Goal: Task Accomplishment & Management: Complete application form

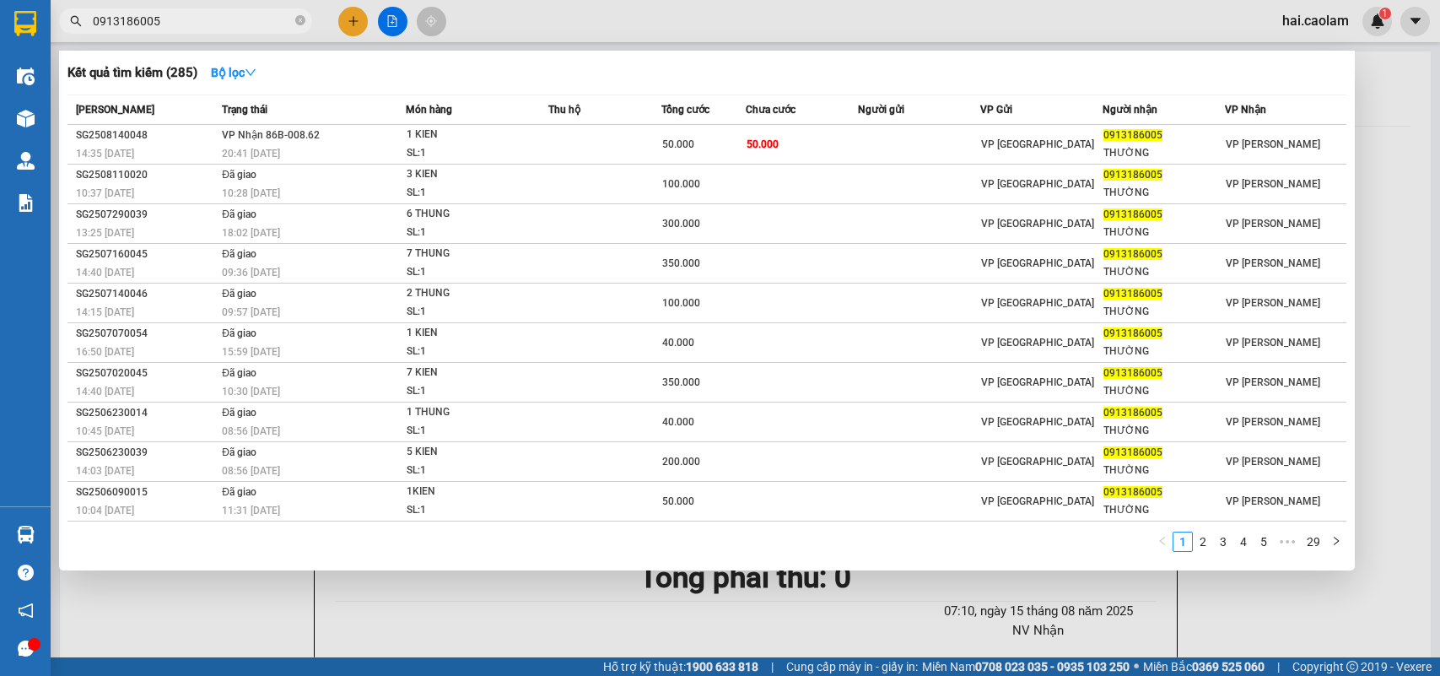
click at [192, 17] on input "0913186005" at bounding box center [192, 21] width 199 height 19
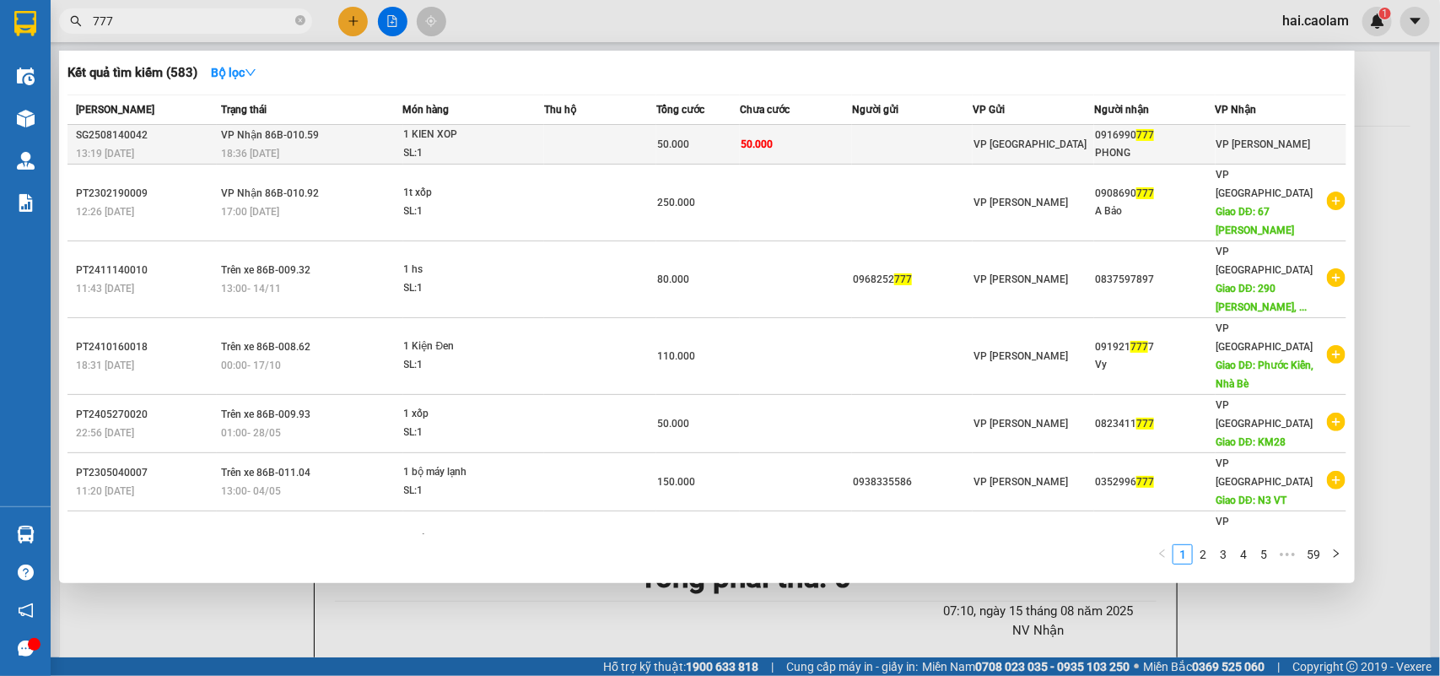
type input "777"
click at [842, 137] on td "50.000" at bounding box center [796, 145] width 112 height 40
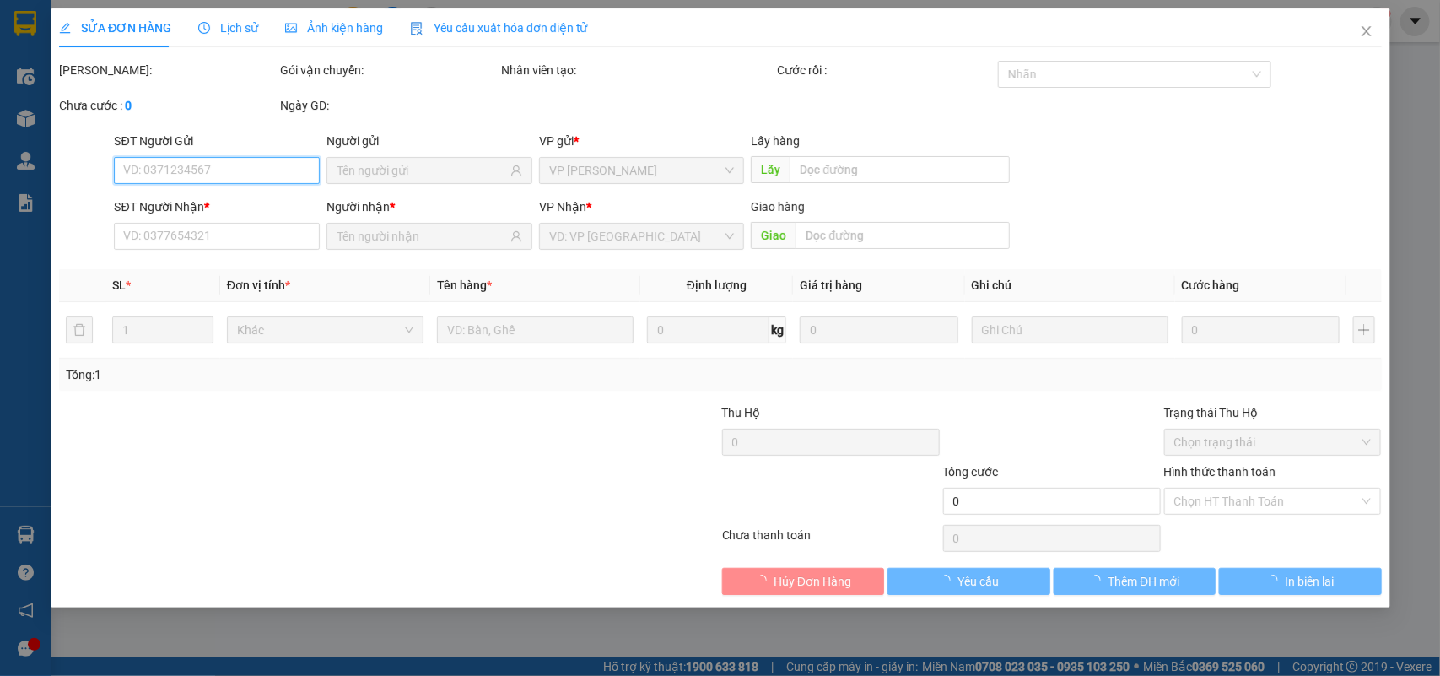
type input "0916990777"
type input "PHONG"
type input "50.000"
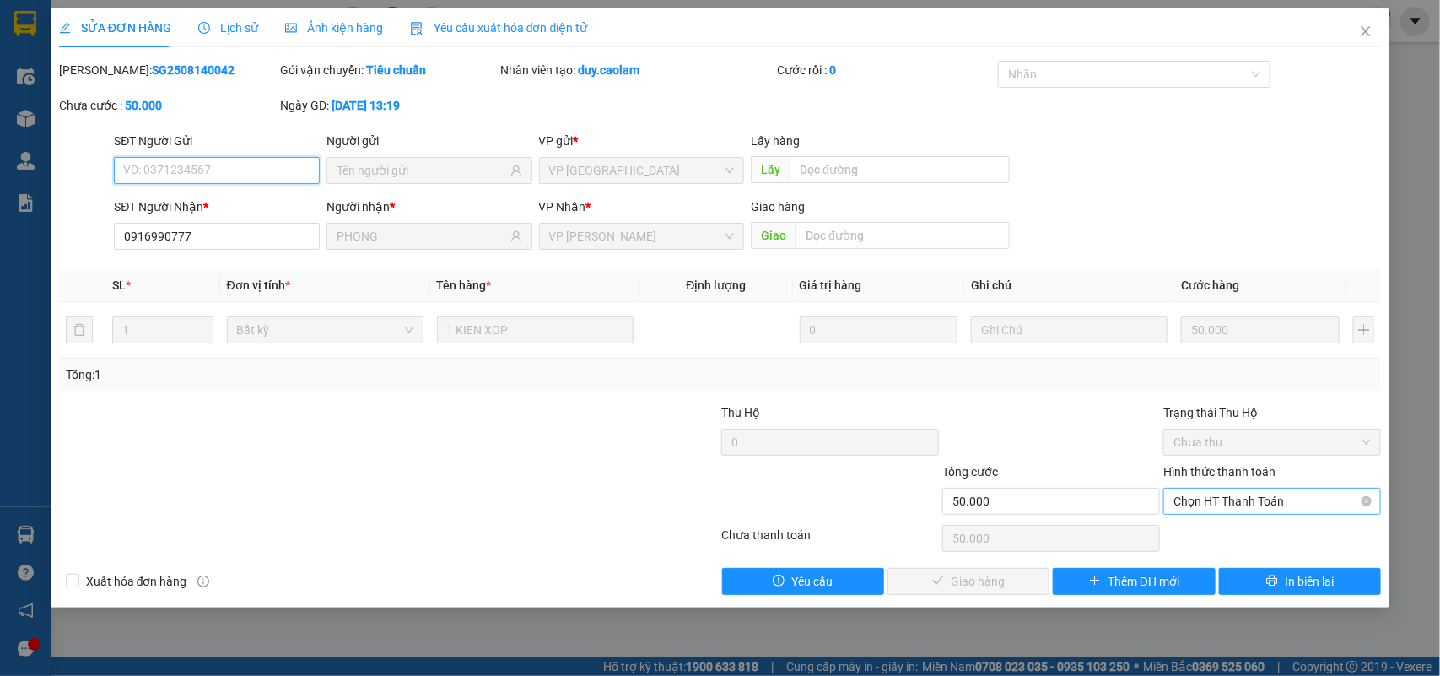
click at [1219, 502] on span "Chọn HT Thanh Toán" at bounding box center [1272, 501] width 197 height 25
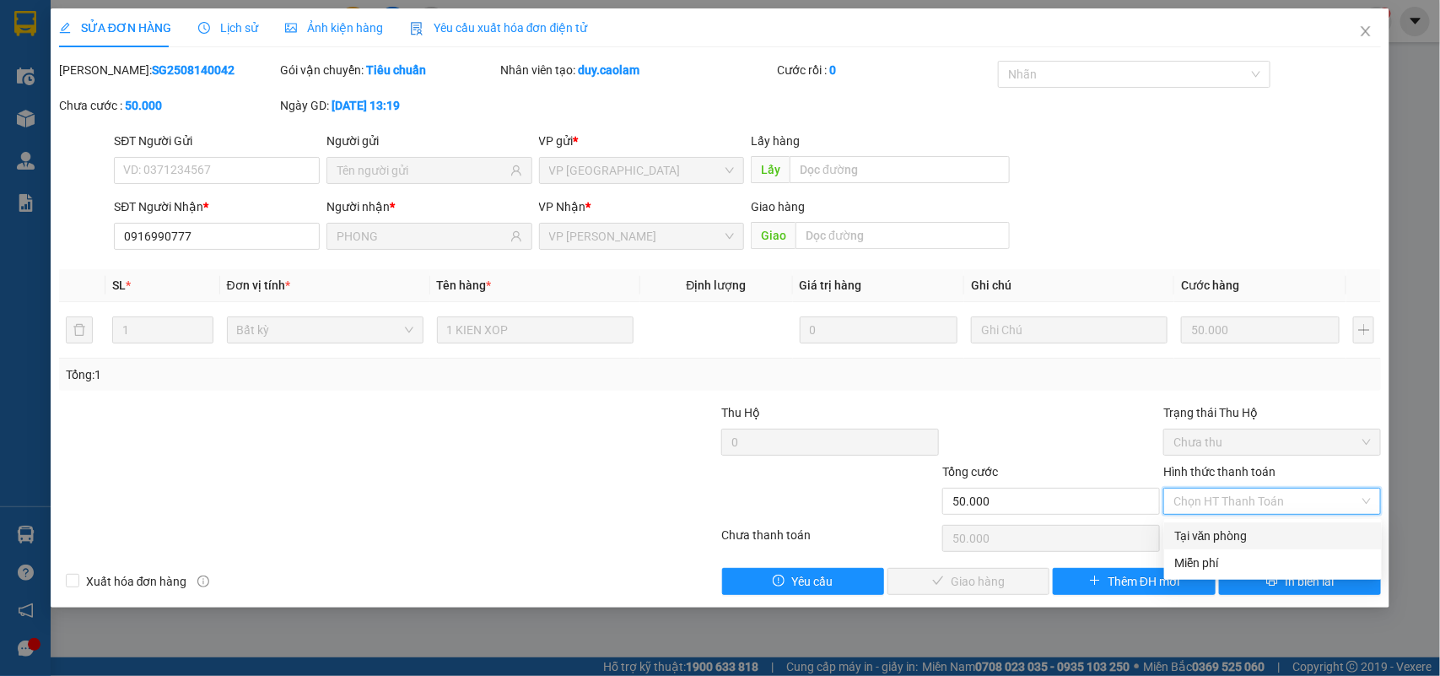
click at [1216, 538] on div "Tại văn phòng" at bounding box center [1273, 536] width 197 height 19
type input "0"
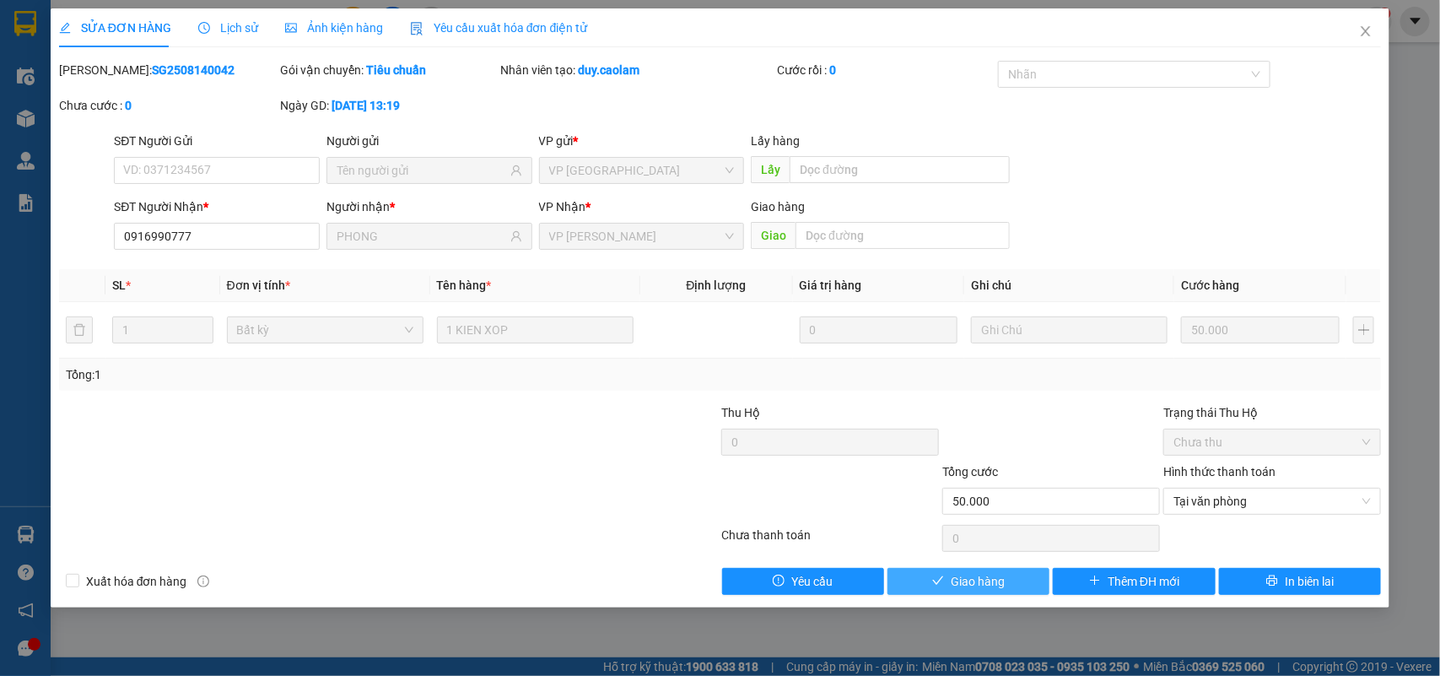
click at [997, 572] on span "Giao hàng" at bounding box center [978, 581] width 54 height 19
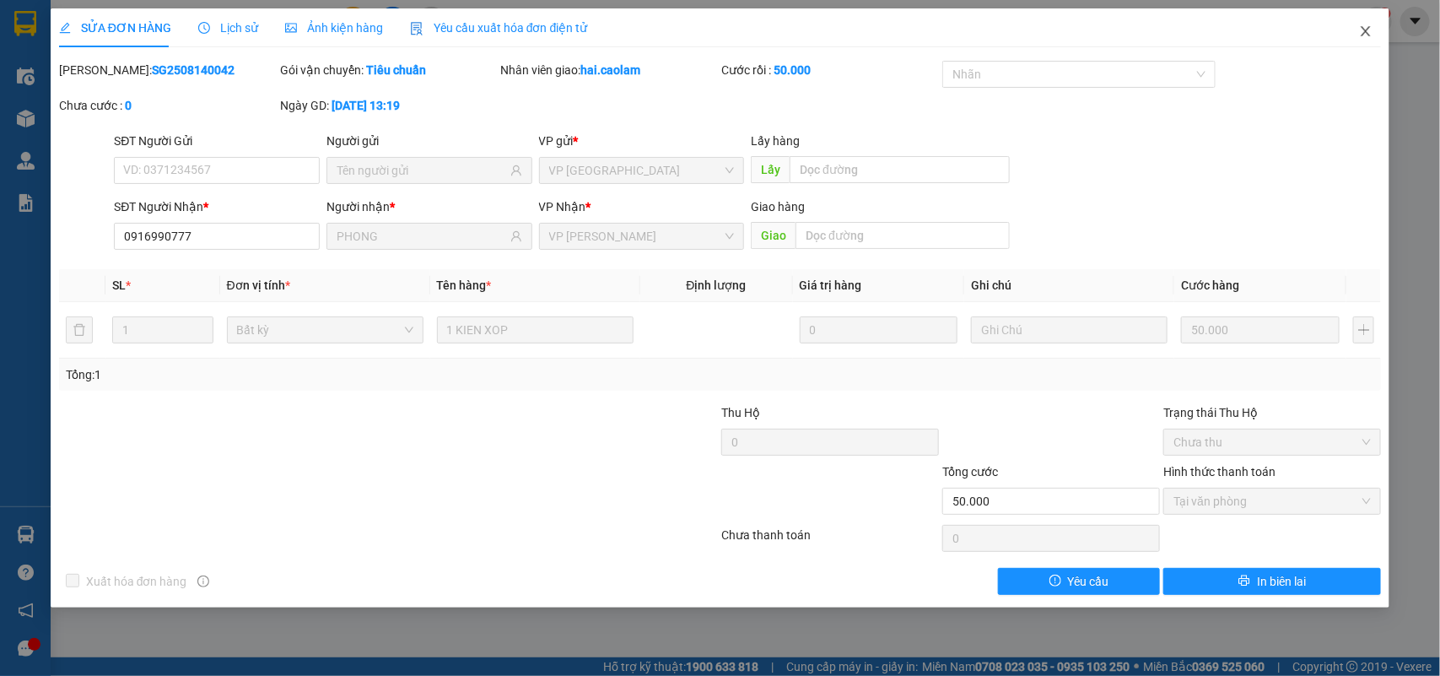
click at [1364, 15] on span "Close" at bounding box center [1366, 31] width 47 height 47
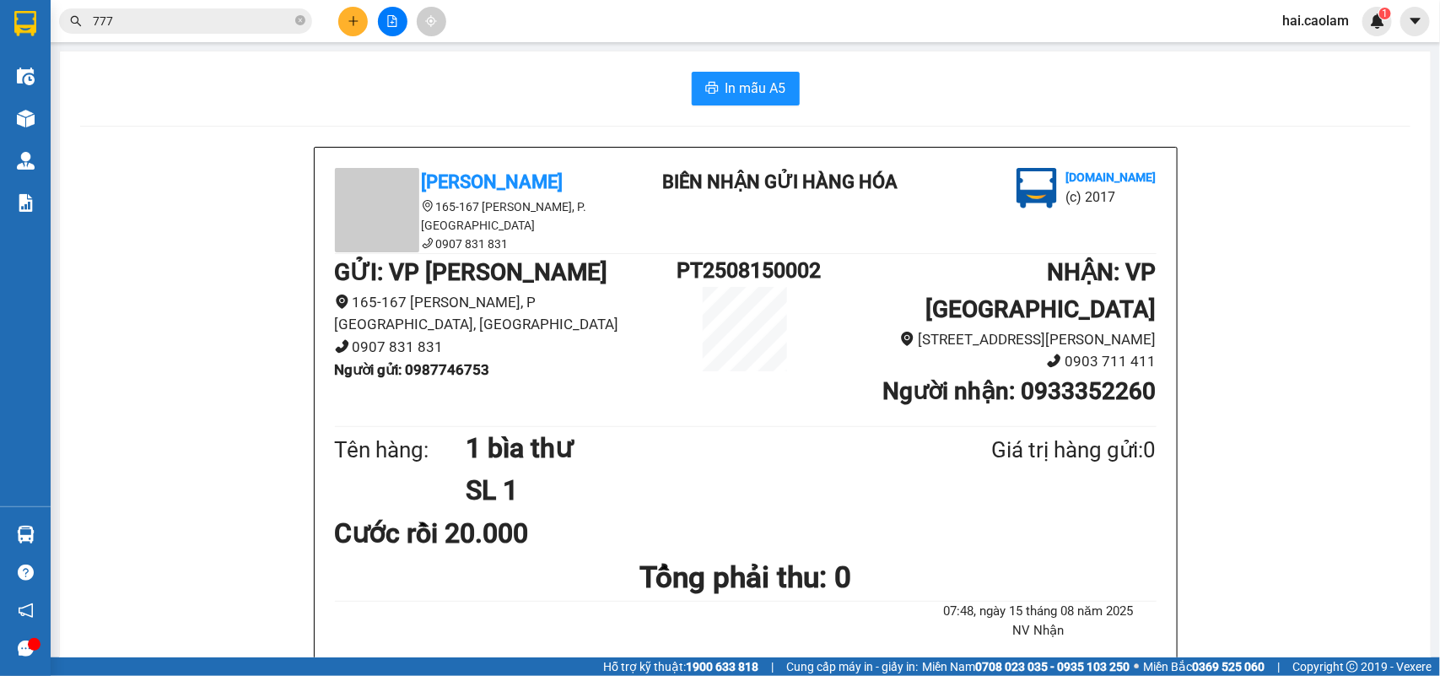
click at [170, 30] on input "777" at bounding box center [192, 21] width 199 height 19
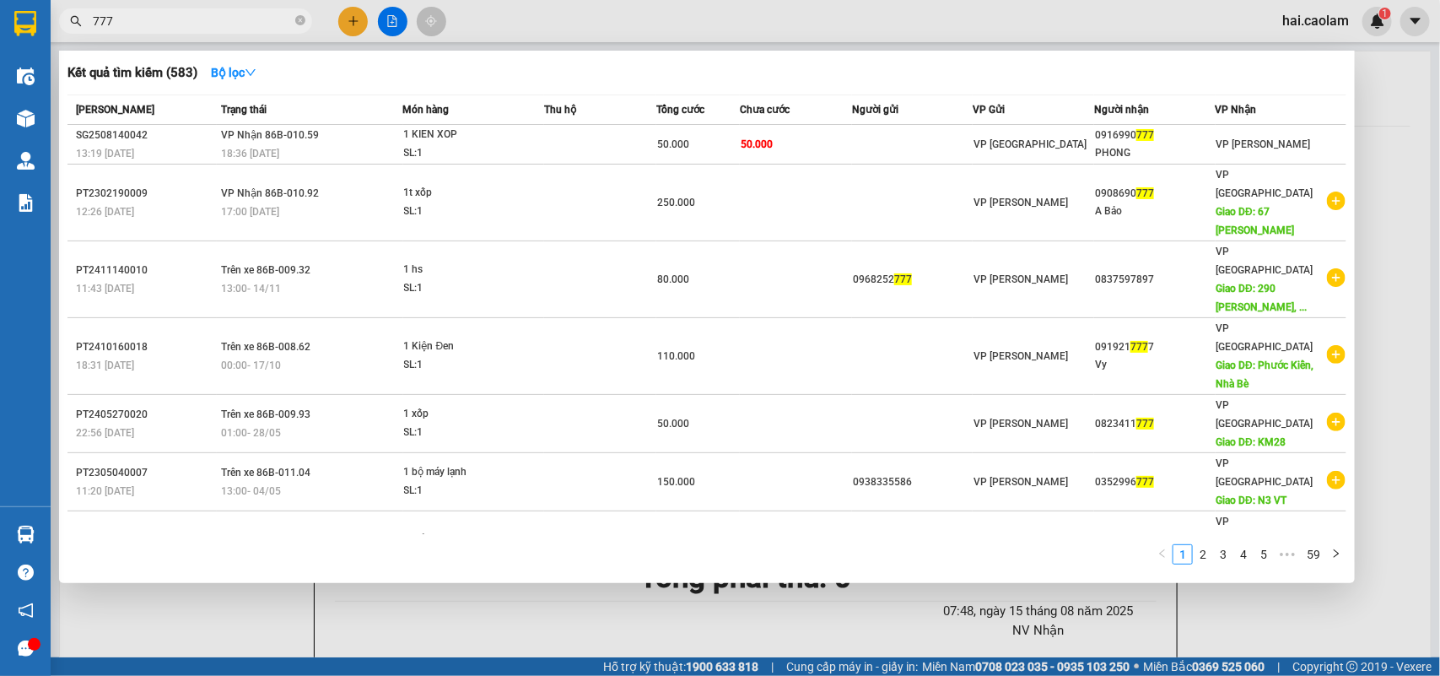
click at [170, 30] on input "777" at bounding box center [192, 21] width 199 height 19
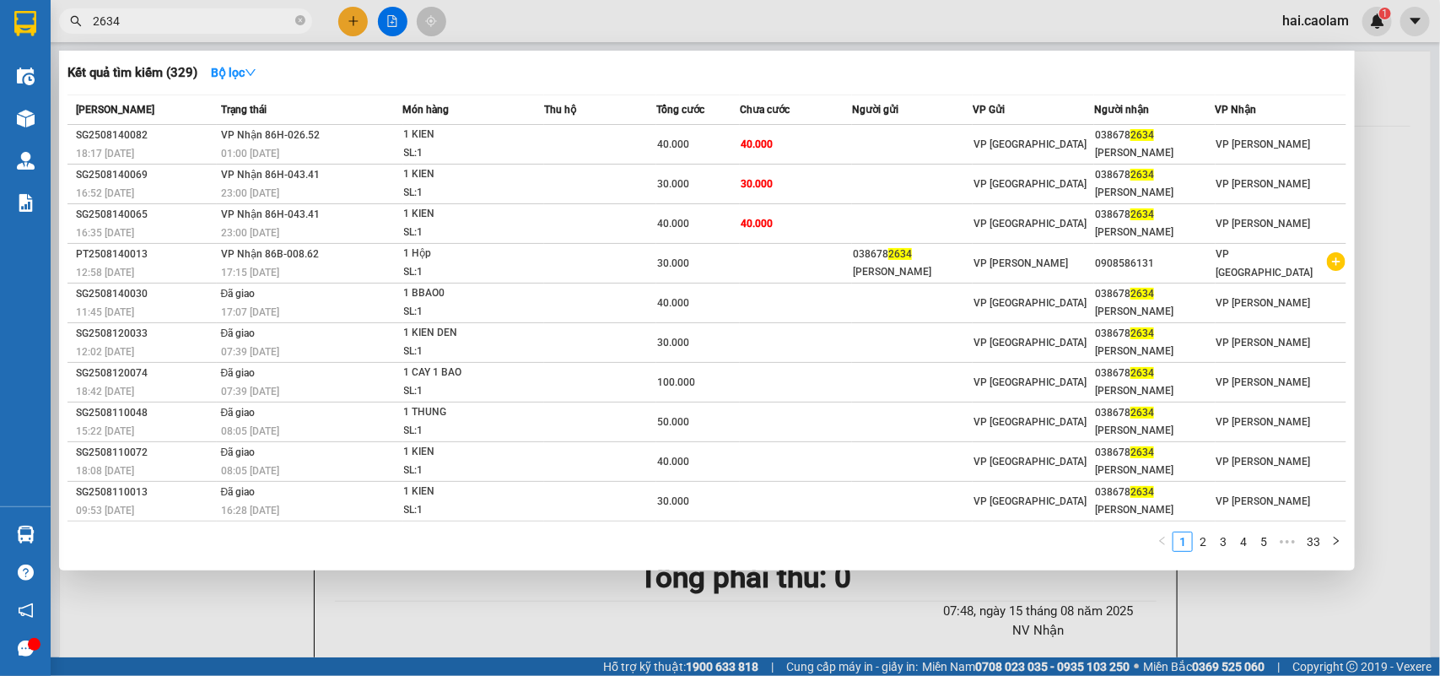
type input "2634"
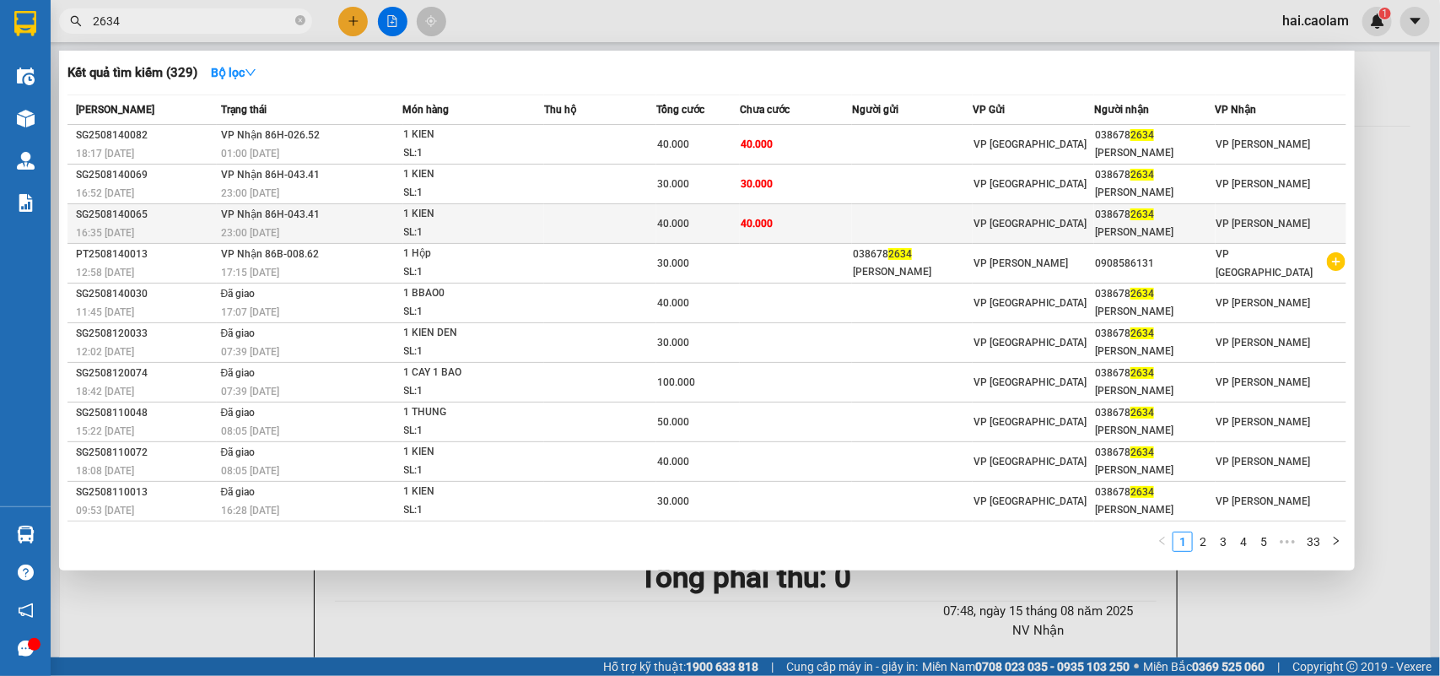
click at [1070, 212] on td "VP [GEOGRAPHIC_DATA]" at bounding box center [1034, 224] width 122 height 40
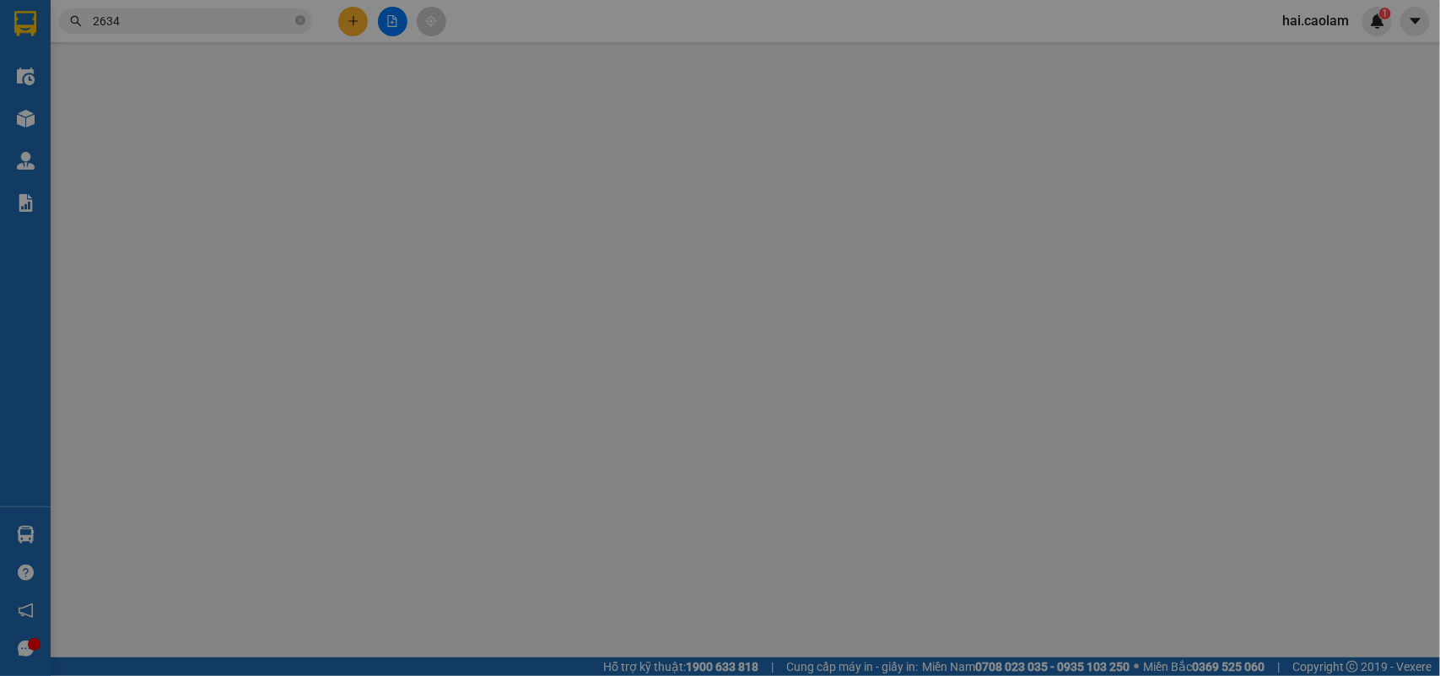
type input "0386782634"
type input "[PERSON_NAME]"
type input "40.000"
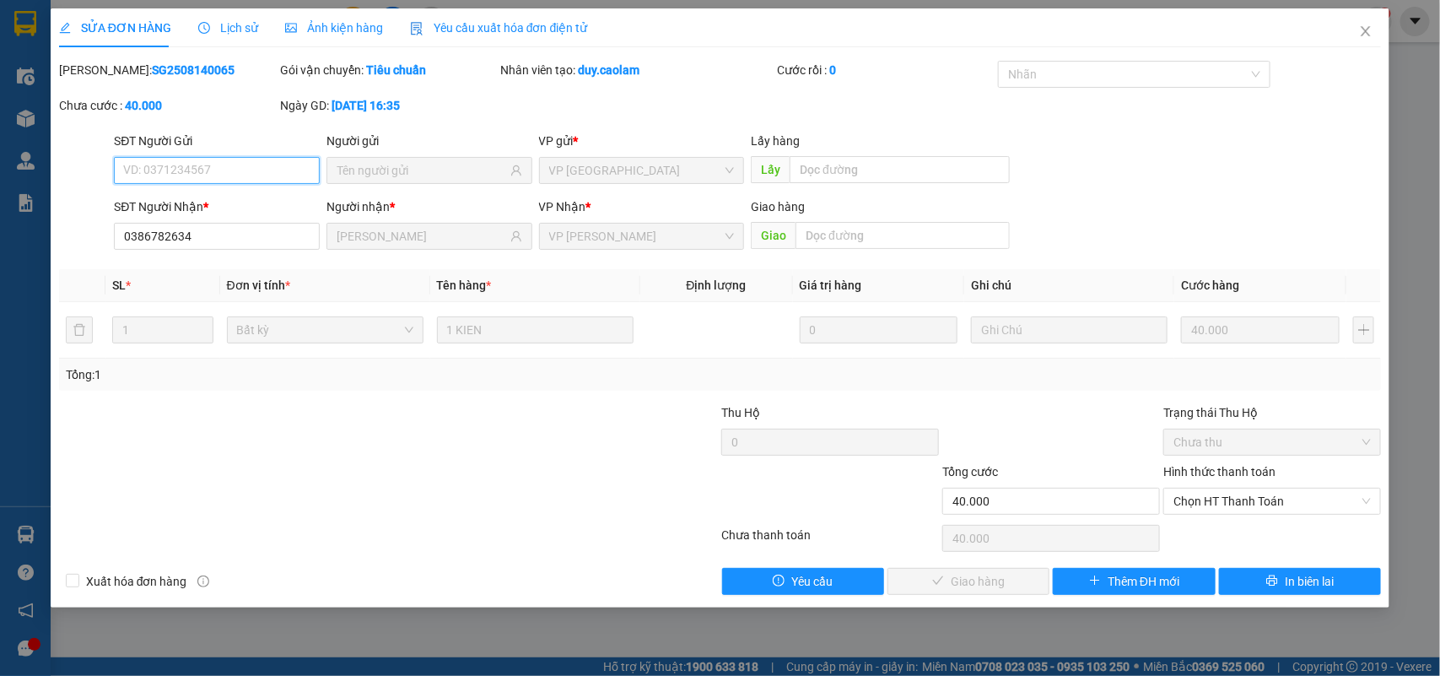
drag, startPoint x: 1239, startPoint y: 507, endPoint x: 1236, endPoint y: 519, distance: 12.1
click at [1238, 507] on span "Chọn HT Thanh Toán" at bounding box center [1272, 501] width 197 height 25
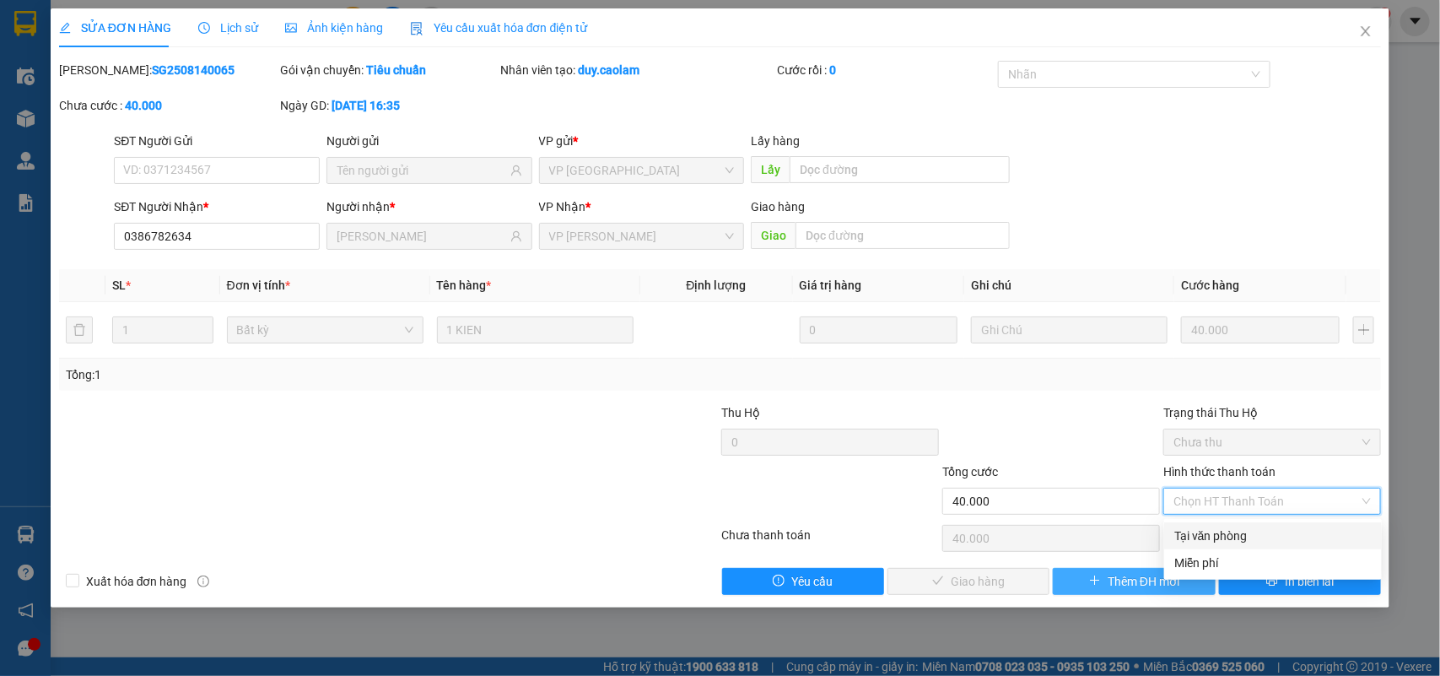
drag, startPoint x: 1217, startPoint y: 534, endPoint x: 1107, endPoint y: 571, distance: 115.8
click at [1212, 533] on div "Tại văn phòng" at bounding box center [1273, 536] width 197 height 19
type input "0"
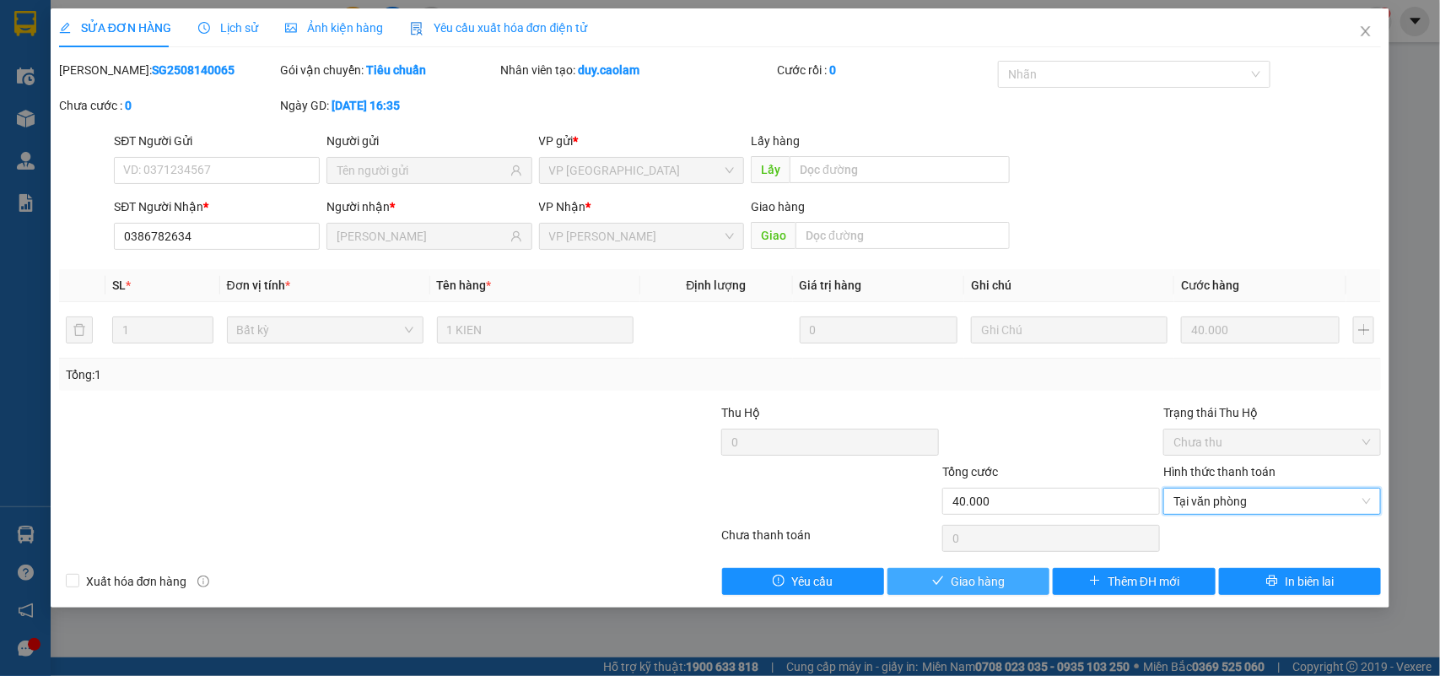
click at [1008, 583] on button "Giao hàng" at bounding box center [969, 581] width 162 height 27
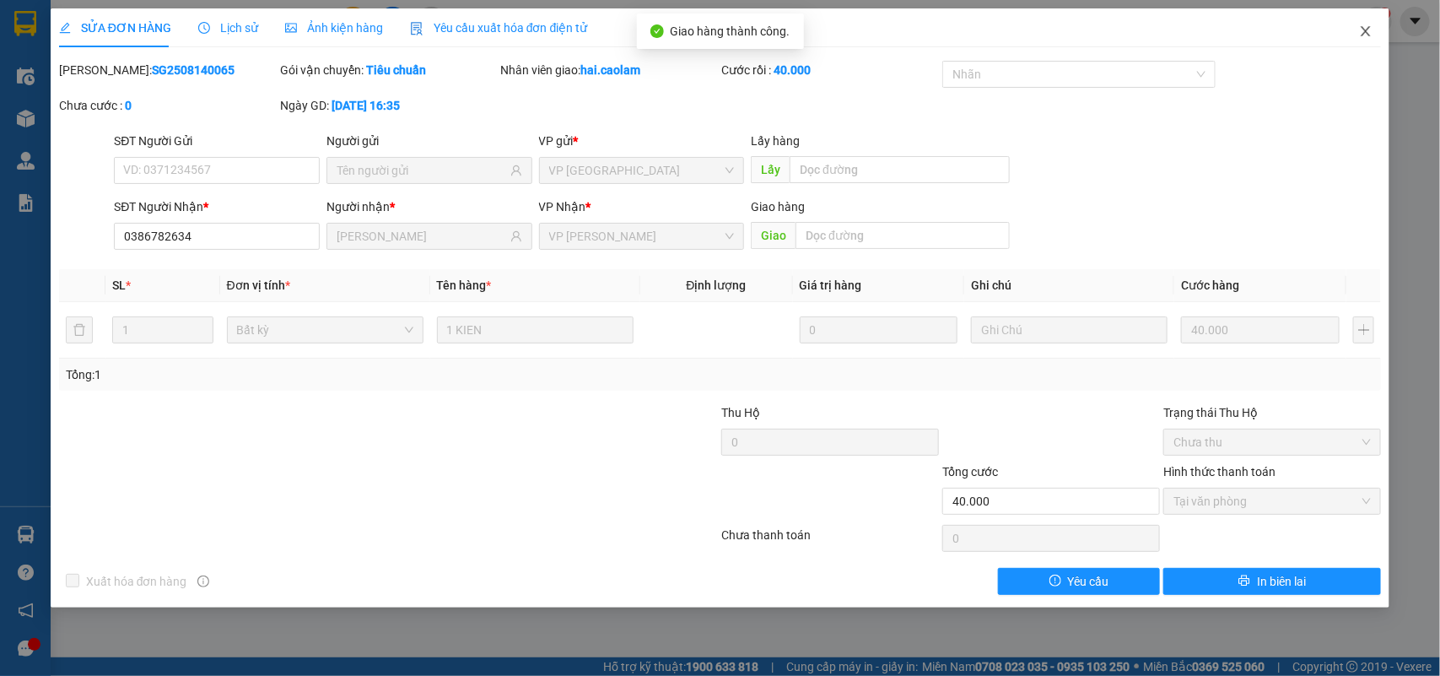
click at [1359, 44] on span "Close" at bounding box center [1366, 31] width 47 height 47
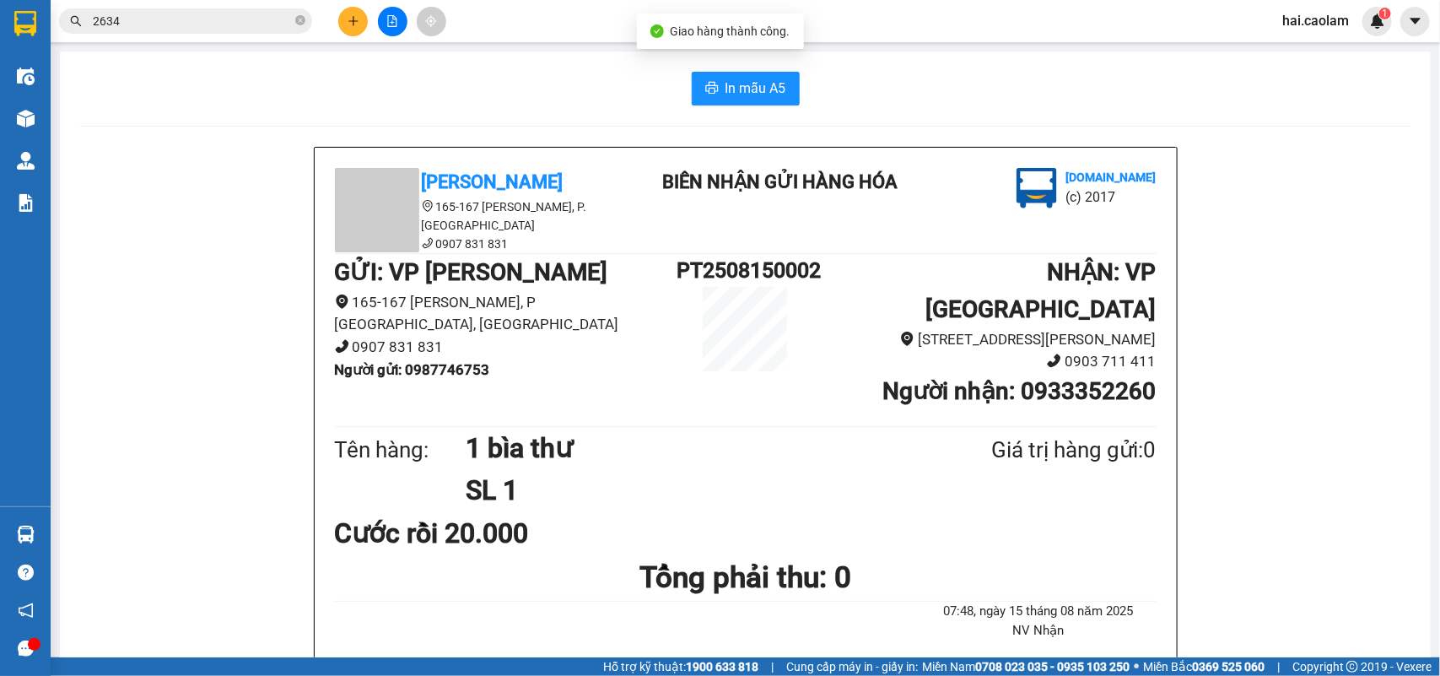
click at [159, 14] on input "2634" at bounding box center [192, 21] width 199 height 19
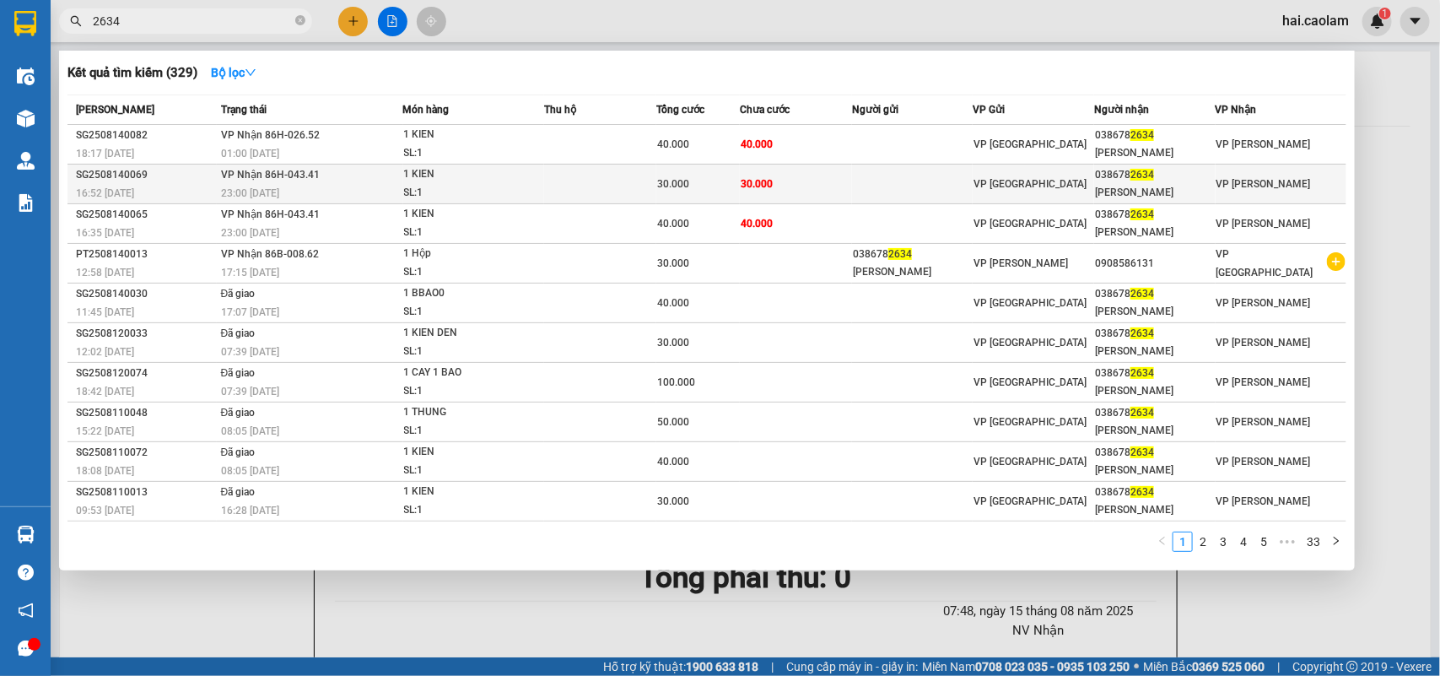
click at [754, 176] on span "30.000" at bounding box center [757, 183] width 32 height 14
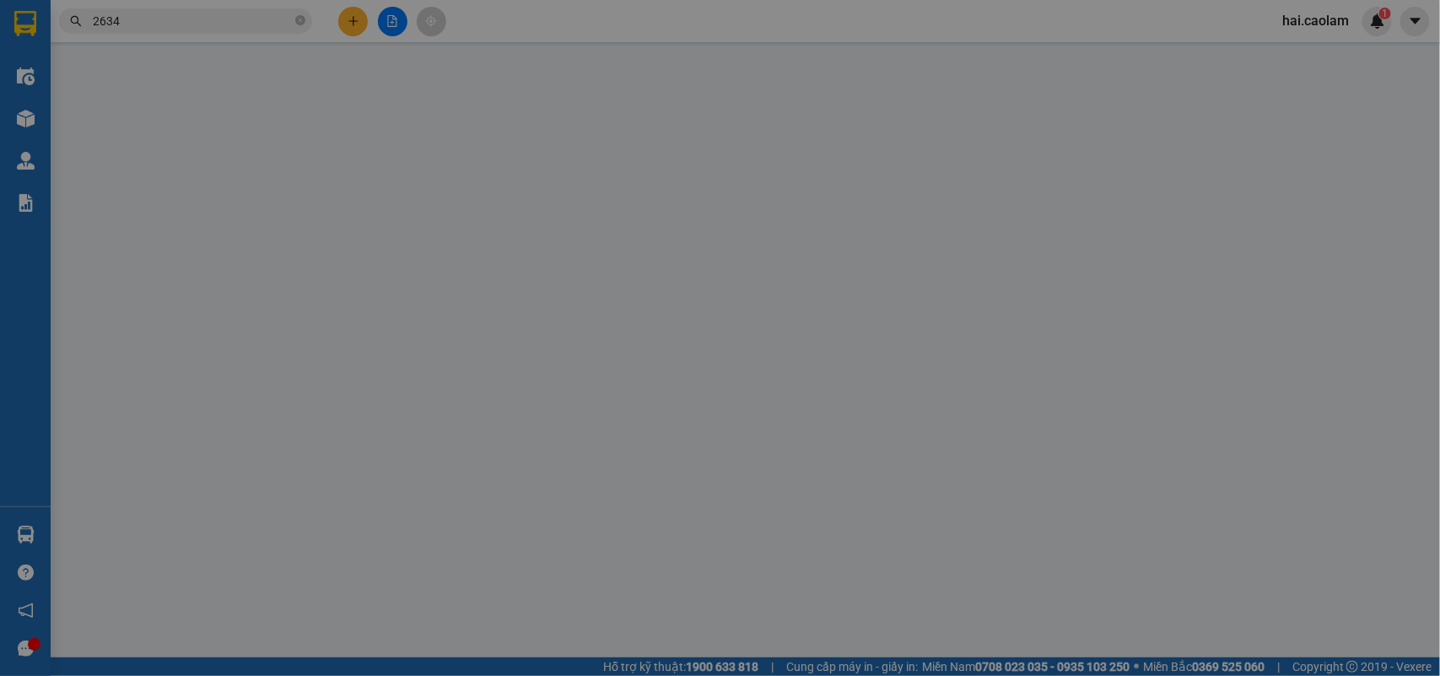
type input "0386782634"
type input "[PERSON_NAME]"
type input "30.000"
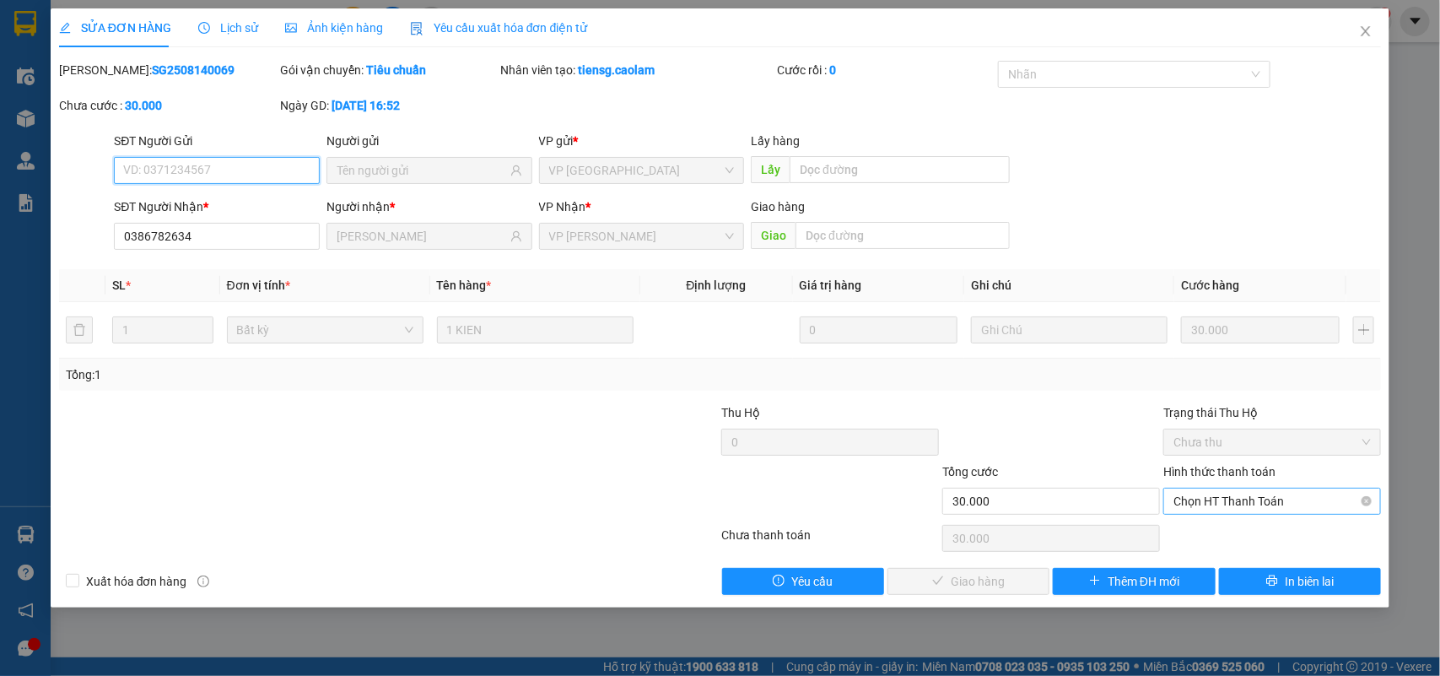
click at [1257, 502] on span "Chọn HT Thanh Toán" at bounding box center [1272, 501] width 197 height 25
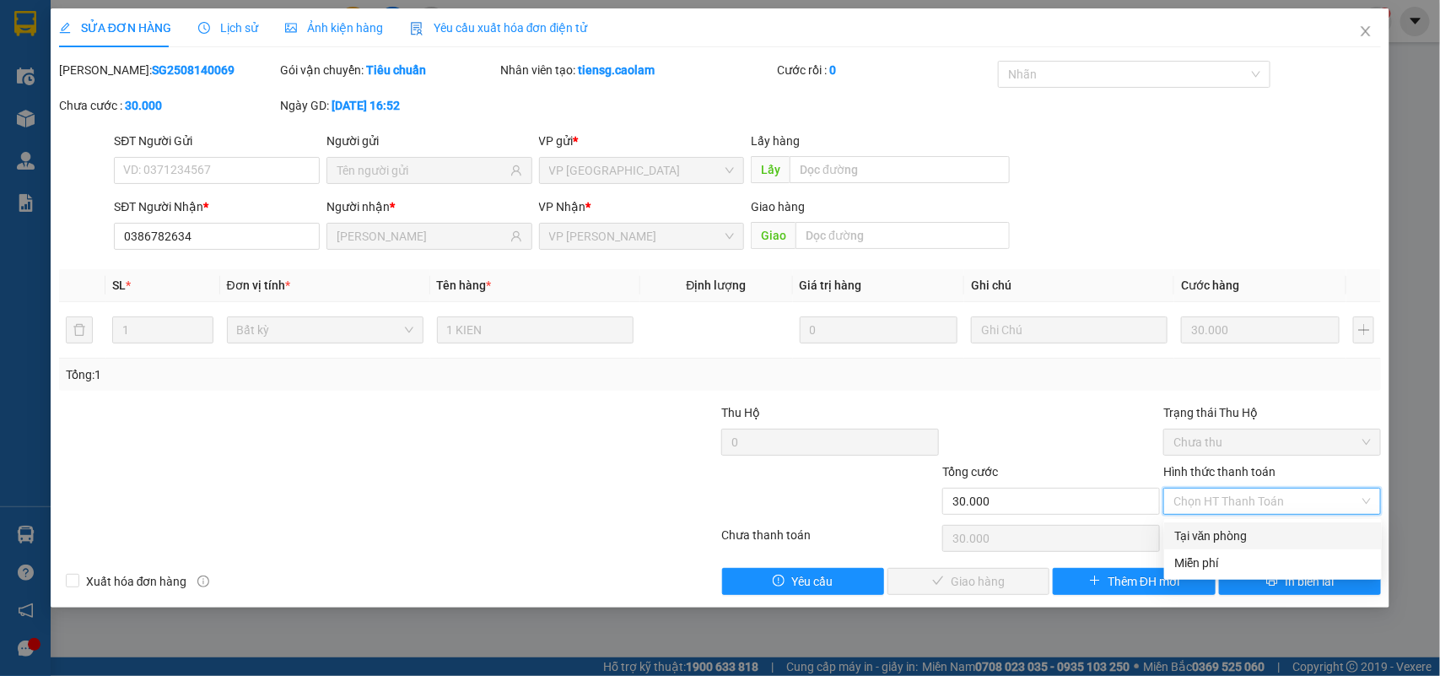
drag, startPoint x: 1234, startPoint y: 533, endPoint x: 1087, endPoint y: 554, distance: 148.3
click at [1233, 534] on div "Tại văn phòng" at bounding box center [1273, 536] width 197 height 19
type input "0"
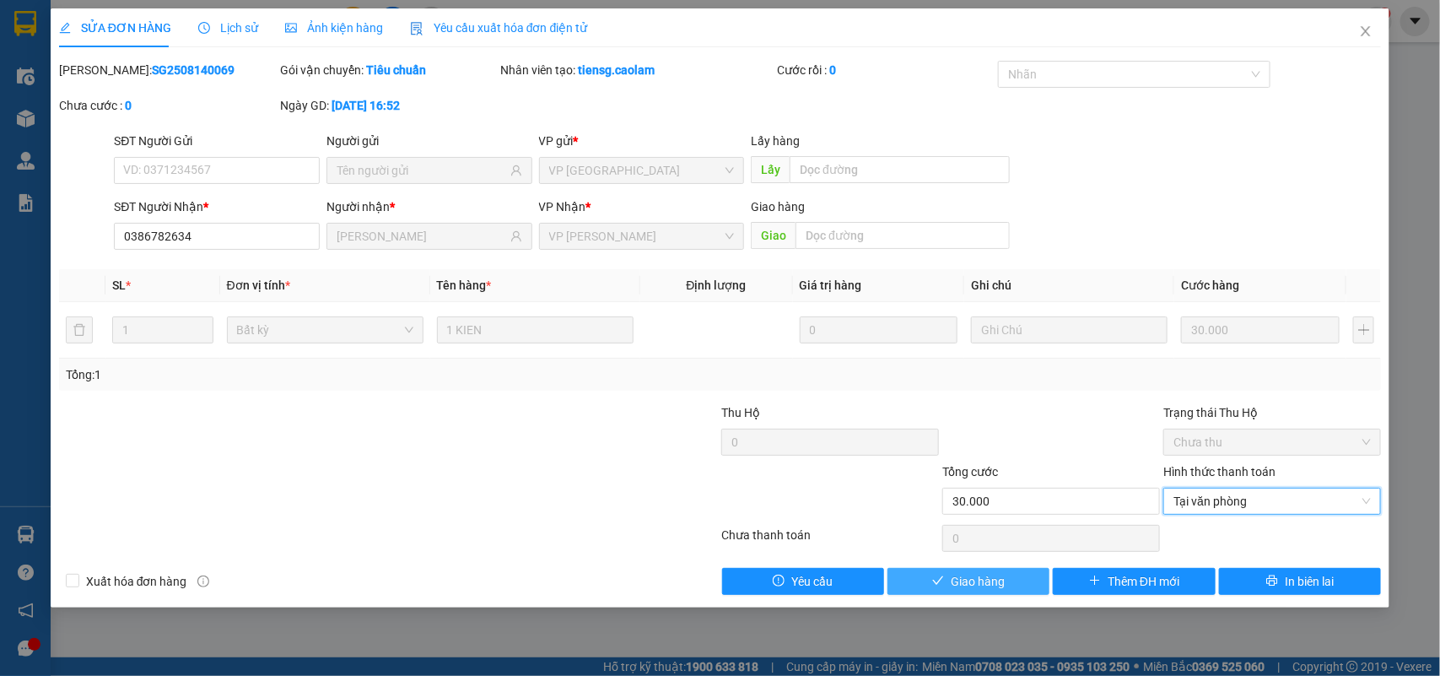
click at [976, 578] on span "Giao hàng" at bounding box center [978, 581] width 54 height 19
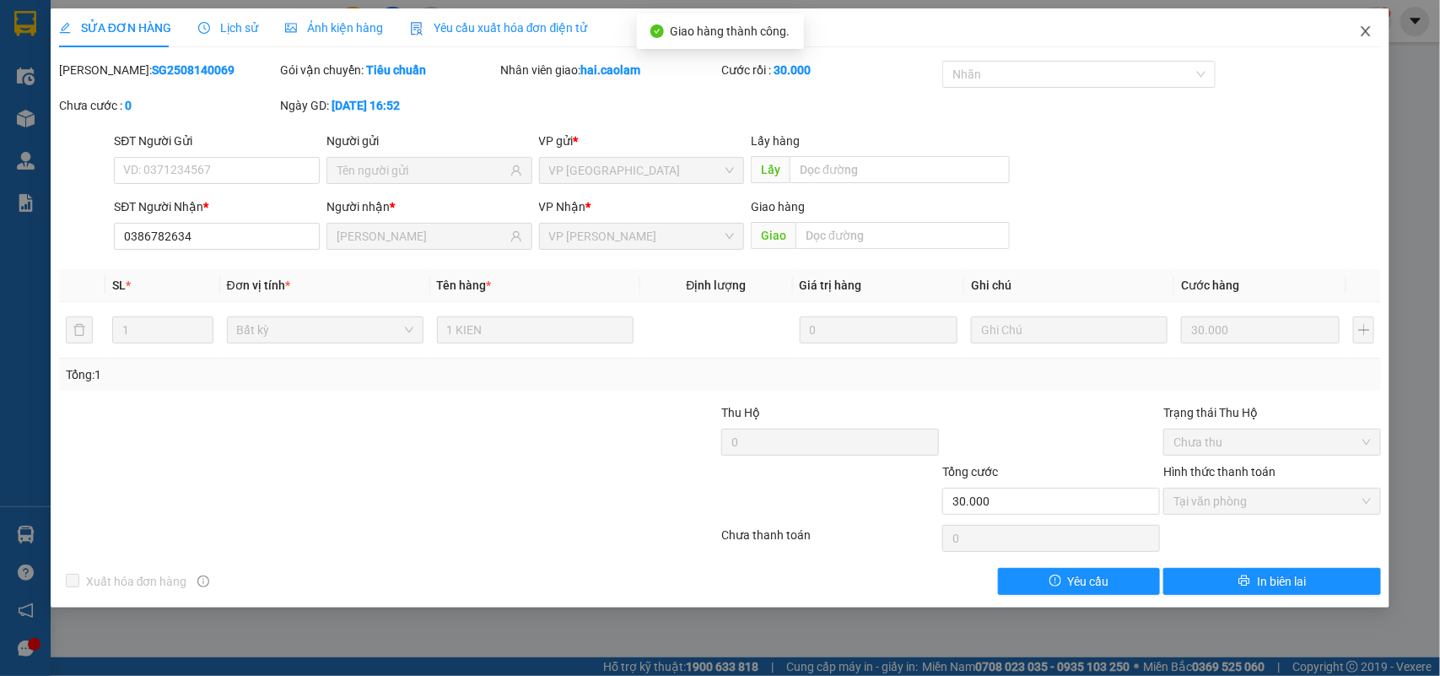
click at [1360, 30] on icon "close" at bounding box center [1366, 31] width 14 height 14
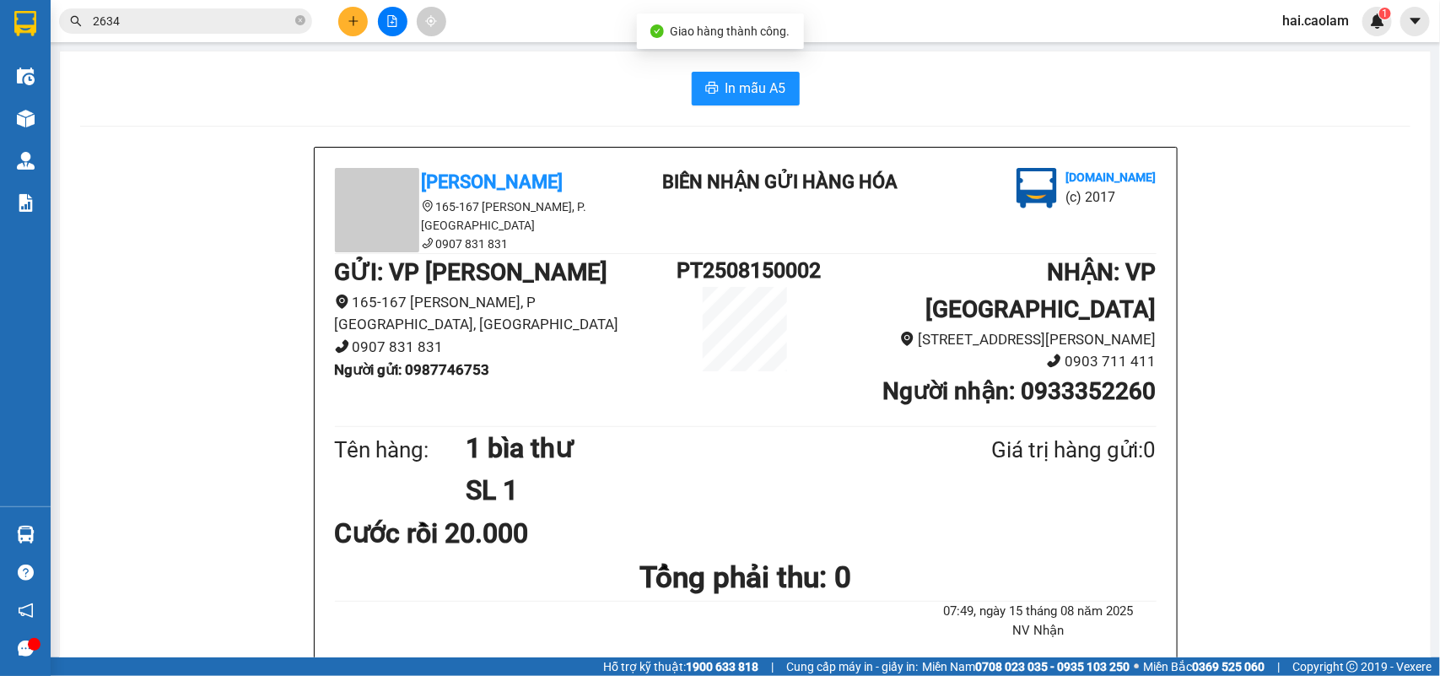
click at [208, 24] on input "2634" at bounding box center [192, 21] width 199 height 19
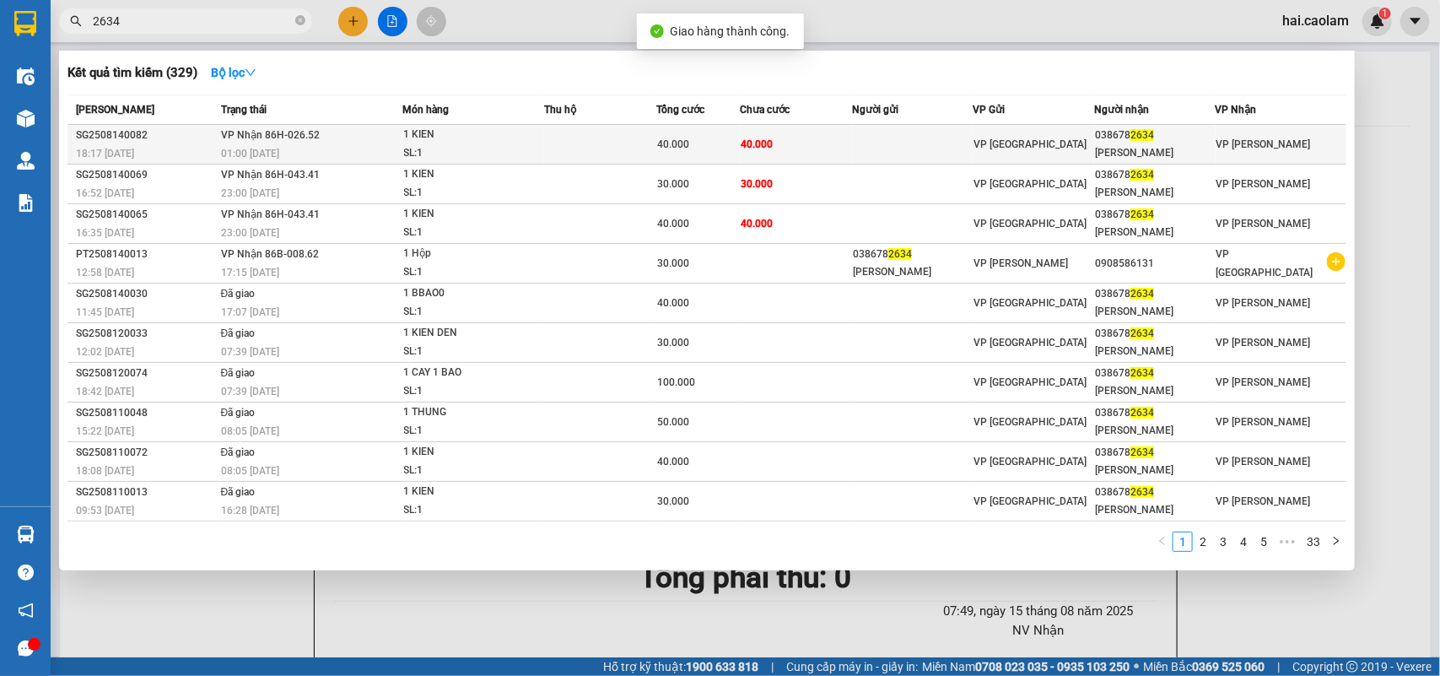
click at [1144, 141] on div "038678 2634" at bounding box center [1155, 136] width 120 height 18
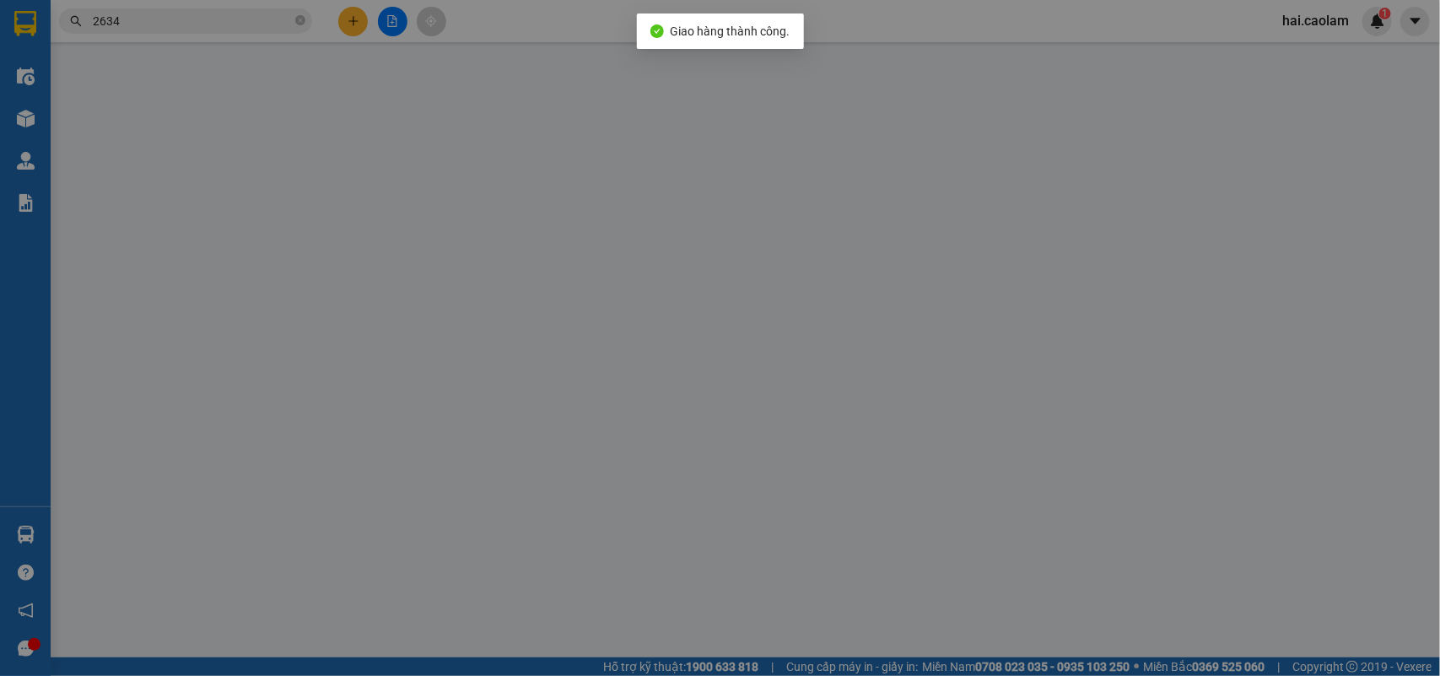
type input "0386782634"
type input "[PERSON_NAME]"
type input "40.000"
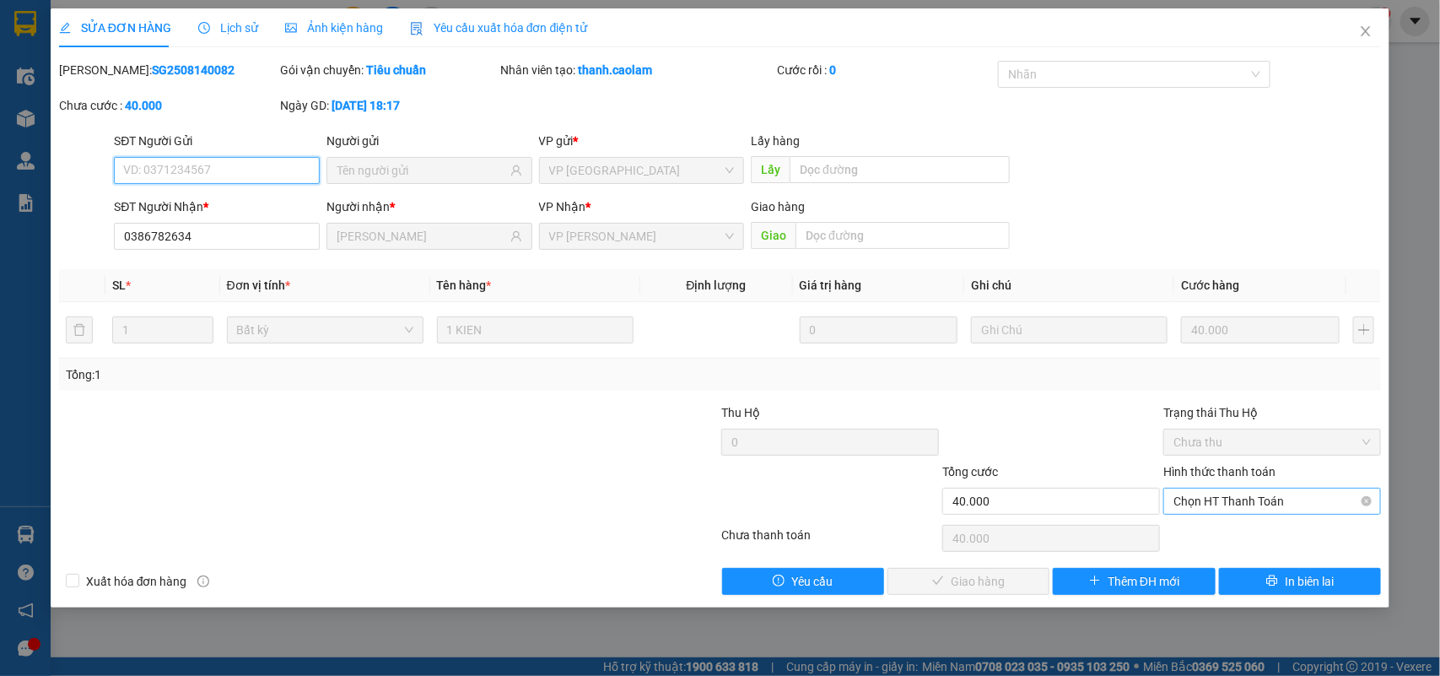
click at [1257, 500] on span "Chọn HT Thanh Toán" at bounding box center [1272, 501] width 197 height 25
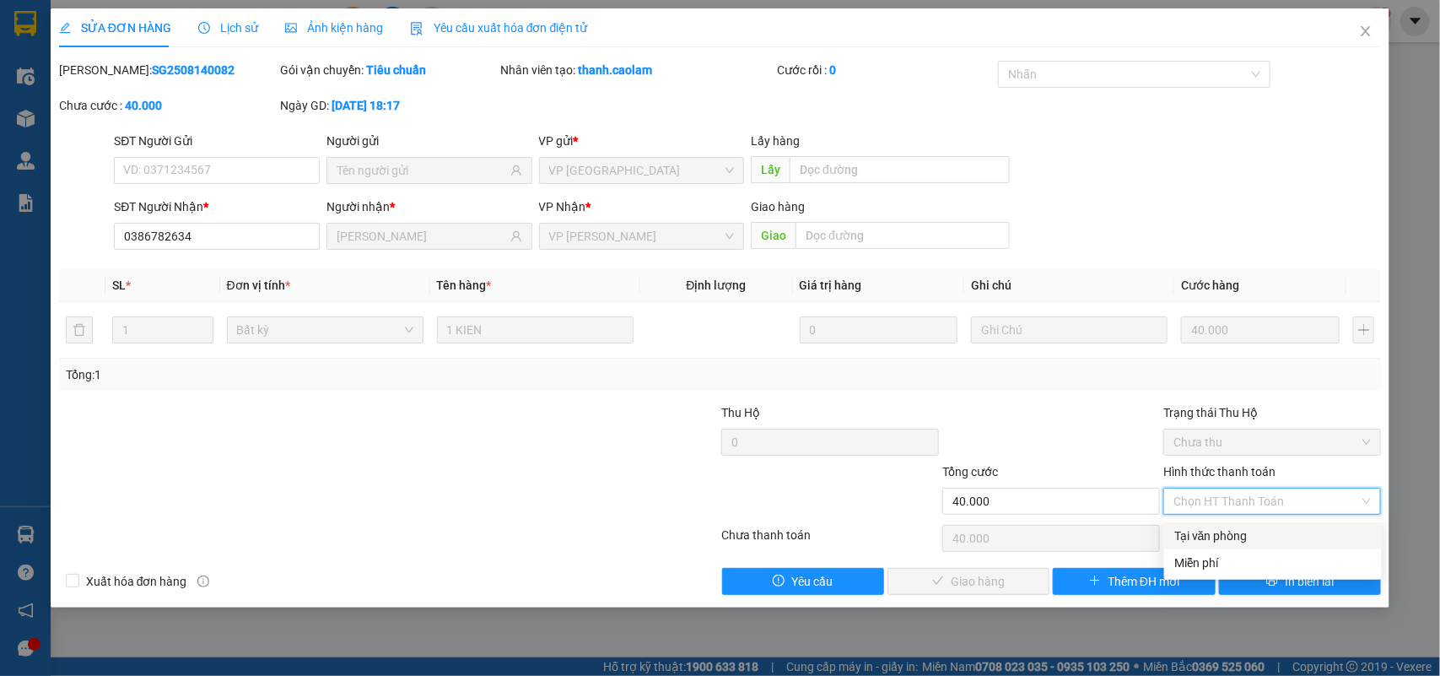
click at [1212, 532] on div "Tại văn phòng" at bounding box center [1273, 536] width 197 height 19
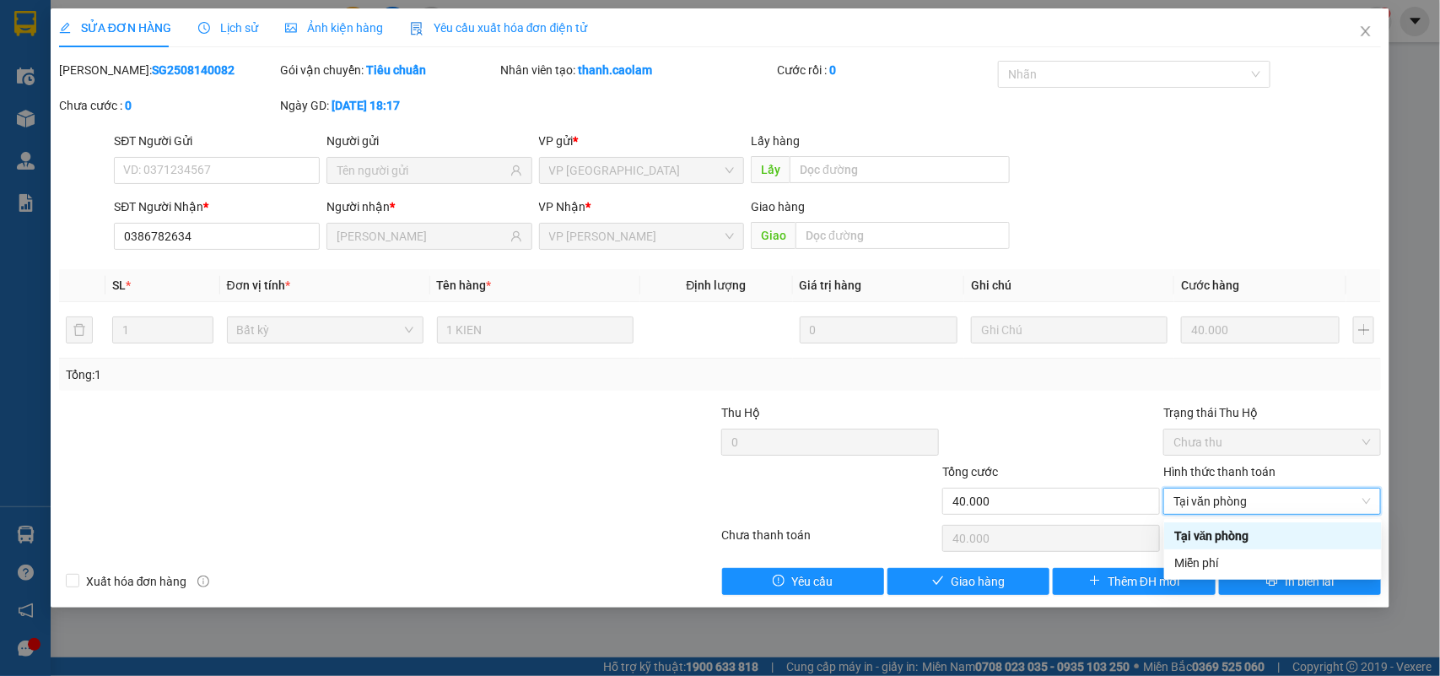
type input "0"
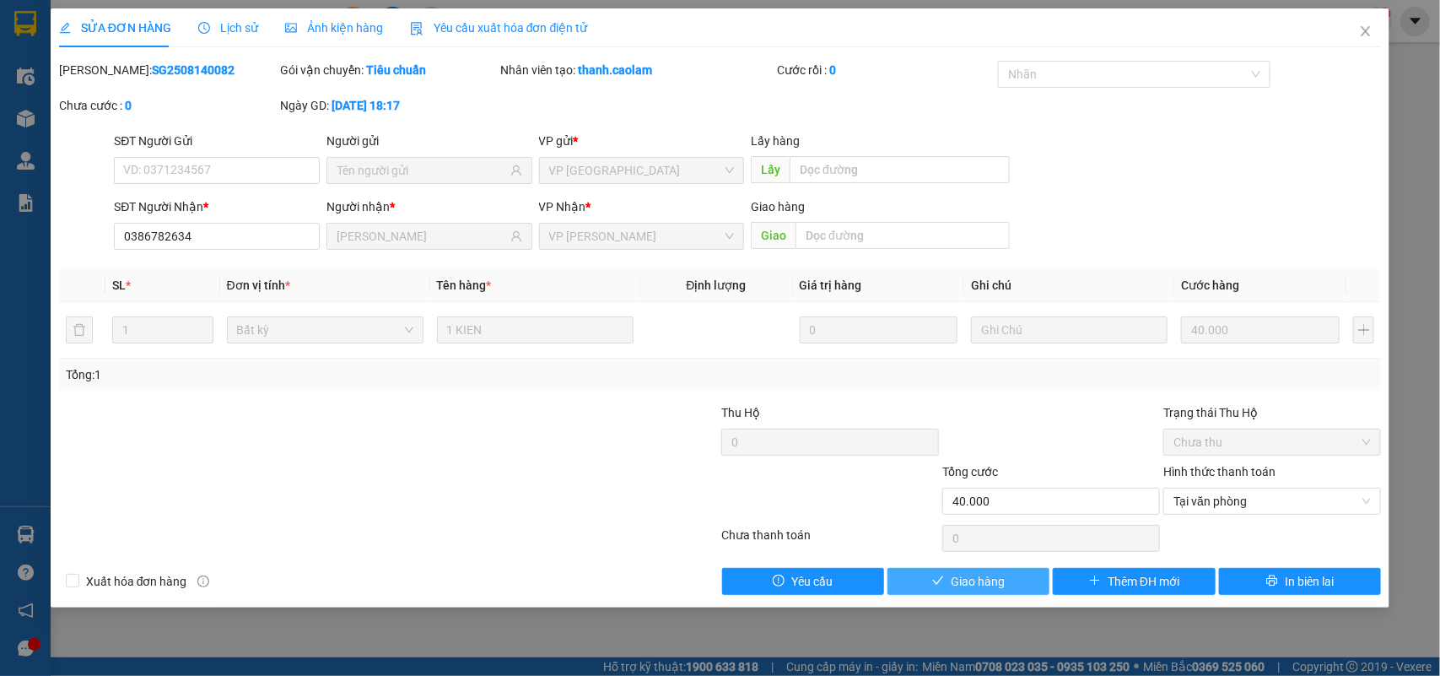
click at [992, 576] on span "Giao hàng" at bounding box center [978, 581] width 54 height 19
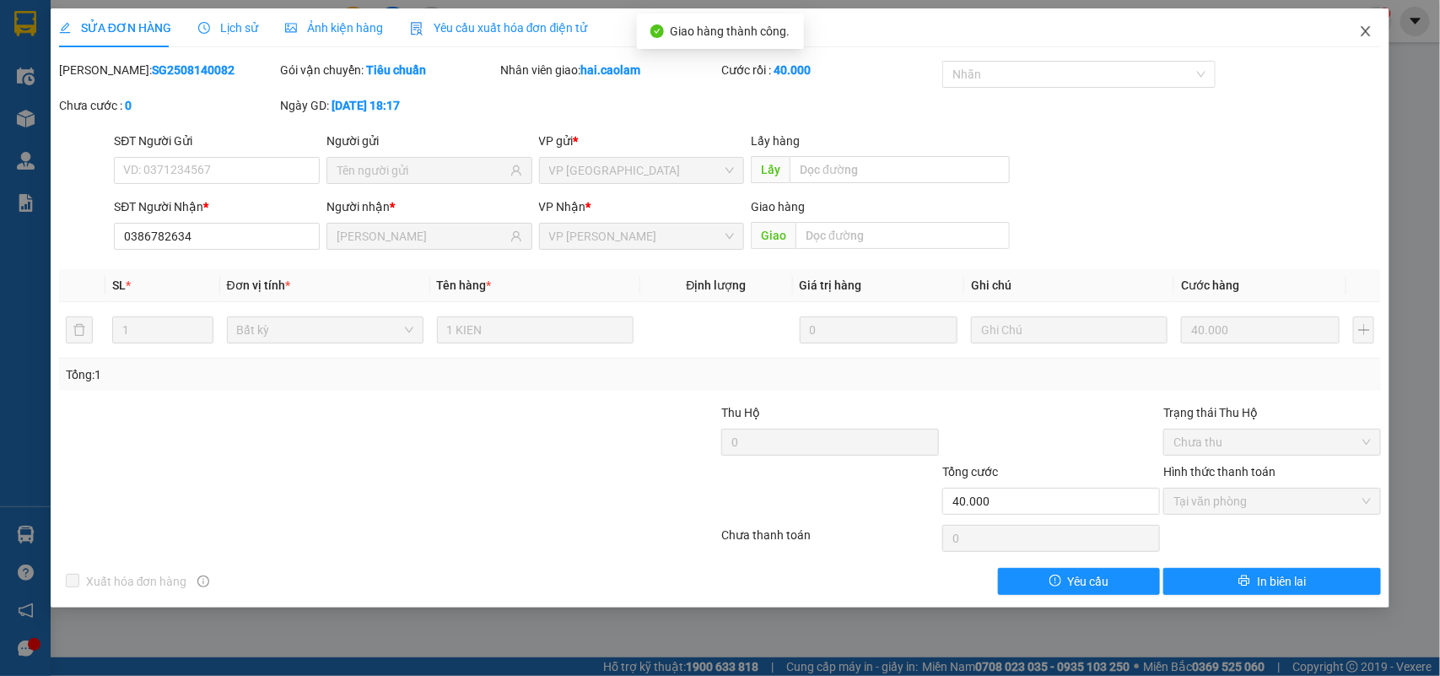
click at [1368, 24] on icon "close" at bounding box center [1366, 31] width 14 height 14
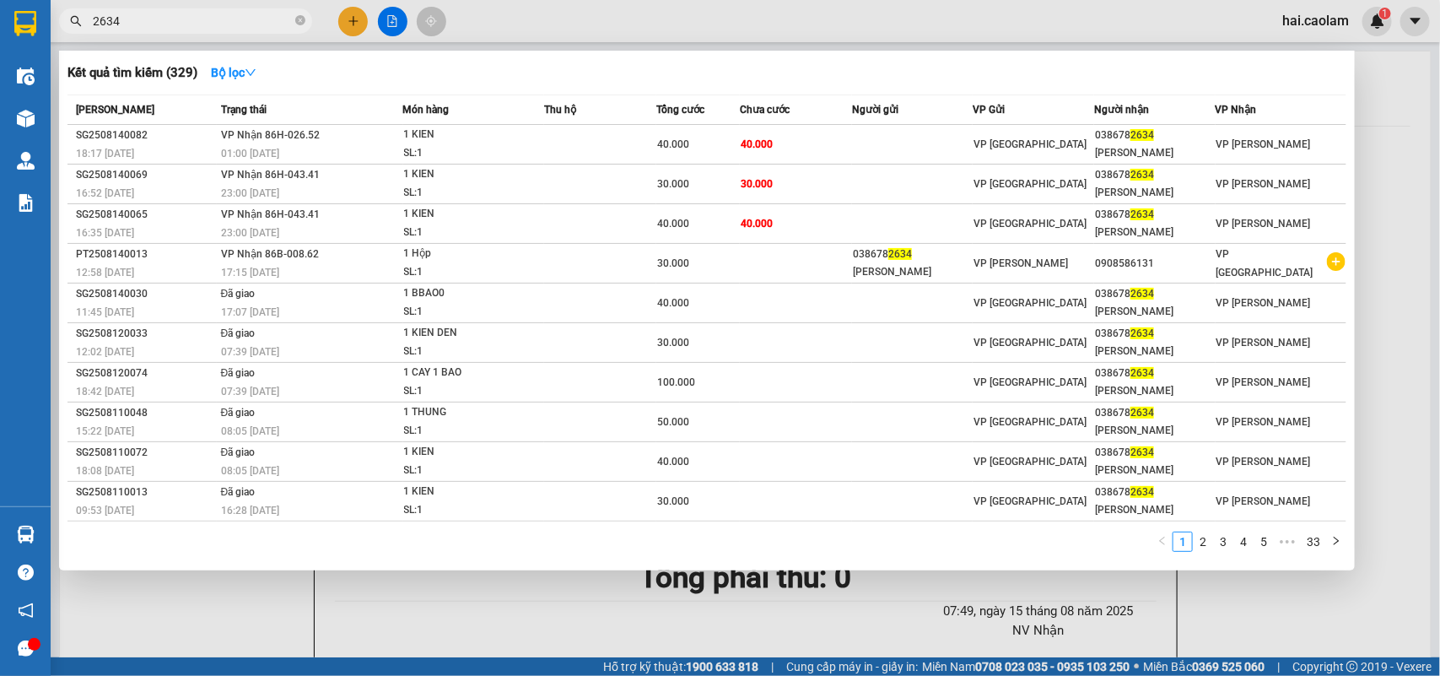
click at [146, 21] on input "2634" at bounding box center [192, 21] width 199 height 19
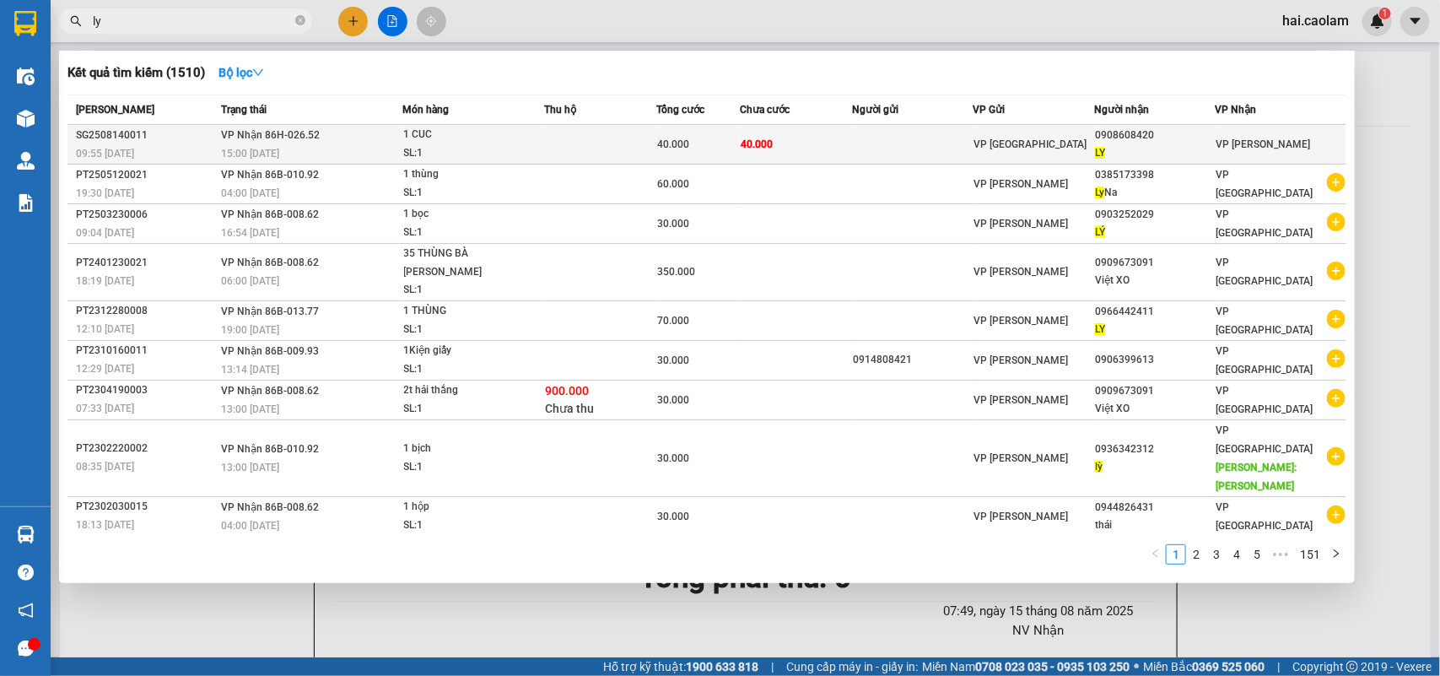
type input "ly"
click at [1111, 132] on div "0908608420" at bounding box center [1155, 136] width 120 height 18
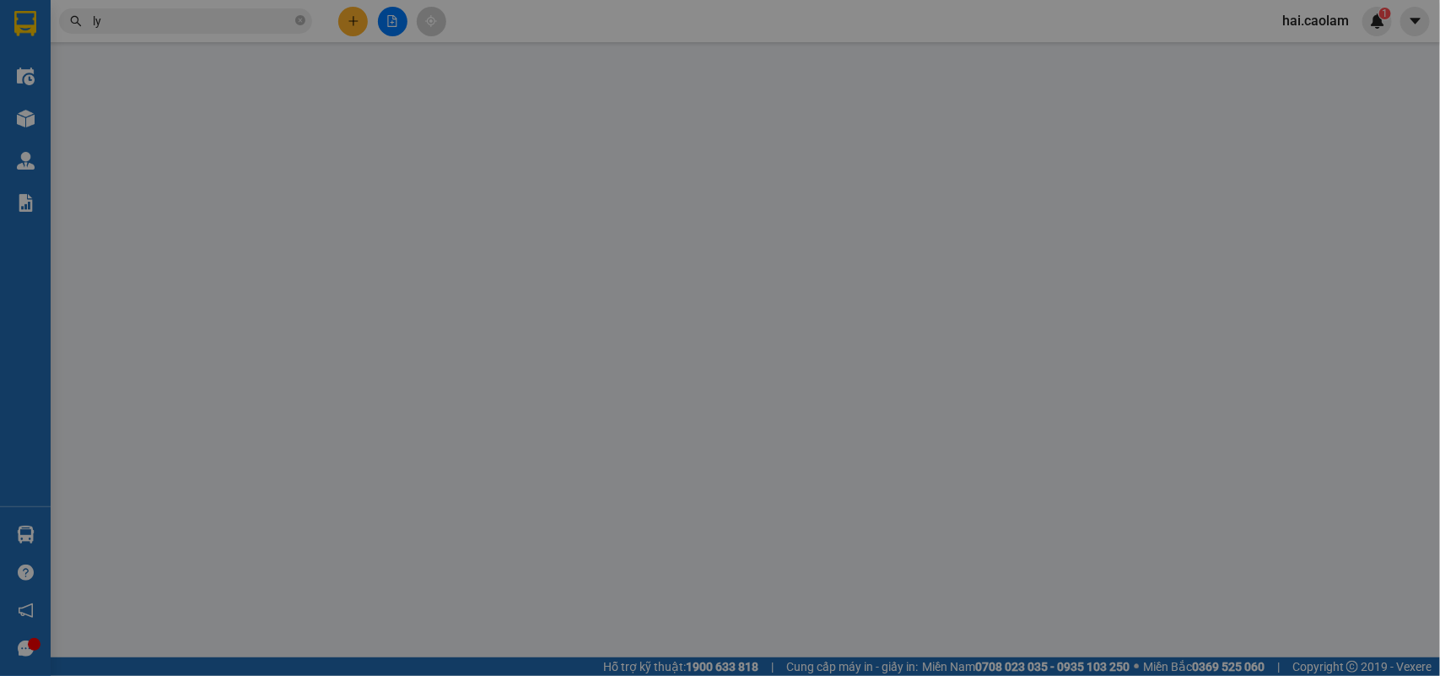
type input "0908608420"
type input "LY"
type input "40.000"
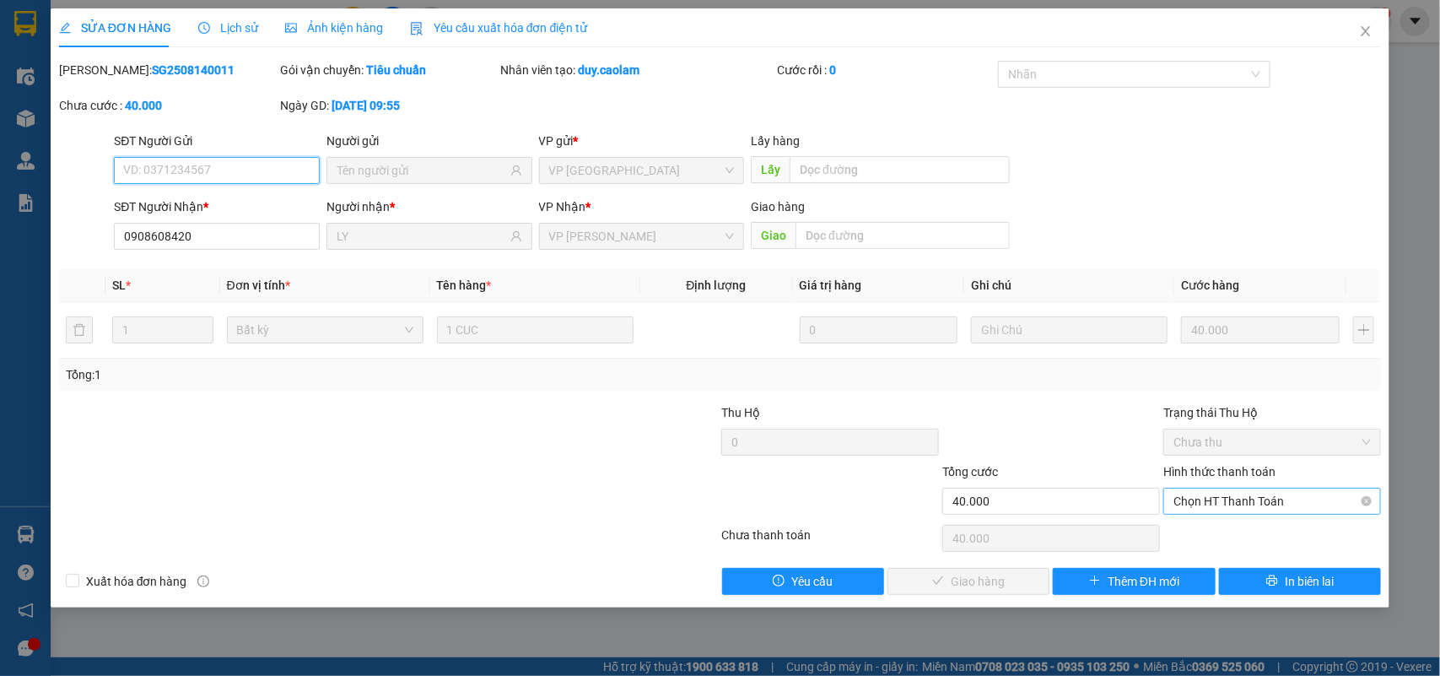
click at [1242, 500] on span "Chọn HT Thanh Toán" at bounding box center [1272, 501] width 197 height 25
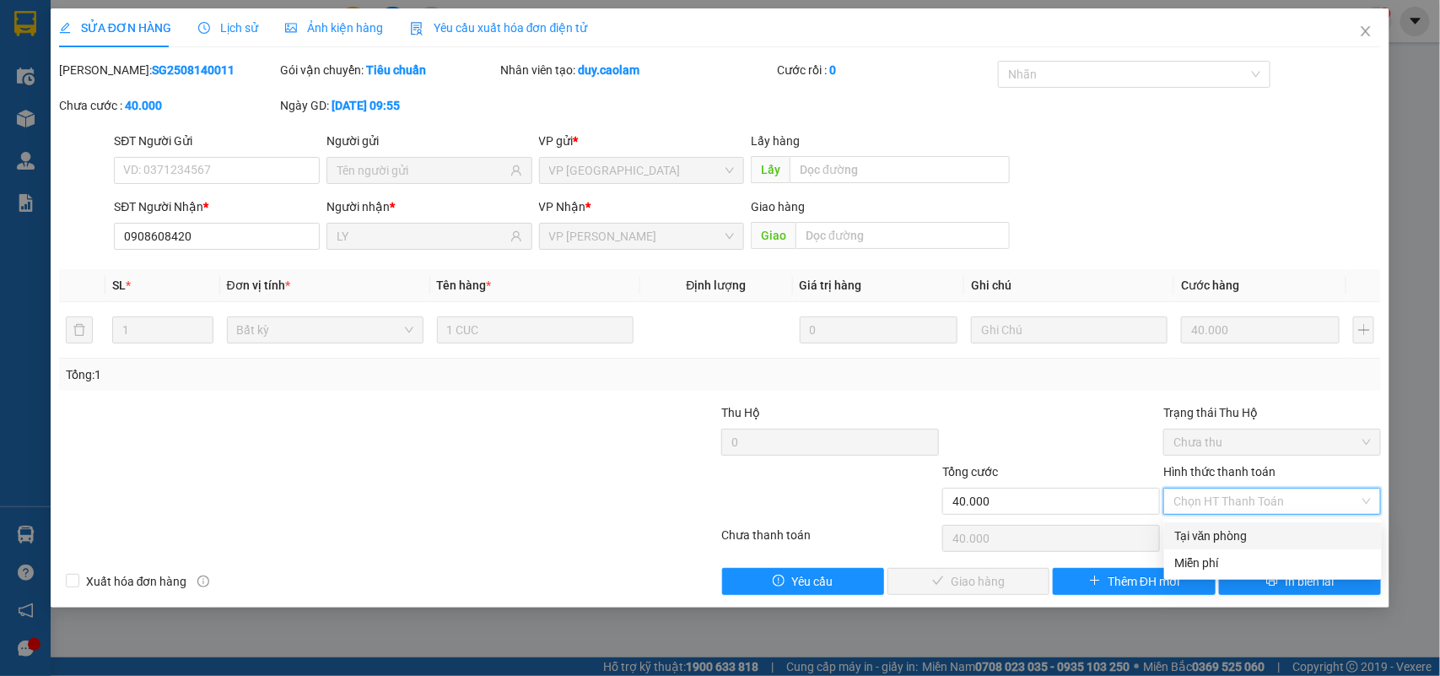
click at [1198, 536] on div "Tại văn phòng" at bounding box center [1273, 536] width 197 height 19
type input "0"
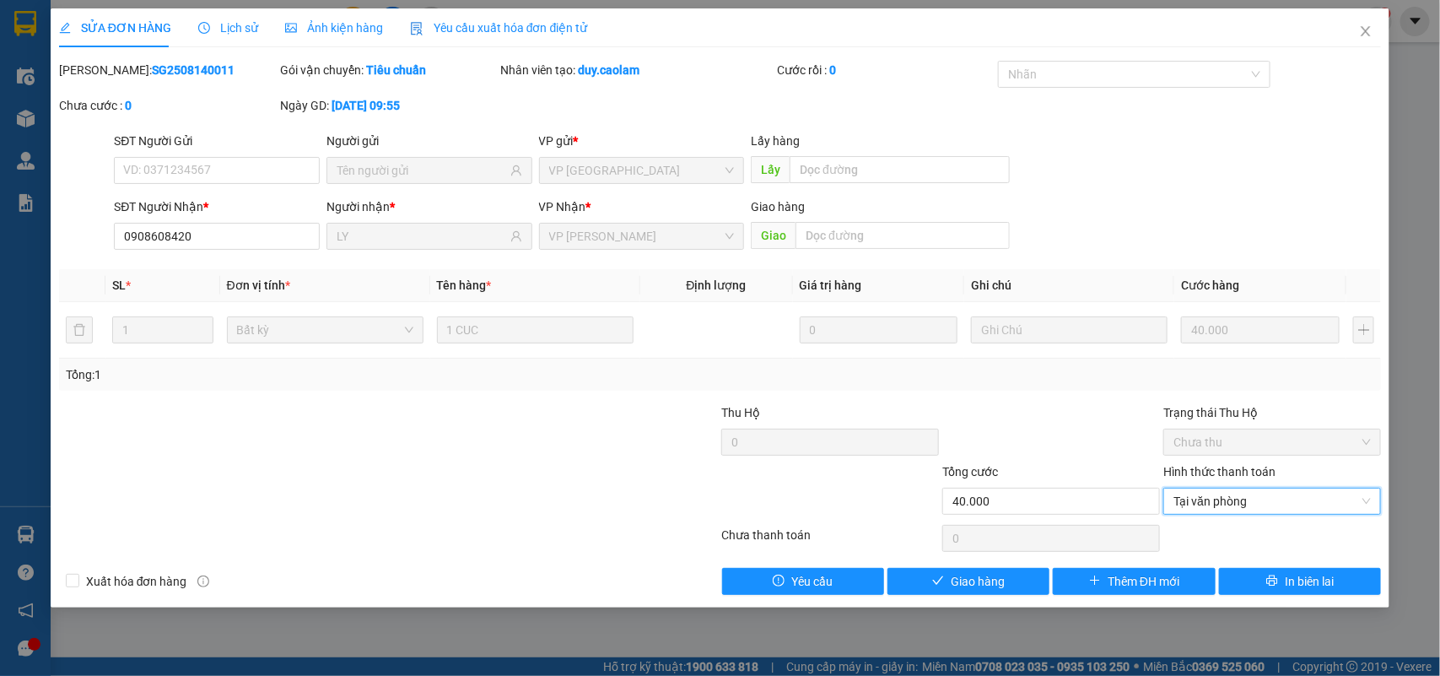
click at [994, 564] on div "Total Paid Fee 0 Total UnPaid Fee 40.000 Cash Collection Total Fee Mã ĐH: SG250…" at bounding box center [720, 328] width 1323 height 534
click at [996, 580] on span "Giao hàng" at bounding box center [978, 581] width 54 height 19
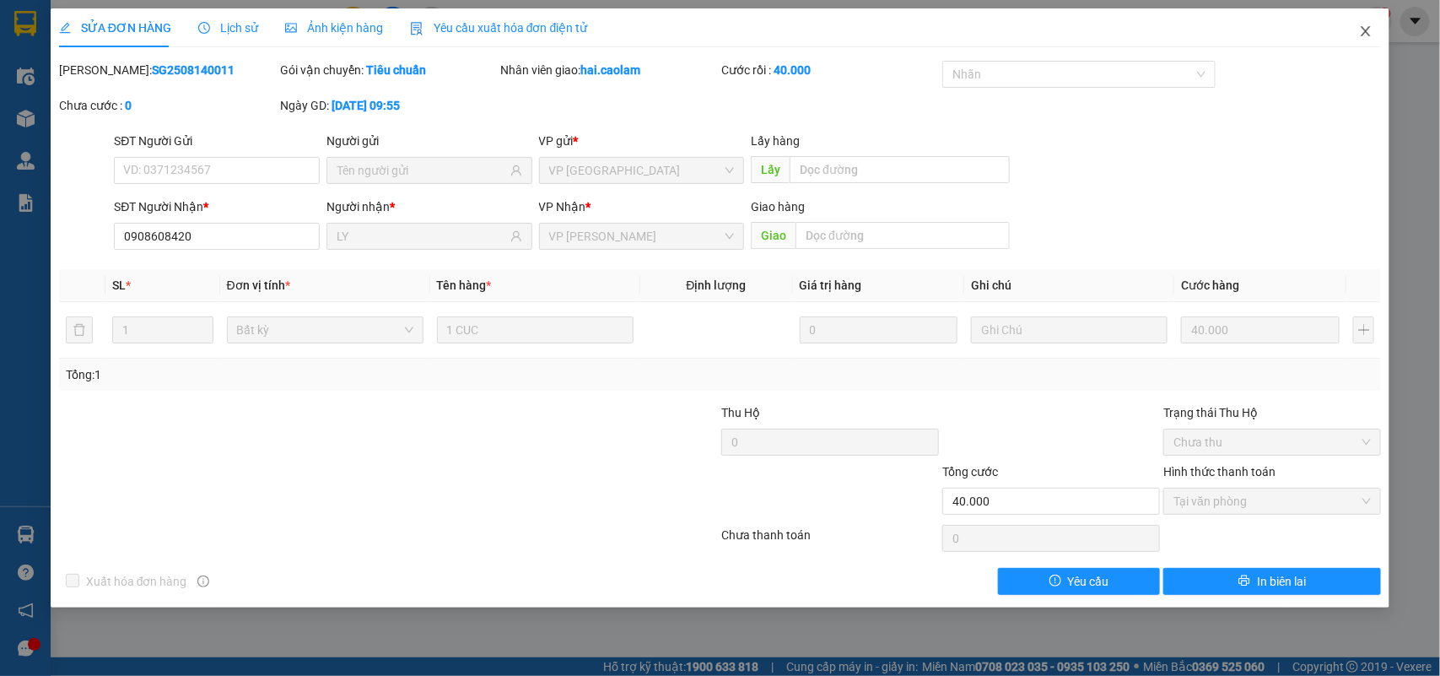
click at [1365, 30] on icon "close" at bounding box center [1366, 31] width 9 height 10
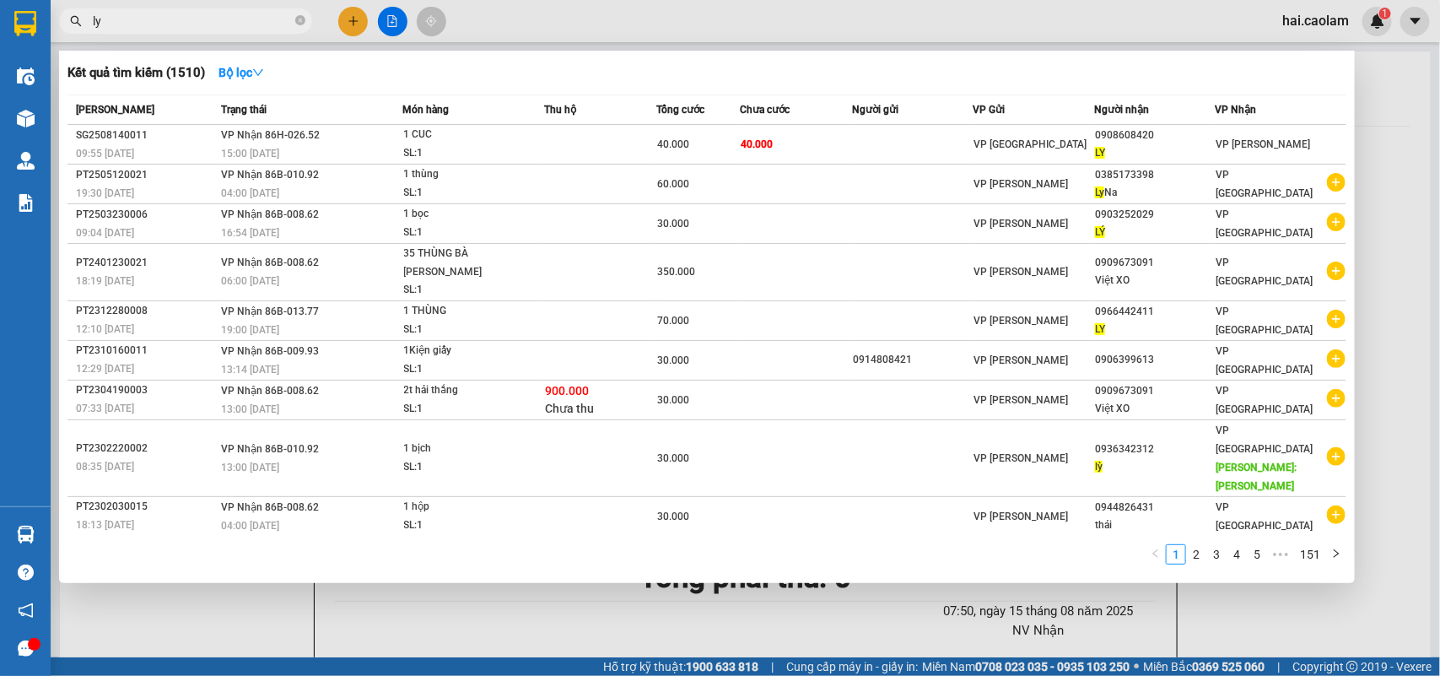
click at [145, 13] on input "ly" at bounding box center [192, 21] width 199 height 19
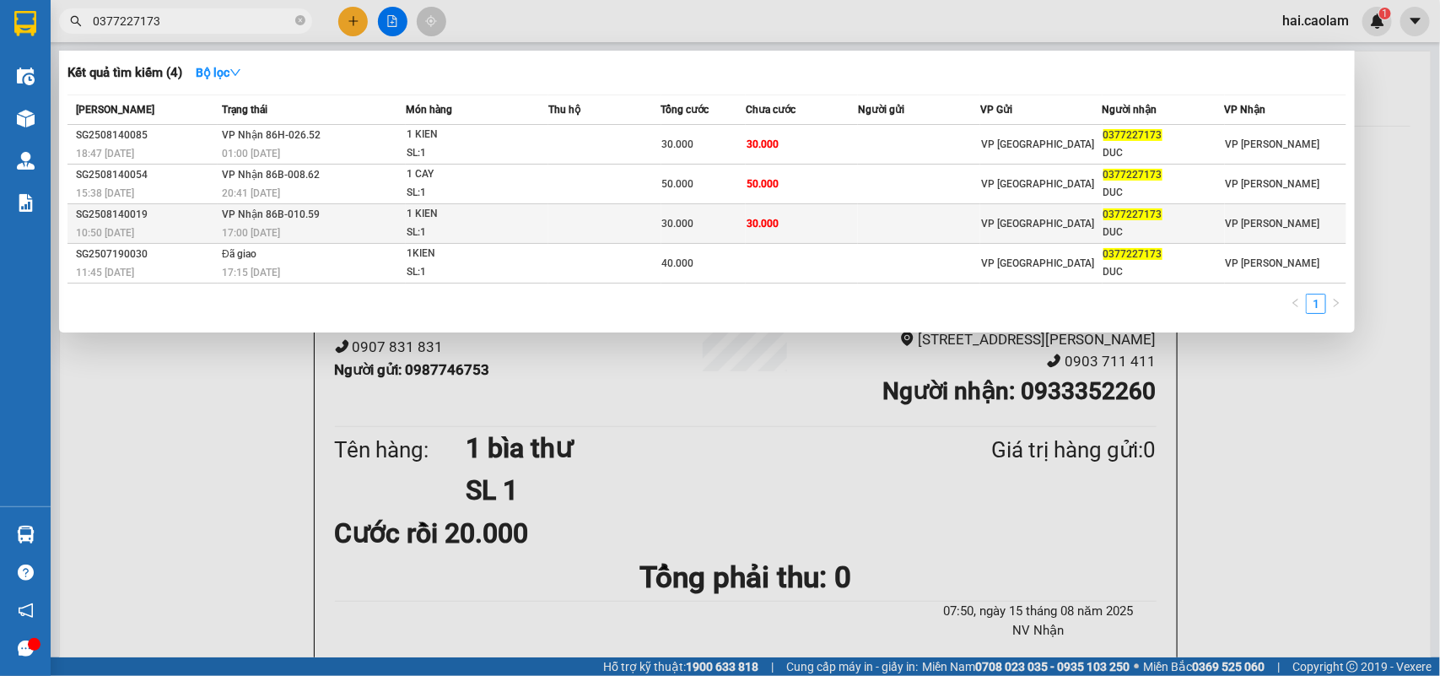
type input "0377227173"
click at [768, 218] on span "30.000" at bounding box center [763, 224] width 32 height 12
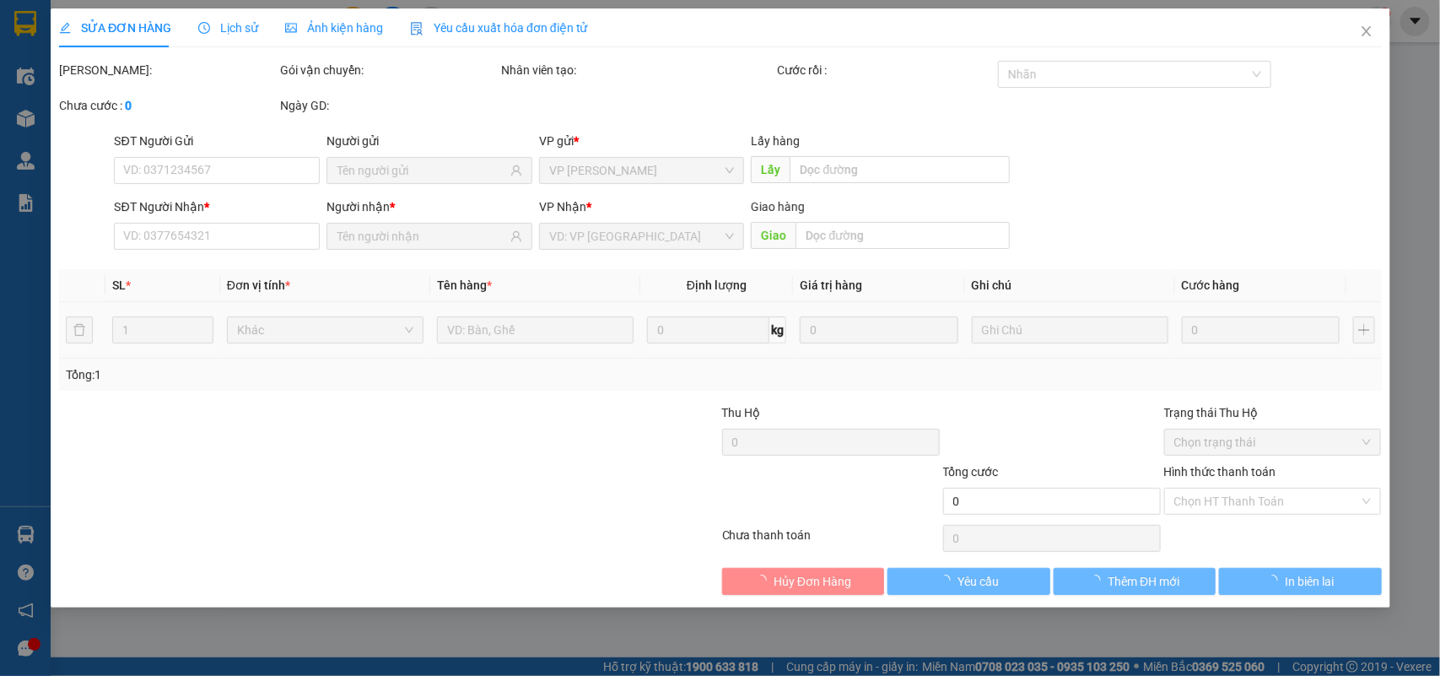
type input "0377227173"
type input "DUC"
type input "30.000"
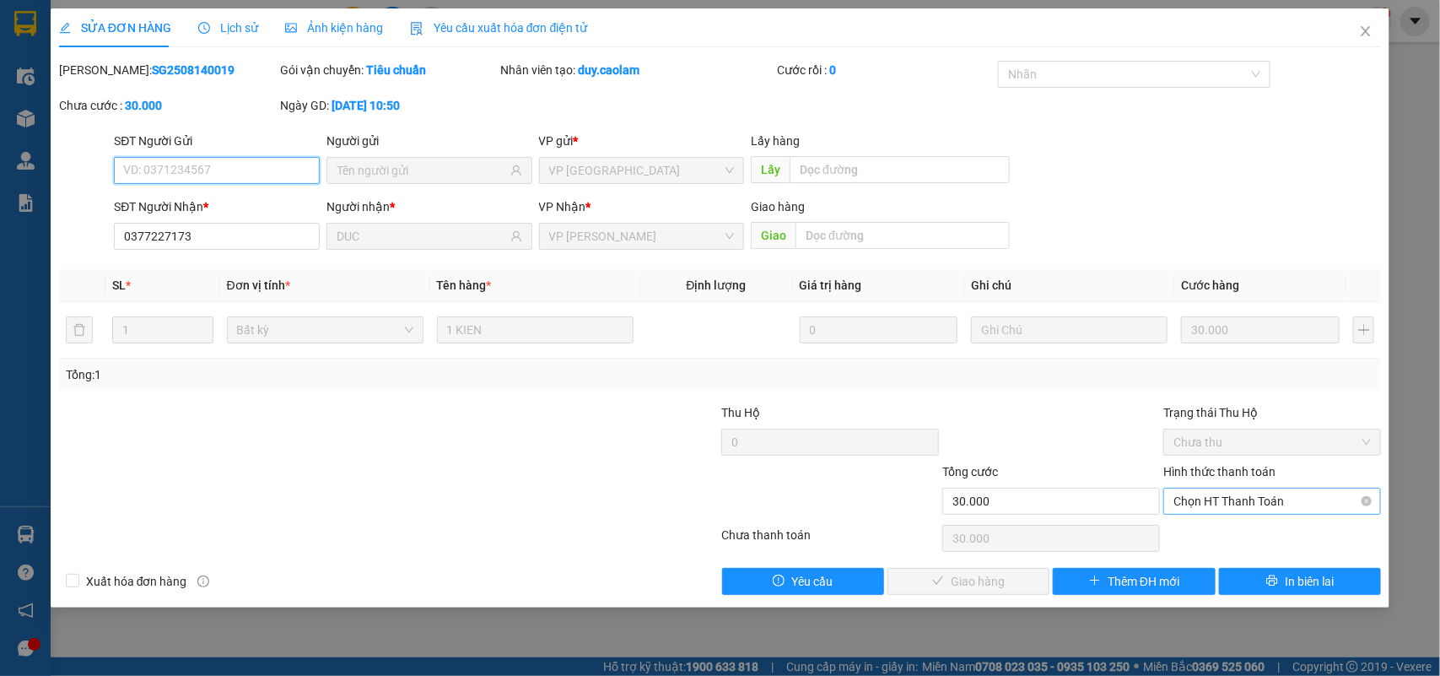
drag, startPoint x: 1226, startPoint y: 500, endPoint x: 1232, endPoint y: 512, distance: 14.0
click at [1228, 500] on span "Chọn HT Thanh Toán" at bounding box center [1272, 501] width 197 height 25
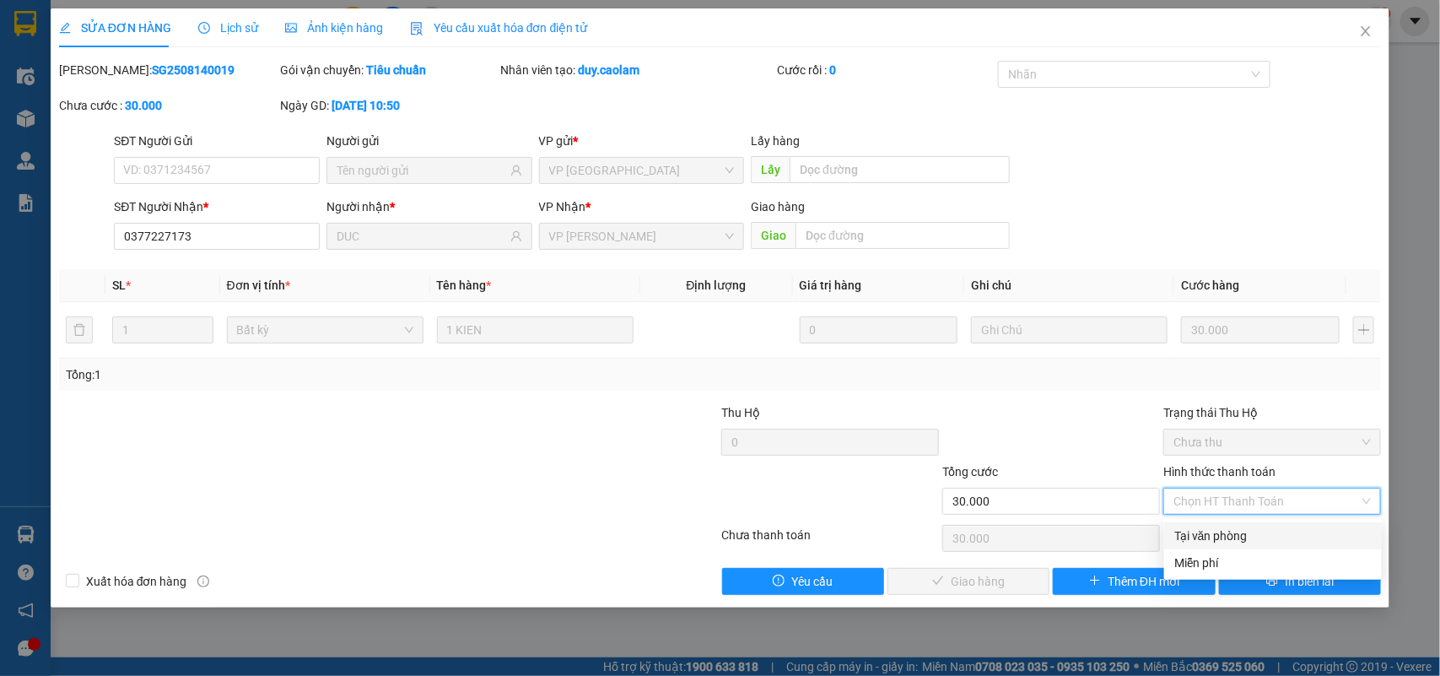
drag, startPoint x: 1219, startPoint y: 532, endPoint x: 1133, endPoint y: 532, distance: 86.1
click at [1218, 532] on div "Tại văn phòng" at bounding box center [1273, 536] width 197 height 19
type input "0"
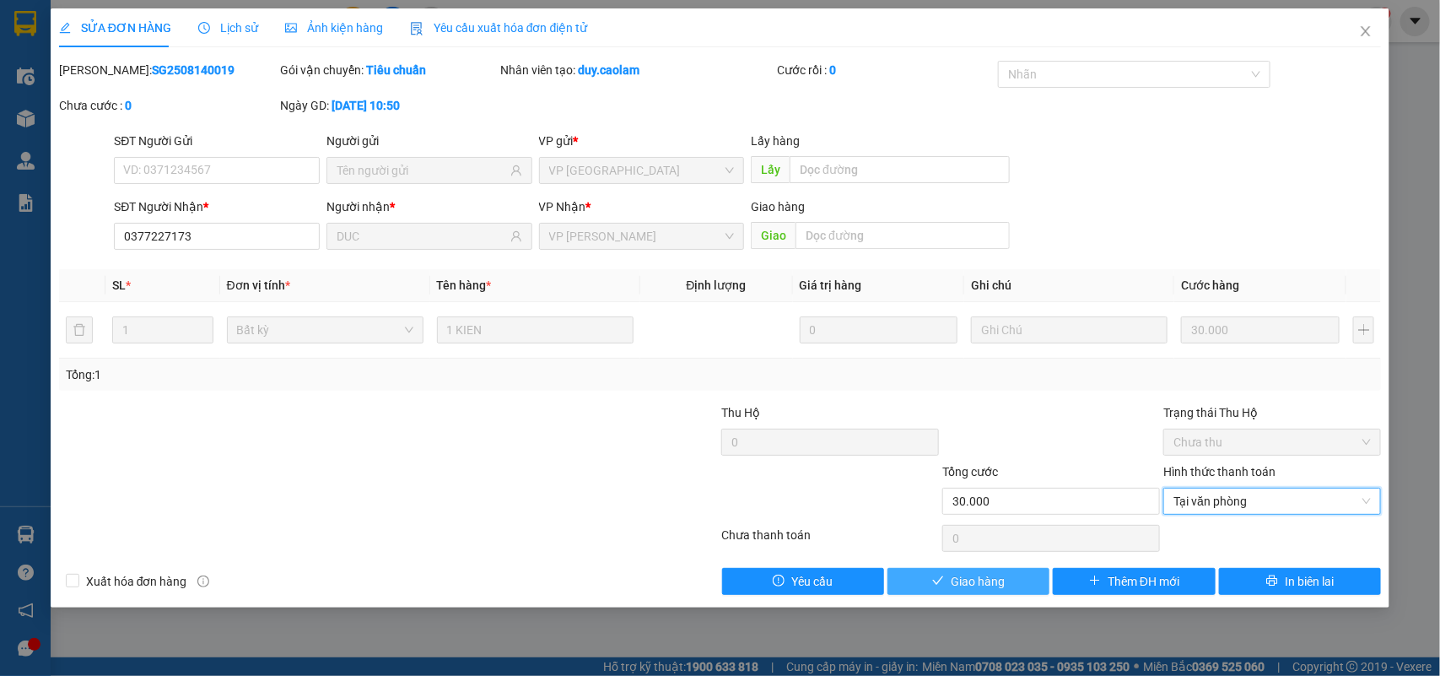
click at [977, 582] on span "Giao hàng" at bounding box center [978, 581] width 54 height 19
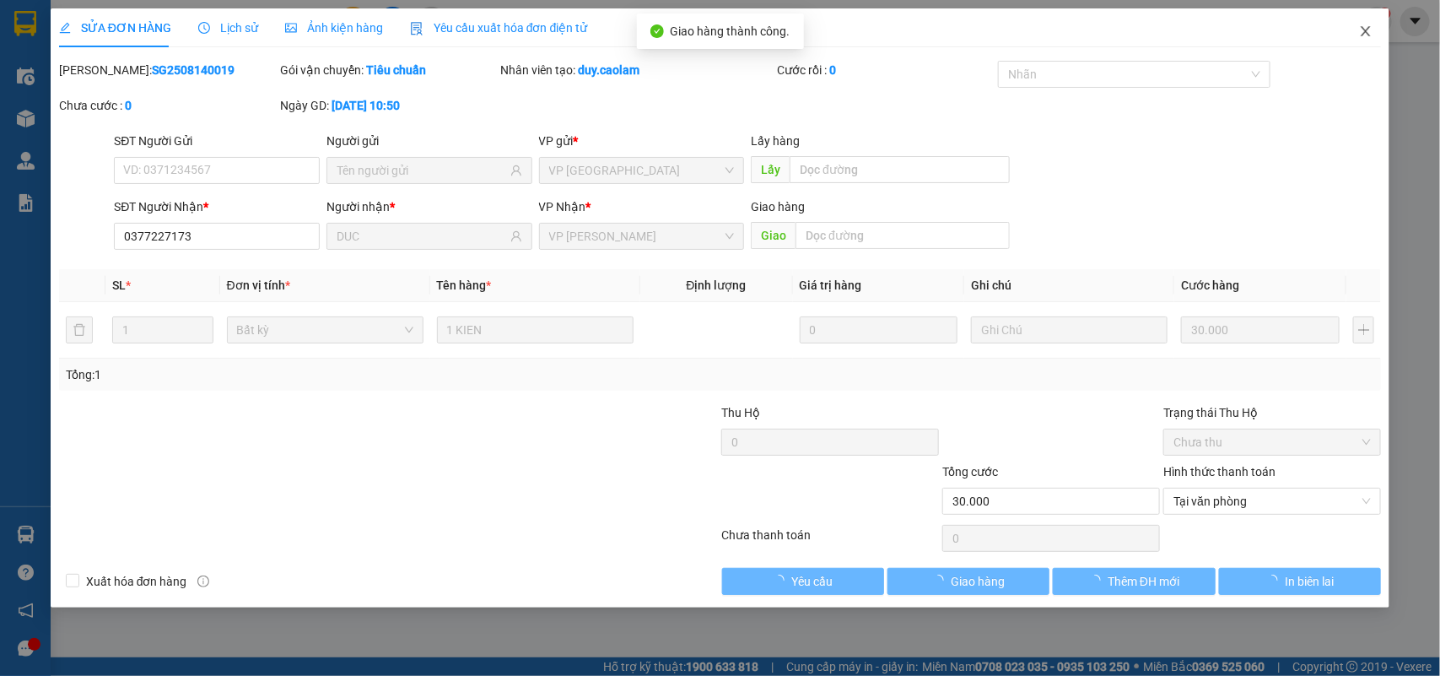
click at [1365, 31] on icon "close" at bounding box center [1366, 31] width 14 height 14
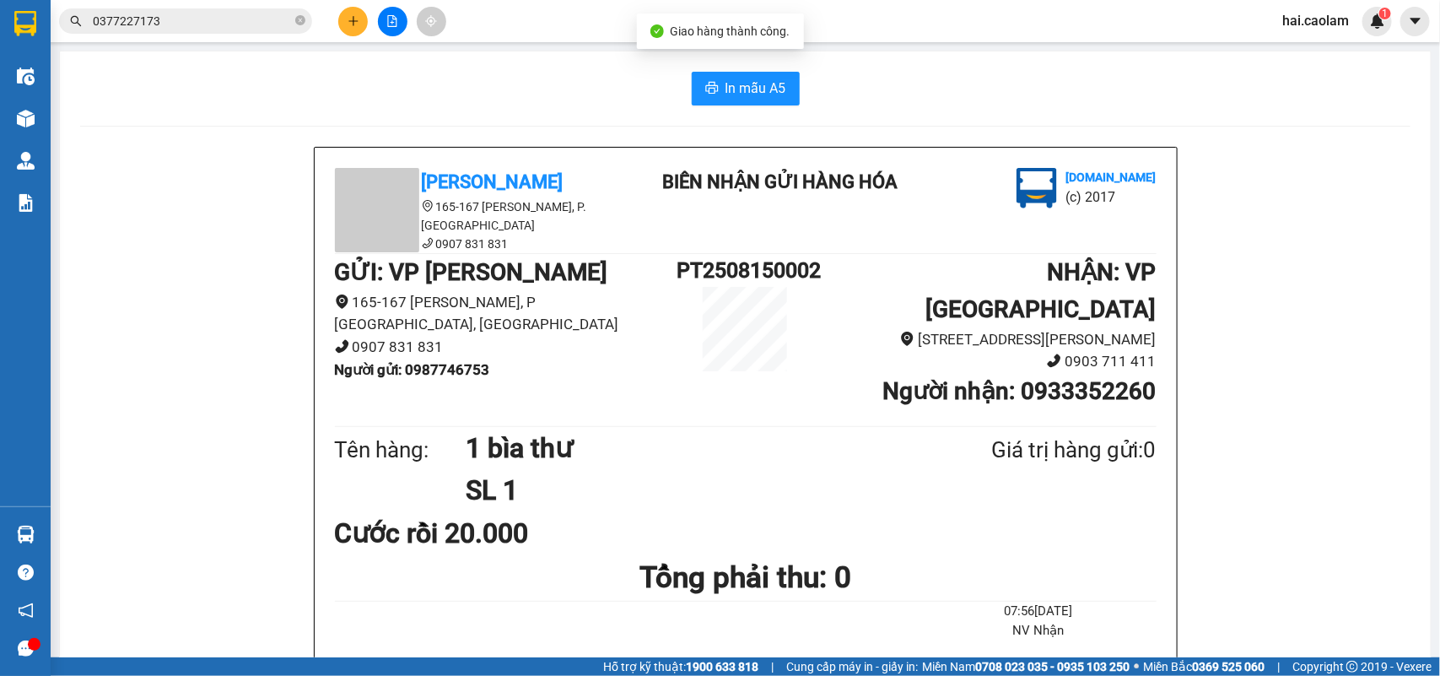
click at [207, 8] on span "0377227173" at bounding box center [185, 20] width 253 height 25
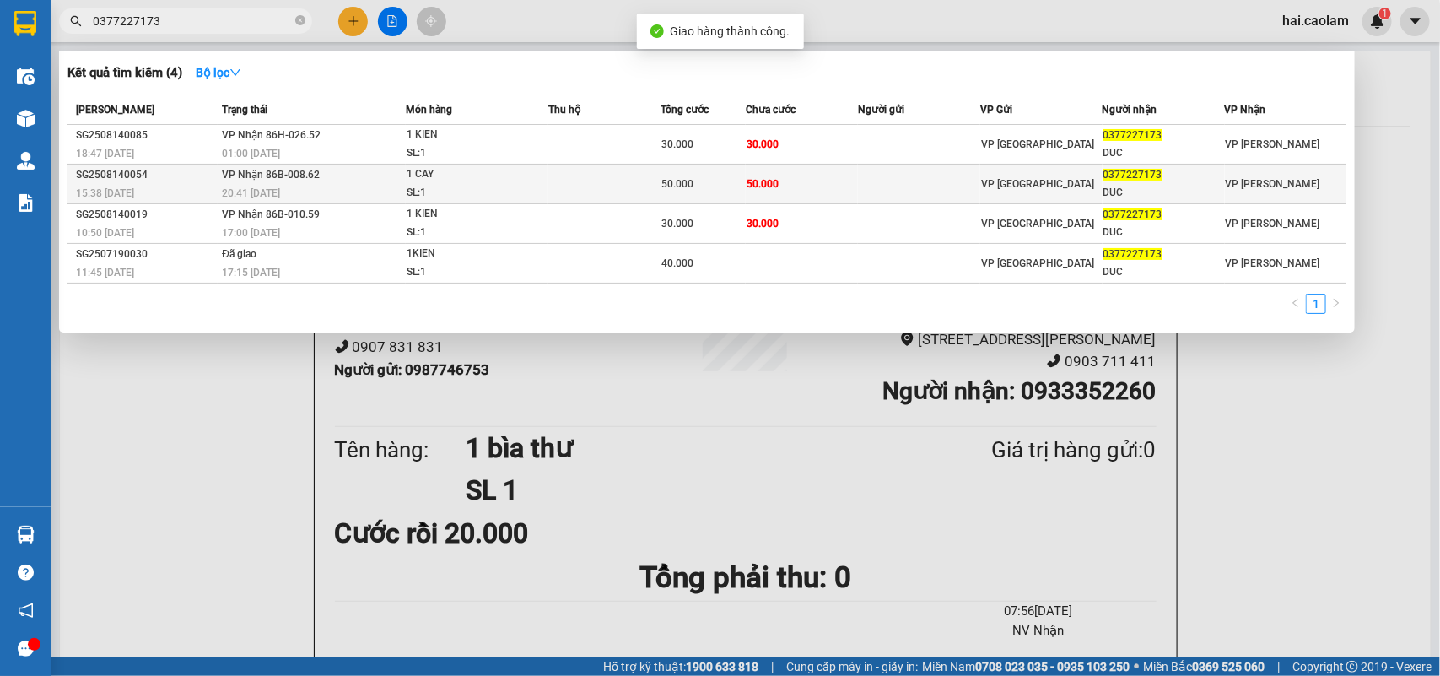
click at [1137, 184] on div "DUC" at bounding box center [1164, 193] width 121 height 18
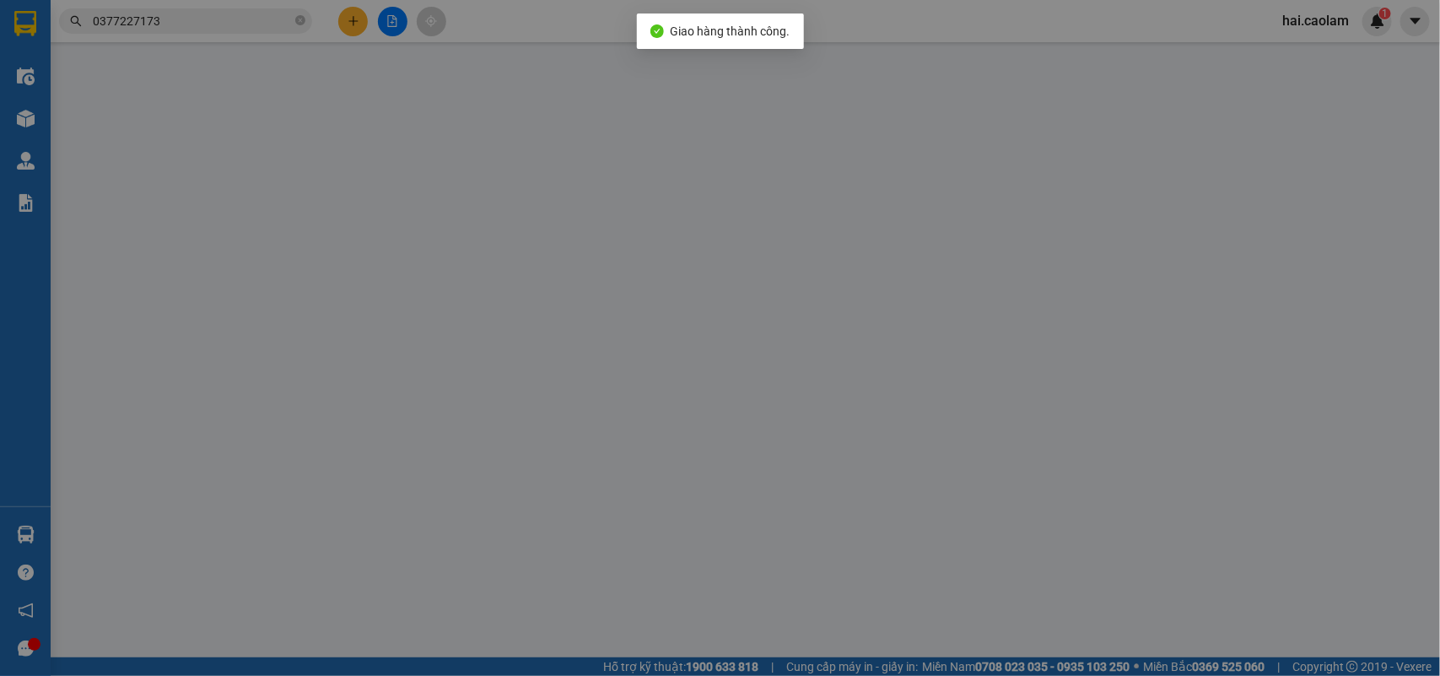
type input "0377227173"
type input "DUC"
type input "50.000"
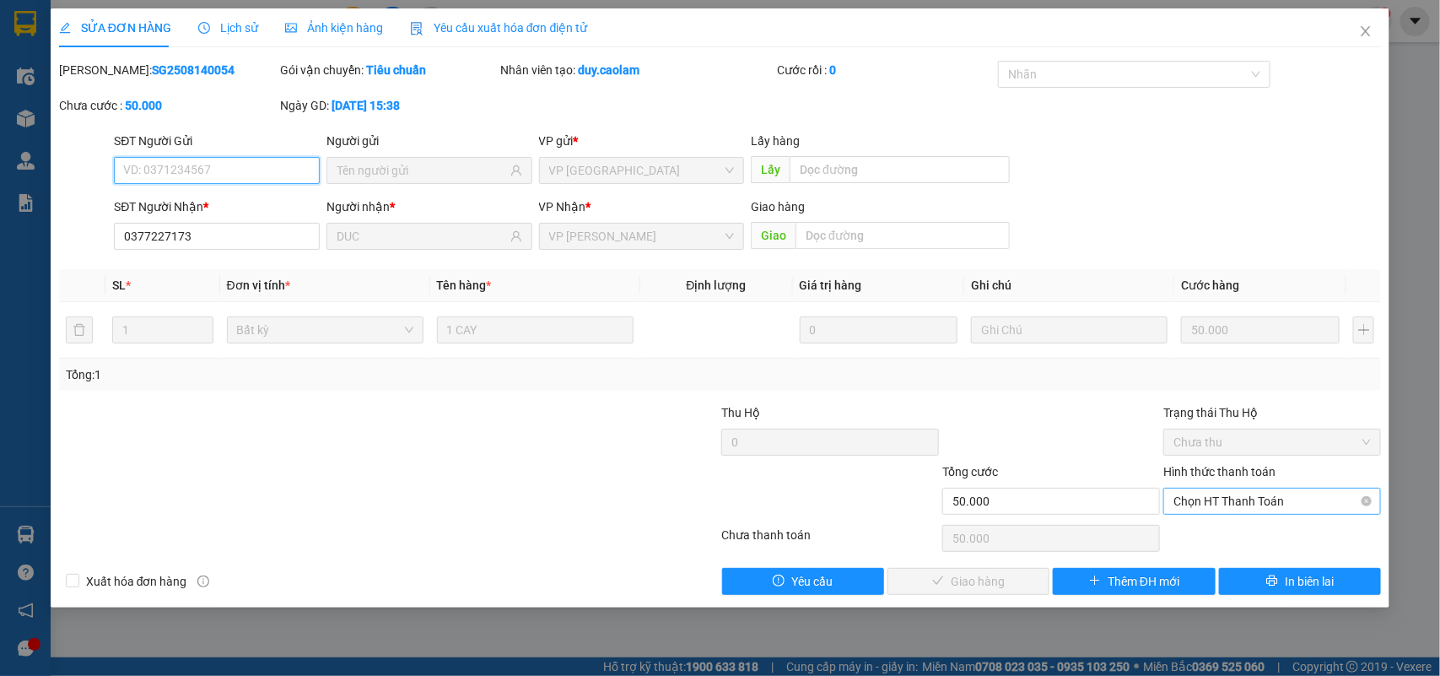
click at [1218, 500] on span "Chọn HT Thanh Toán" at bounding box center [1272, 501] width 197 height 25
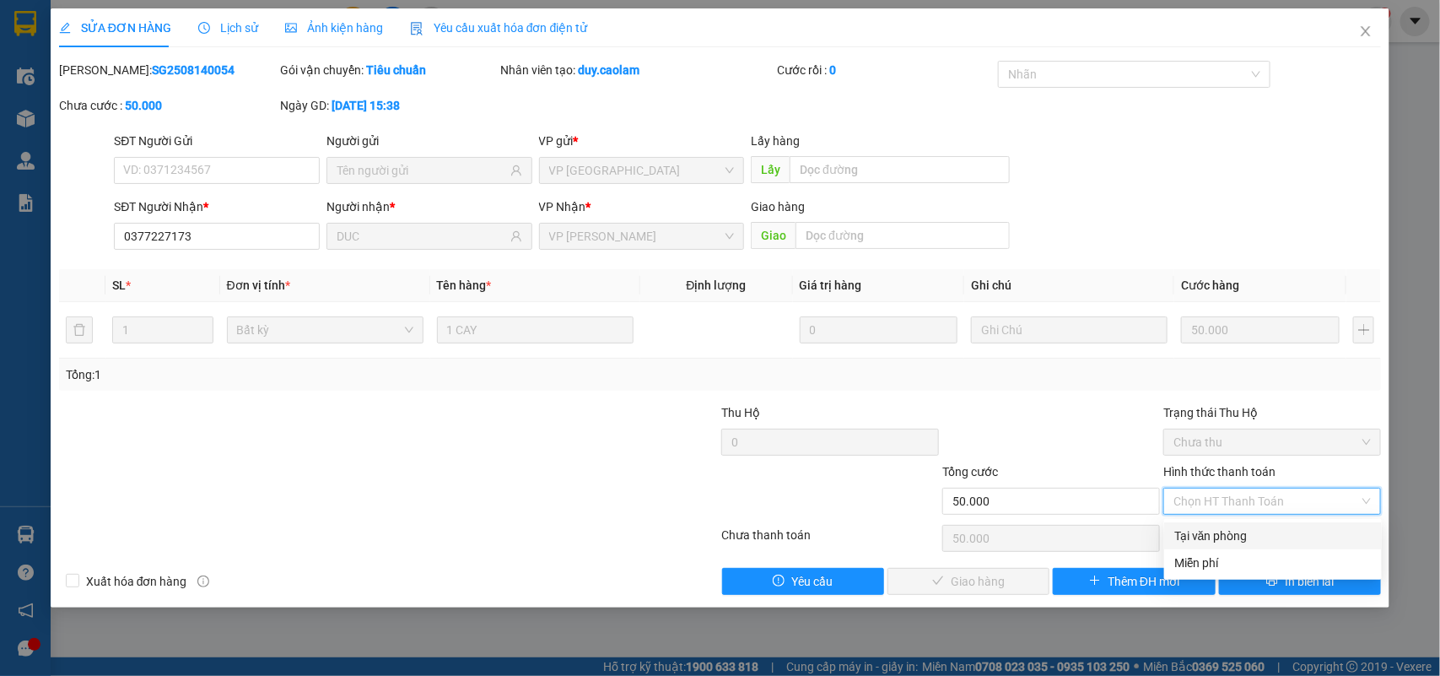
click at [1198, 534] on div "Tại văn phòng" at bounding box center [1273, 536] width 197 height 19
type input "0"
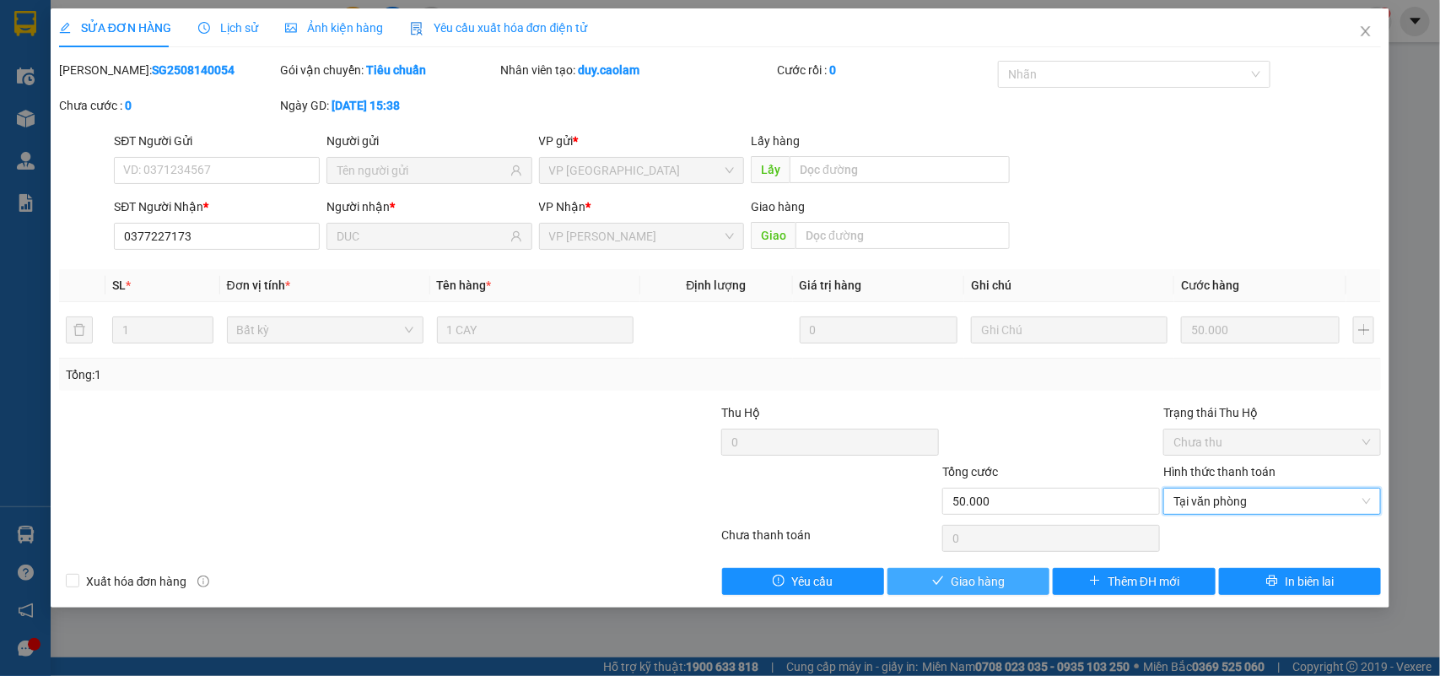
click at [989, 580] on span "Giao hàng" at bounding box center [978, 581] width 54 height 19
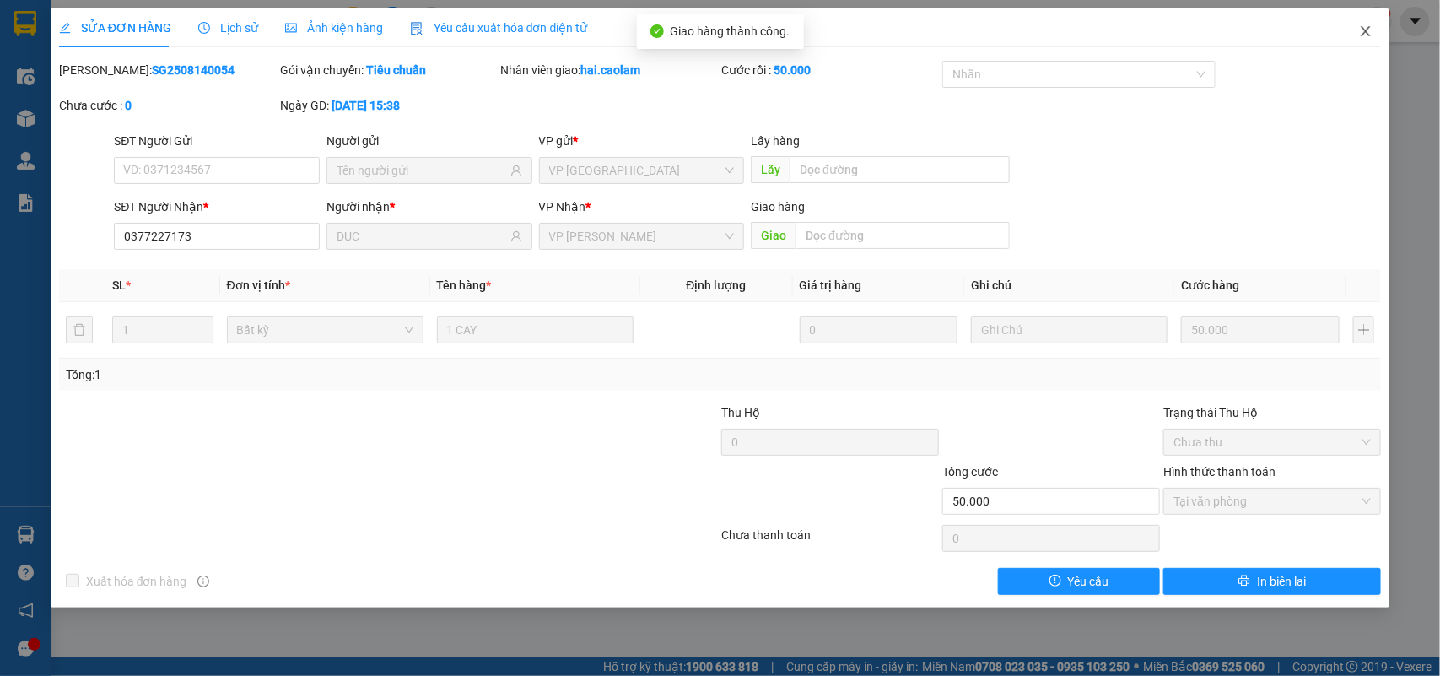
click at [1370, 25] on icon "close" at bounding box center [1366, 31] width 14 height 14
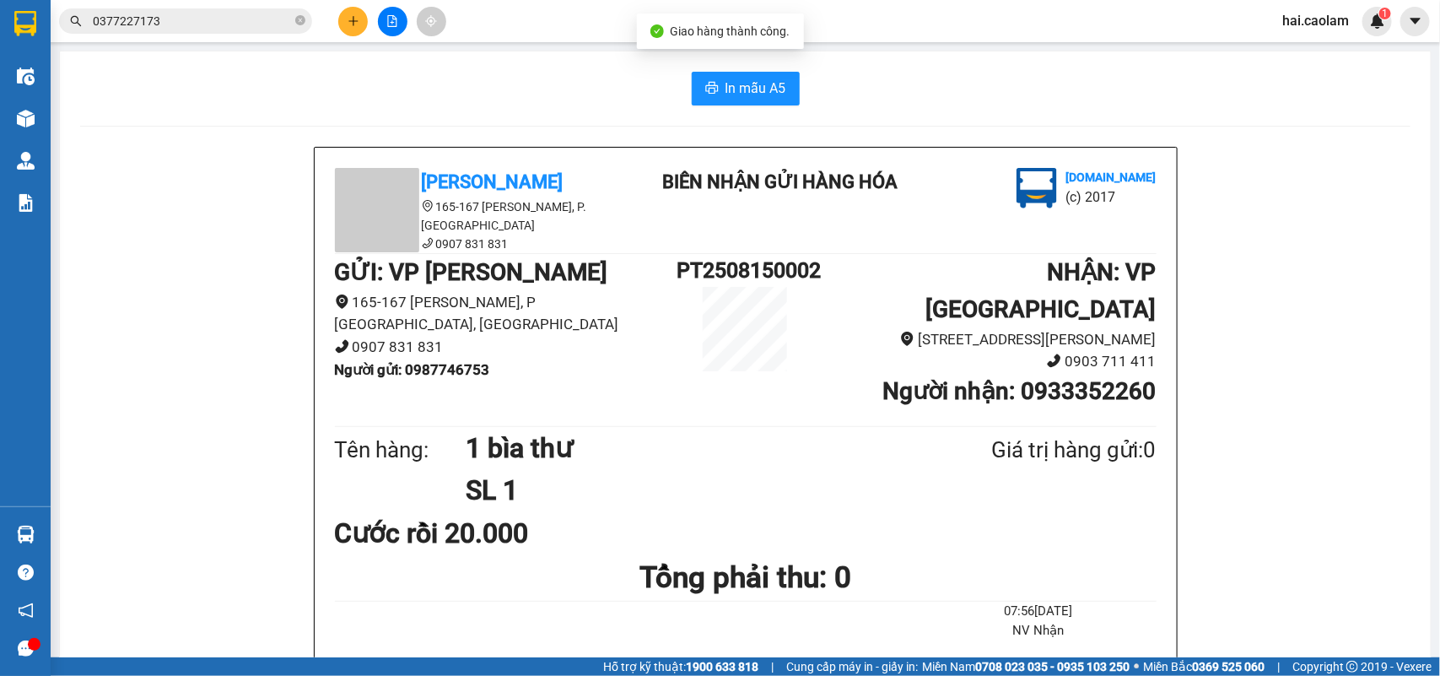
click at [235, 19] on input "0377227173" at bounding box center [192, 21] width 199 height 19
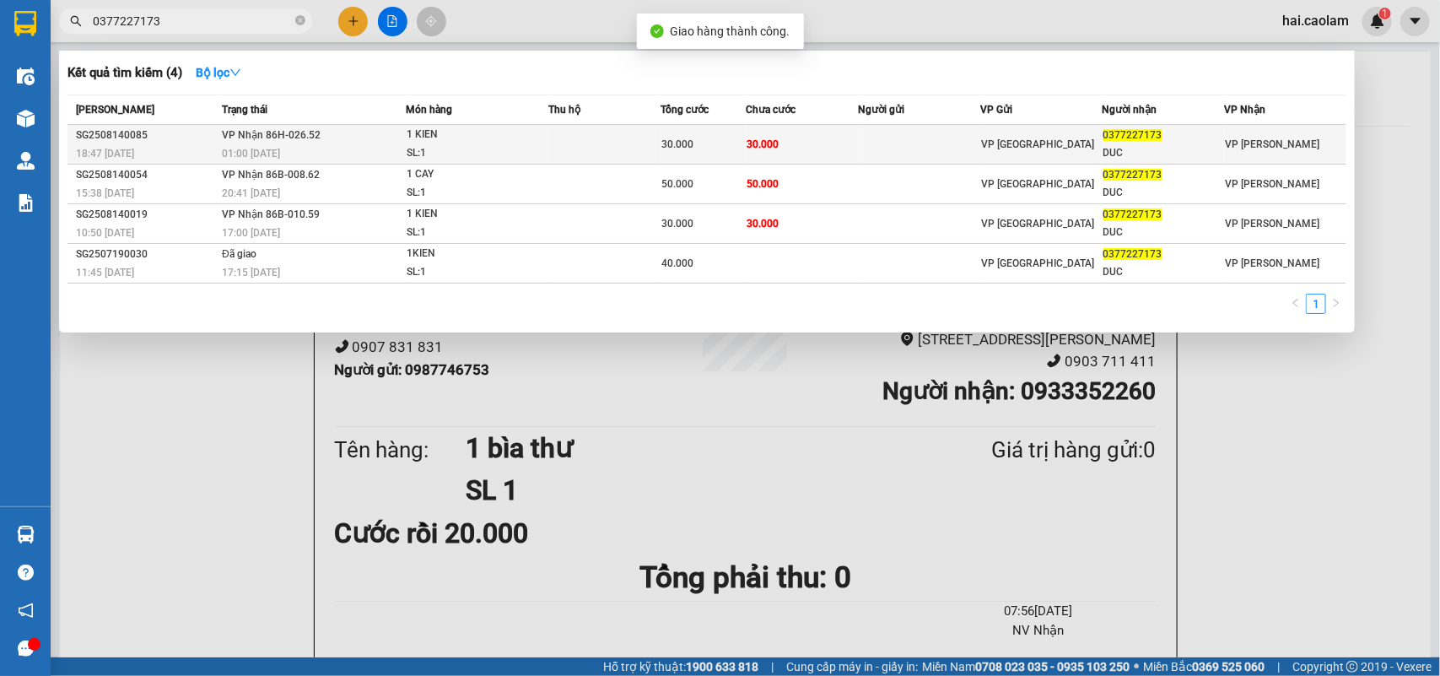
click at [1217, 140] on div "0377227173" at bounding box center [1164, 136] width 121 height 18
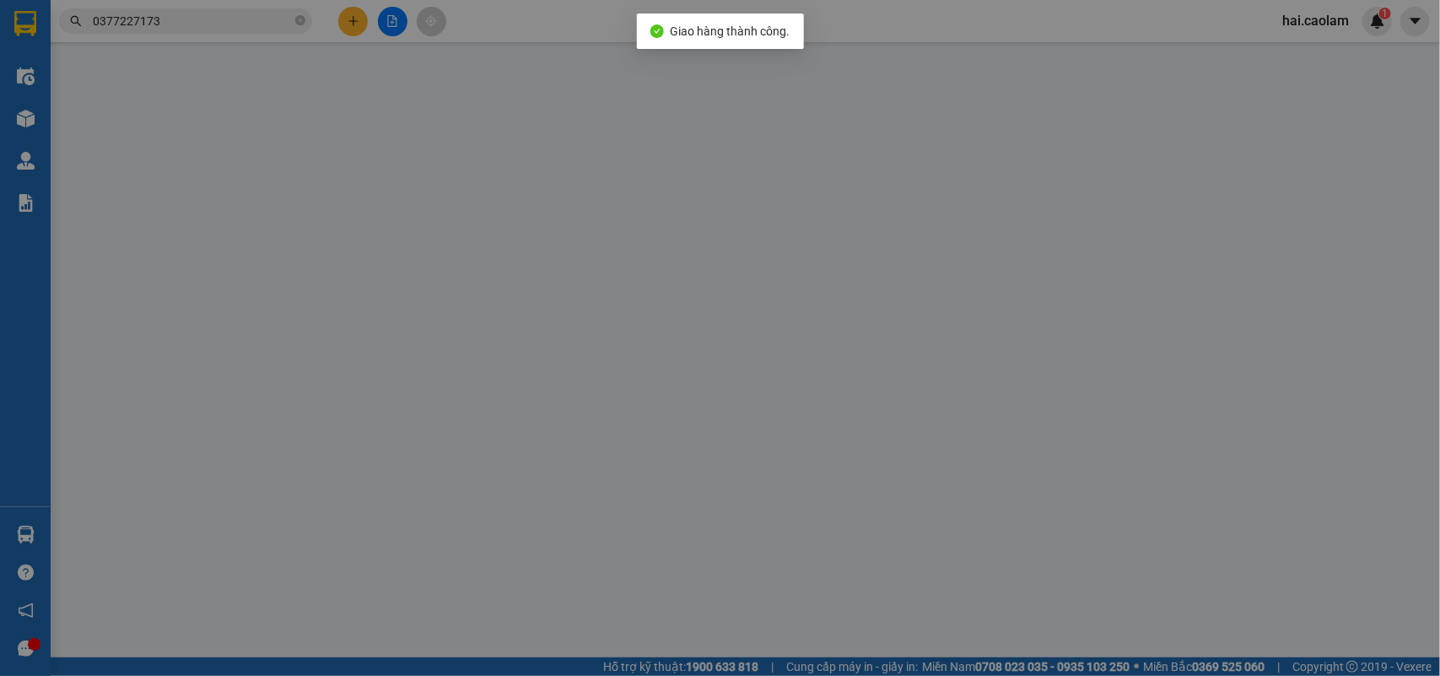
type input "0377227173"
type input "DUC"
type input "30.000"
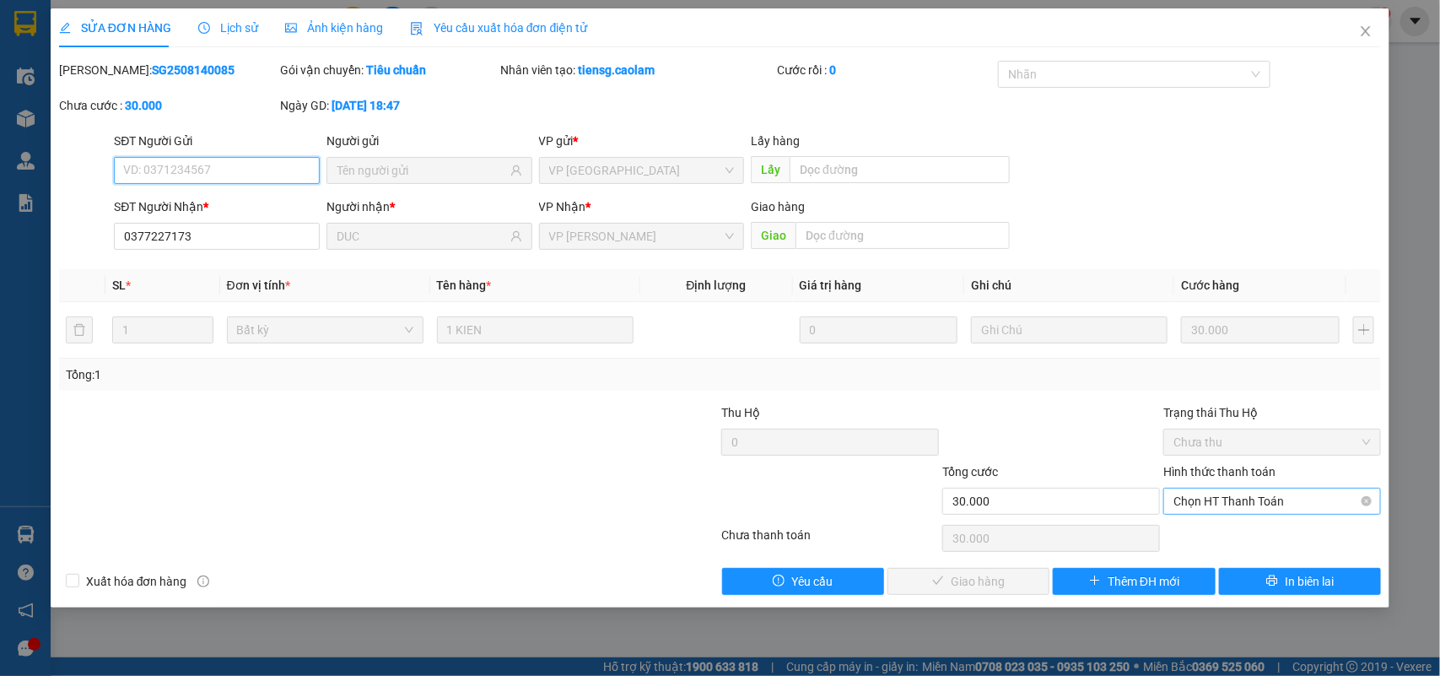
click at [1260, 504] on span "Chọn HT Thanh Toán" at bounding box center [1272, 501] width 197 height 25
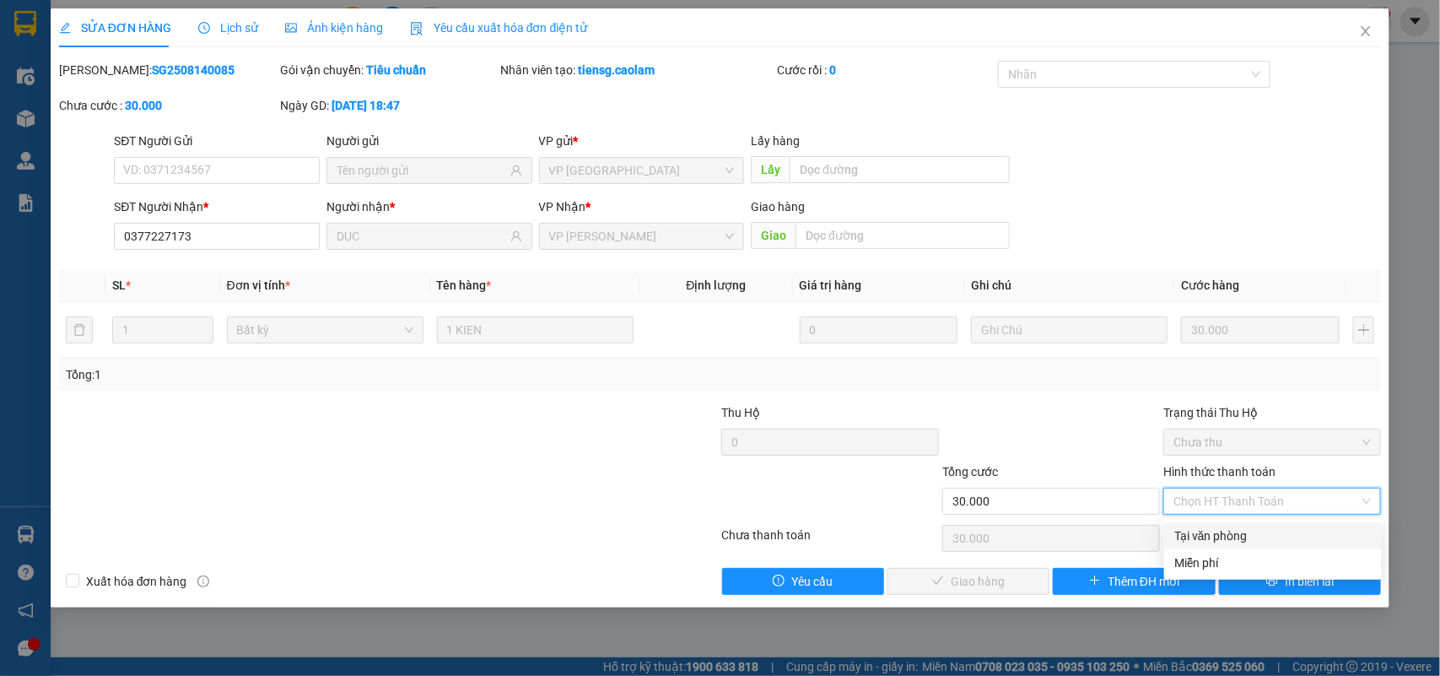
click at [1192, 538] on div "Tại văn phòng" at bounding box center [1273, 536] width 197 height 19
type input "0"
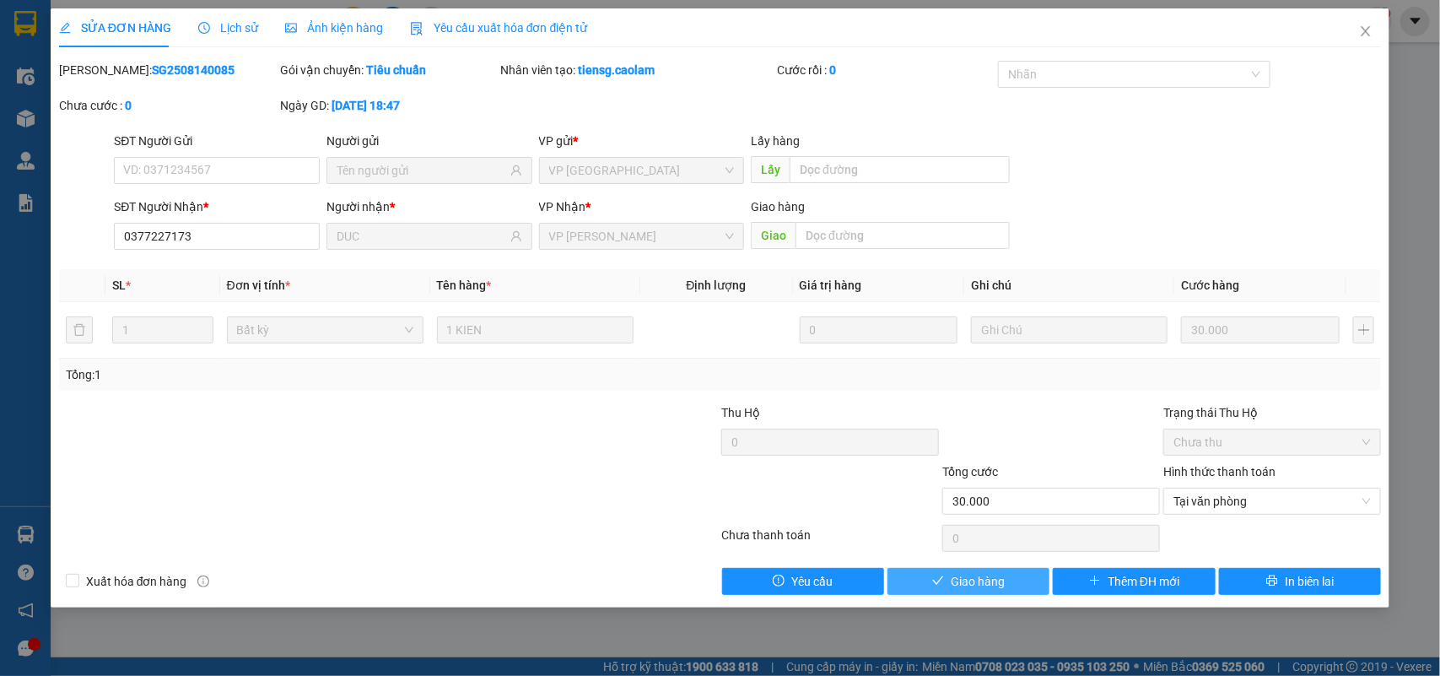
click at [969, 584] on span "Giao hàng" at bounding box center [978, 581] width 54 height 19
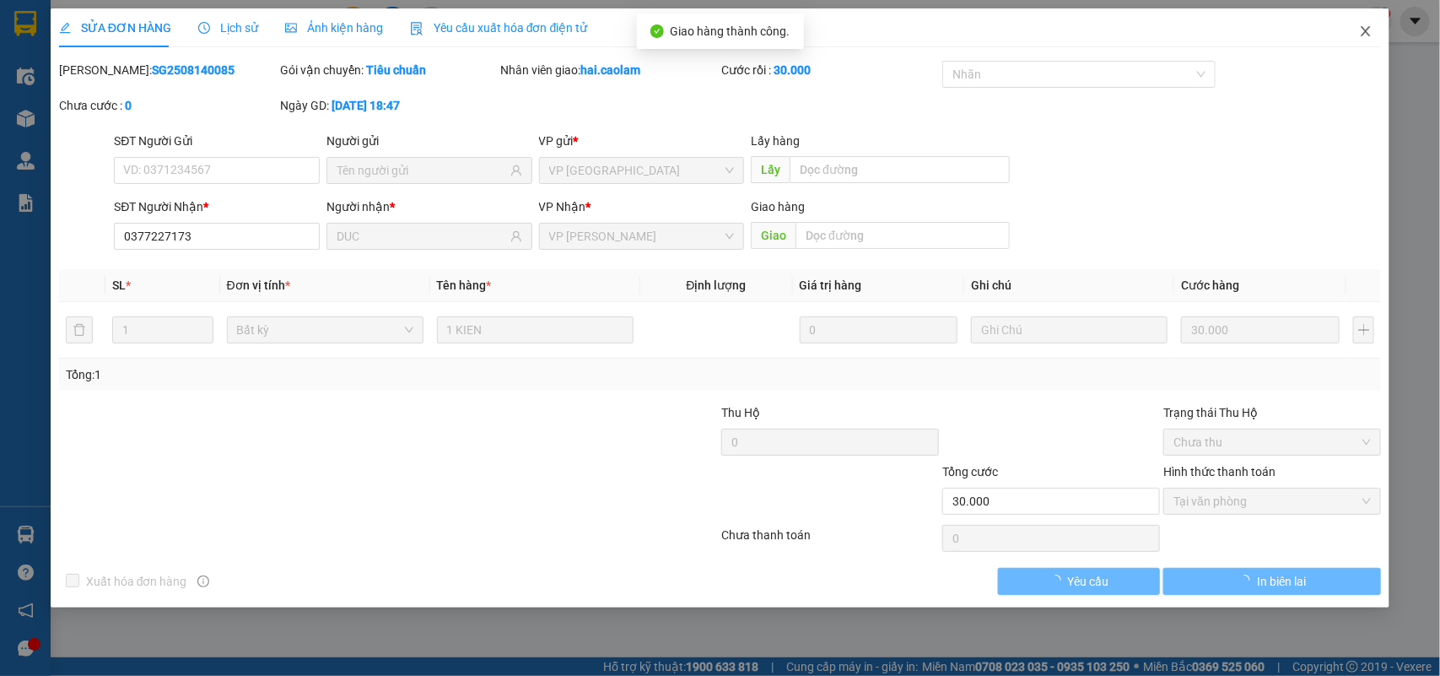
click at [1369, 27] on icon "close" at bounding box center [1366, 31] width 14 height 14
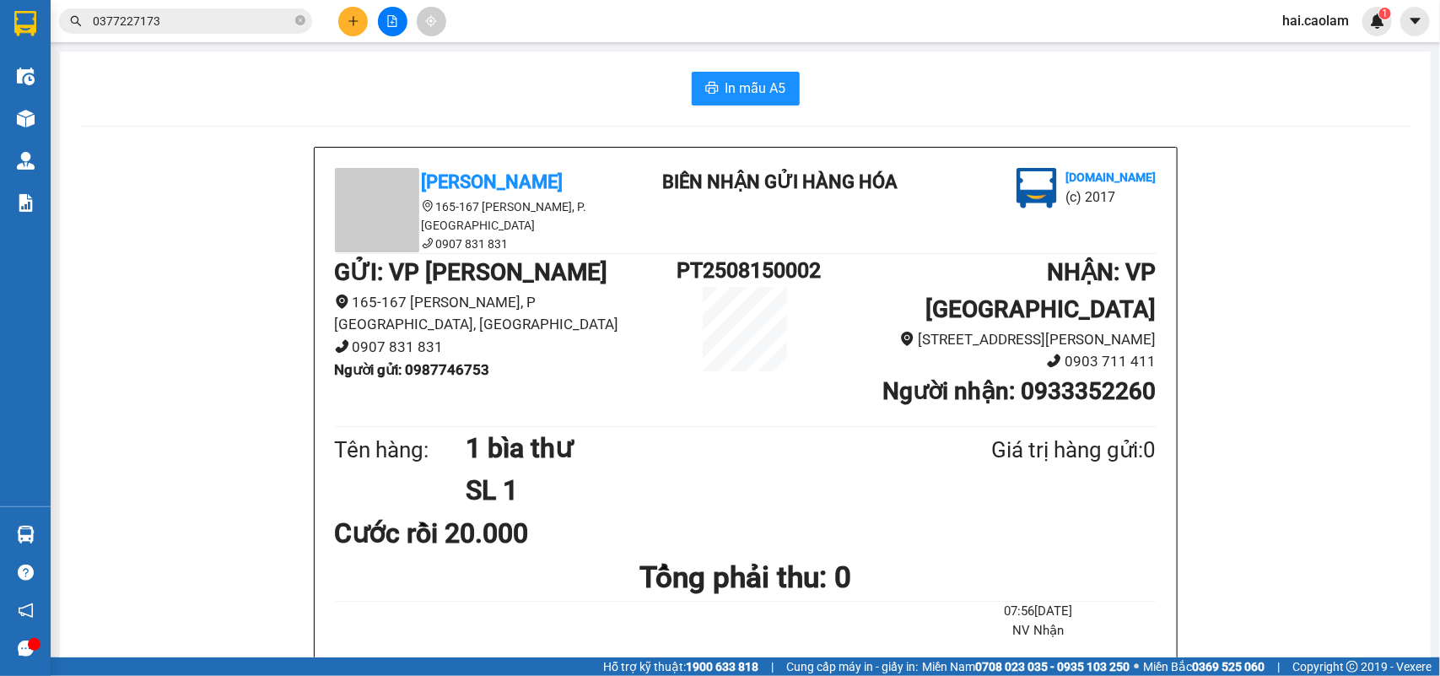
click at [224, 23] on input "0377227173" at bounding box center [192, 21] width 199 height 19
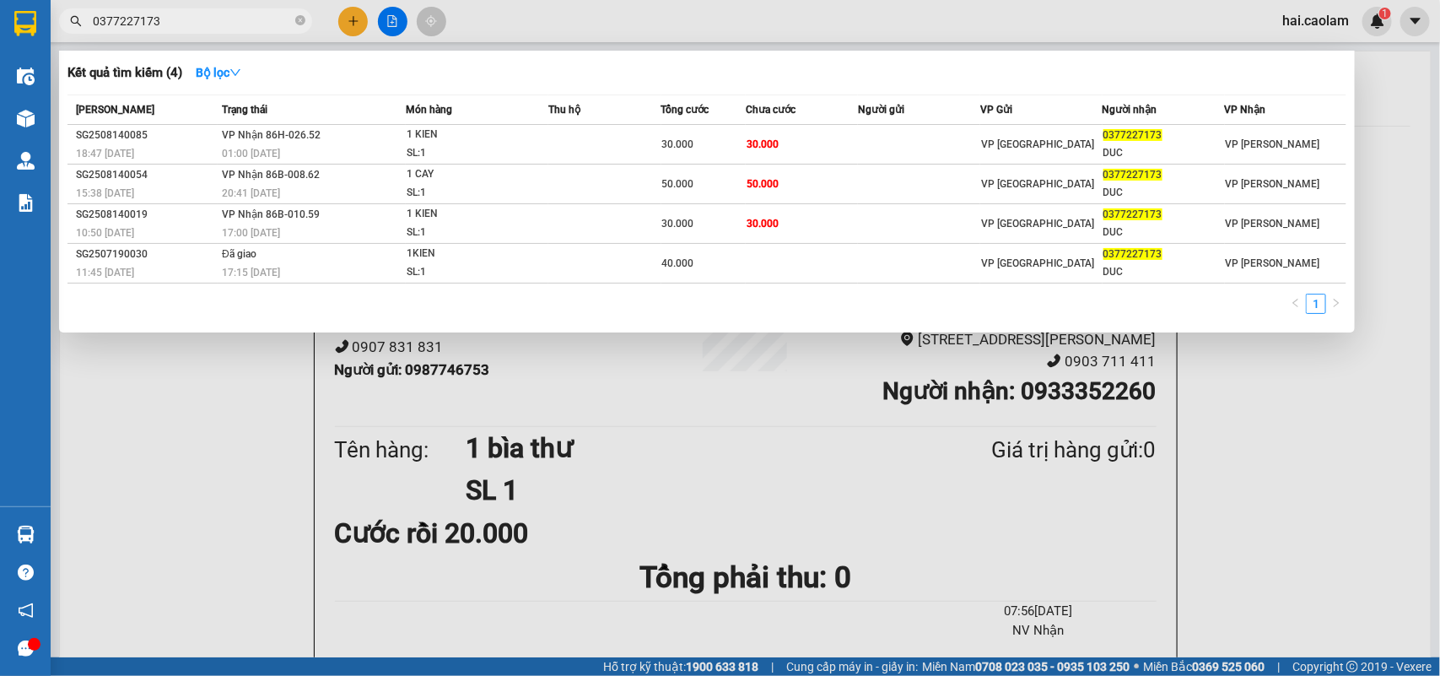
click at [224, 23] on input "0377227173" at bounding box center [192, 21] width 199 height 19
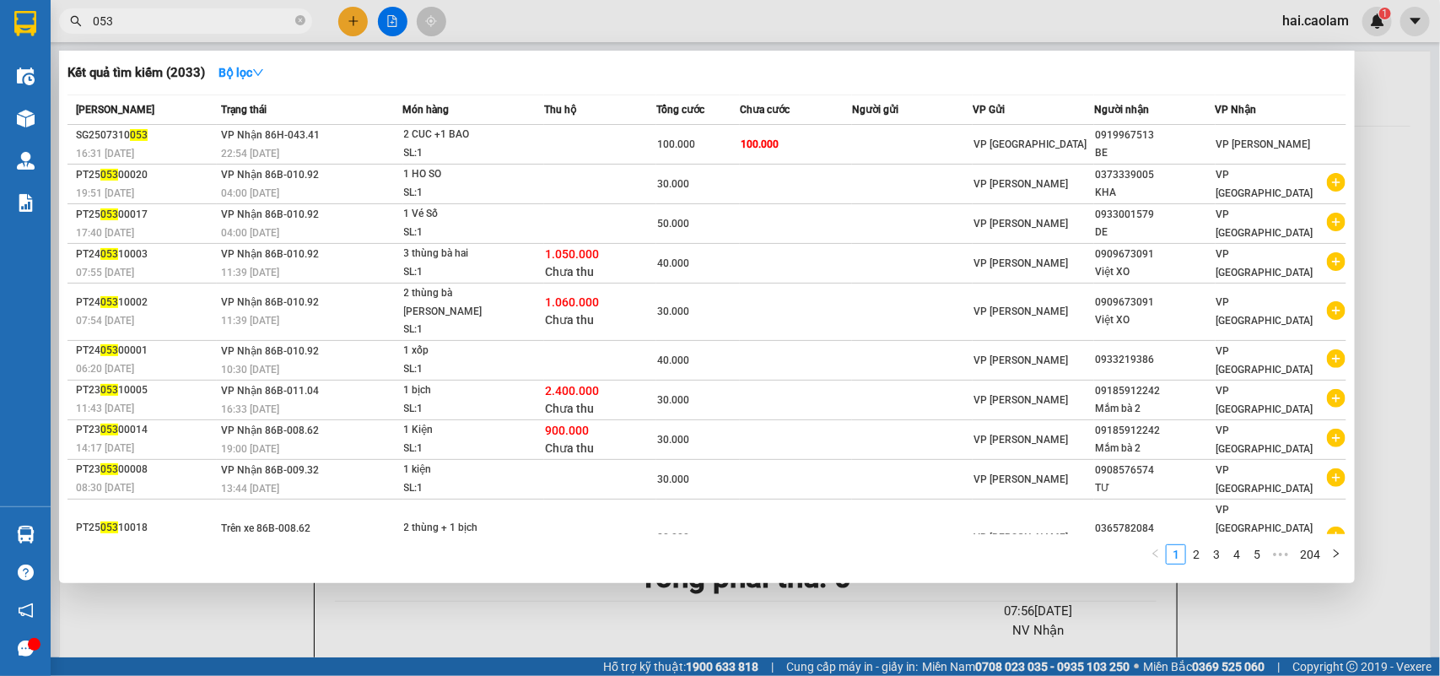
click at [224, 23] on input "053" at bounding box center [192, 21] width 199 height 19
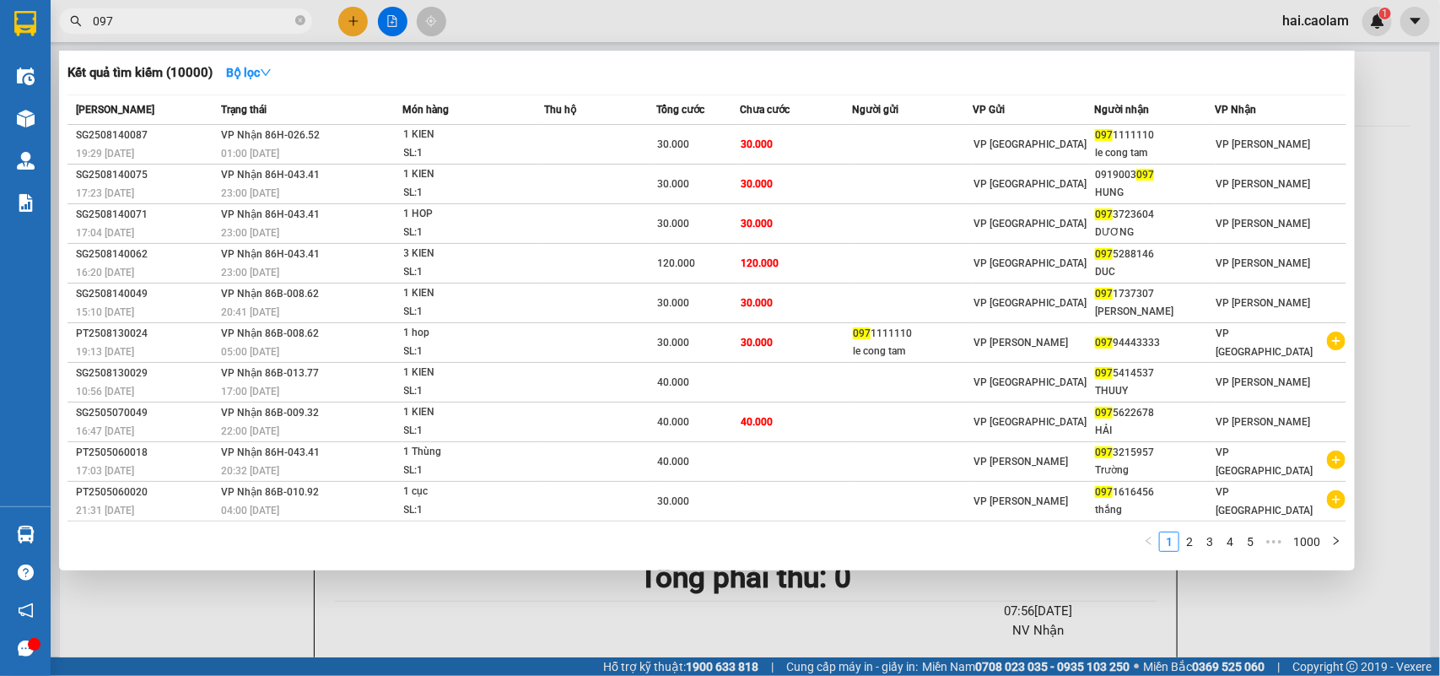
type input "097"
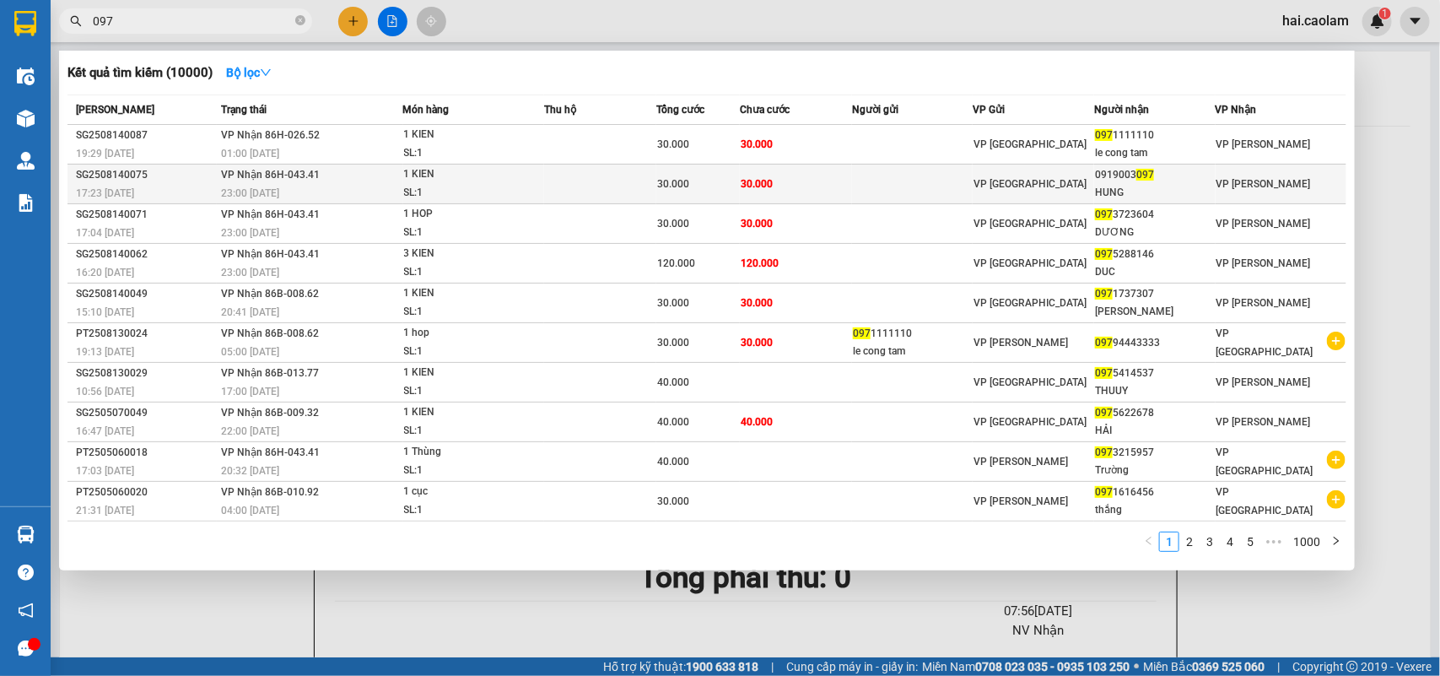
click at [1194, 186] on div "HUNG" at bounding box center [1155, 193] width 120 height 18
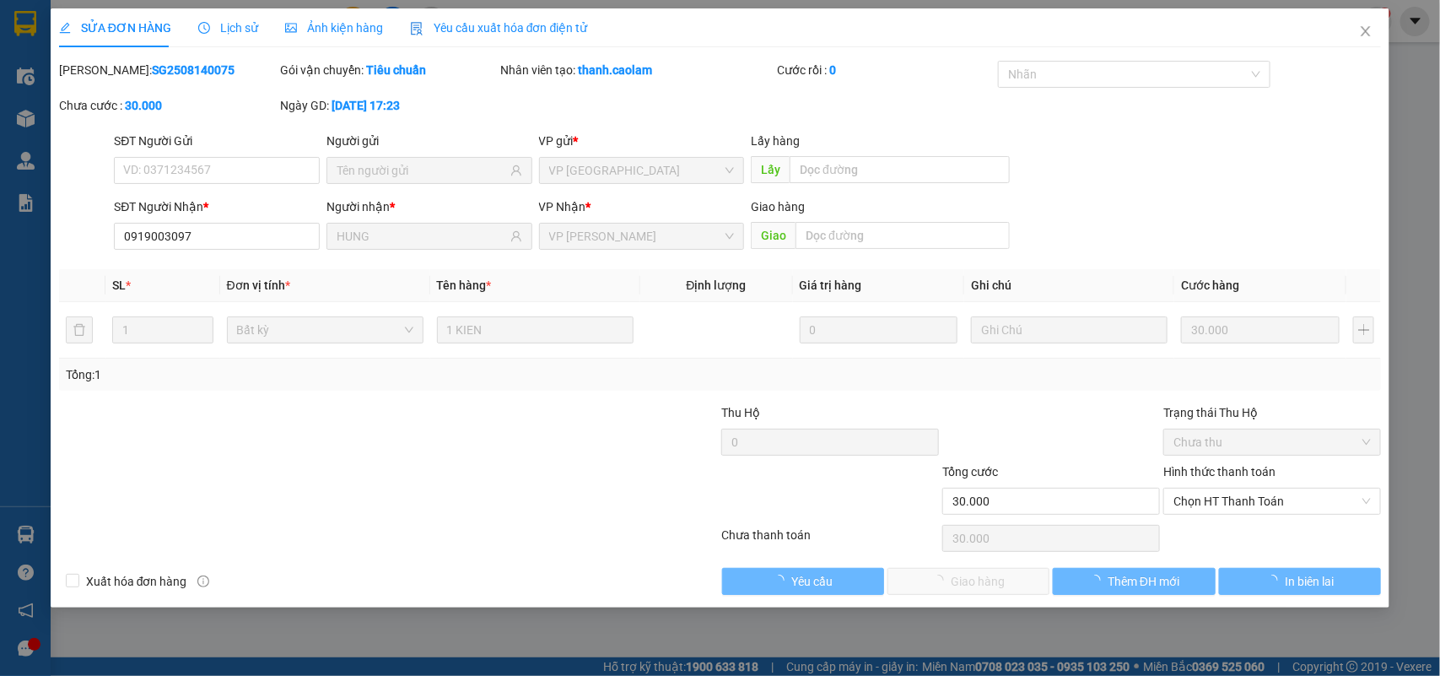
type input "0919003097"
type input "HUNG"
type input "30.000"
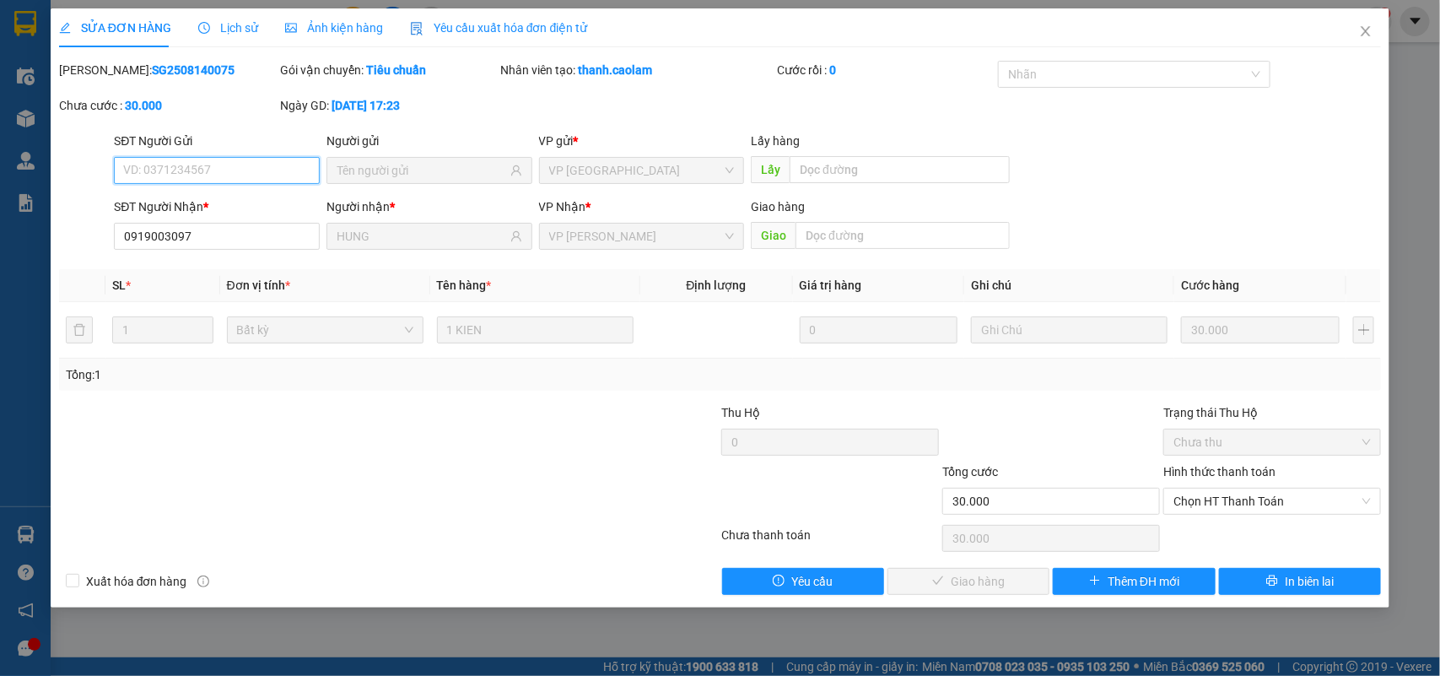
drag, startPoint x: 1215, startPoint y: 503, endPoint x: 1213, endPoint y: 523, distance: 20.3
click at [1216, 507] on span "Chọn HT Thanh Toán" at bounding box center [1272, 501] width 197 height 25
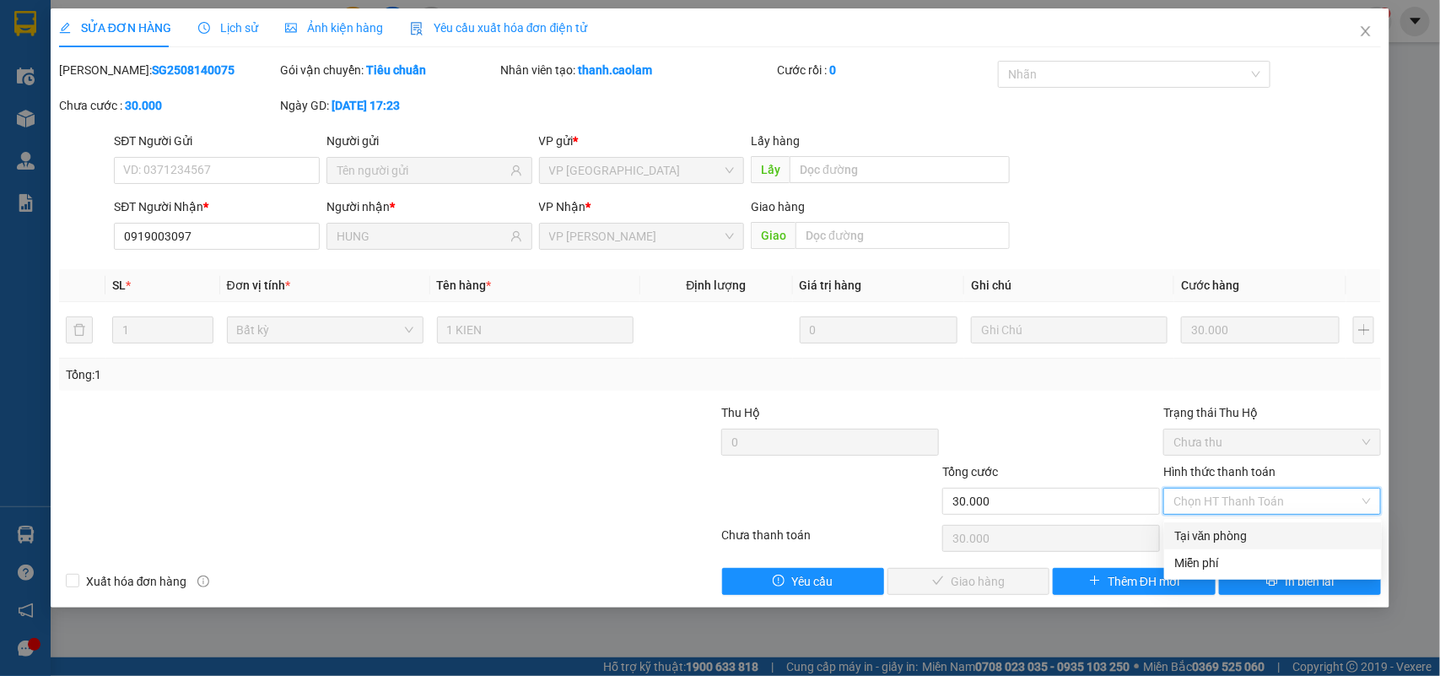
click at [1203, 524] on div "Tại văn phòng" at bounding box center [1274, 535] width 218 height 27
type input "0"
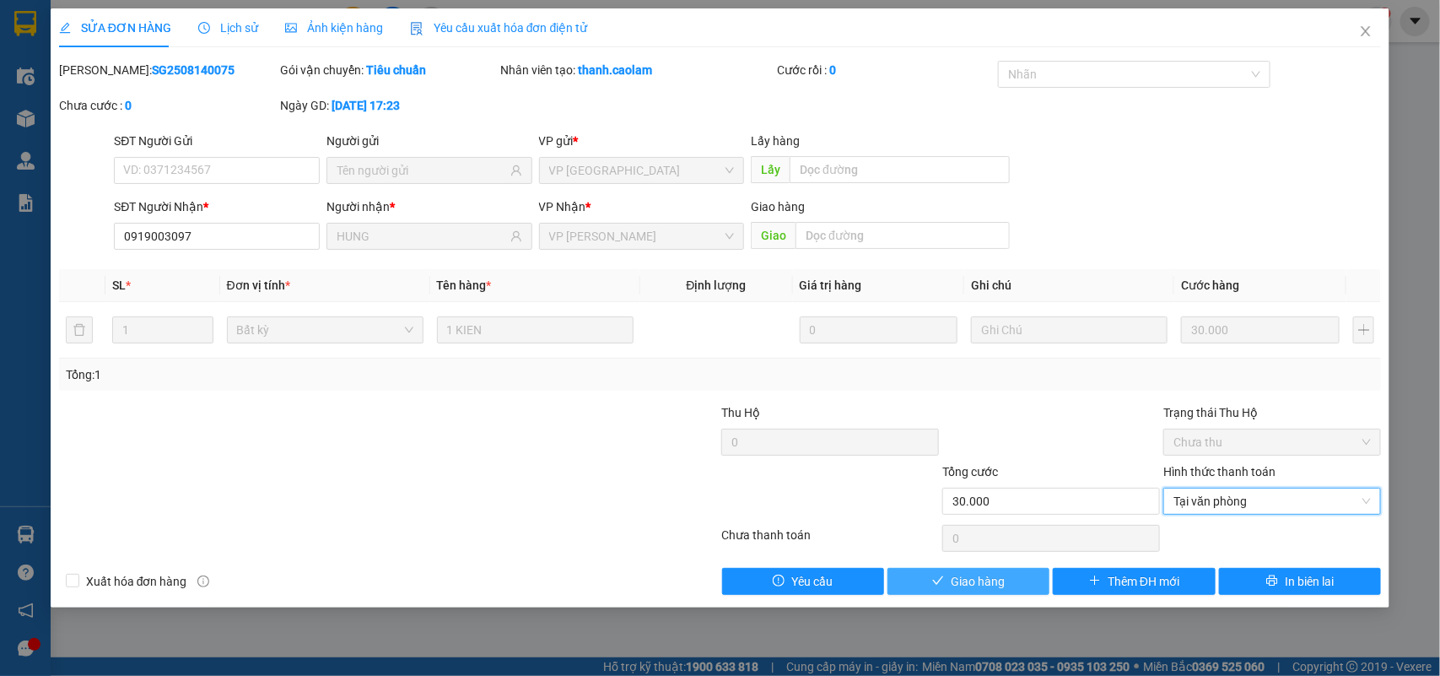
click at [1013, 583] on button "Giao hàng" at bounding box center [969, 581] width 162 height 27
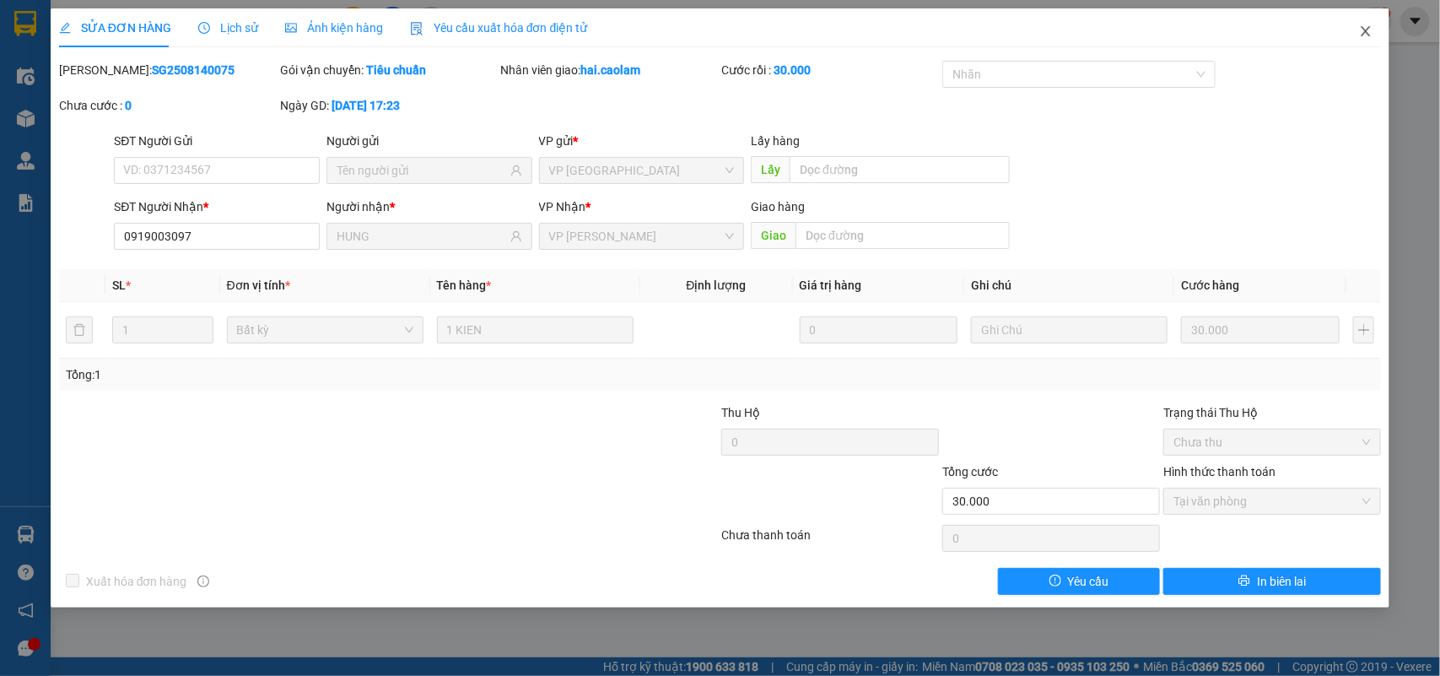
click at [1359, 31] on icon "close" at bounding box center [1366, 31] width 14 height 14
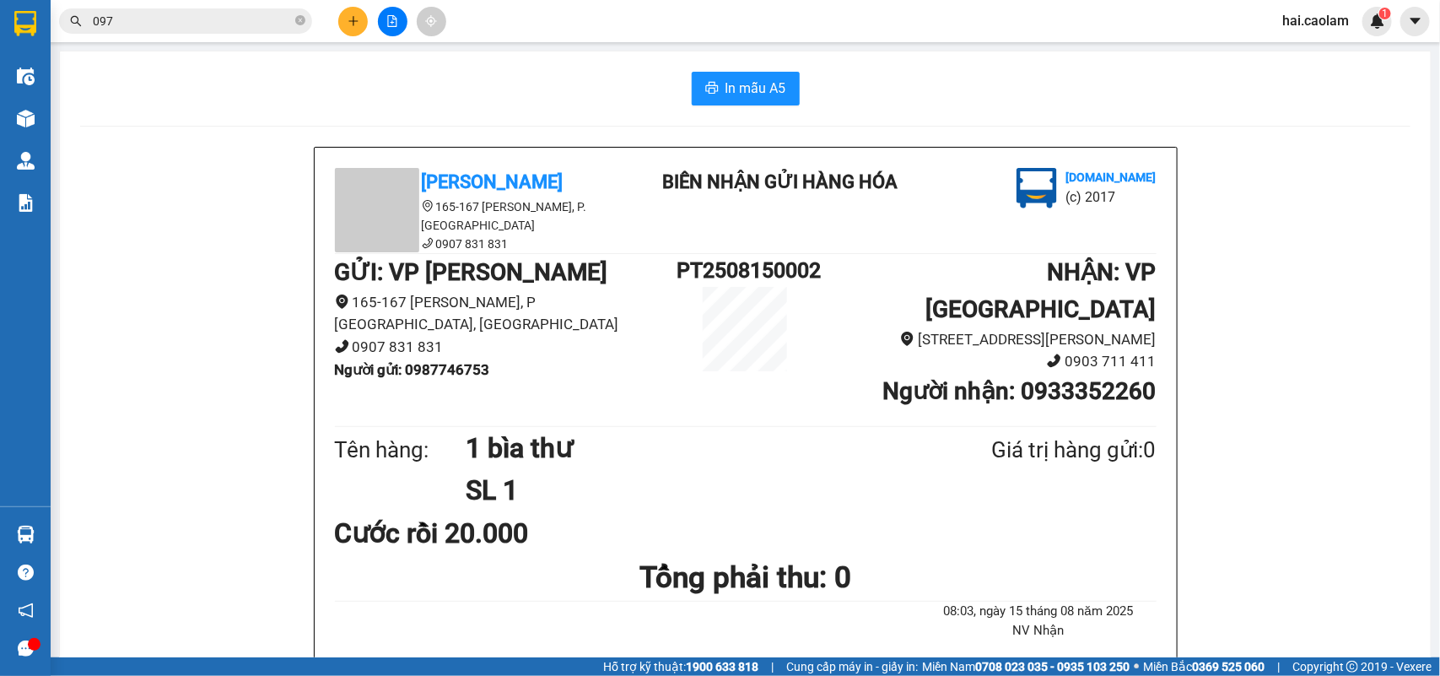
click at [205, 19] on input "097" at bounding box center [192, 21] width 199 height 19
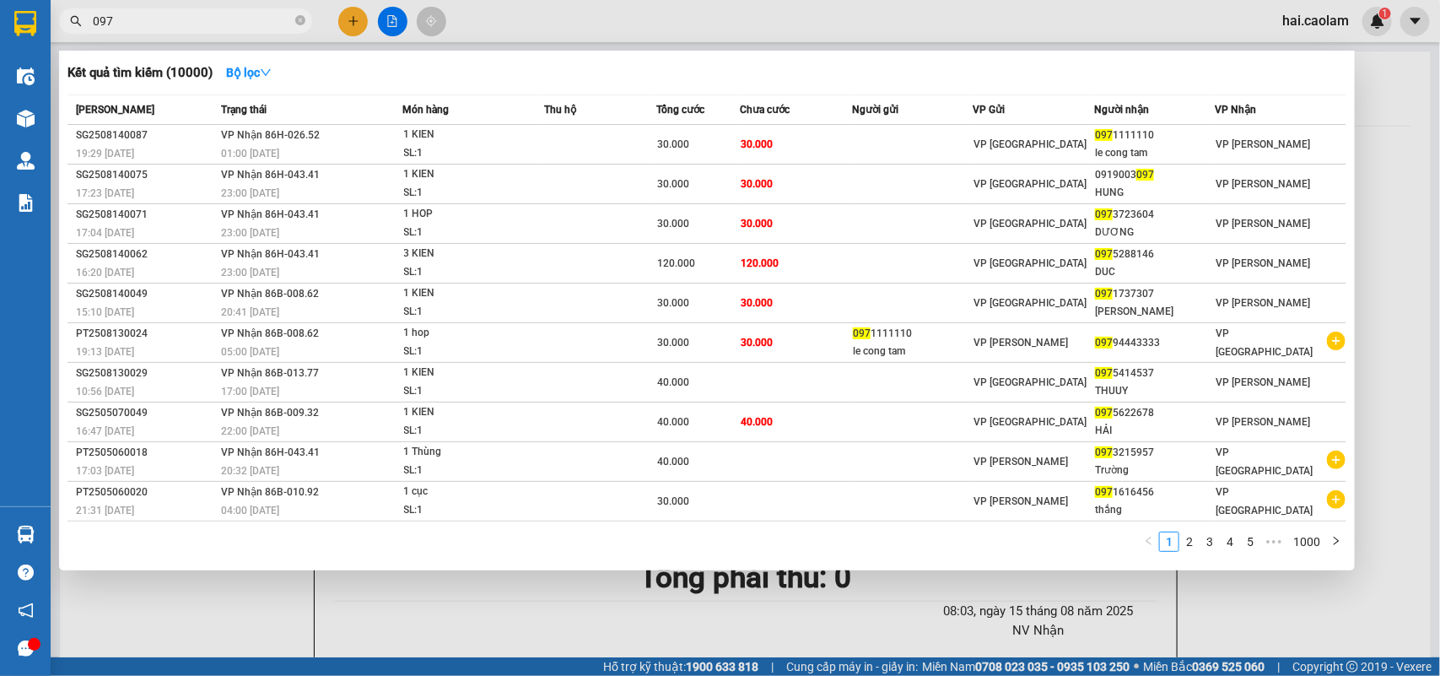
click at [205, 19] on input "097" at bounding box center [192, 21] width 199 height 19
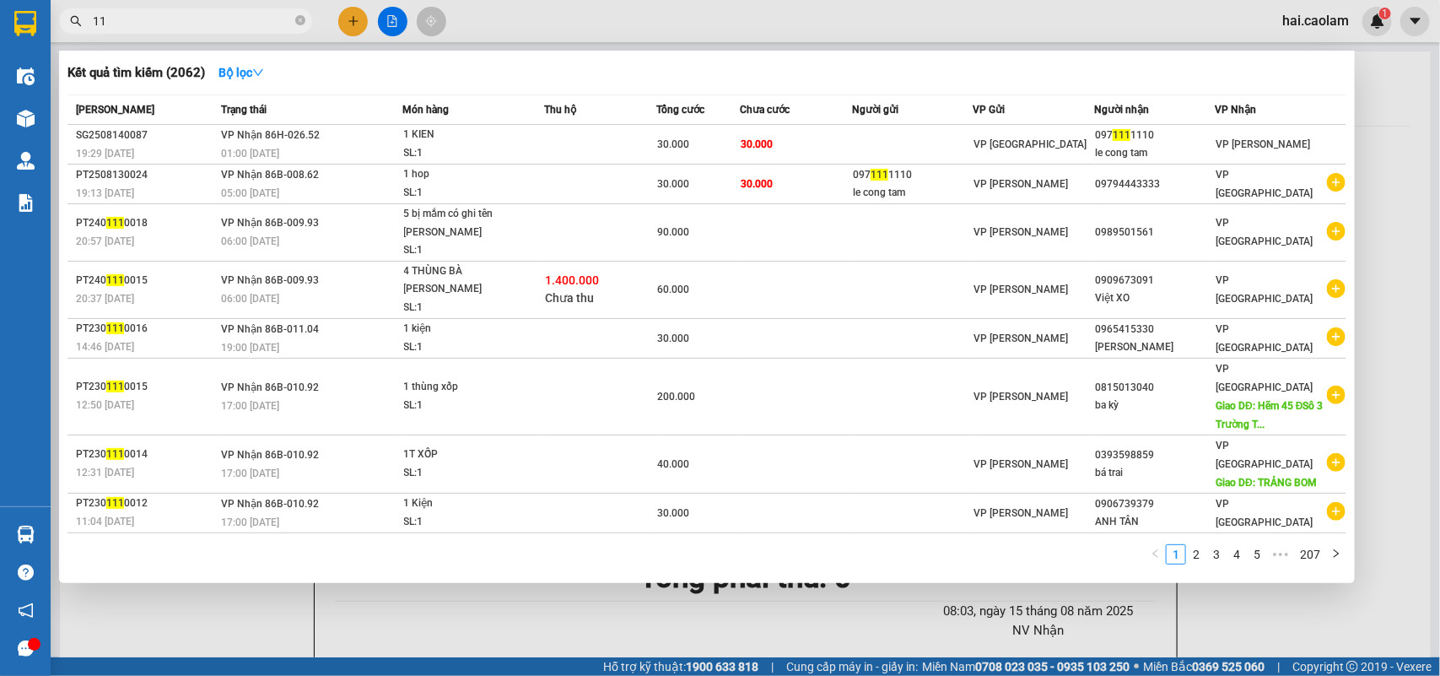
type input "1"
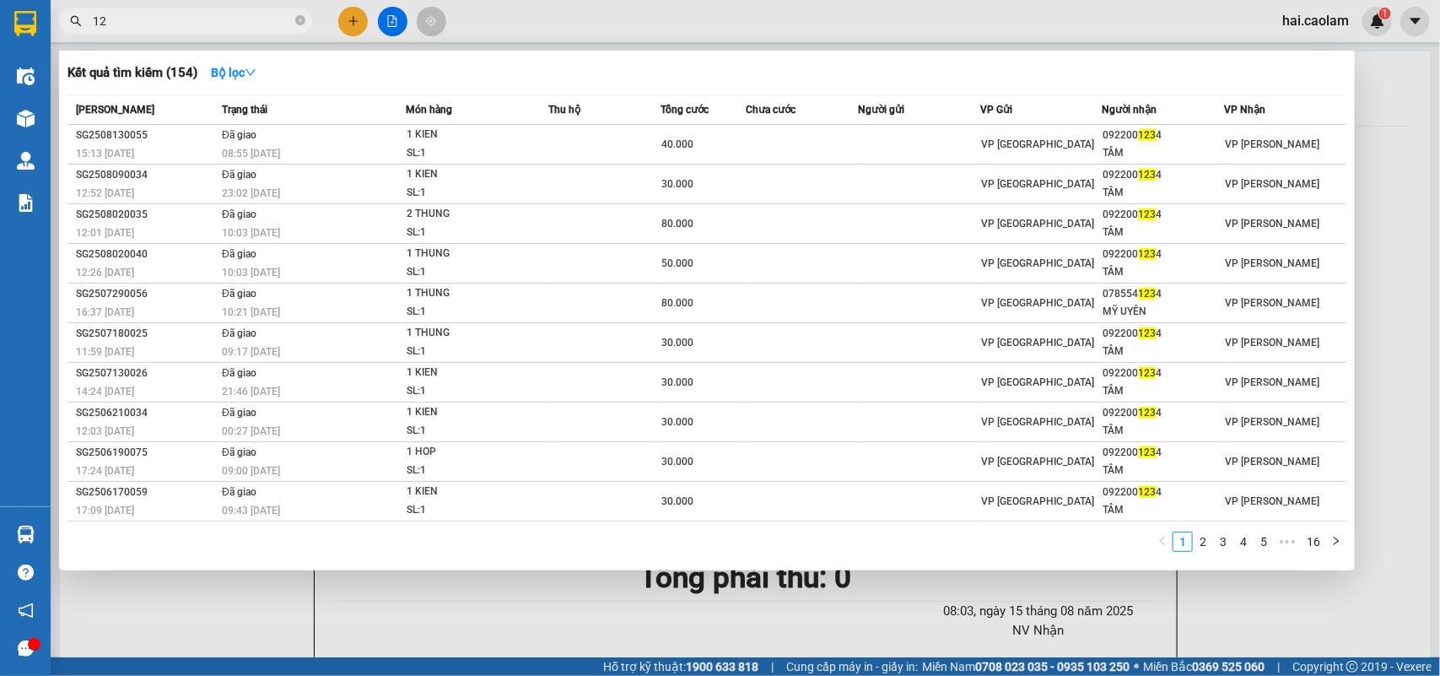
type input "1"
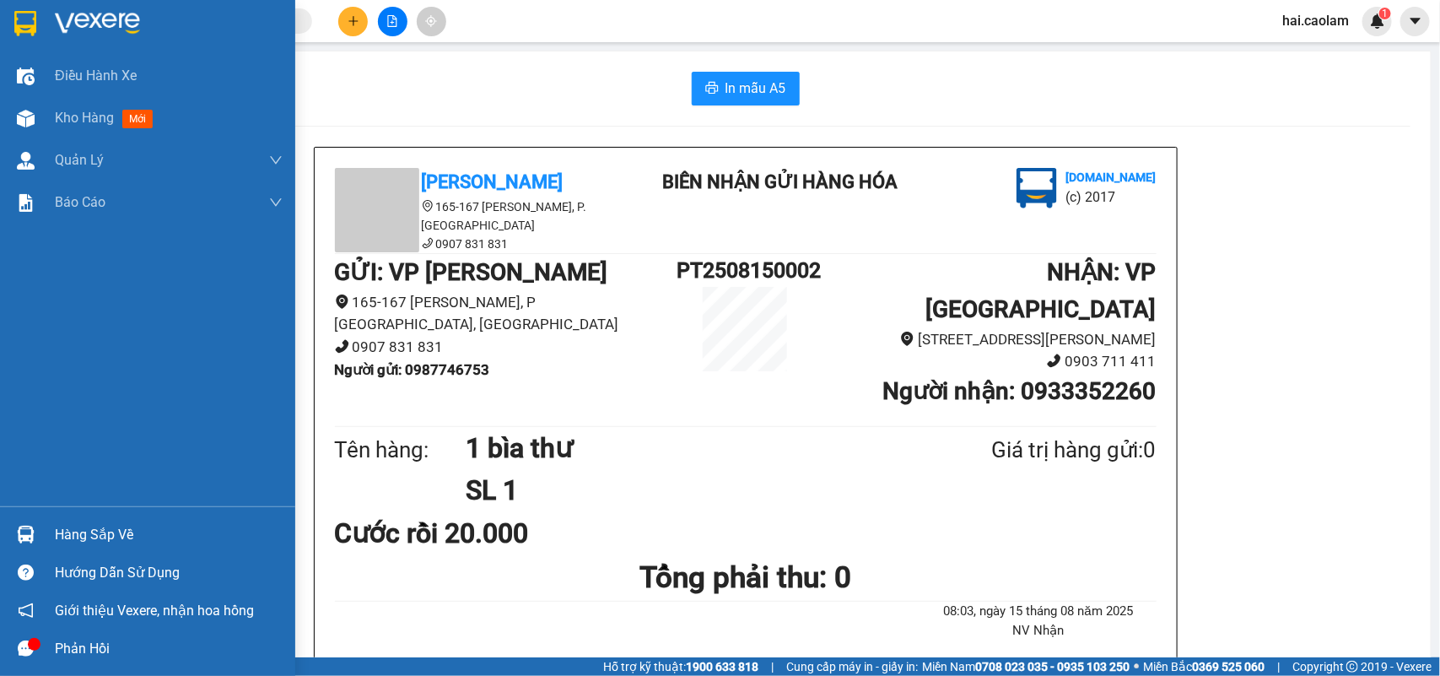
click at [3, 28] on div at bounding box center [147, 27] width 295 height 55
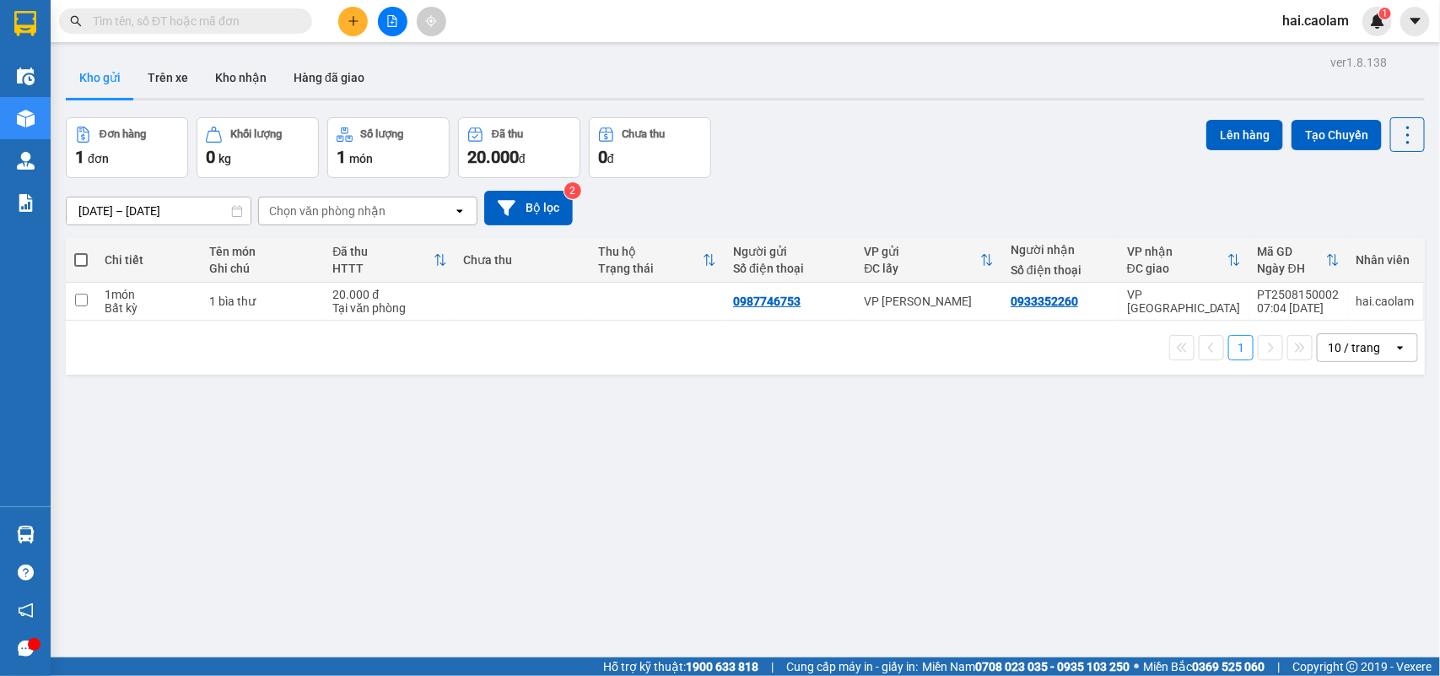
click at [242, 13] on input "text" at bounding box center [192, 21] width 199 height 19
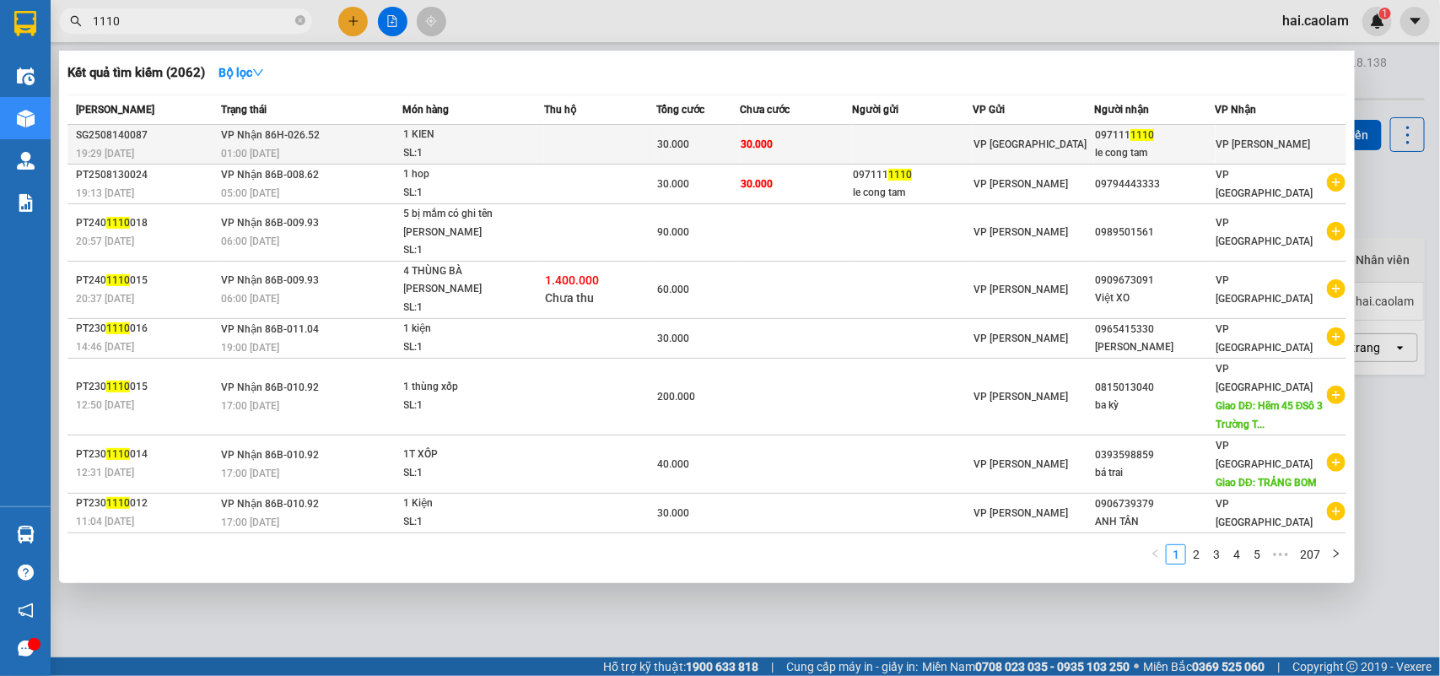
type input "1110"
click at [1112, 139] on div "097111 1110" at bounding box center [1155, 136] width 120 height 18
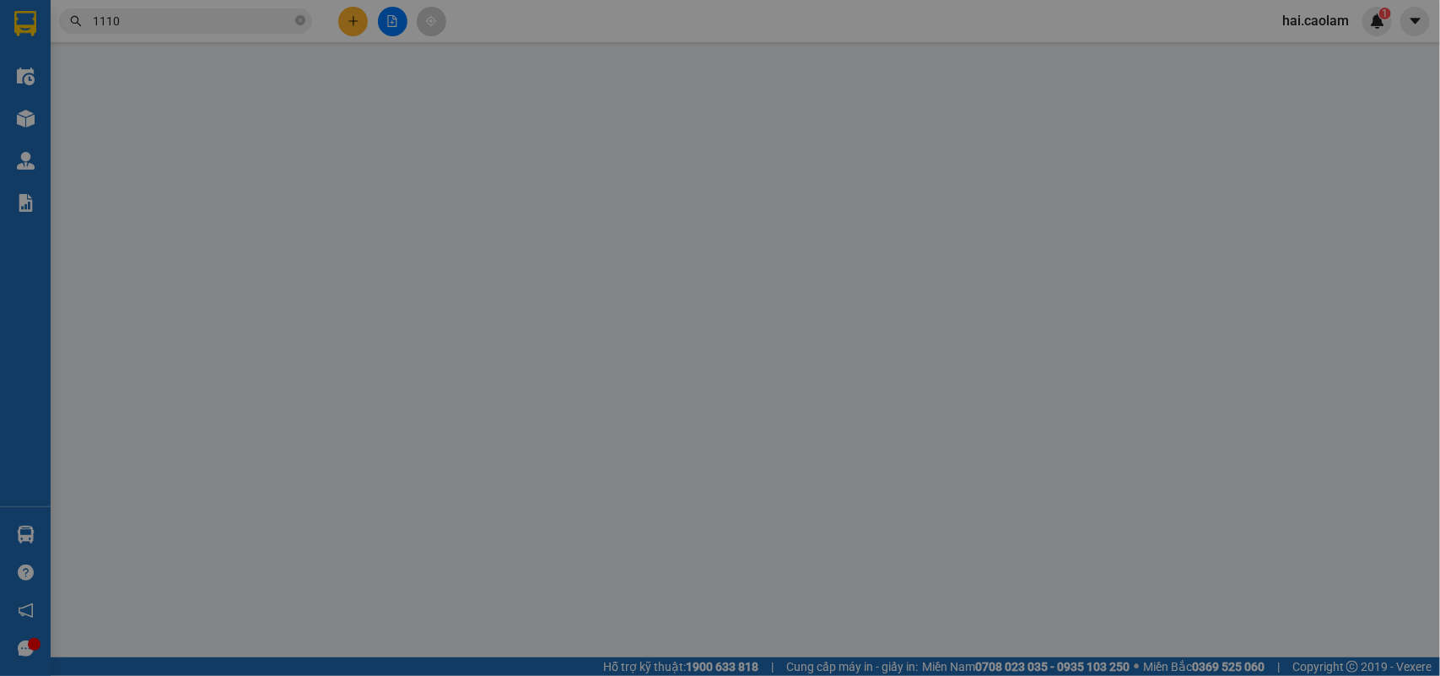
type input "0971111110"
type input "le cong tam"
type input "30.000"
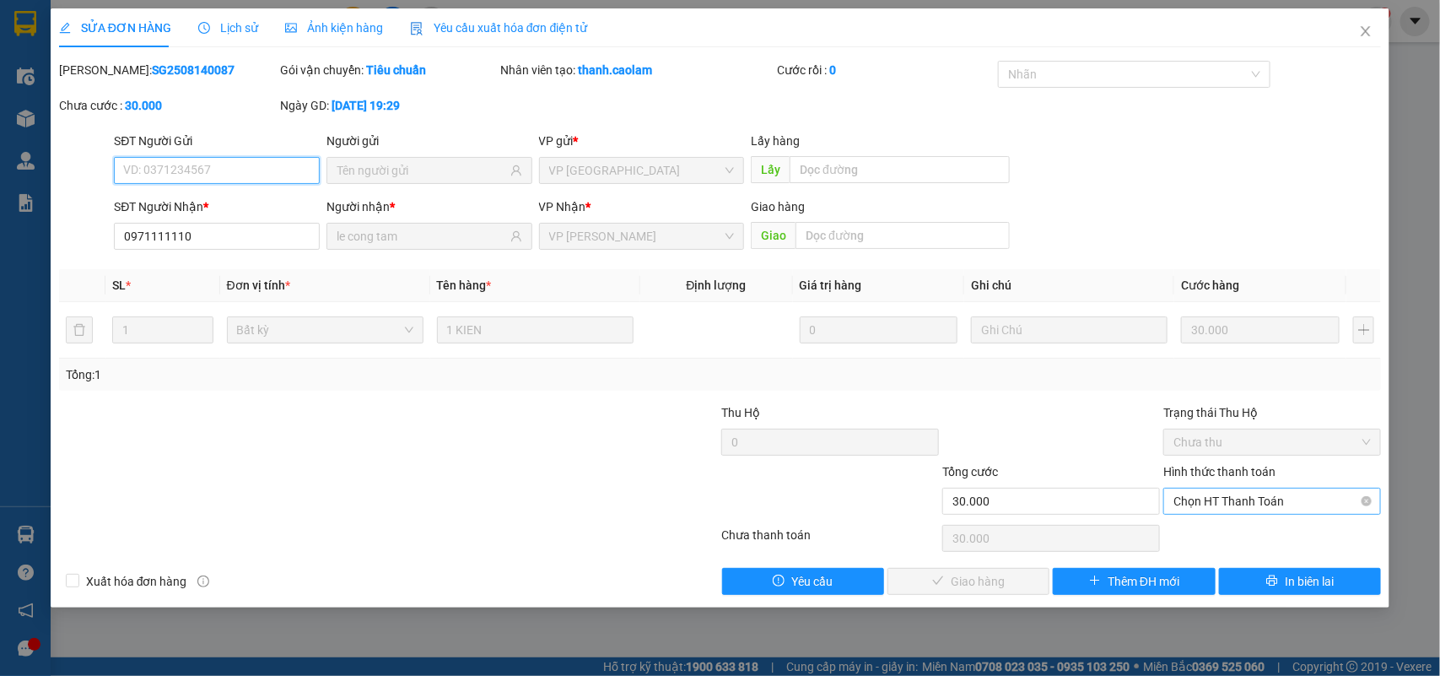
click at [1224, 506] on span "Chọn HT Thanh Toán" at bounding box center [1272, 501] width 197 height 25
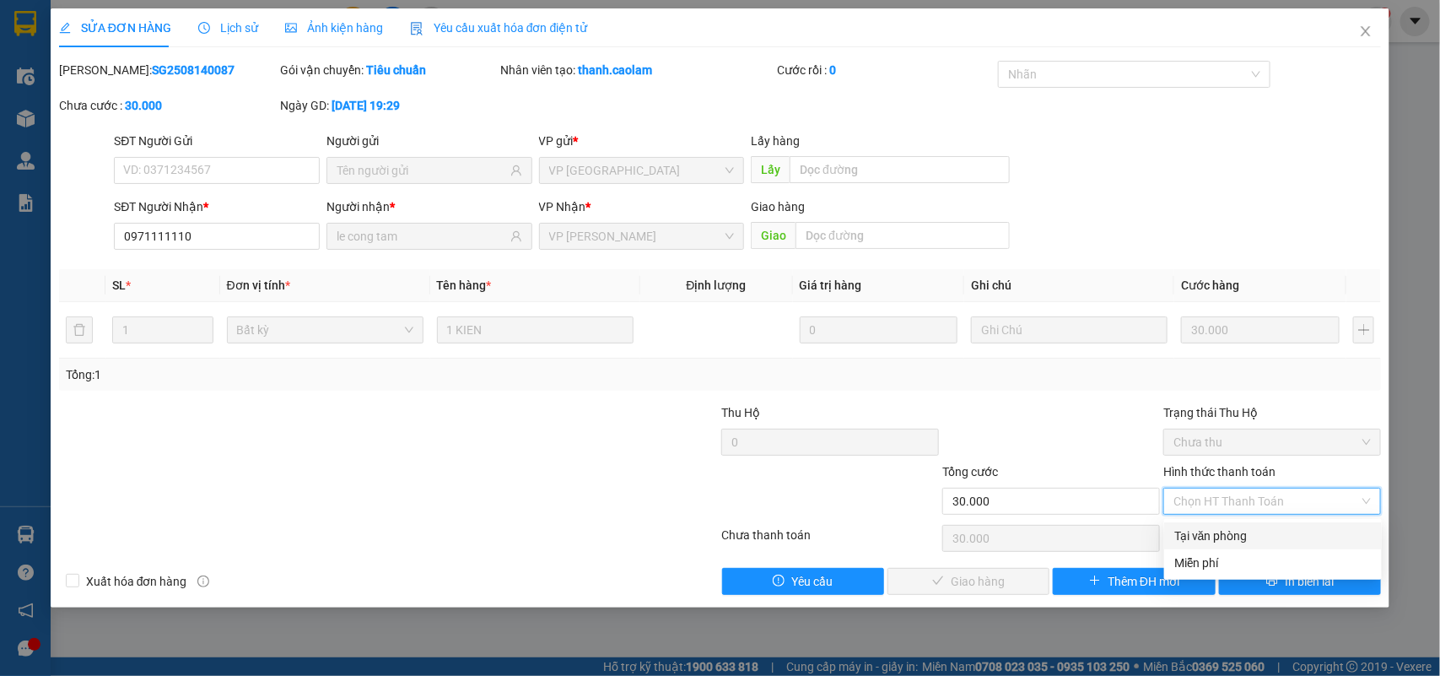
click at [1219, 532] on div "Tại văn phòng" at bounding box center [1273, 536] width 197 height 19
type input "0"
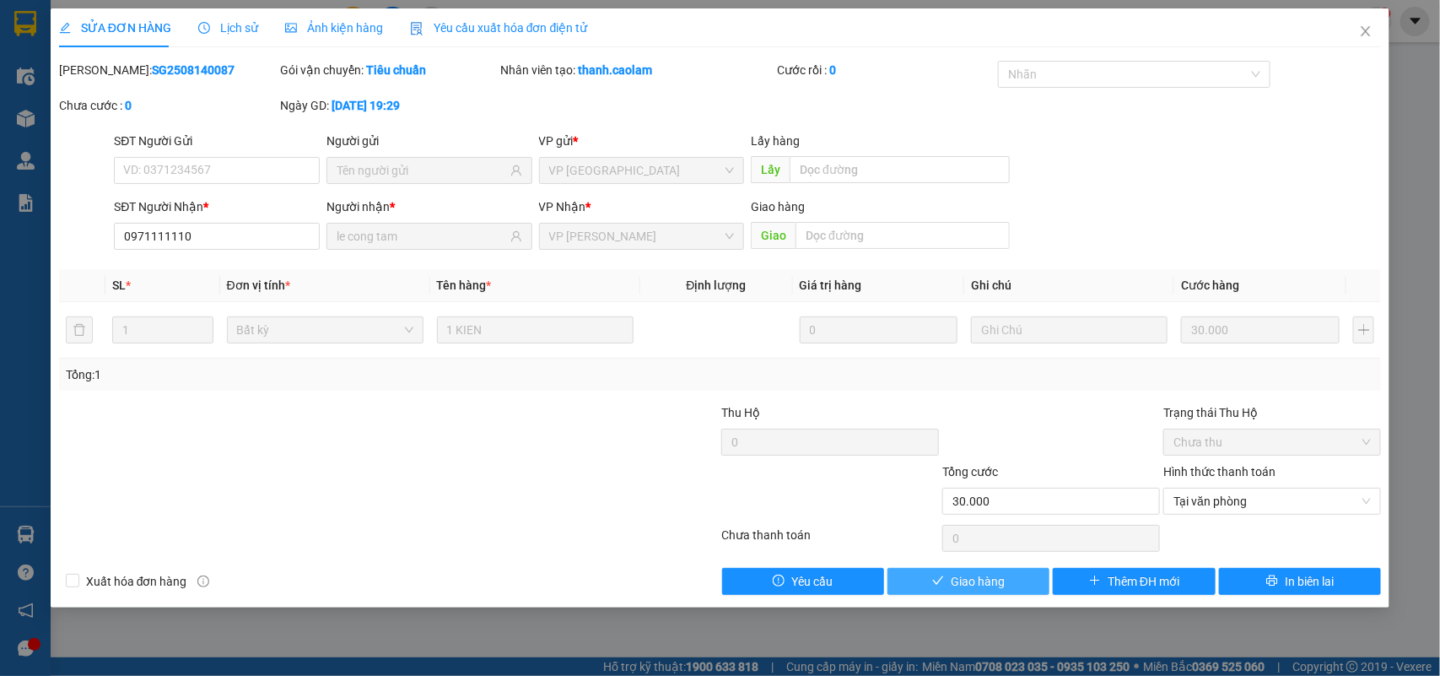
click at [977, 591] on span "Giao hàng" at bounding box center [978, 581] width 54 height 19
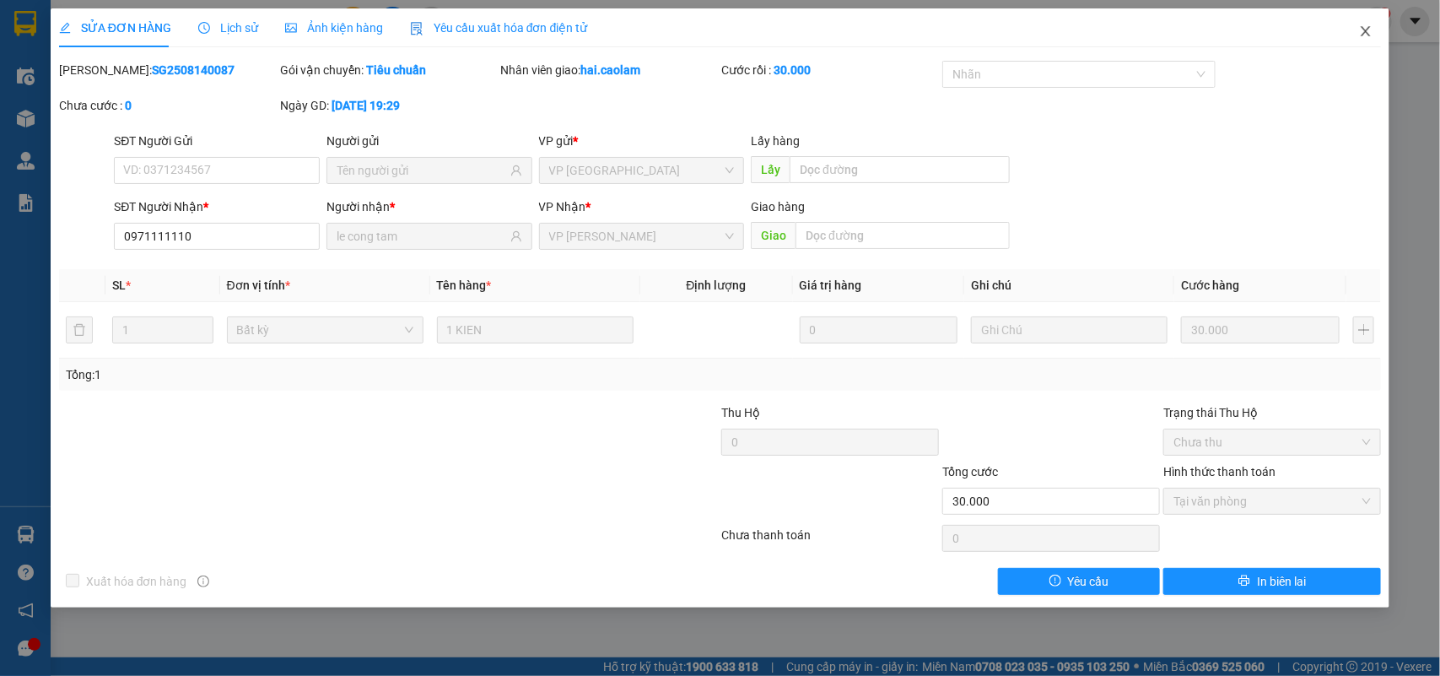
click at [1365, 31] on icon "close" at bounding box center [1366, 31] width 9 height 10
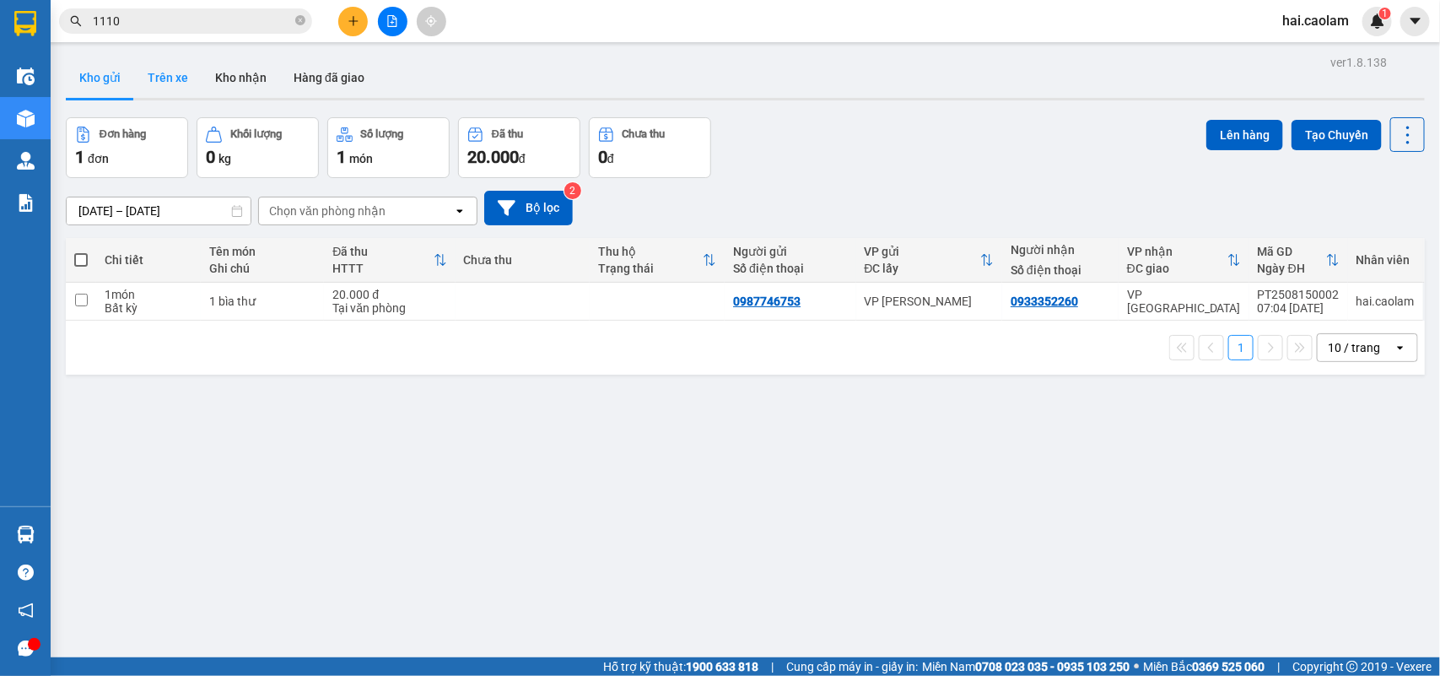
click at [170, 83] on button "Trên xe" at bounding box center [168, 77] width 68 height 41
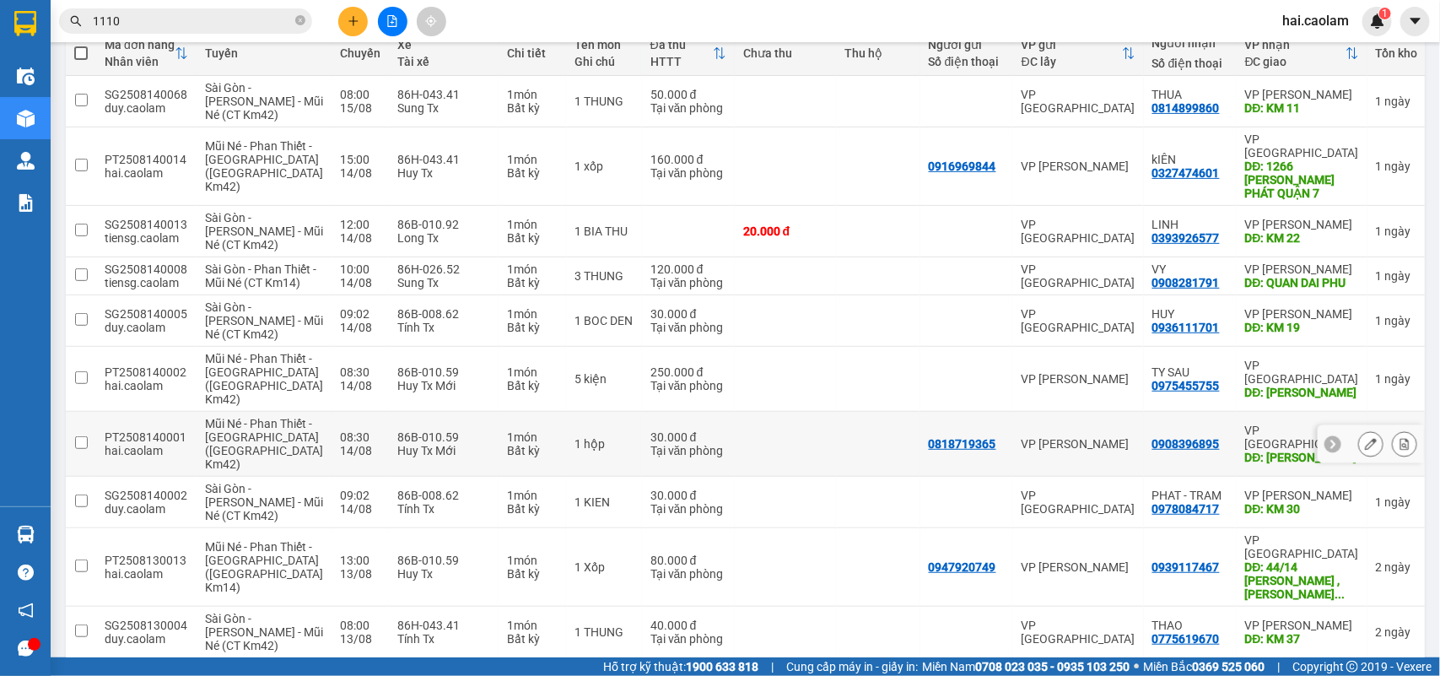
scroll to position [65, 0]
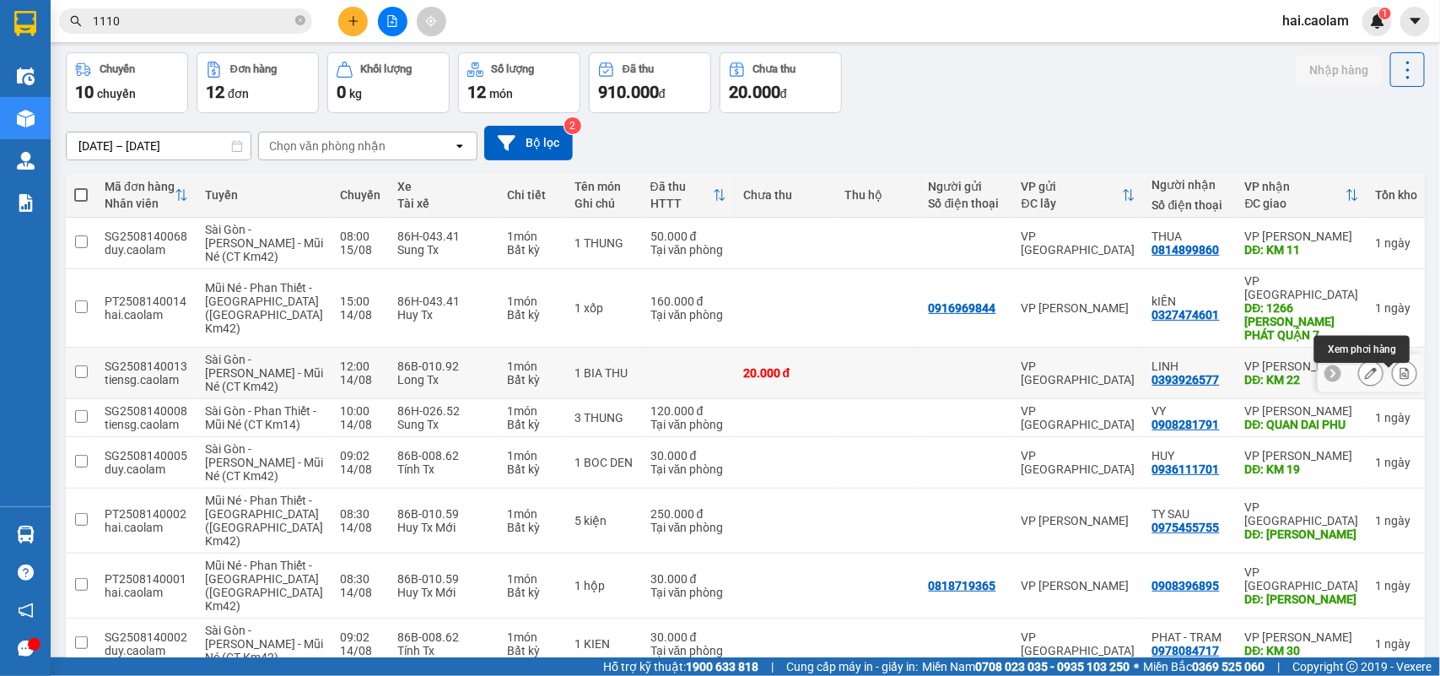
click at [1399, 377] on icon at bounding box center [1405, 373] width 12 height 12
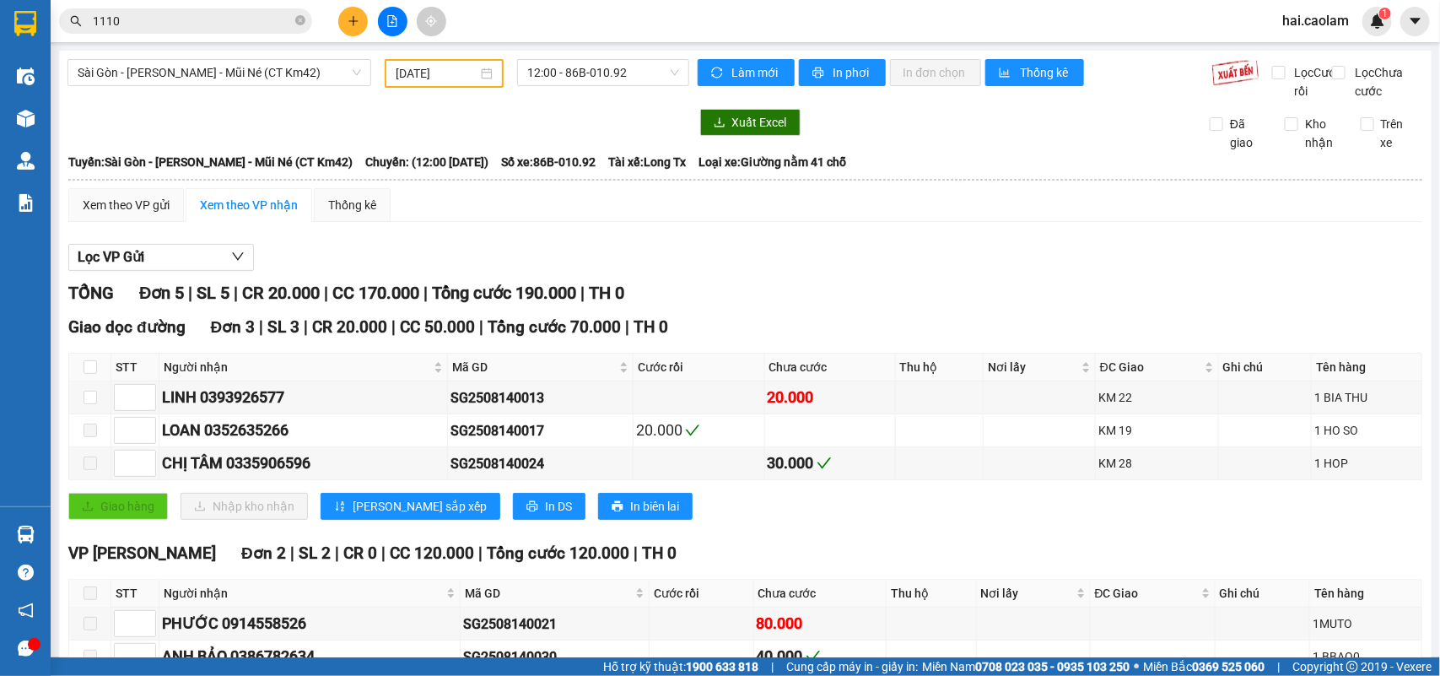
click at [752, 532] on div "Giao dọc đường Đơn 3 | SL 3 | CR 20.000 | CC 50.000 | Tổng cước 70.000 | TH 0 S…" at bounding box center [745, 424] width 1354 height 218
click at [993, 266] on div "Lọc VP Gửi" at bounding box center [745, 258] width 1354 height 28
click at [91, 404] on input "checkbox" at bounding box center [91, 398] width 14 height 14
checkbox input "true"
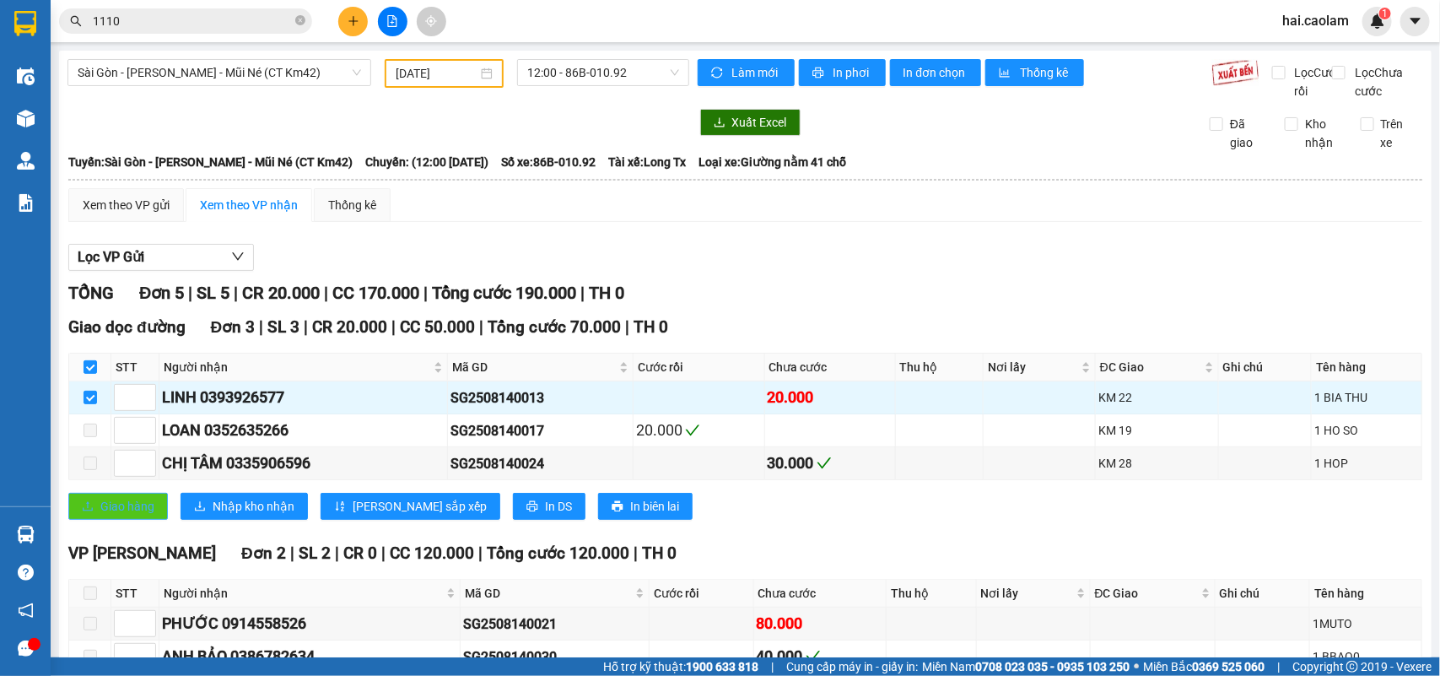
click at [97, 520] on button "Giao hàng" at bounding box center [118, 506] width 100 height 27
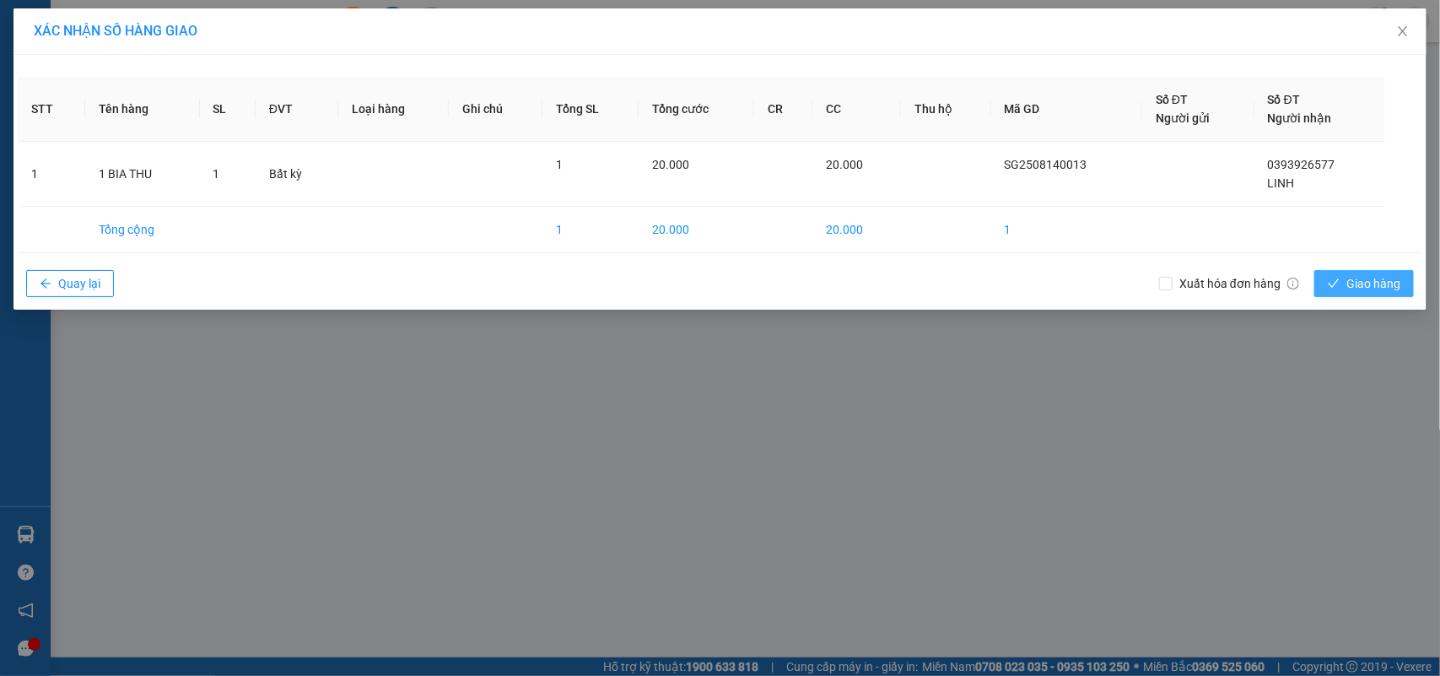
click at [1385, 281] on span "Giao hàng" at bounding box center [1374, 283] width 54 height 19
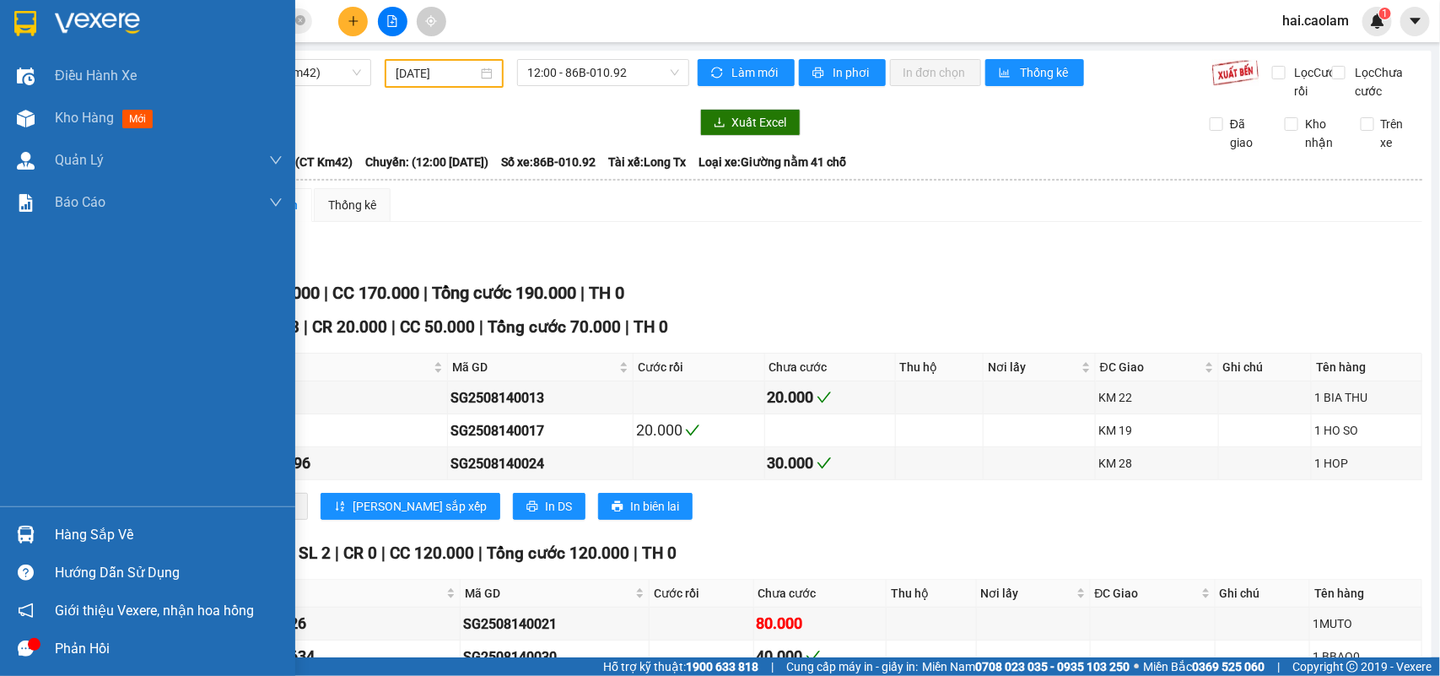
click at [14, 28] on img at bounding box center [25, 23] width 22 height 25
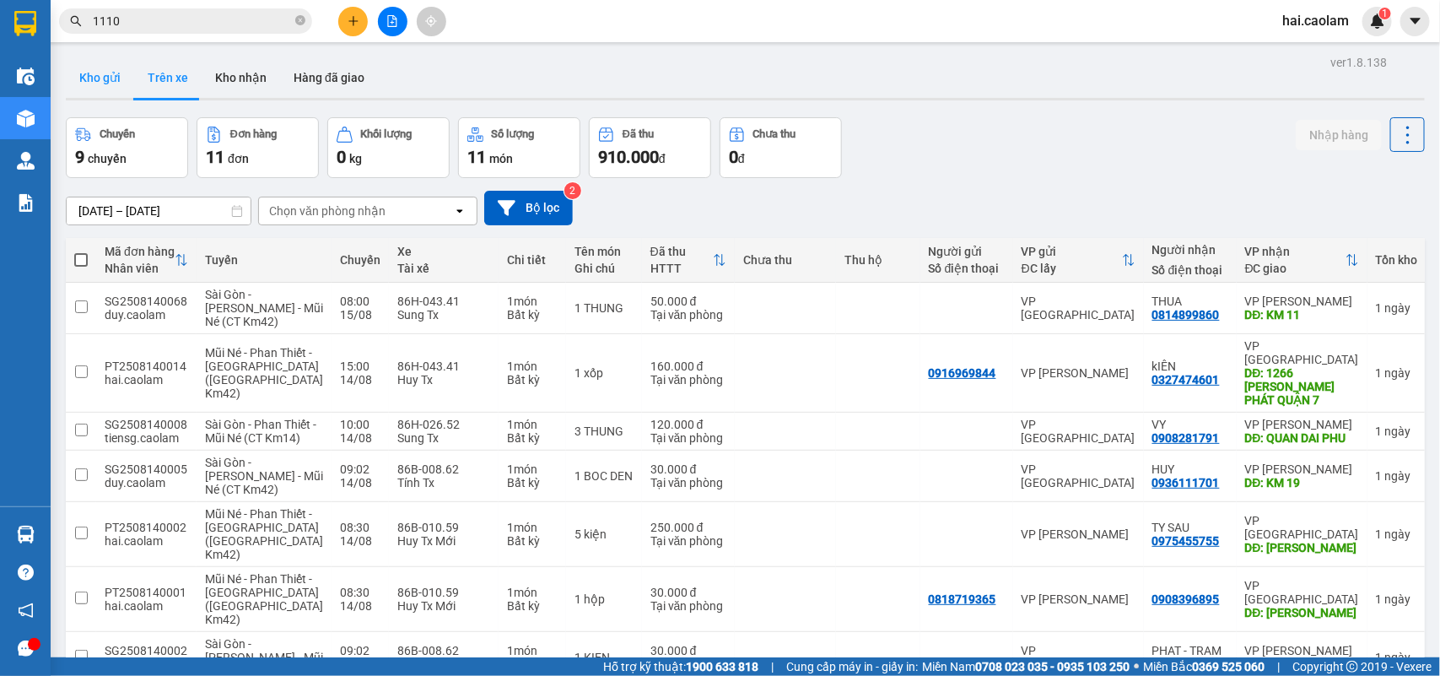
click at [106, 83] on button "Kho gửi" at bounding box center [100, 77] width 68 height 41
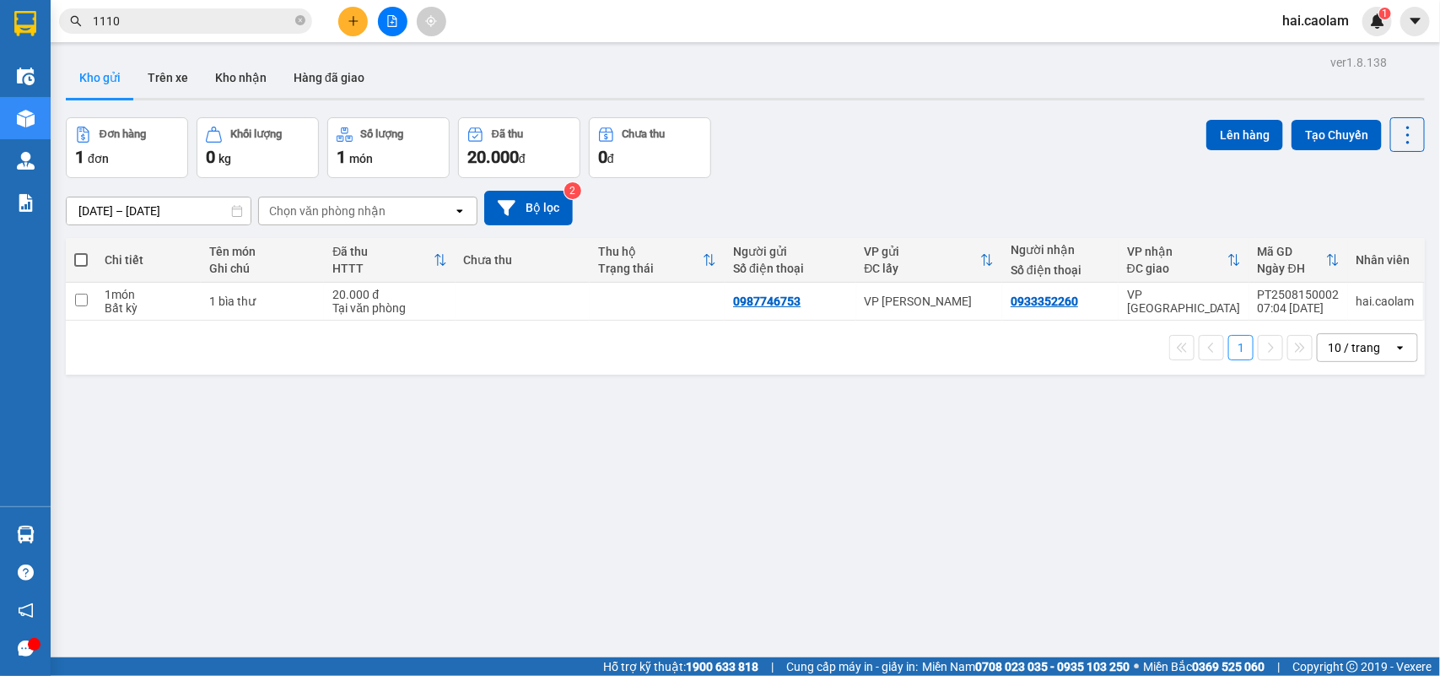
click at [673, 367] on div "1 10 / trang open" at bounding box center [745, 348] width 1359 height 54
click at [1286, 301] on icon at bounding box center [1292, 301] width 12 height 12
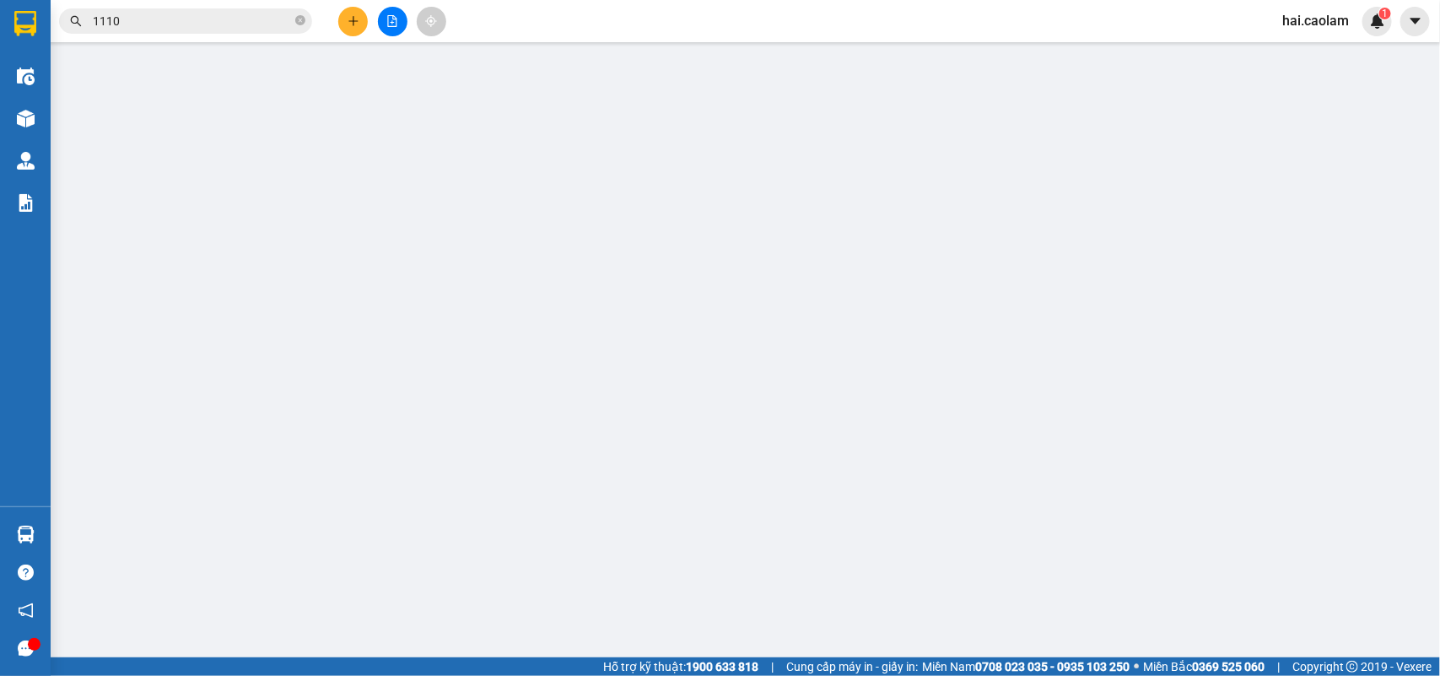
type input "0987746753"
type input "0933352260"
type input "20.000"
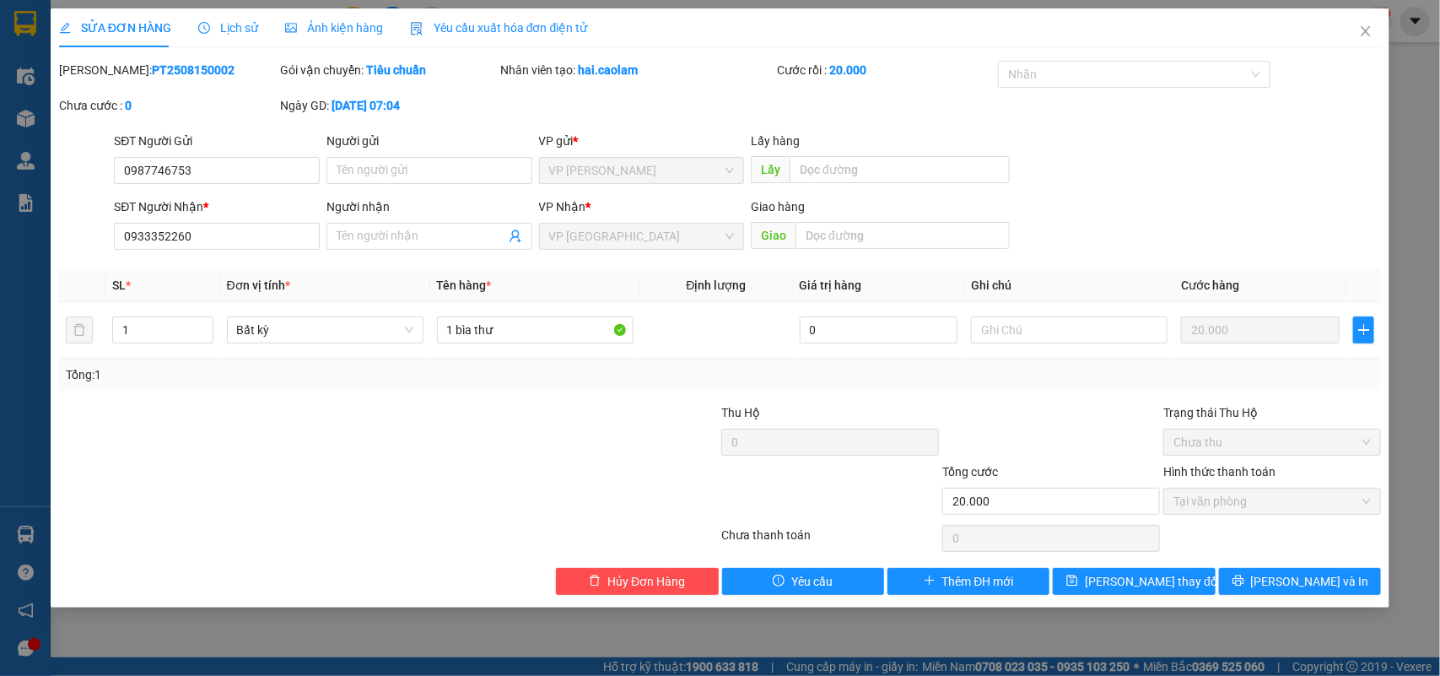
click at [173, 70] on b "PT2508150002" at bounding box center [193, 70] width 83 height 14
click at [152, 69] on b "PT2508150002" at bounding box center [193, 70] width 83 height 14
drag, startPoint x: 101, startPoint y: 68, endPoint x: 250, endPoint y: 65, distance: 148.6
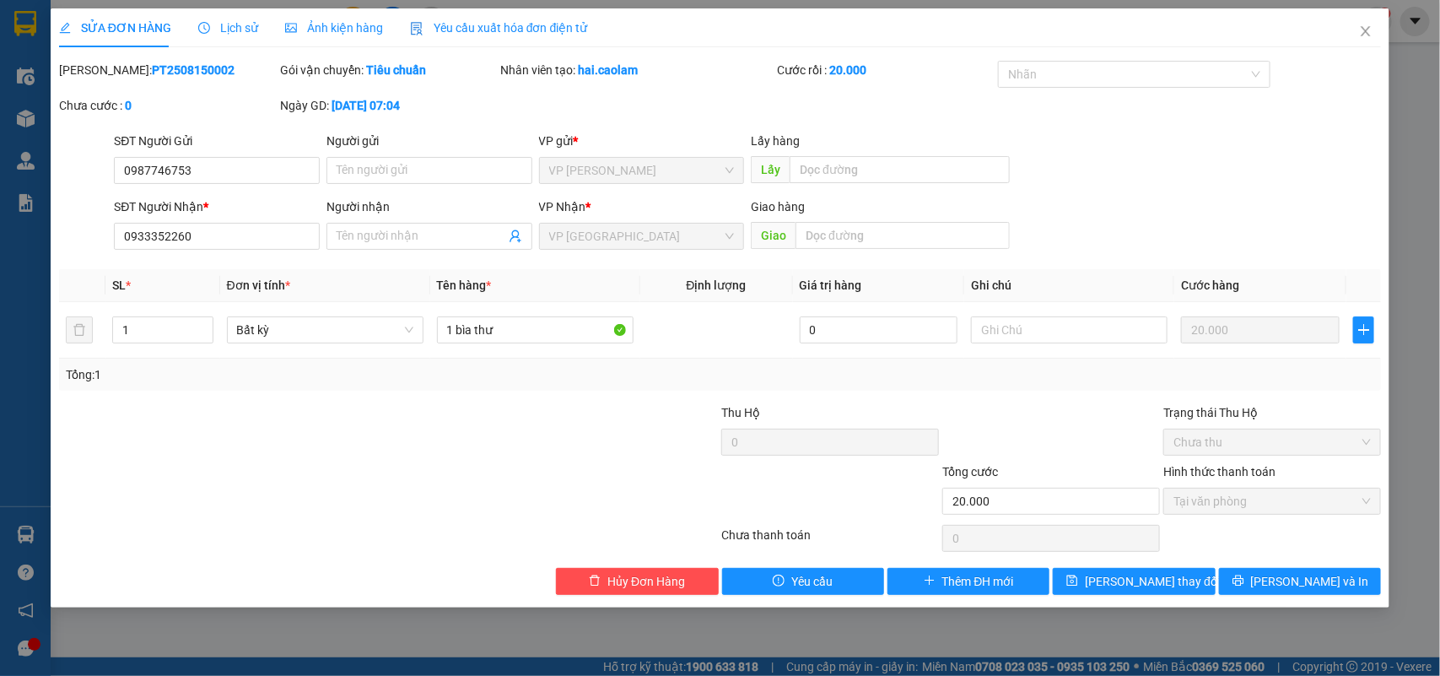
click at [250, 65] on div "Mã ĐH: PT2508150002" at bounding box center [168, 70] width 218 height 19
copy b "PT2508150002"
click at [1367, 30] on icon "close" at bounding box center [1366, 31] width 14 height 14
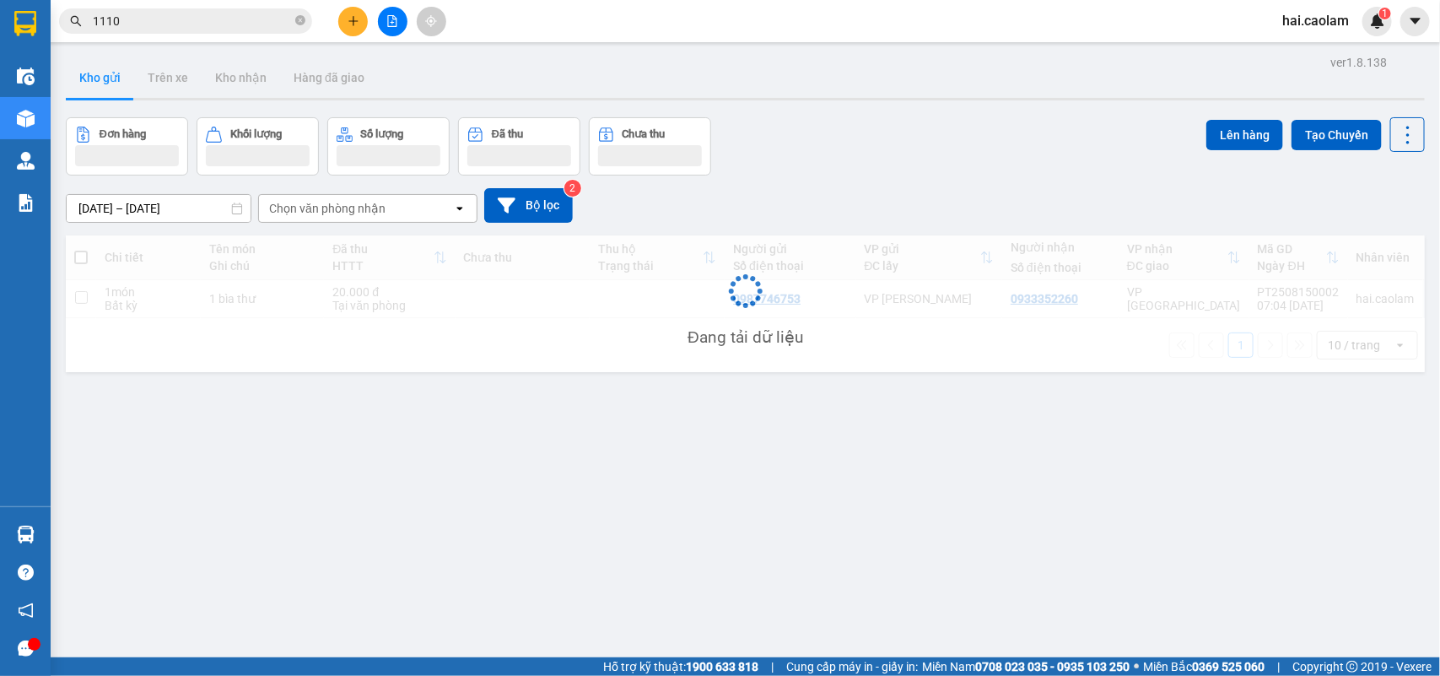
click at [197, 27] on input "1110" at bounding box center [192, 21] width 199 height 19
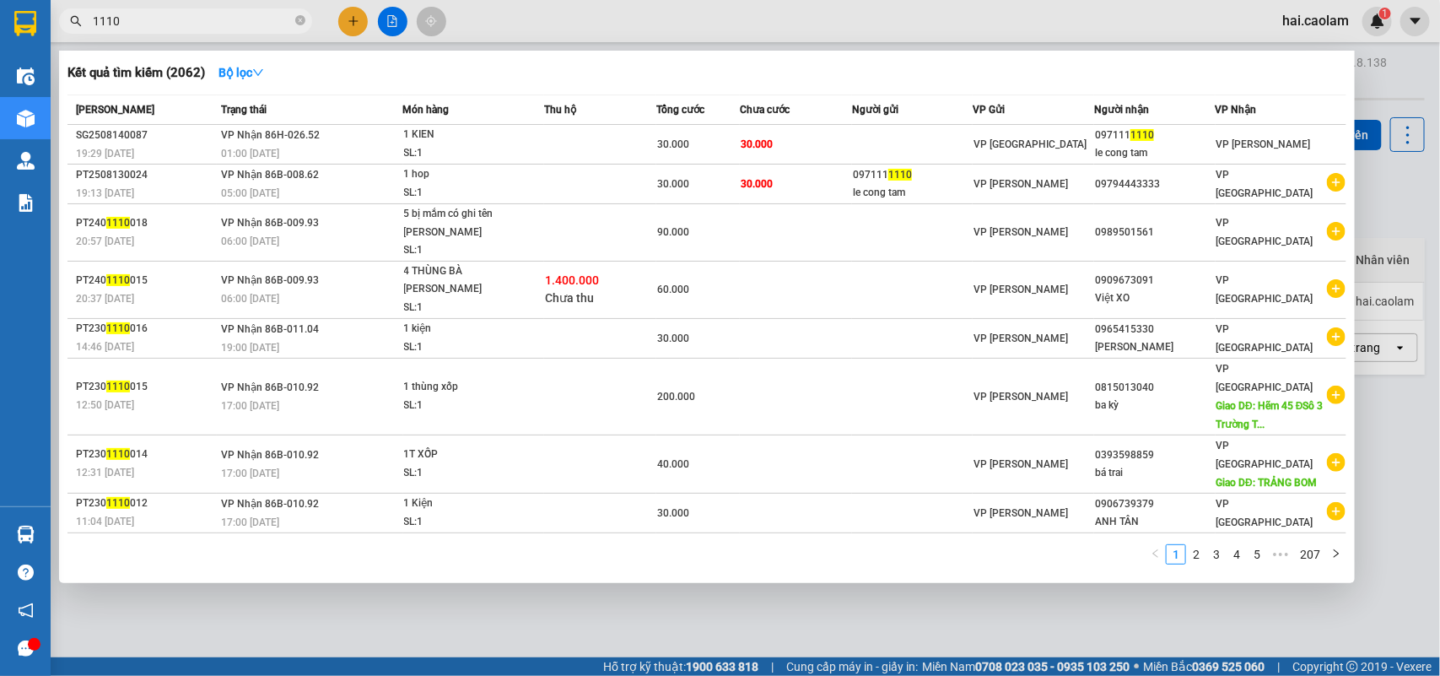
click at [197, 27] on input "1110" at bounding box center [192, 21] width 199 height 19
paste input "PT2508150002"
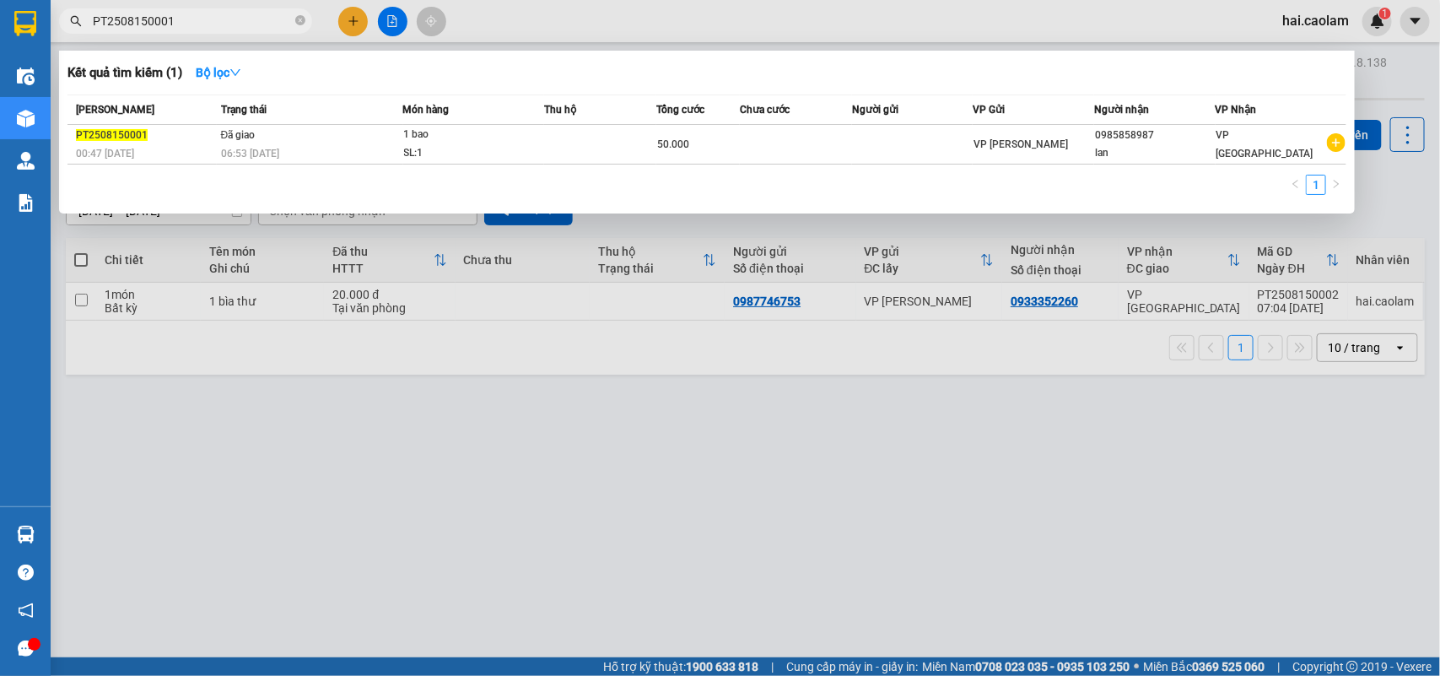
type input "PT2508150001"
click at [355, 21] on div at bounding box center [720, 338] width 1440 height 676
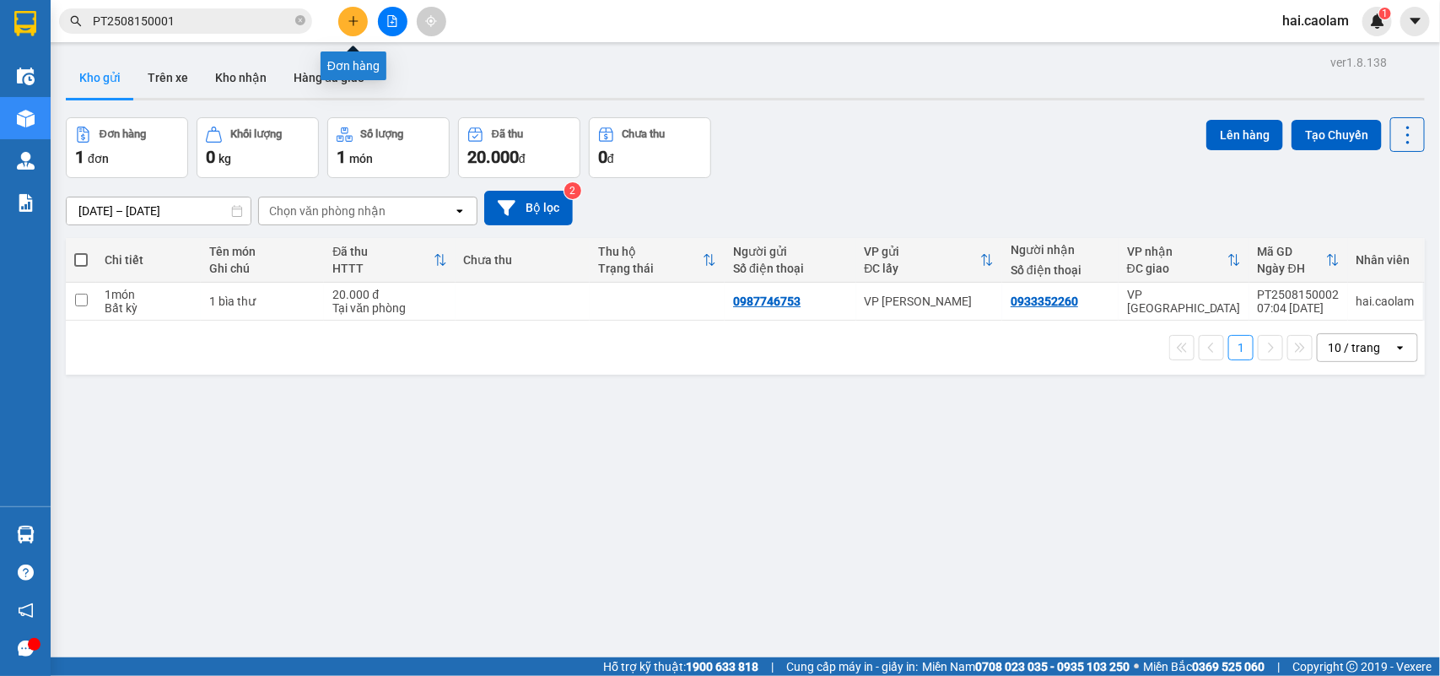
click at [351, 21] on icon "plus" at bounding box center [353, 20] width 9 height 1
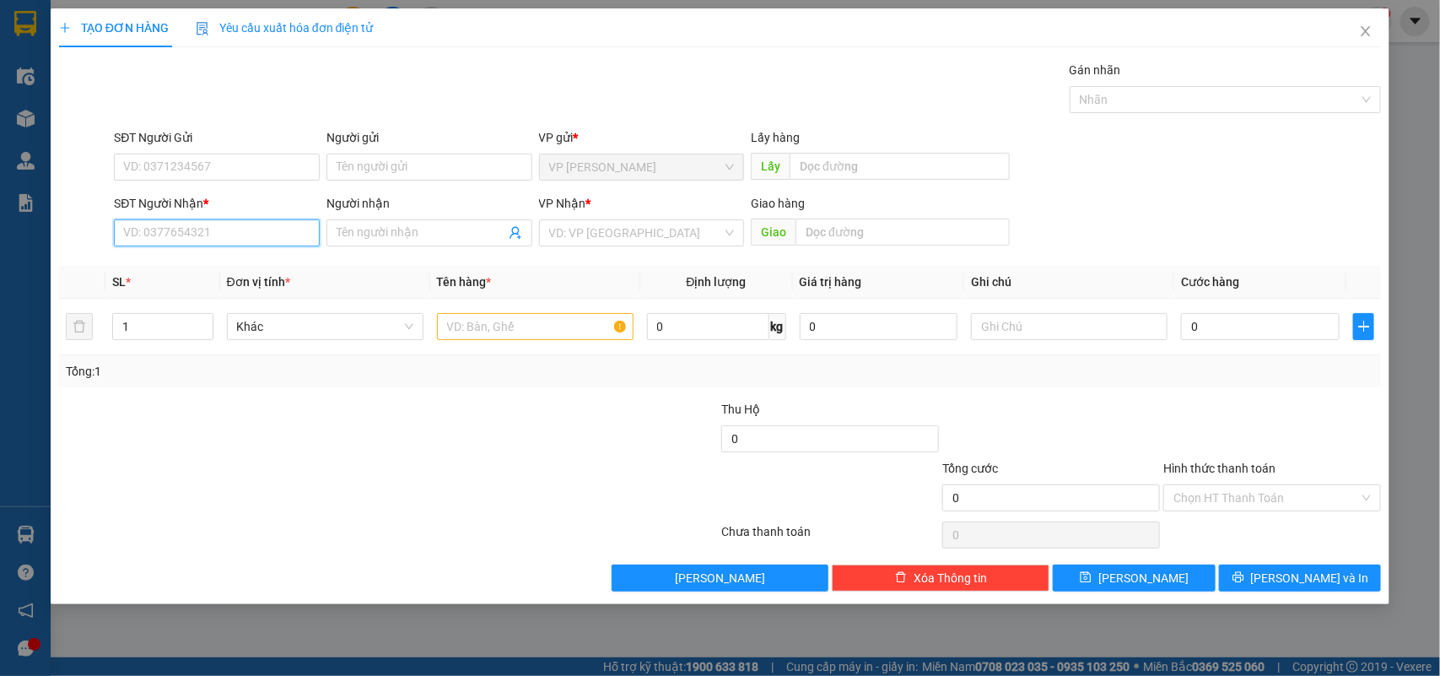
click at [216, 239] on input "SĐT Người Nhận *" at bounding box center [217, 232] width 206 height 27
type input "0865214142"
click at [218, 263] on div "0865214142 - đào" at bounding box center [217, 267] width 186 height 19
type input "đào"
type input "0865214142"
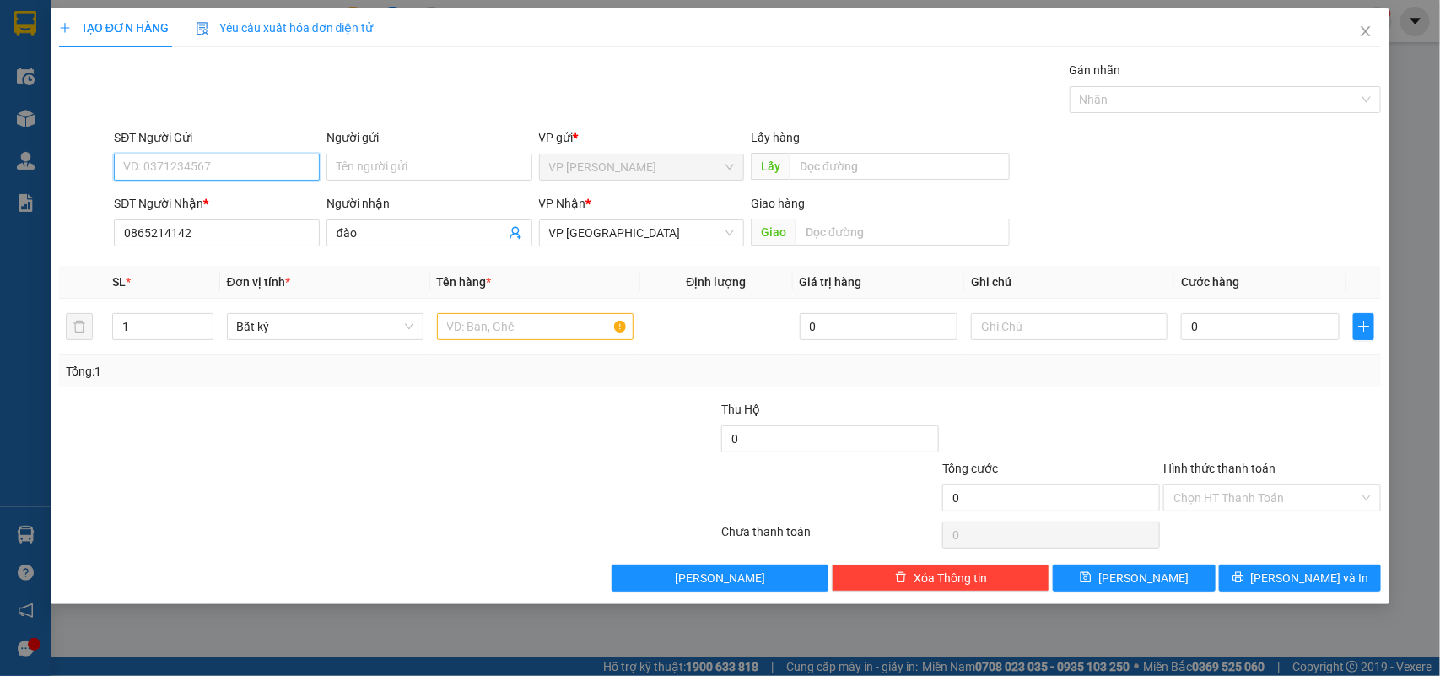
click at [187, 170] on input "SĐT Người Gửi" at bounding box center [217, 167] width 206 height 27
type input "0"
drag, startPoint x: 190, startPoint y: 199, endPoint x: 564, endPoint y: 317, distance: 392.1
click at [191, 199] on div "0911480186" at bounding box center [217, 201] width 186 height 19
type input "0911480186"
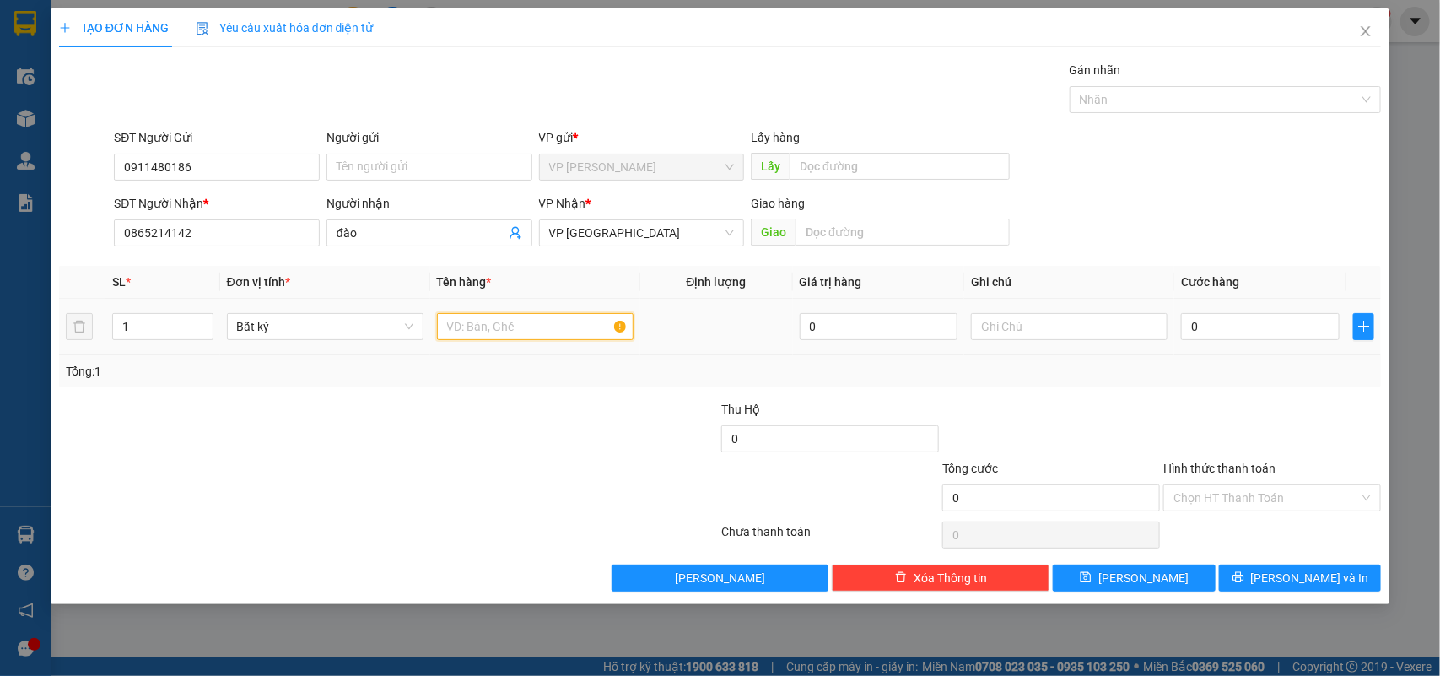
click at [559, 323] on input "text" at bounding box center [535, 326] width 197 height 27
type input "1 bọc đen"
click at [1251, 310] on div "0" at bounding box center [1260, 327] width 159 height 34
click at [1254, 317] on input "0" at bounding box center [1260, 326] width 159 height 27
type input "3"
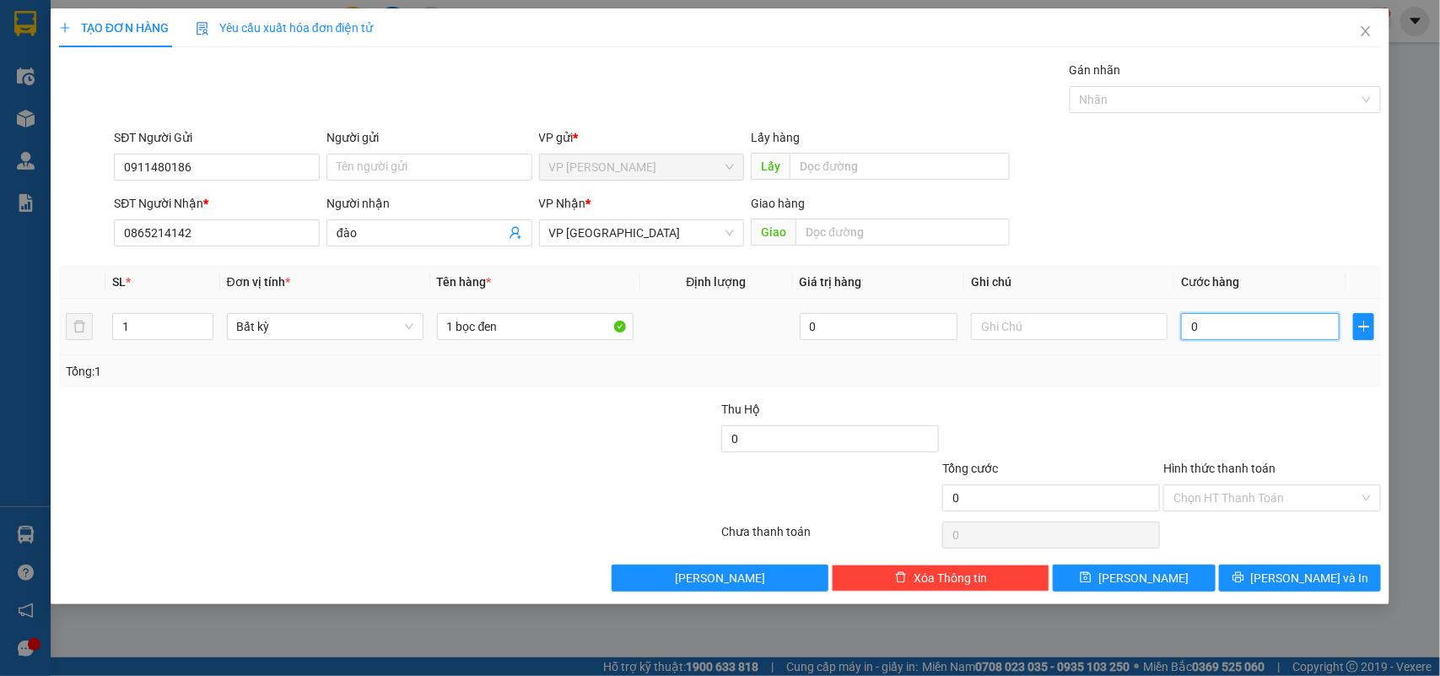
type input "3"
type input "30"
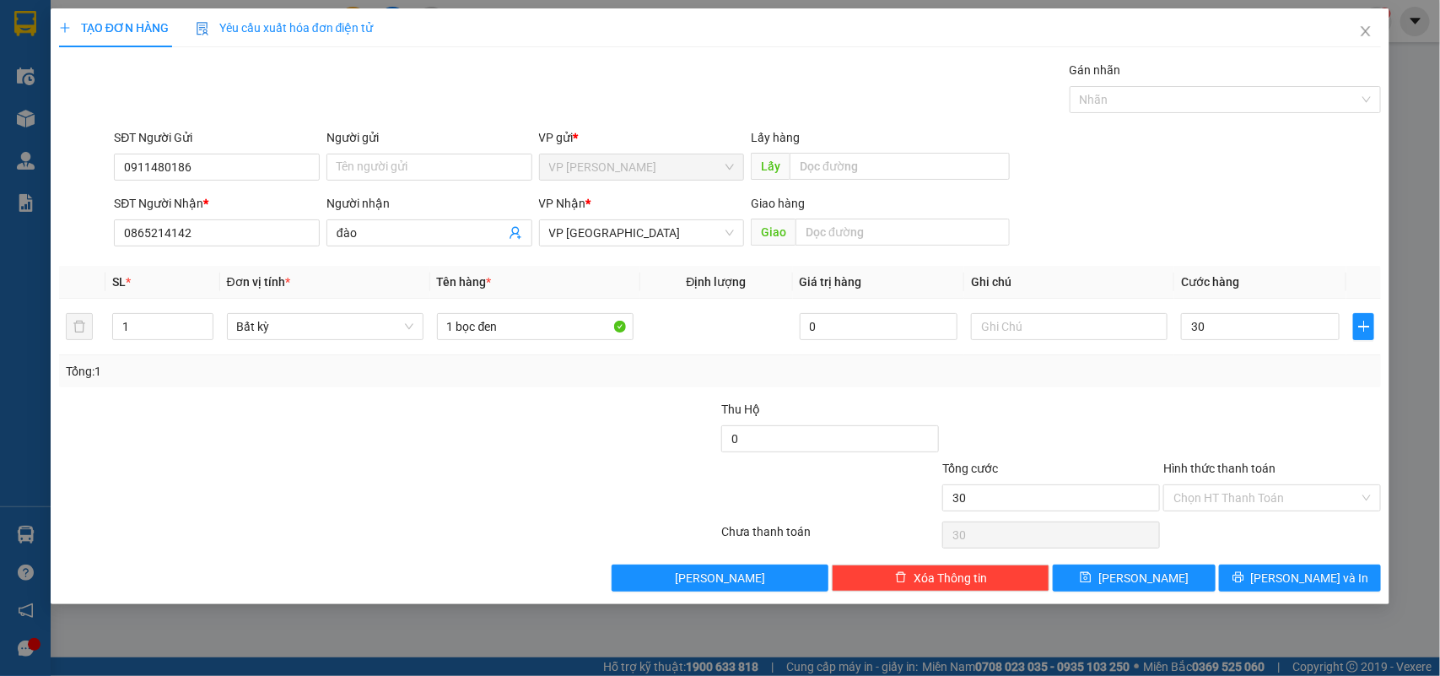
type input "30.000"
click at [1332, 419] on div at bounding box center [1272, 429] width 221 height 59
click at [1308, 565] on button "[PERSON_NAME] và In" at bounding box center [1300, 578] width 162 height 27
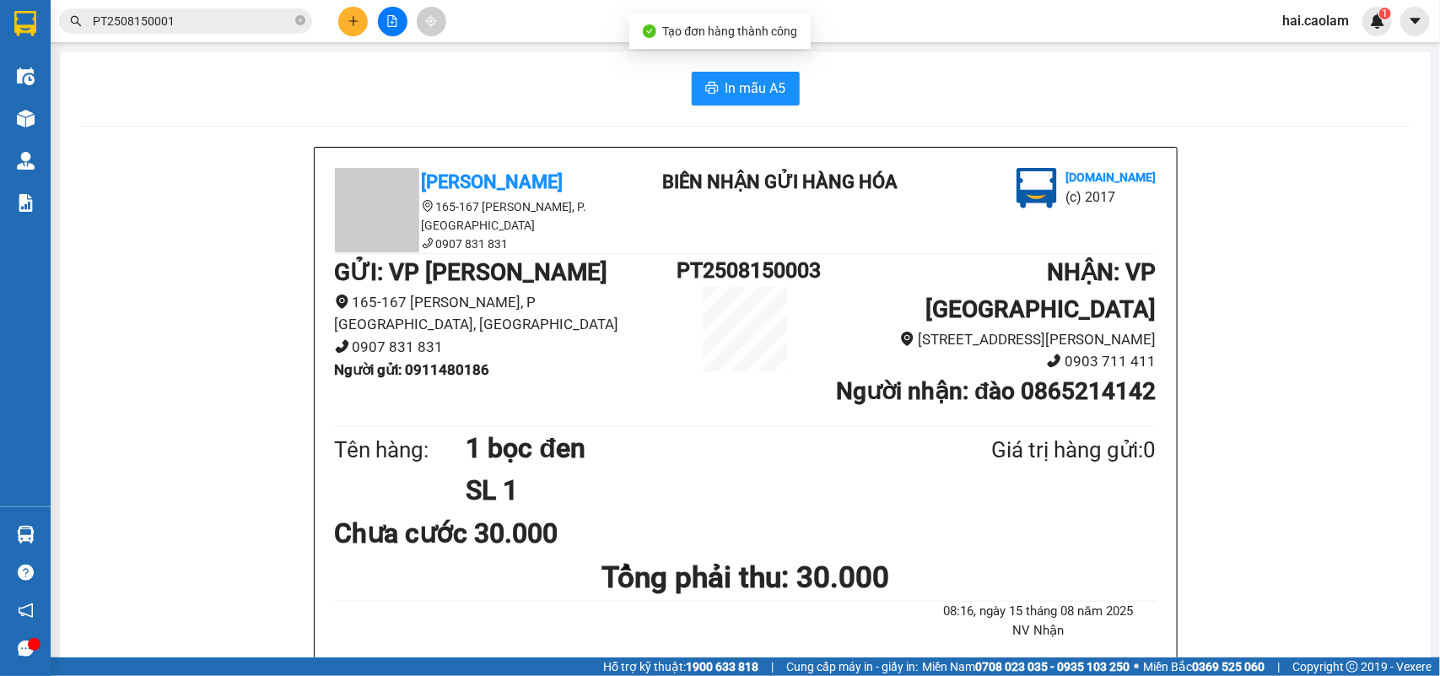
click at [749, 82] on span "In mẫu A5" at bounding box center [756, 88] width 61 height 21
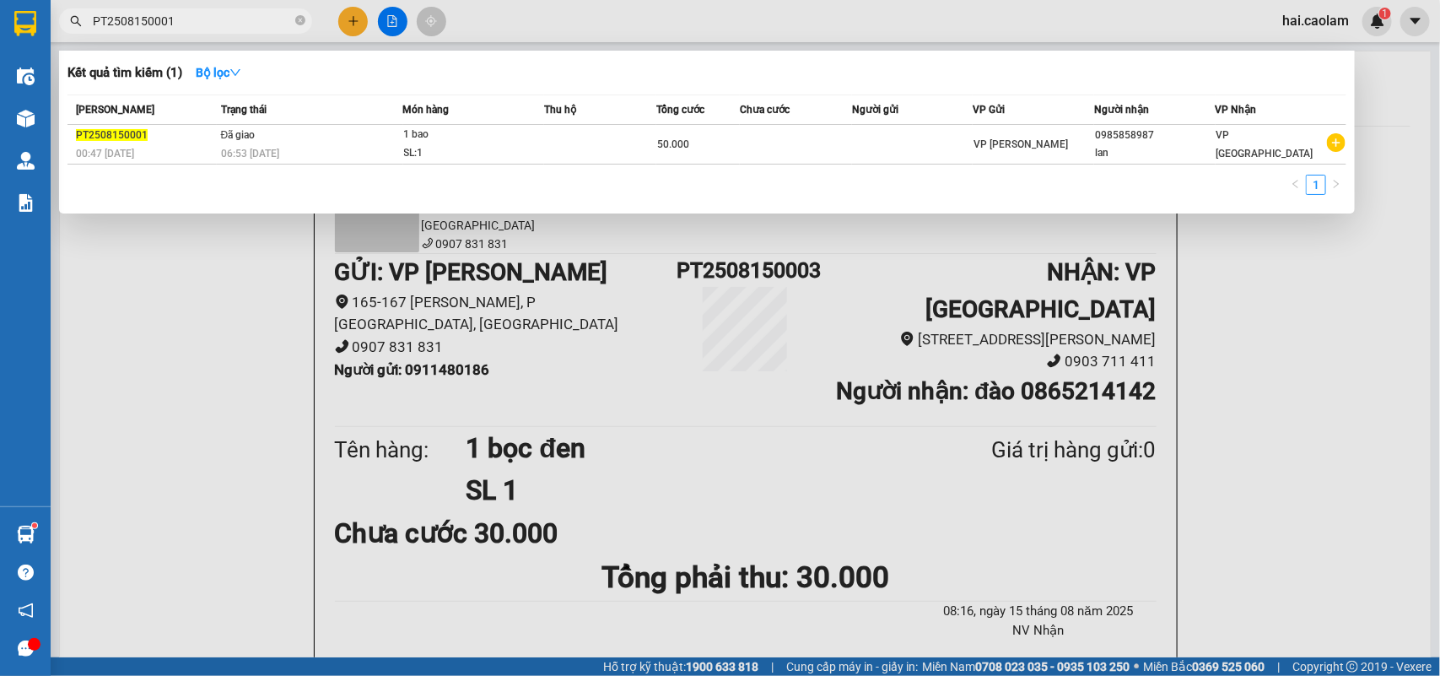
click at [233, 14] on input "PT2508150001" at bounding box center [192, 21] width 199 height 19
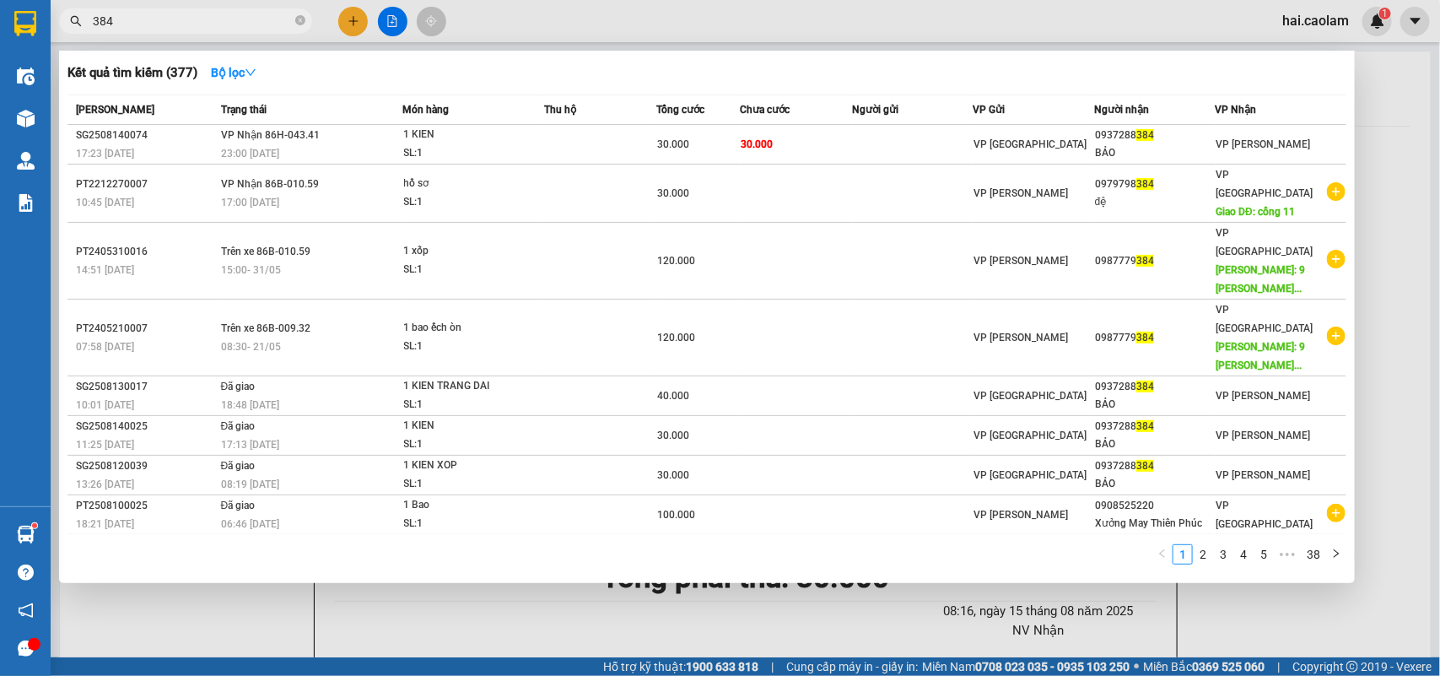
click at [181, 19] on input "384" at bounding box center [192, 21] width 199 height 19
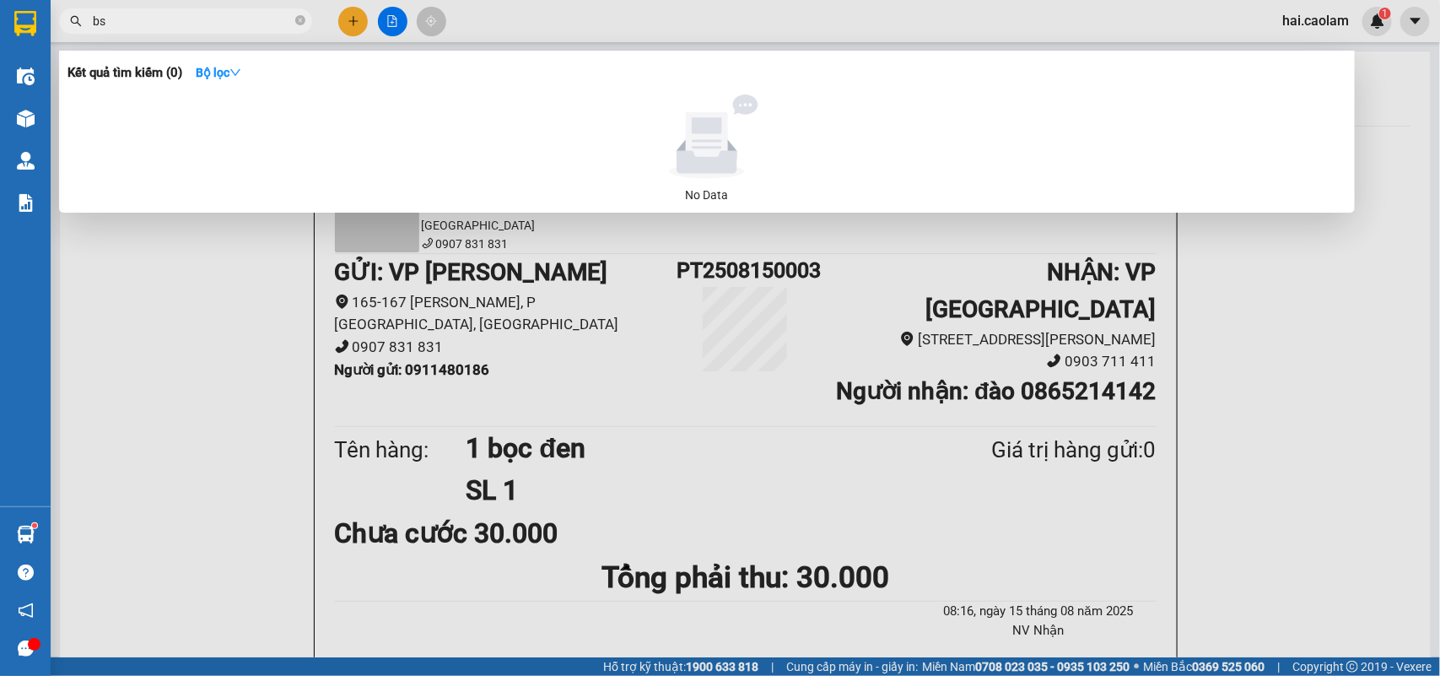
type input "b"
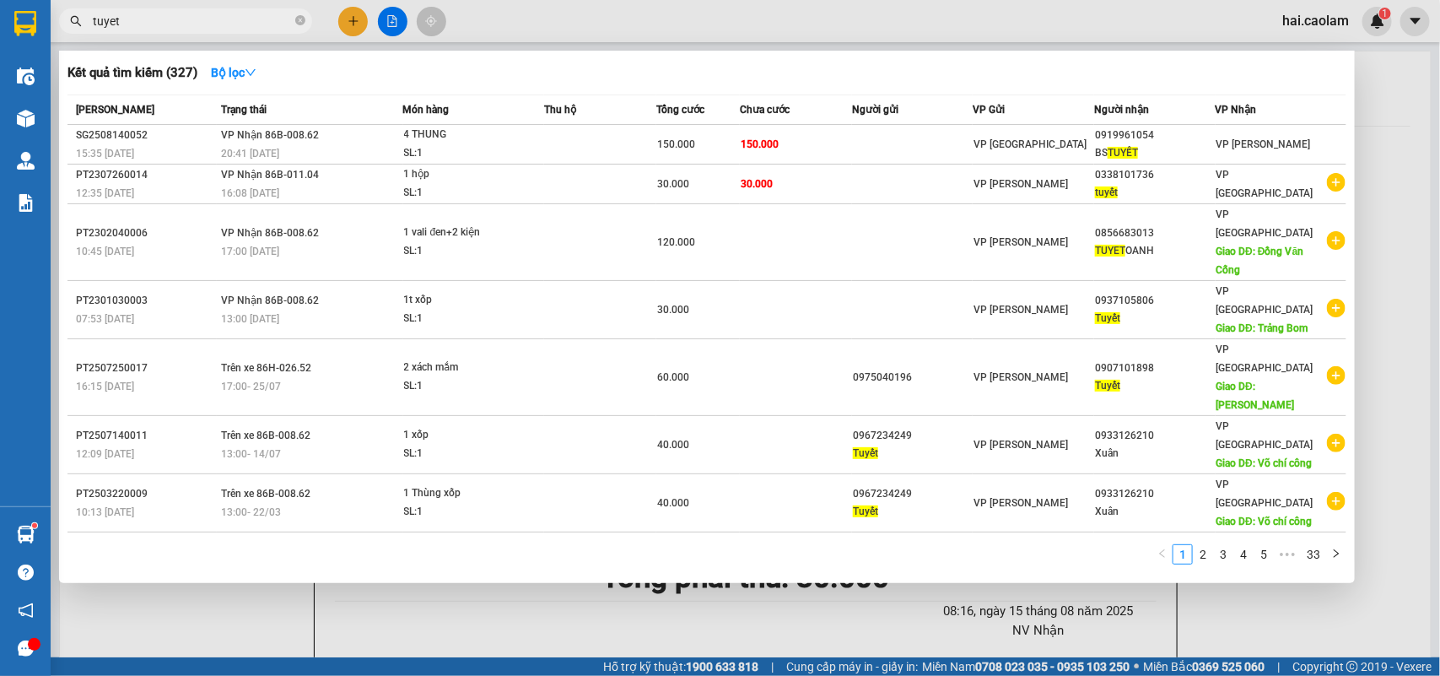
click at [160, 19] on input "tuyet" at bounding box center [192, 21] width 199 height 19
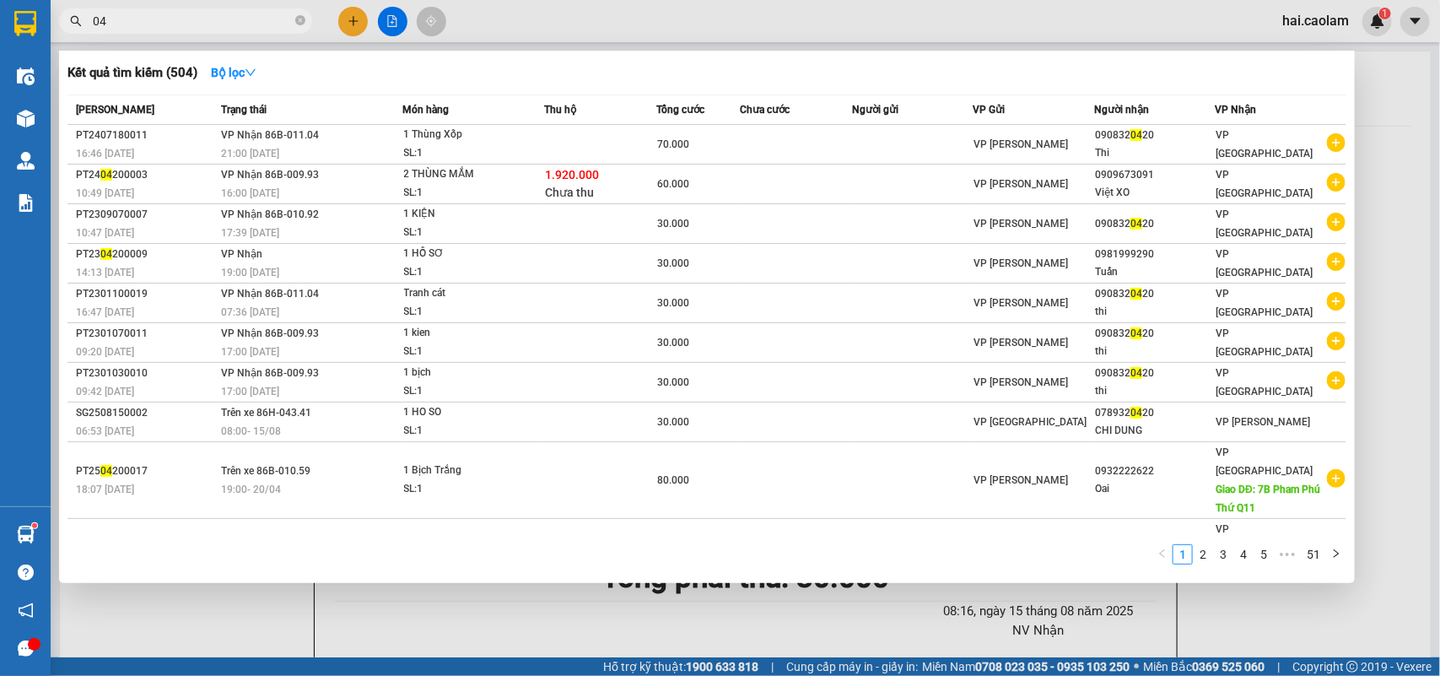
type input "0"
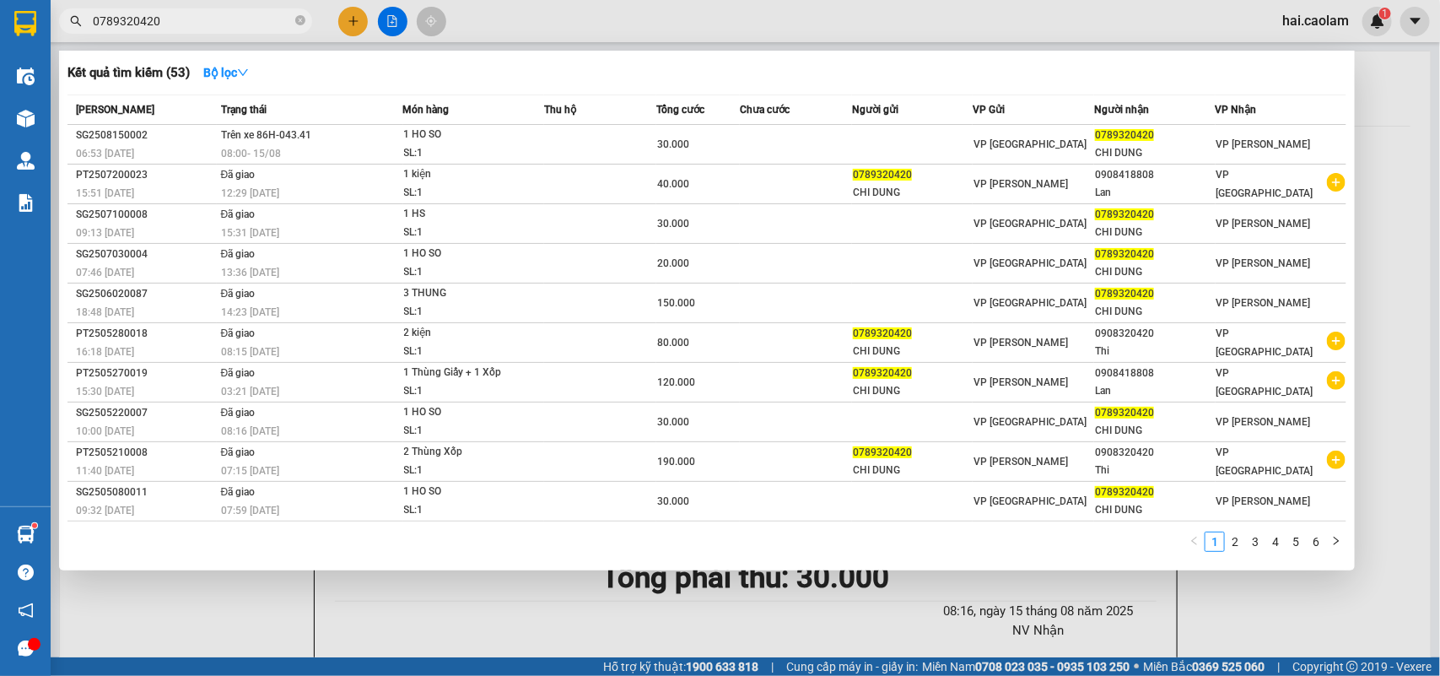
click at [213, 12] on input "0789320420" at bounding box center [192, 21] width 199 height 19
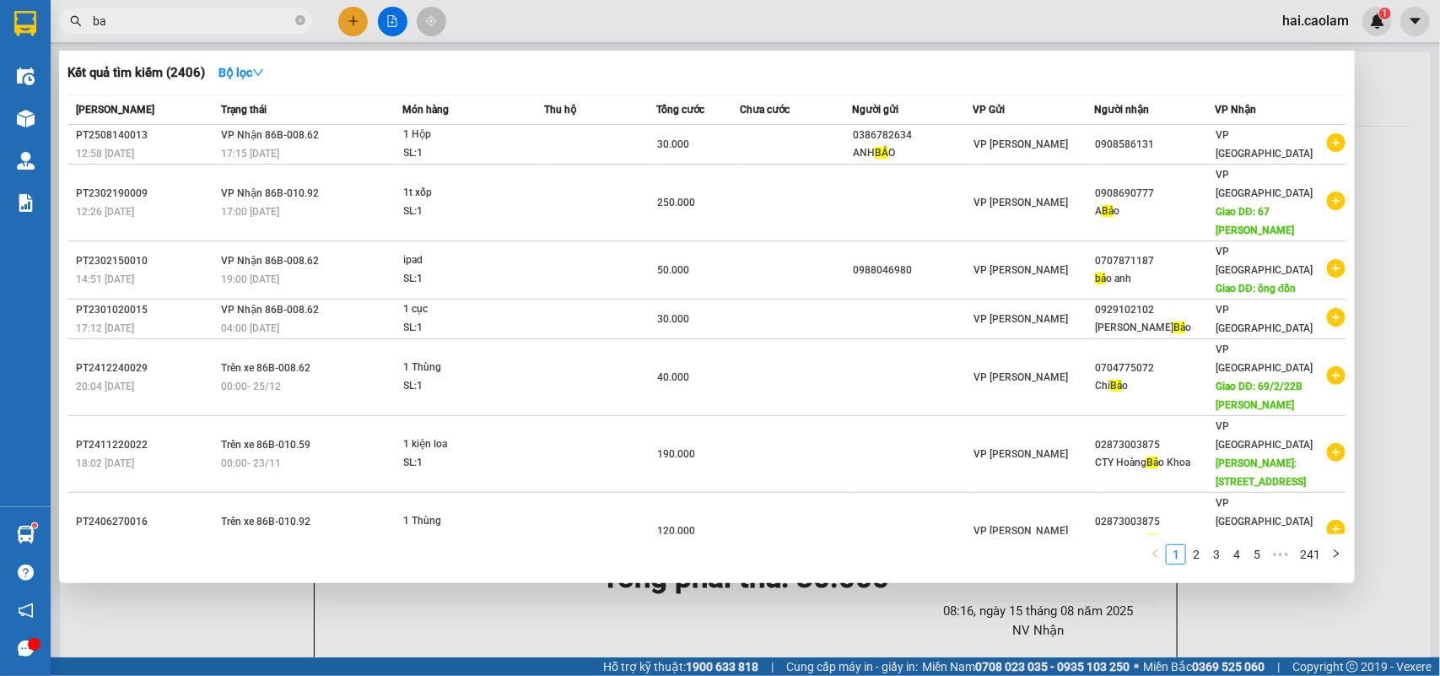
type input "b"
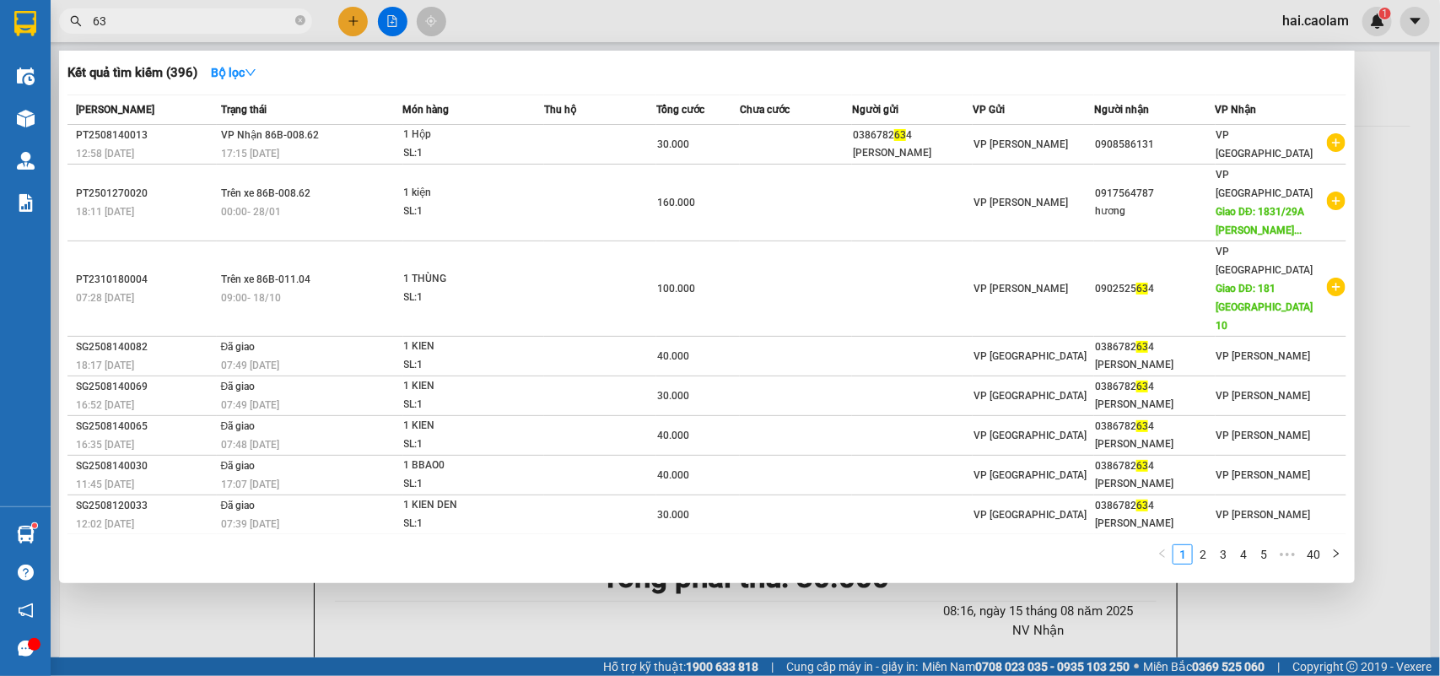
type input "6"
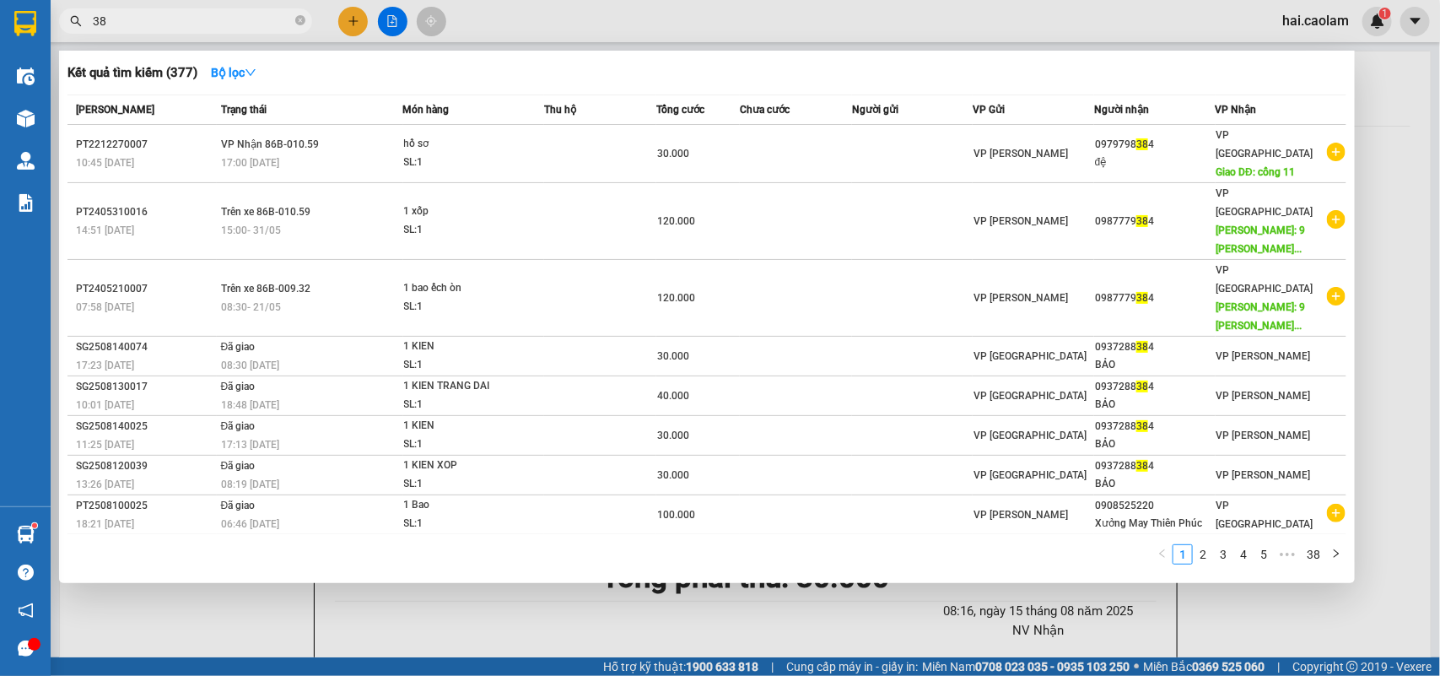
type input "3"
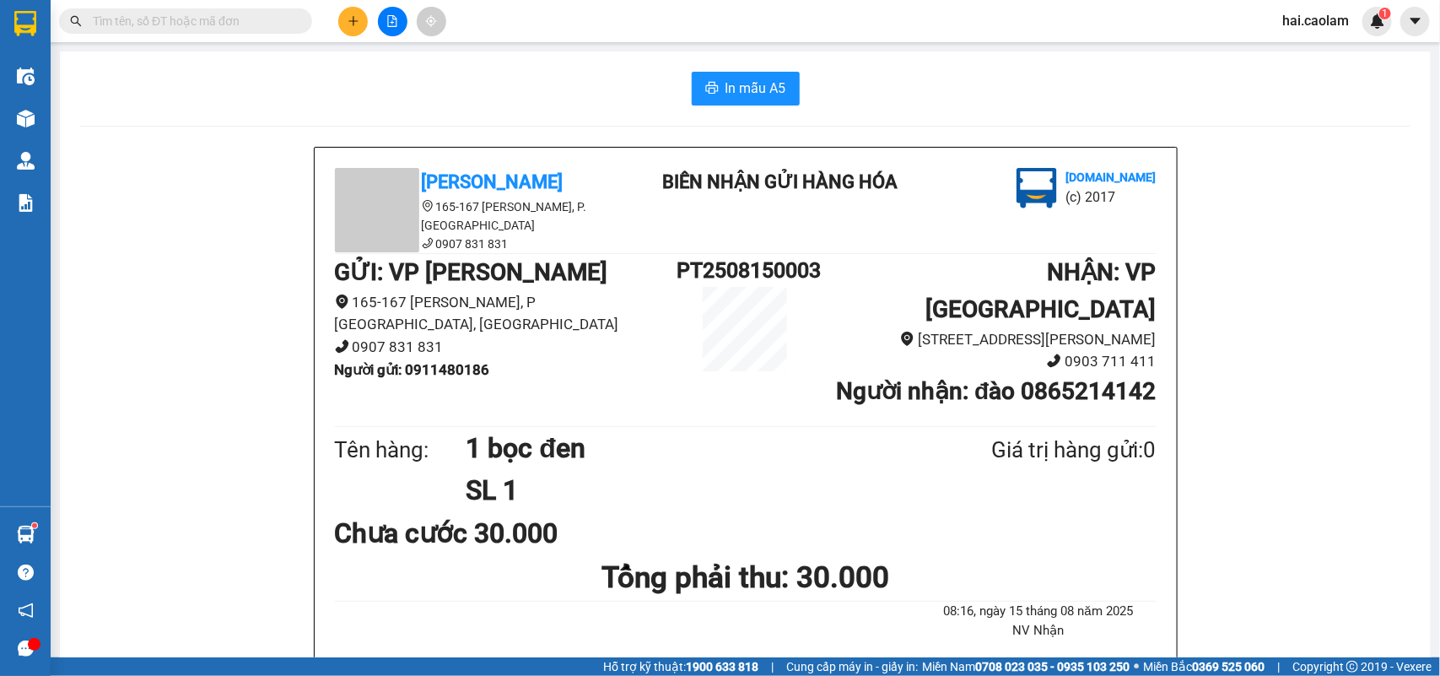
click at [270, 26] on input "text" at bounding box center [192, 21] width 199 height 19
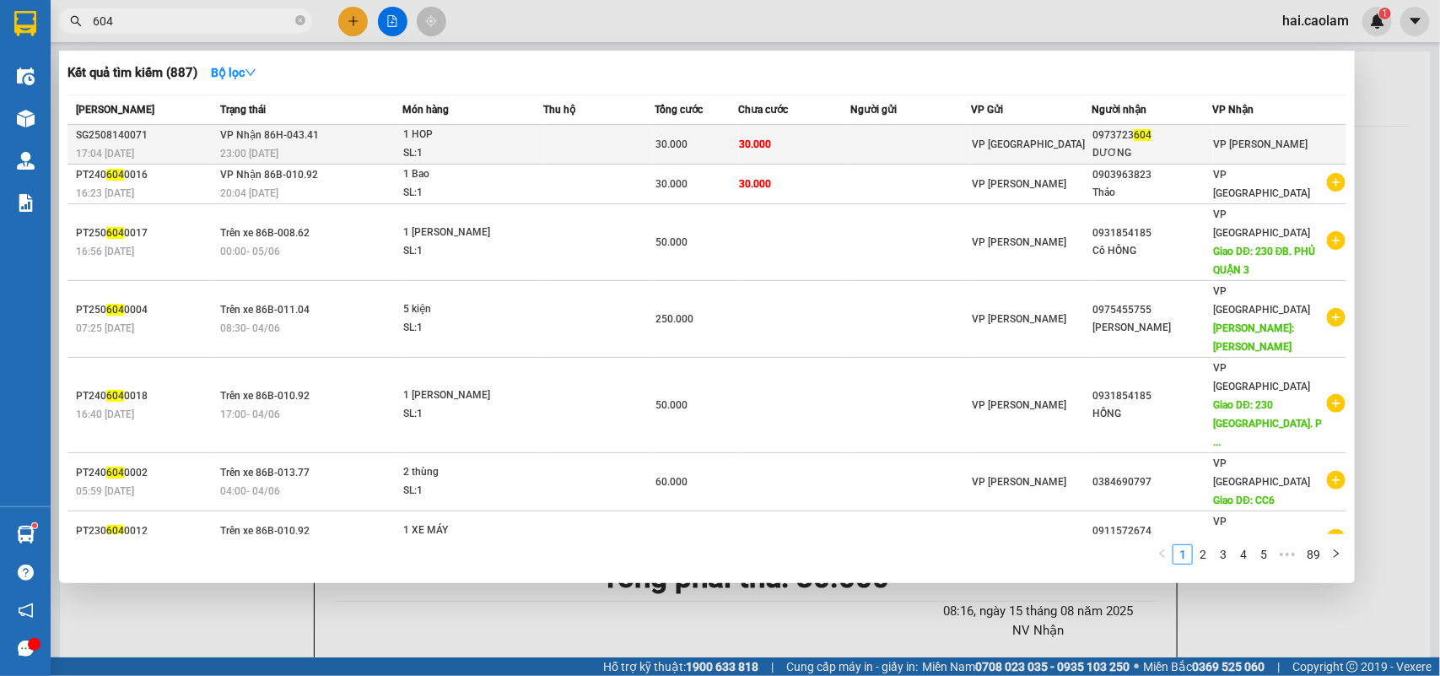
type input "604"
click at [913, 149] on td at bounding box center [911, 145] width 121 height 40
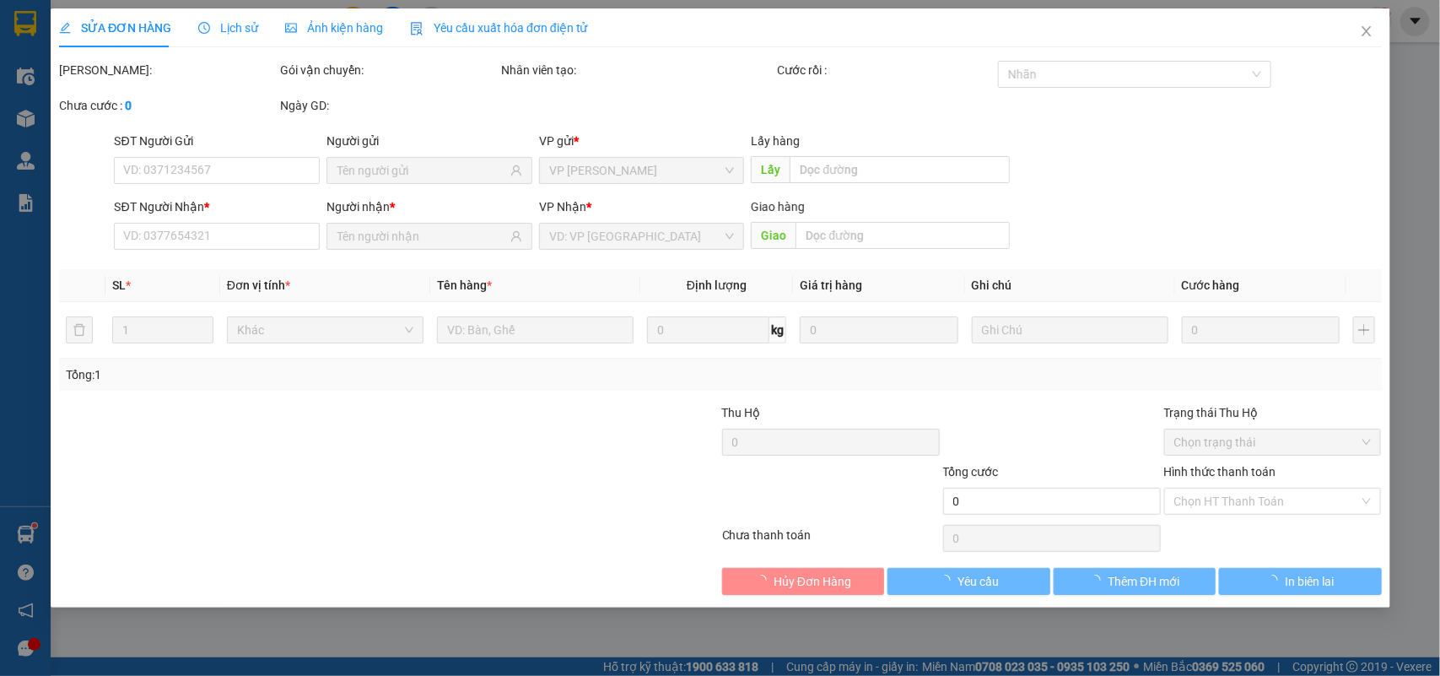
type input "0973723604"
type input "DƯƠNG"
type input "30.000"
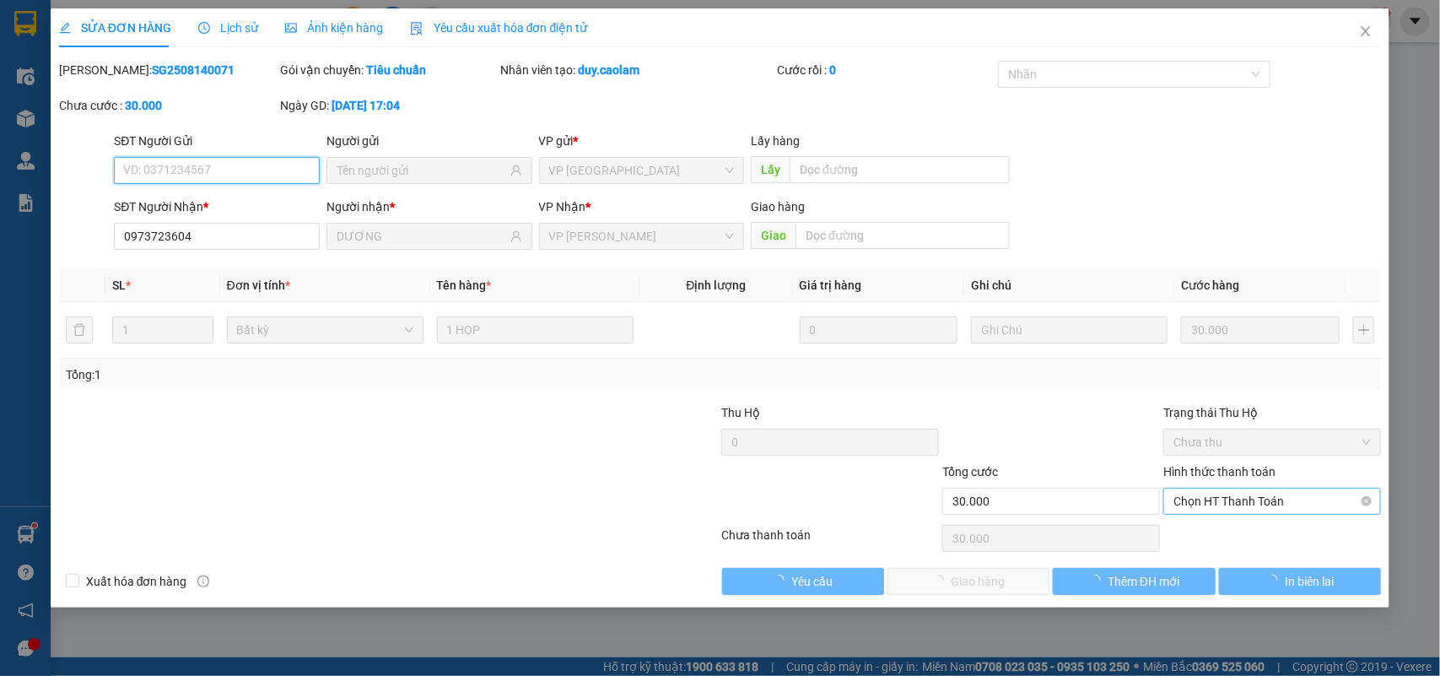
click at [1305, 509] on span "Chọn HT Thanh Toán" at bounding box center [1272, 501] width 197 height 25
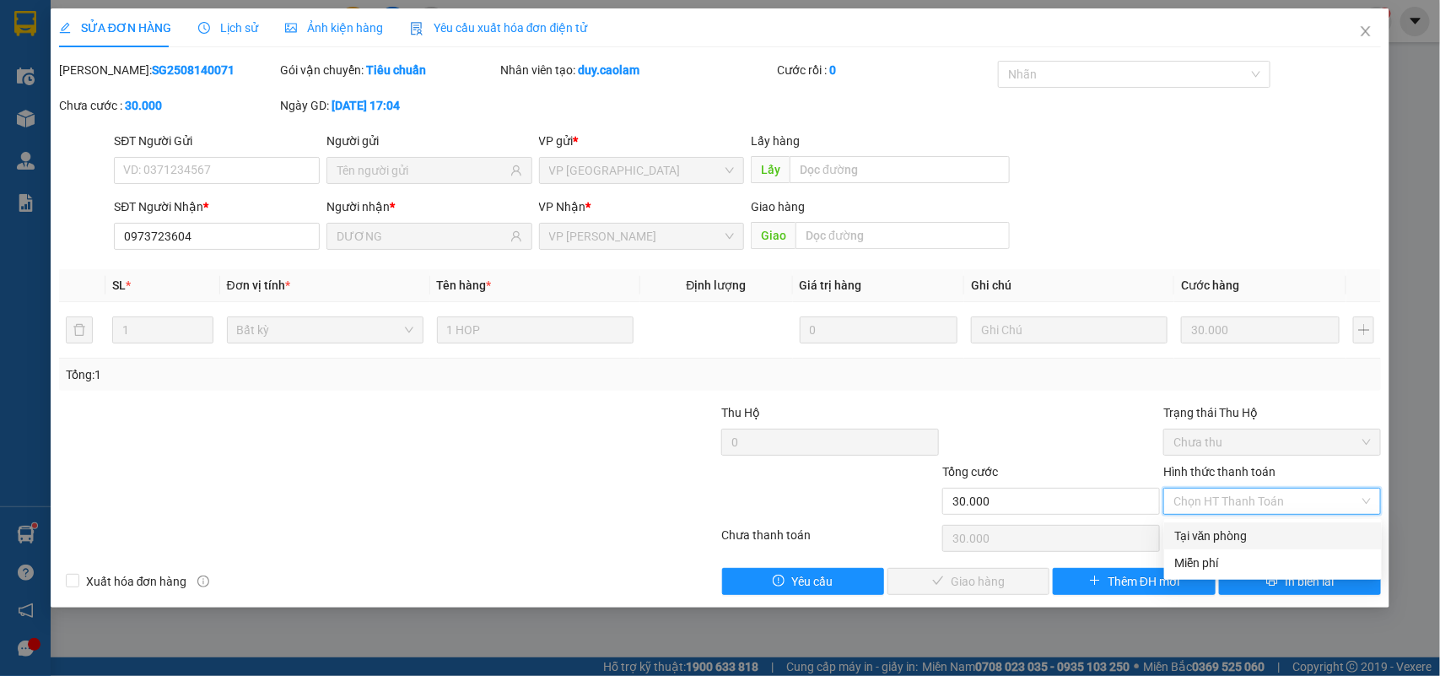
click at [1241, 530] on div "Tại văn phòng" at bounding box center [1273, 536] width 197 height 19
type input "0"
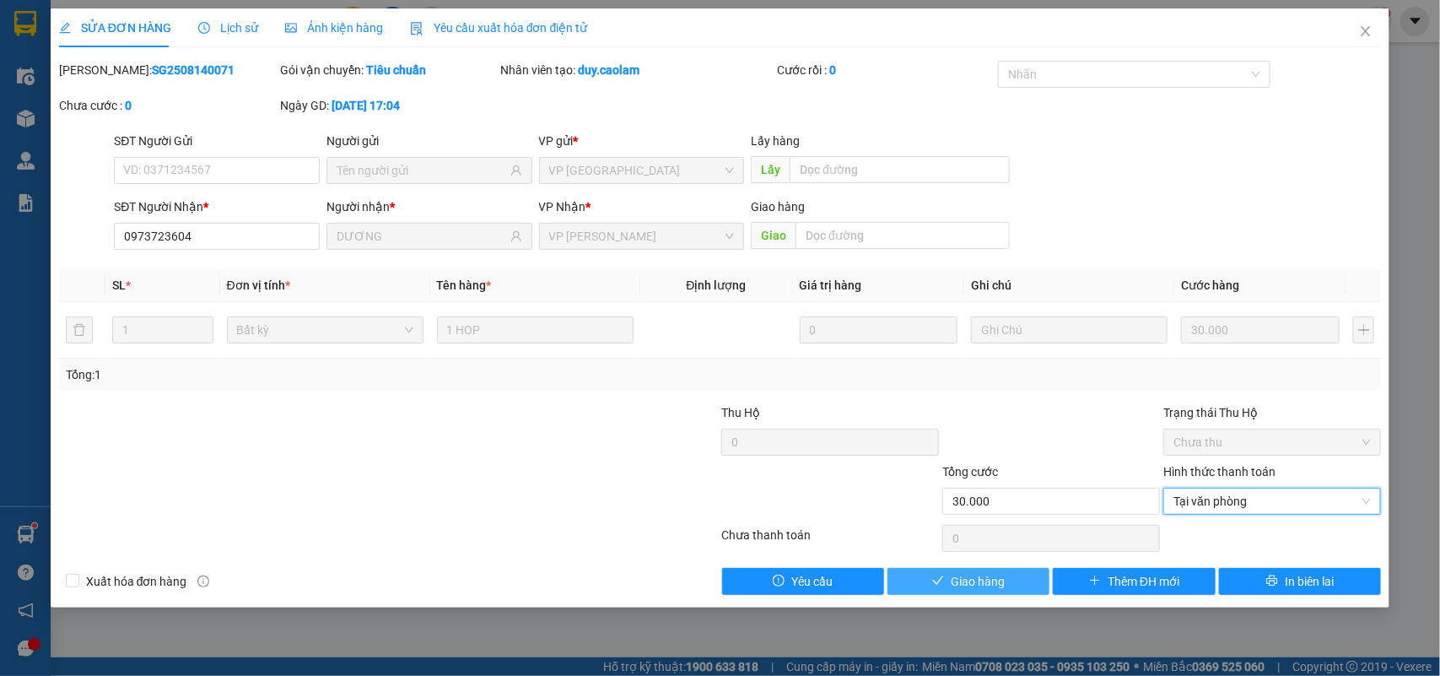
click at [992, 585] on span "Giao hàng" at bounding box center [978, 581] width 54 height 19
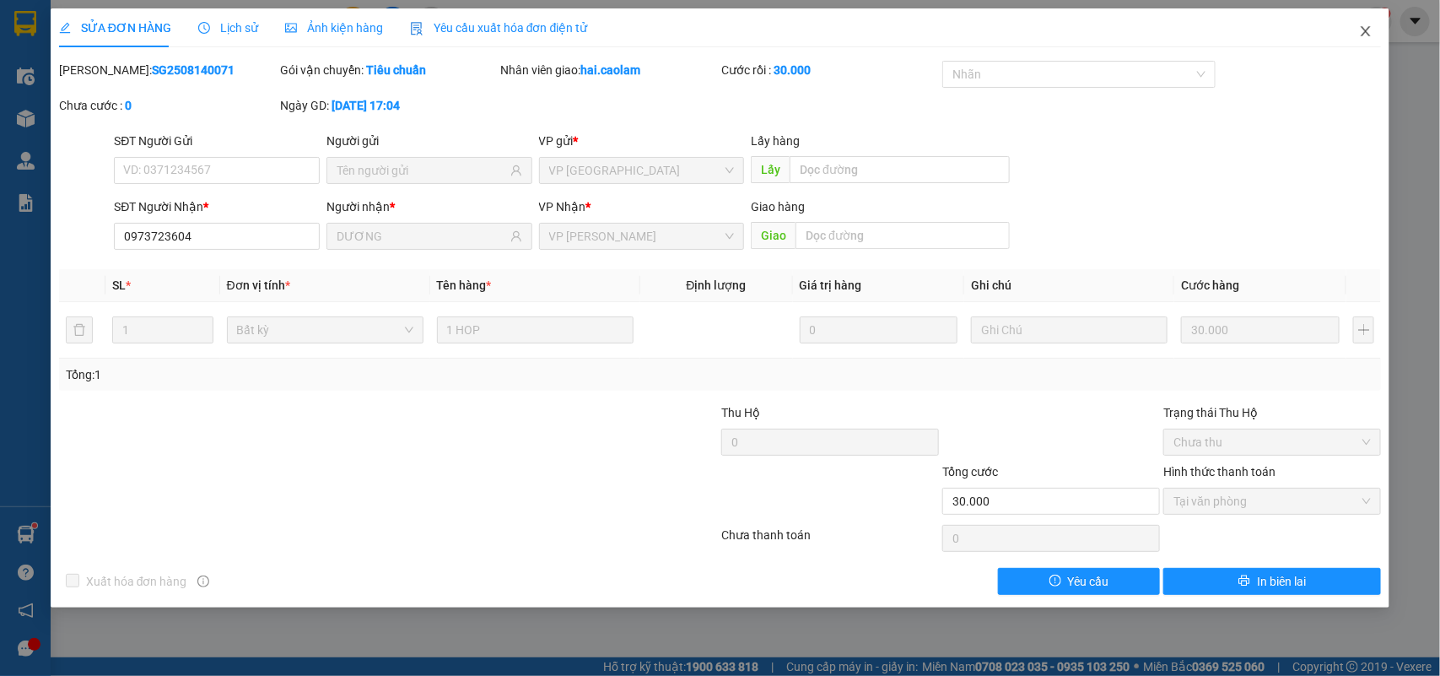
click at [1359, 36] on span "Close" at bounding box center [1366, 31] width 47 height 47
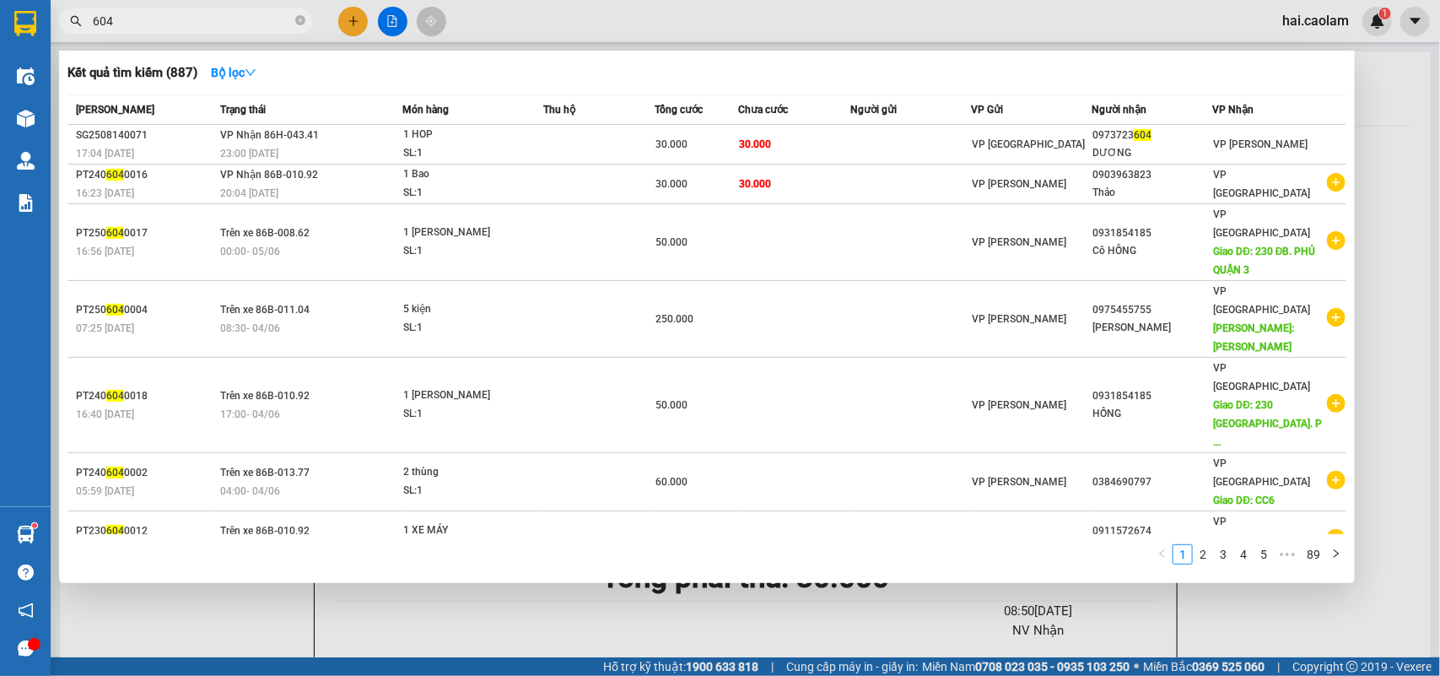
click at [235, 24] on input "604" at bounding box center [192, 21] width 199 height 19
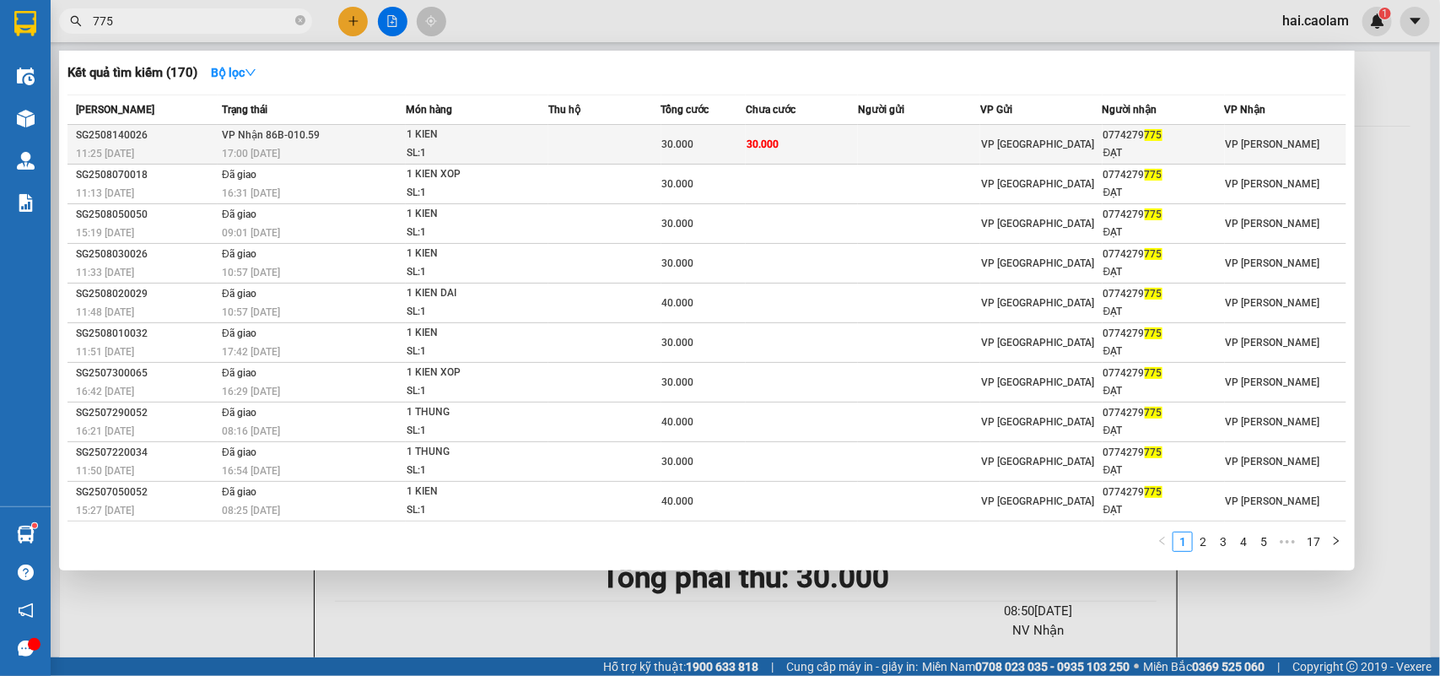
type input "775"
click at [875, 141] on td at bounding box center [919, 145] width 122 height 40
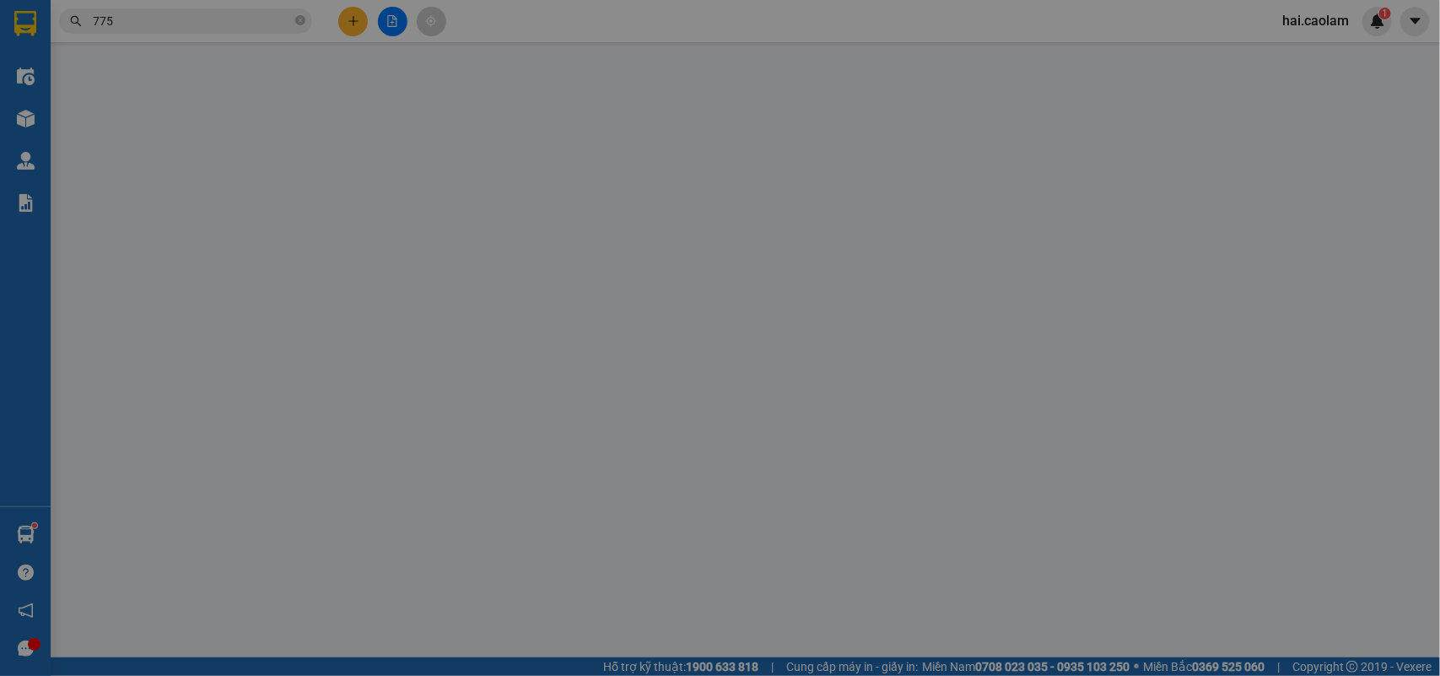
type input "0774279775"
type input "ĐẠT"
type input "30.000"
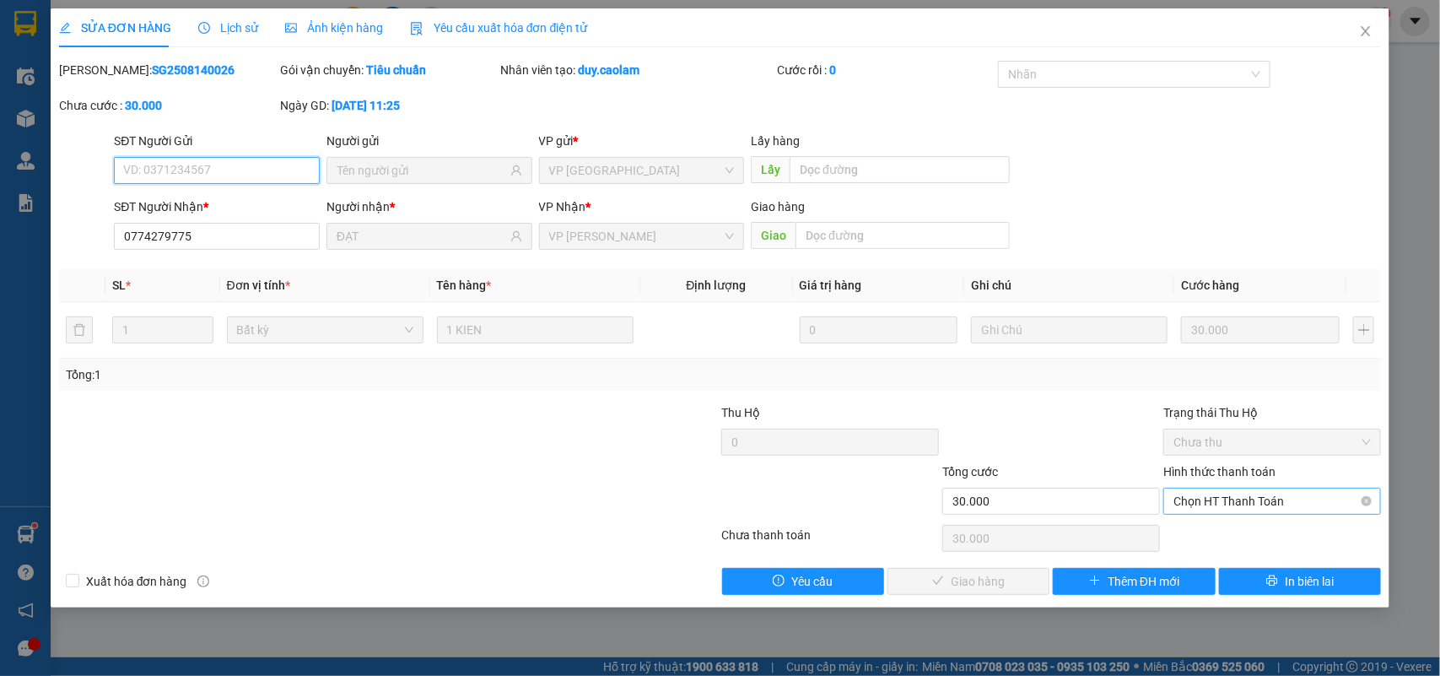
click at [1211, 498] on span "Chọn HT Thanh Toán" at bounding box center [1272, 501] width 197 height 25
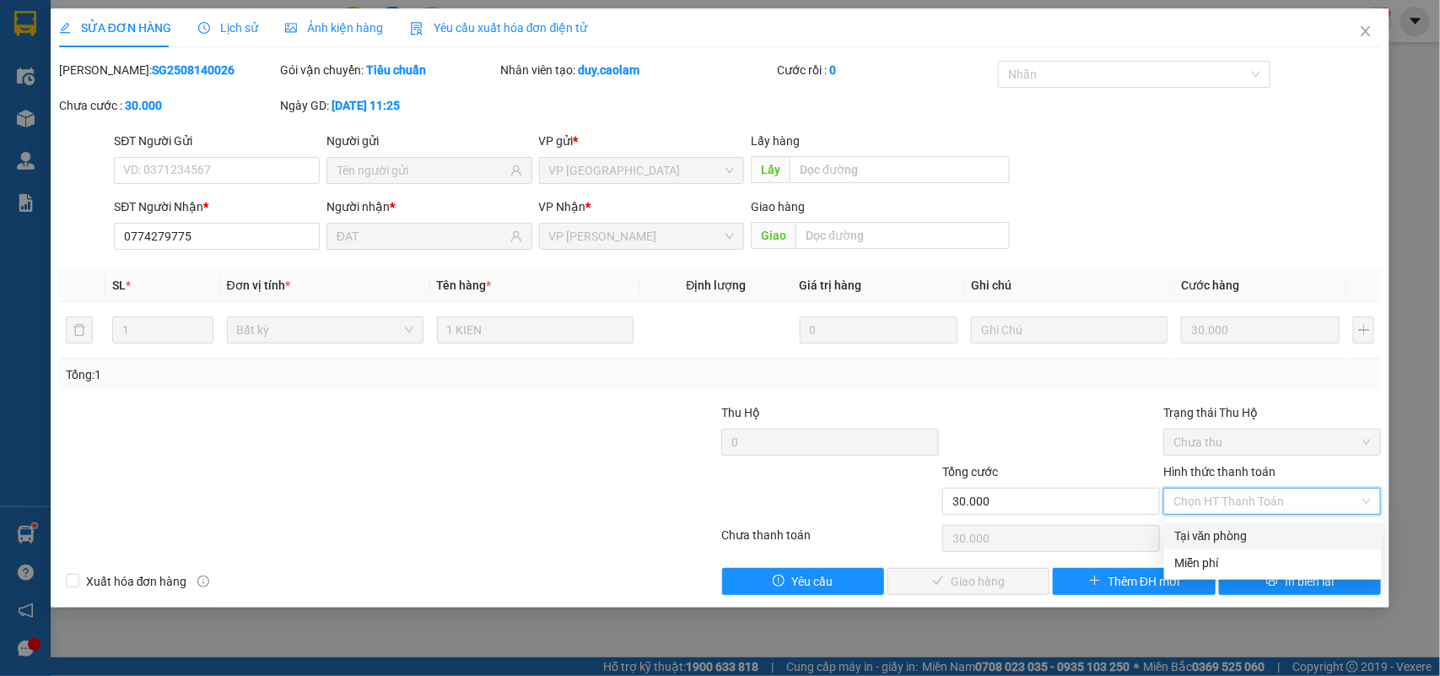
click at [1216, 522] on div "Tại văn phòng" at bounding box center [1274, 535] width 218 height 27
type input "0"
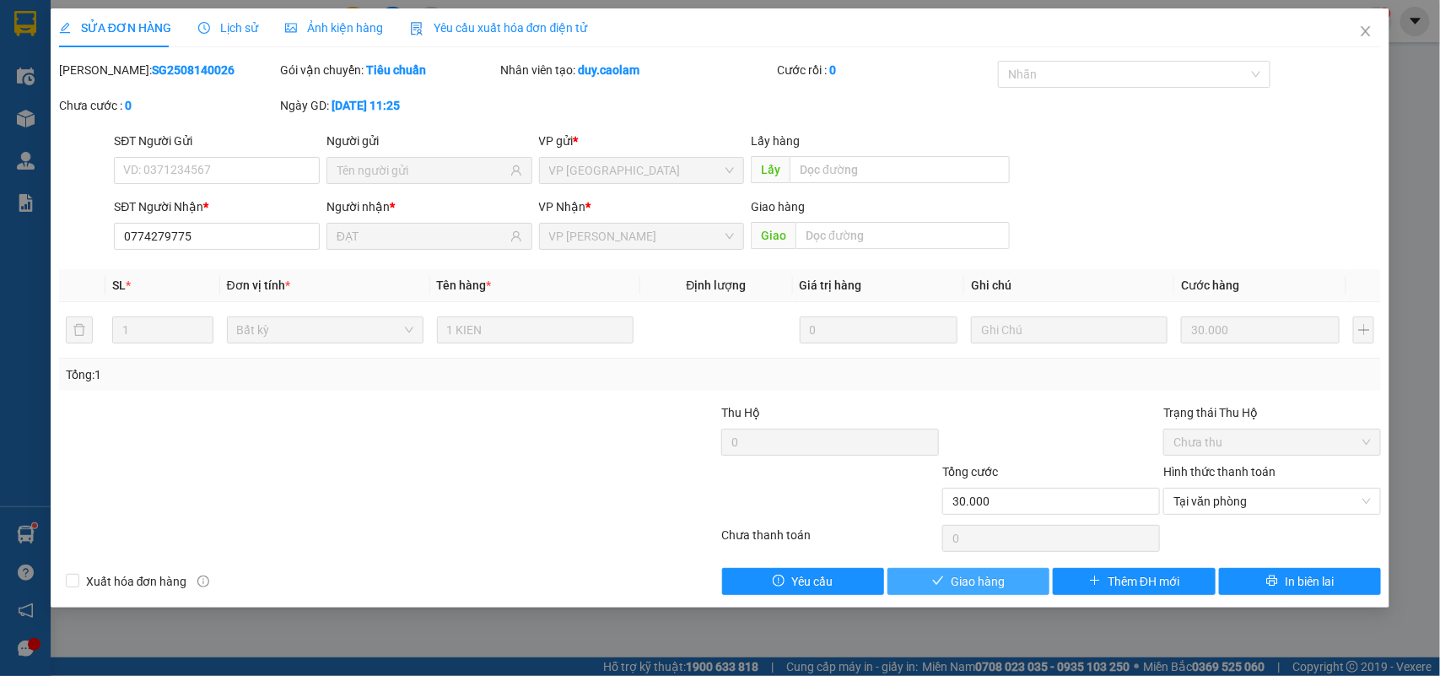
click at [1040, 576] on button "Giao hàng" at bounding box center [969, 581] width 162 height 27
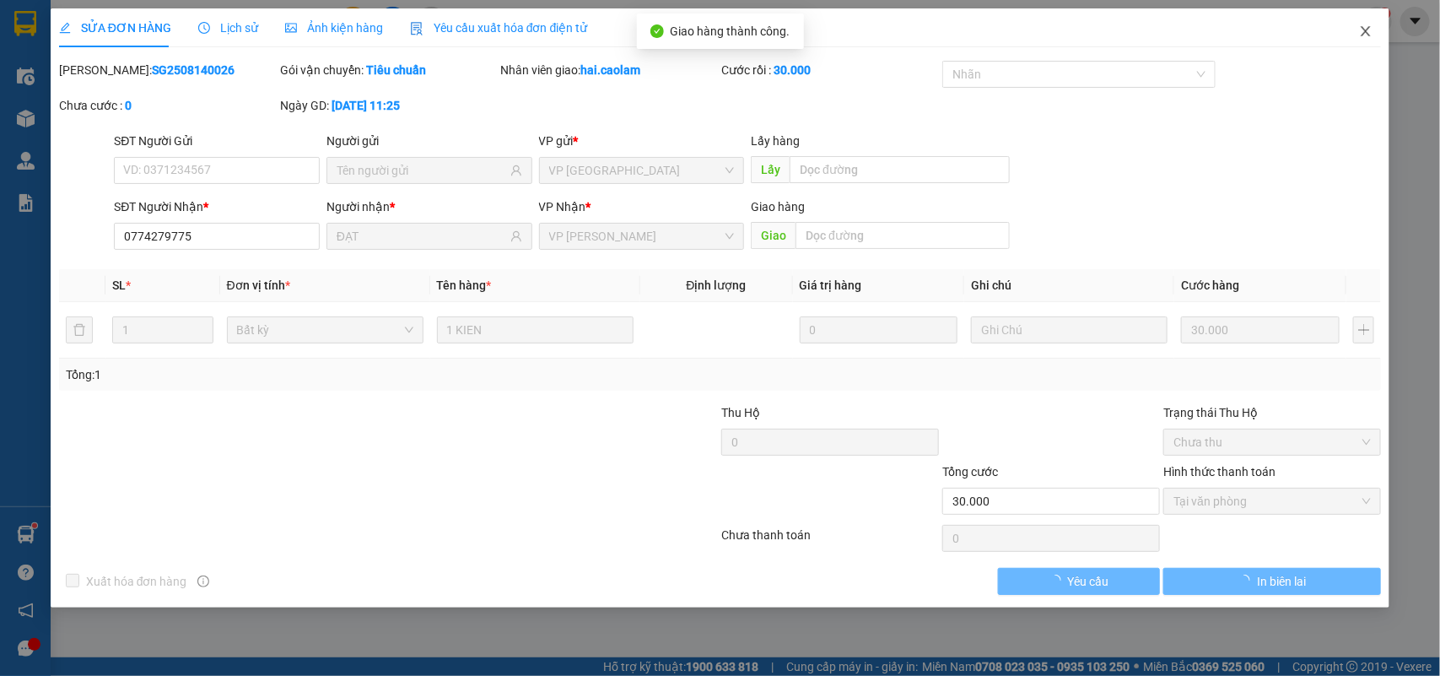
click at [1357, 25] on span "Close" at bounding box center [1366, 31] width 47 height 47
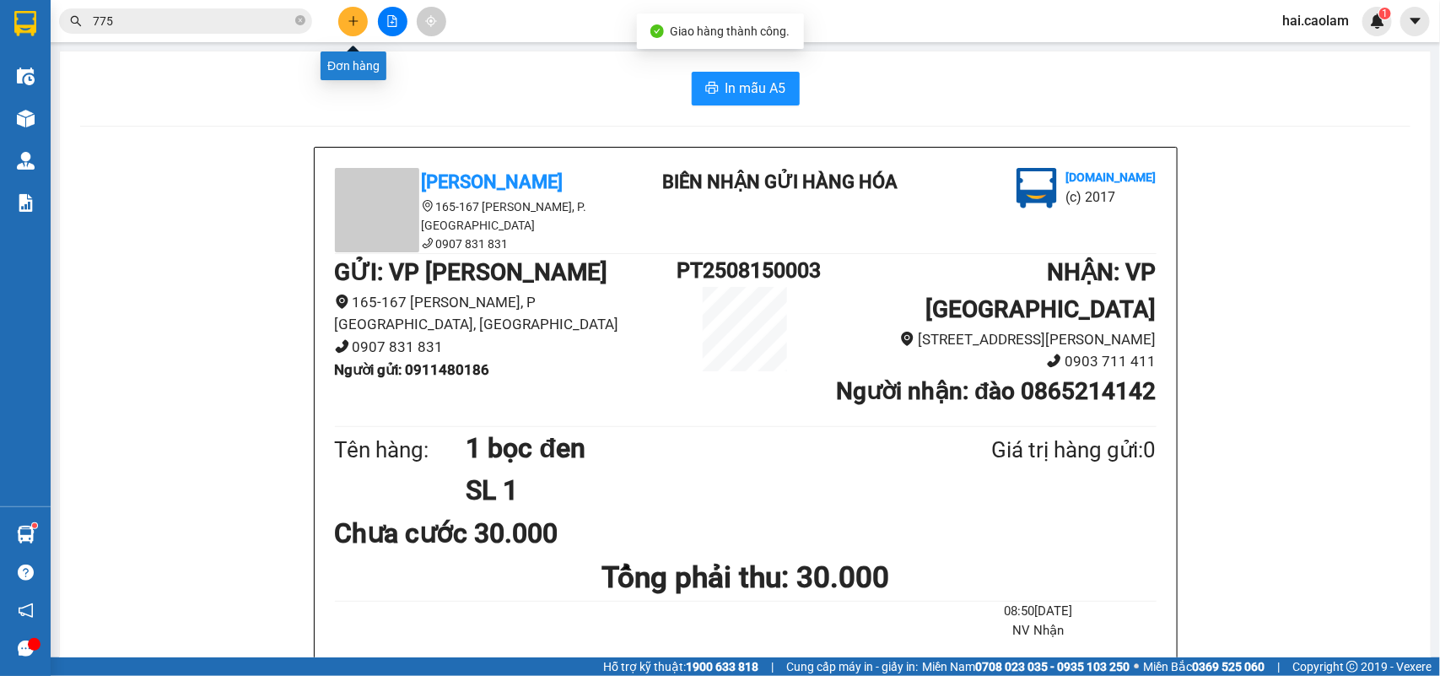
click at [343, 18] on button at bounding box center [353, 22] width 30 height 30
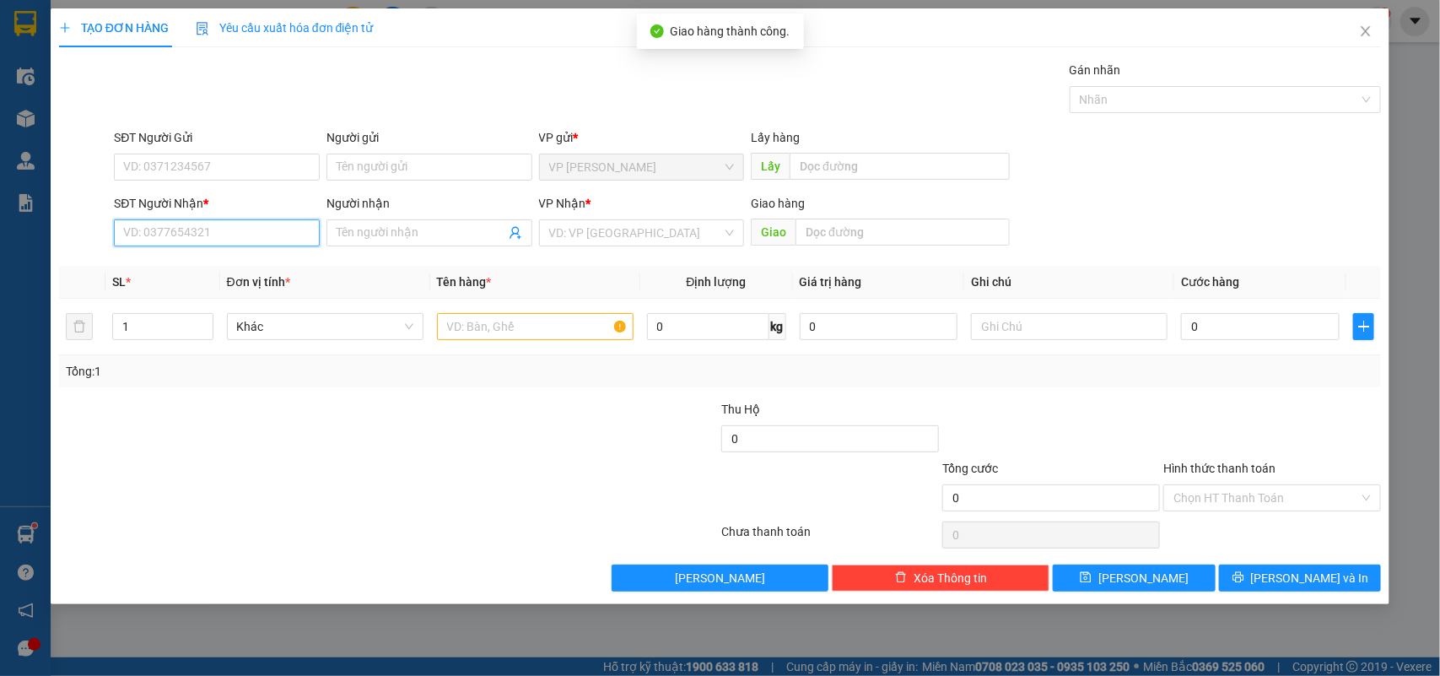
click at [188, 225] on input "SĐT Người Nhận *" at bounding box center [217, 232] width 206 height 27
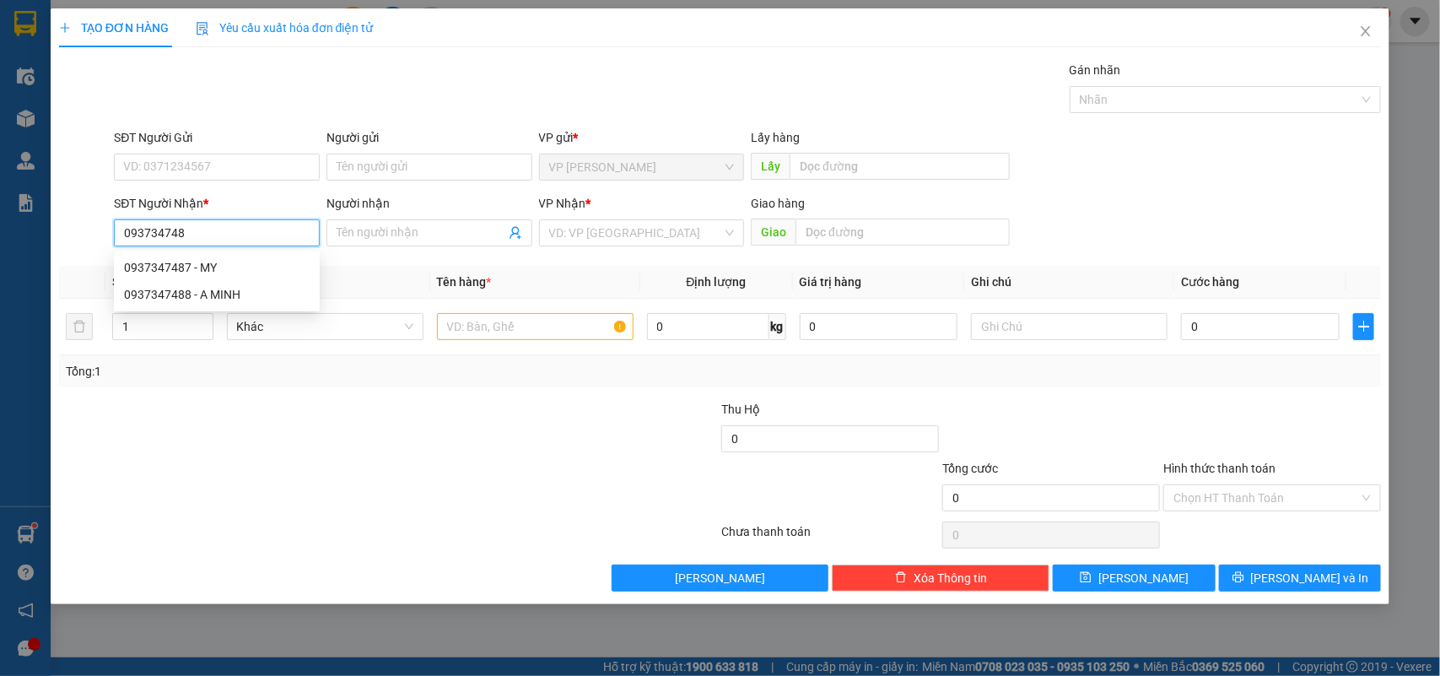
type input "0937347488"
click at [232, 279] on div "0937347488 - A MINH" at bounding box center [217, 267] width 206 height 27
type input "A MINH"
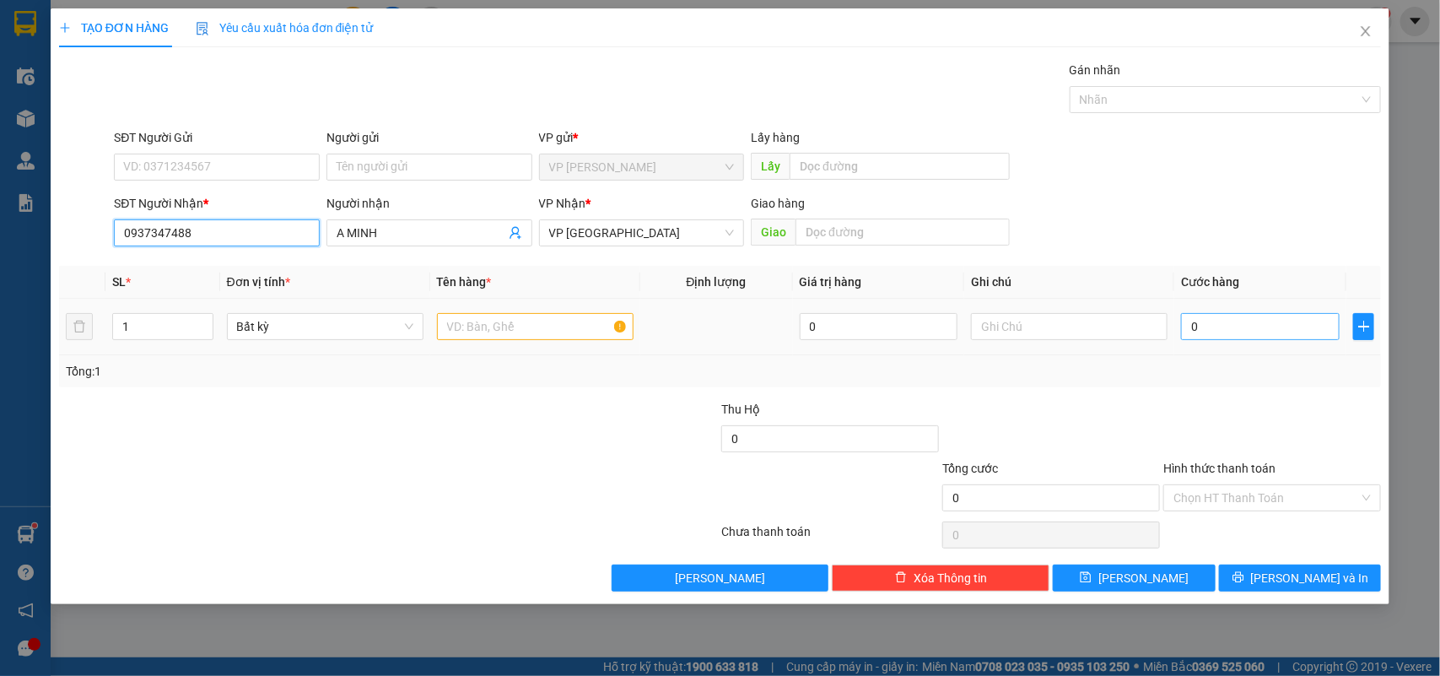
type input "0937347488"
click at [1256, 331] on input "0" at bounding box center [1260, 326] width 159 height 27
type input "3"
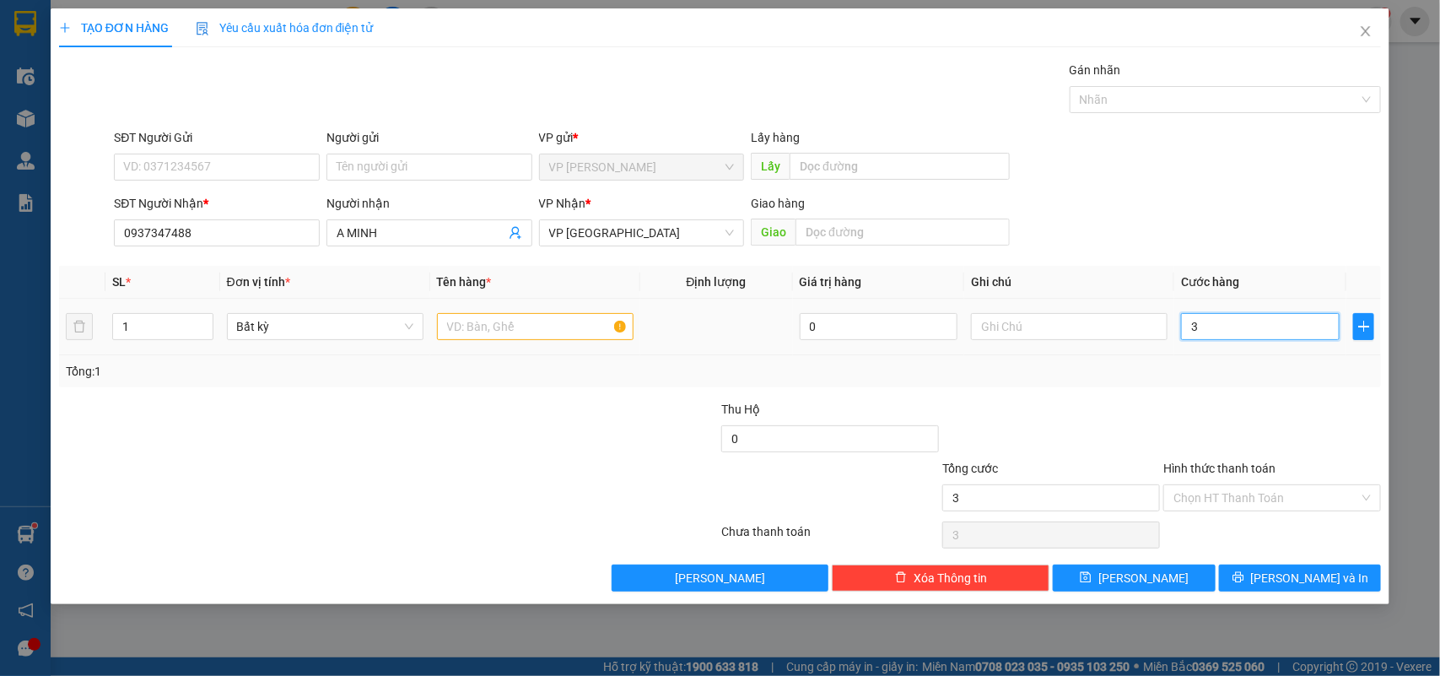
type input "30"
click at [575, 436] on div at bounding box center [610, 429] width 221 height 59
type input "30.000"
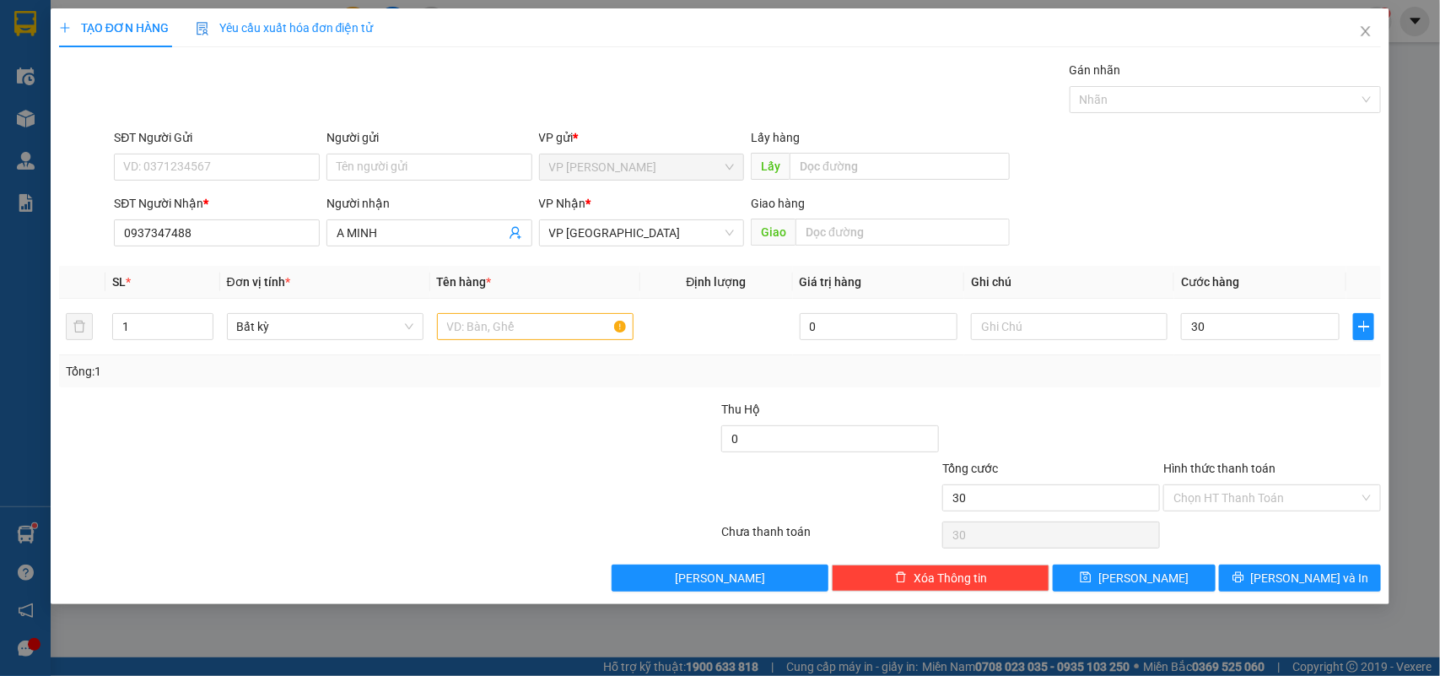
type input "30.000"
click at [543, 327] on input "text" at bounding box center [535, 326] width 197 height 27
type input "1 Hộp"
click at [1243, 505] on input "Hình thức thanh toán" at bounding box center [1267, 497] width 186 height 25
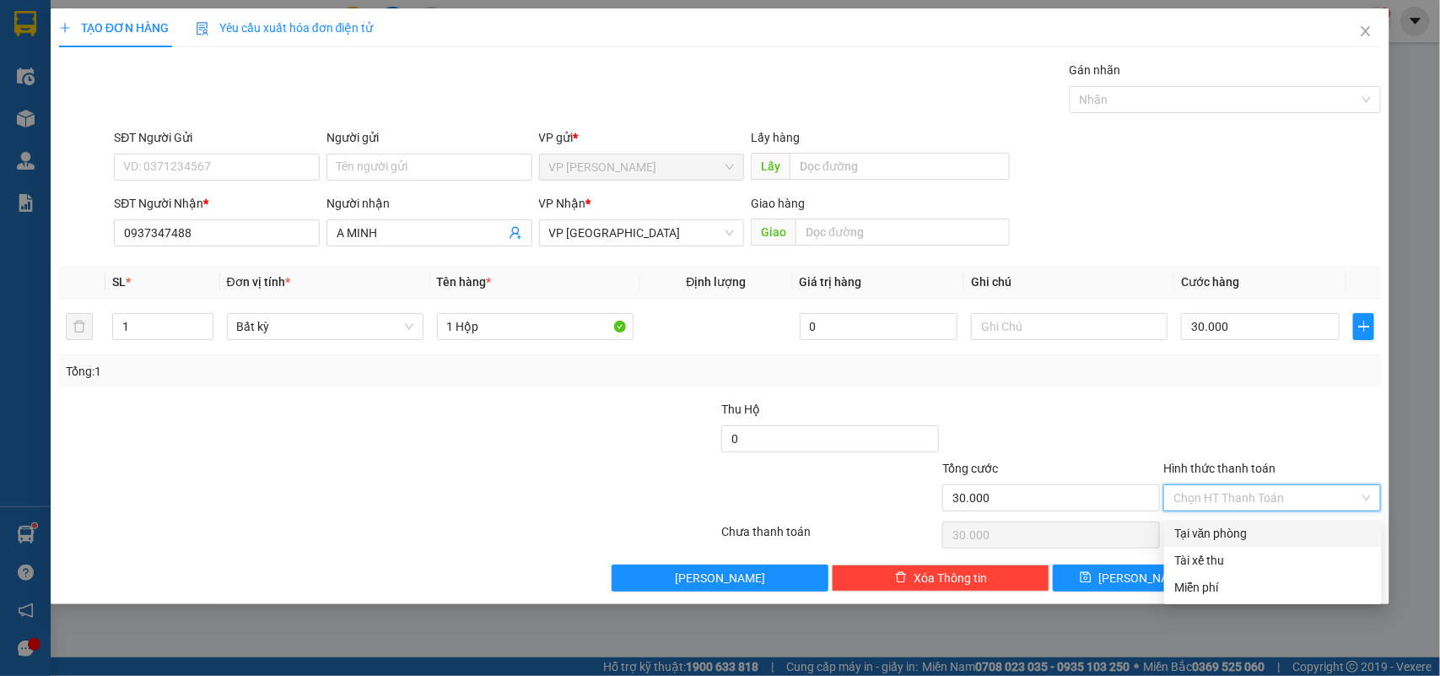
click at [1230, 536] on div "Tại văn phòng" at bounding box center [1273, 533] width 197 height 19
type input "0"
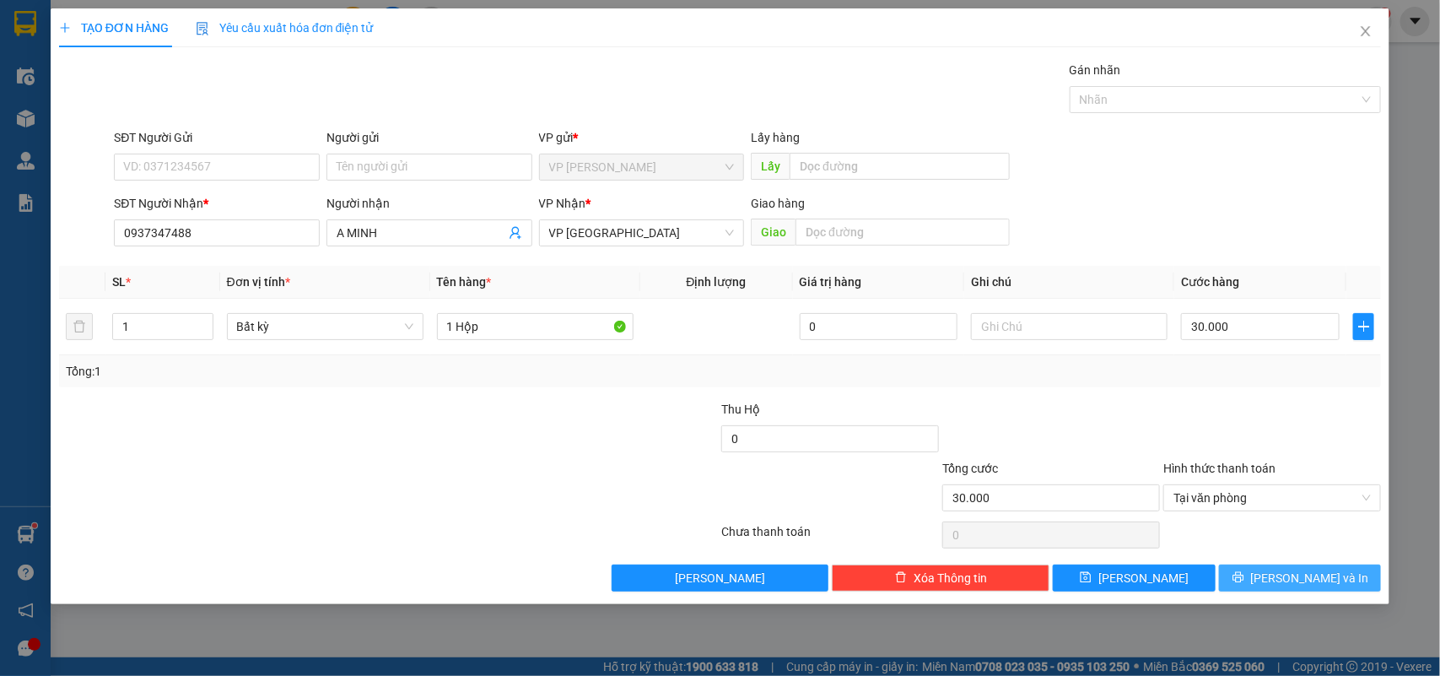
click at [1292, 574] on span "[PERSON_NAME] và In" at bounding box center [1310, 578] width 118 height 19
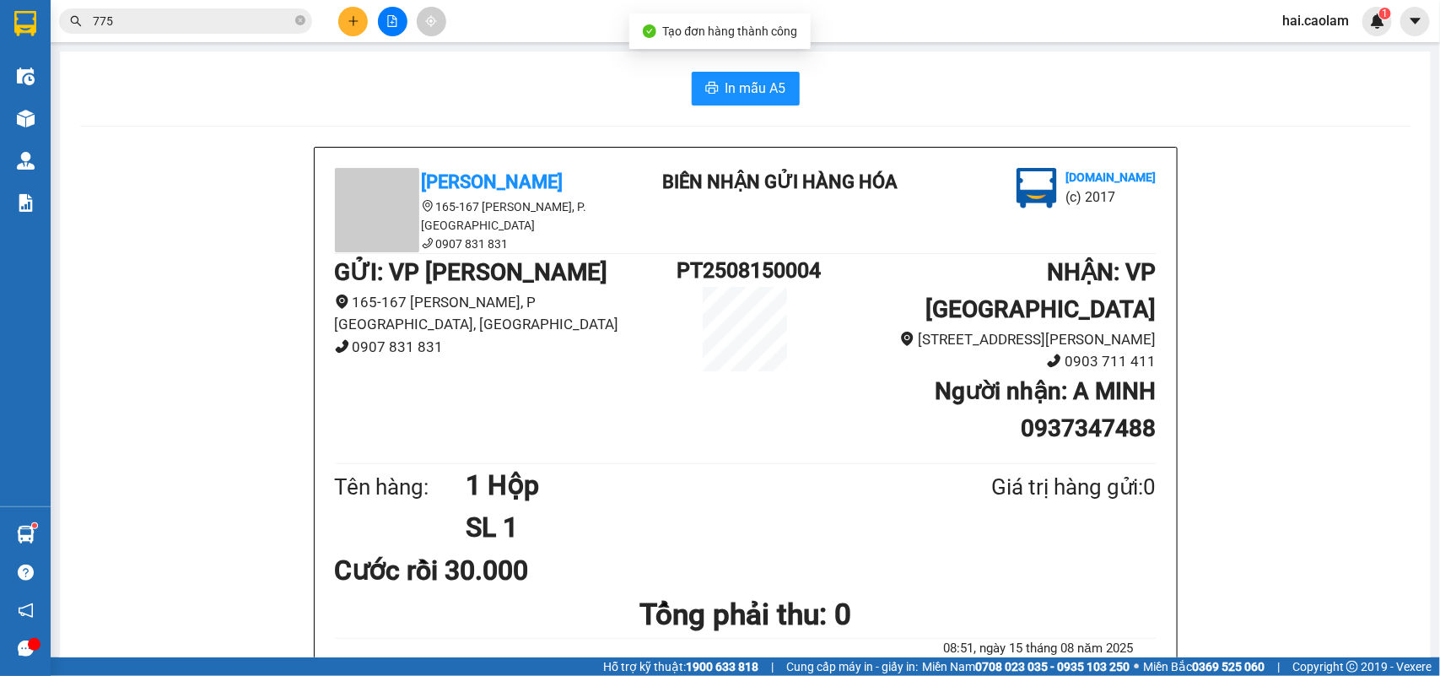
click at [730, 89] on span "In mẫu A5" at bounding box center [756, 88] width 61 height 21
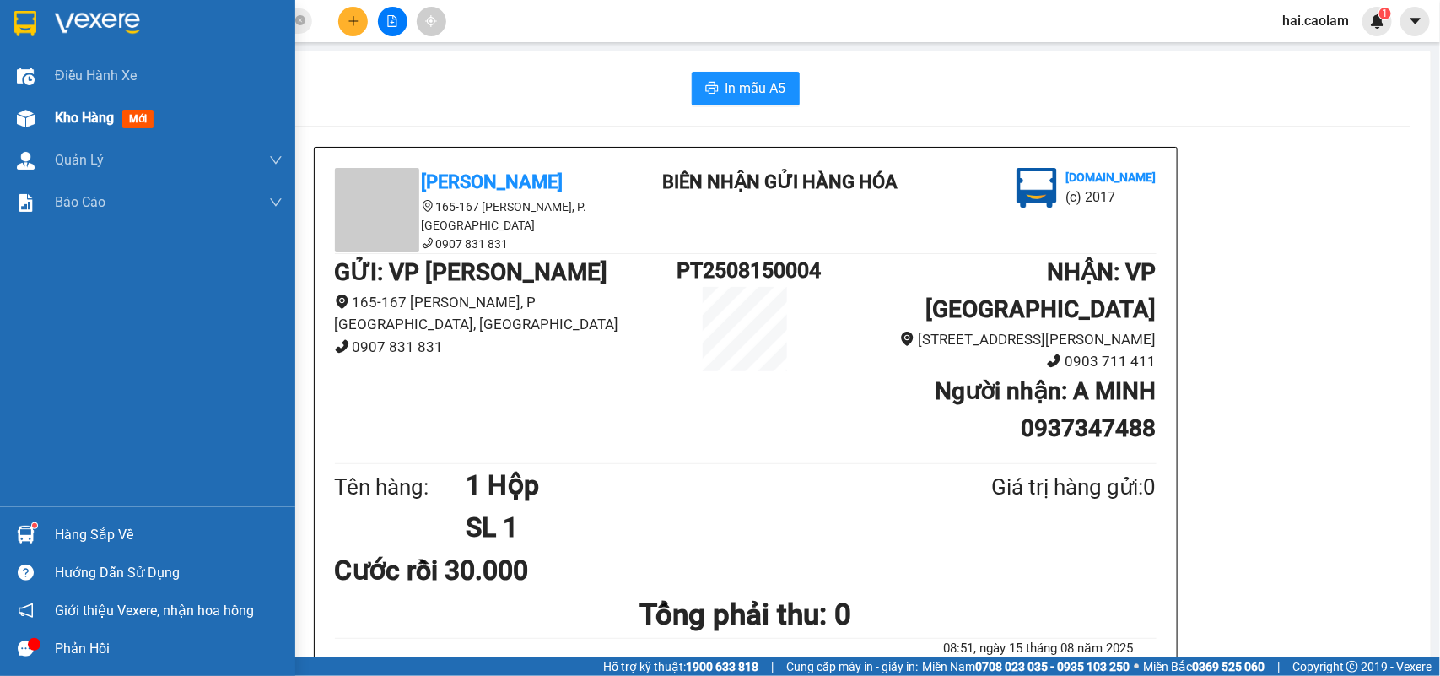
click at [14, 135] on div "Kho hàng mới" at bounding box center [147, 118] width 295 height 42
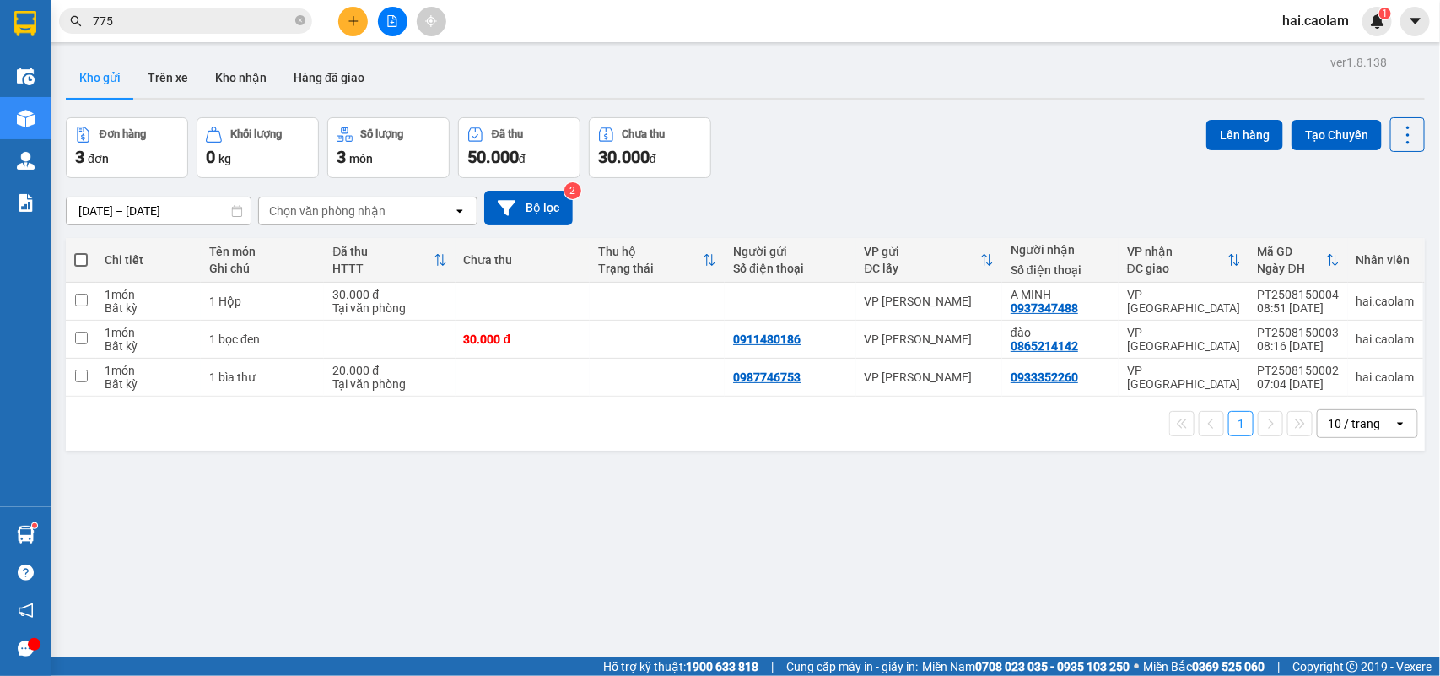
click at [673, 194] on div "[DATE] – [DATE] Press the down arrow key to interact with the calendar and sele…" at bounding box center [745, 208] width 1359 height 35
drag, startPoint x: 680, startPoint y: 338, endPoint x: 668, endPoint y: 369, distance: 32.6
click at [679, 338] on td at bounding box center [657, 340] width 135 height 38
checkbox input "true"
click at [667, 371] on td at bounding box center [657, 378] width 135 height 38
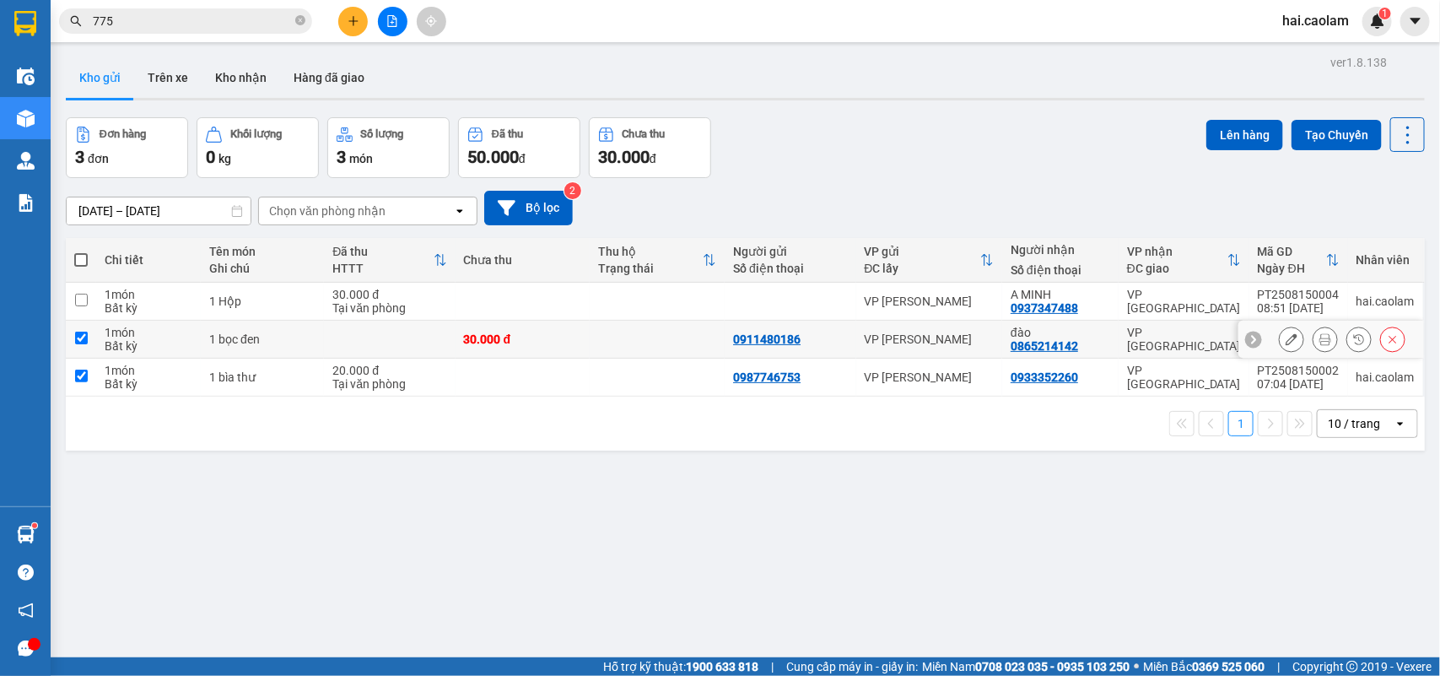
checkbox input "true"
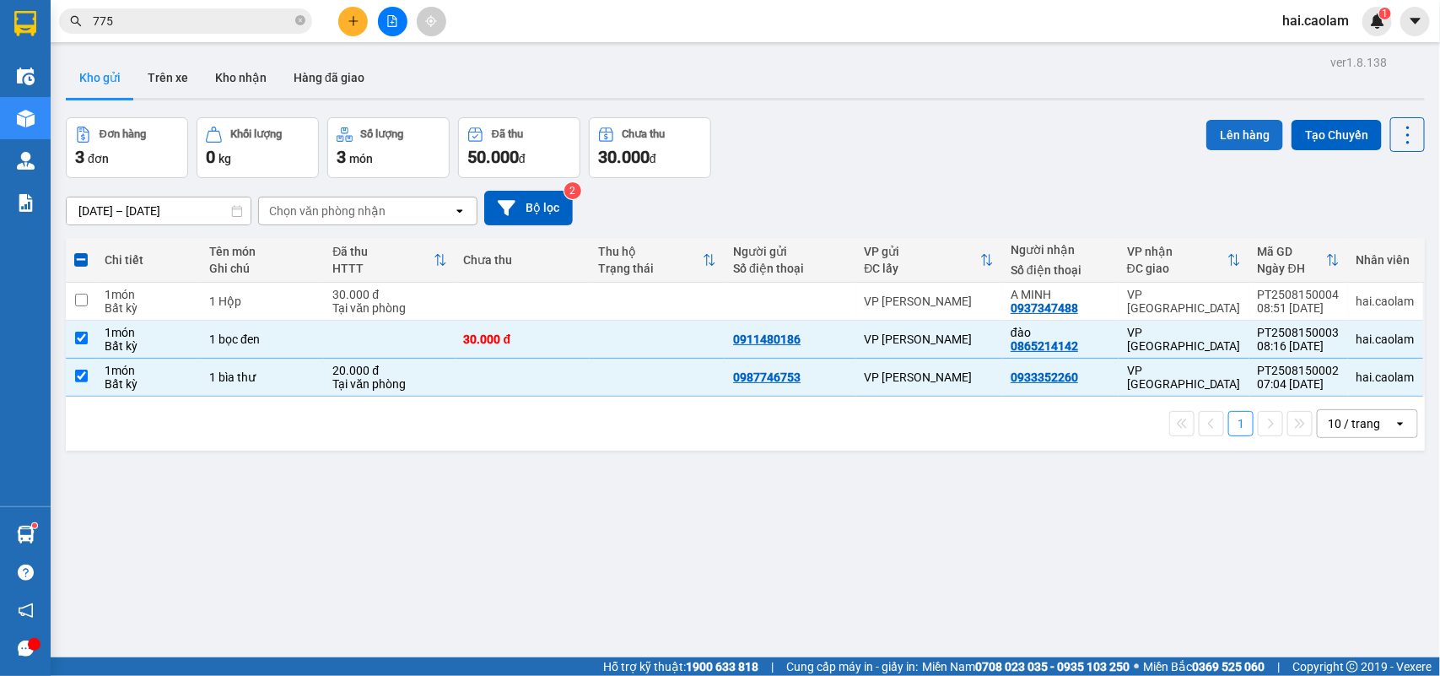
click at [1213, 133] on button "Lên hàng" at bounding box center [1245, 135] width 77 height 30
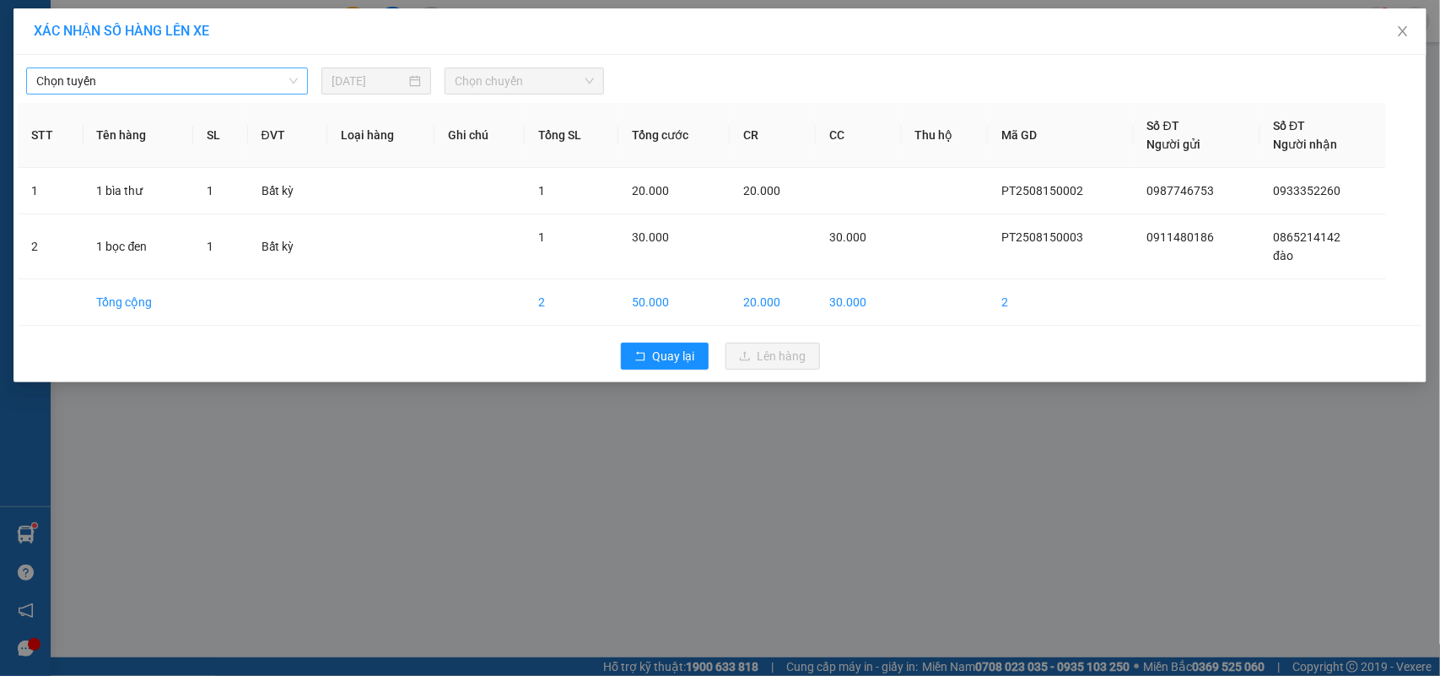
drag, startPoint x: 152, startPoint y: 60, endPoint x: 153, endPoint y: 72, distance: 11.8
click at [153, 59] on div "Chọn tuyến [DATE] Chọn chuyến" at bounding box center [720, 76] width 1405 height 35
click at [153, 74] on span "Chọn tuyến" at bounding box center [167, 80] width 262 height 25
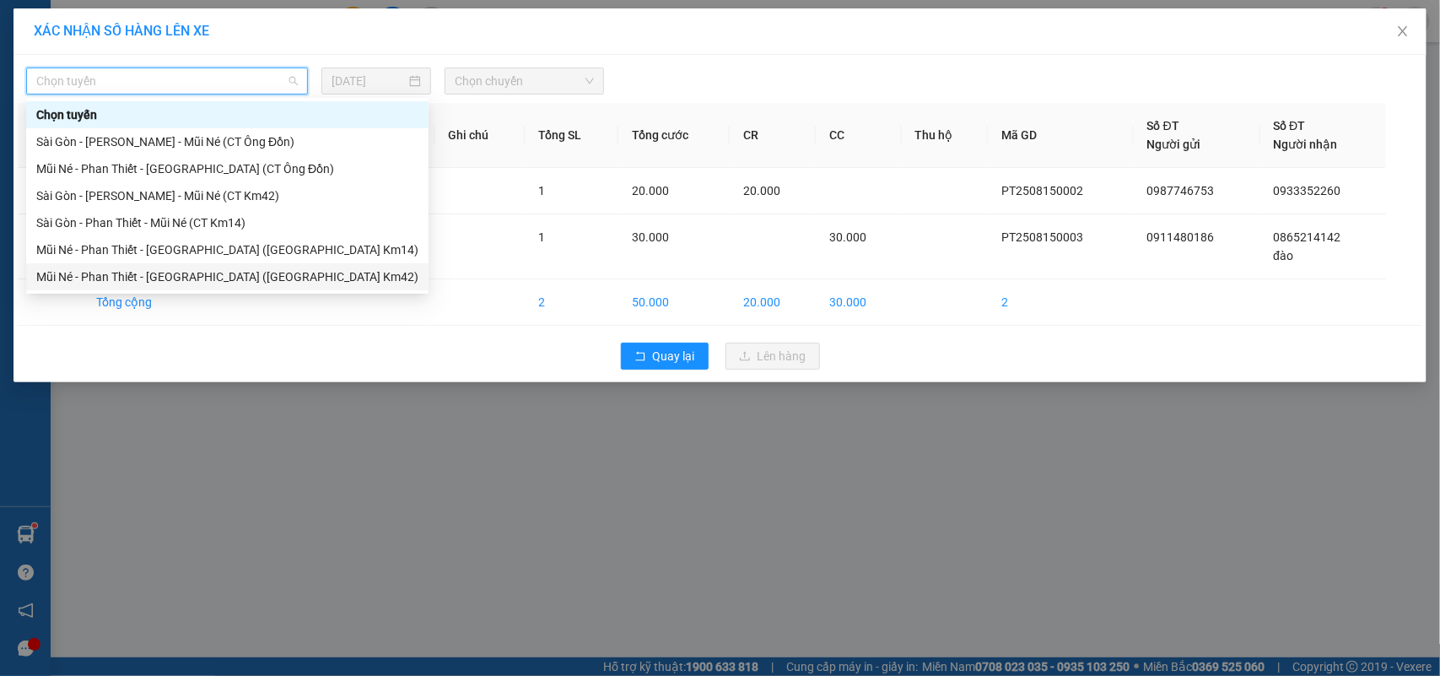
click at [175, 268] on div "Mũi Né - Phan Thiết - [GEOGRAPHIC_DATA] ([GEOGRAPHIC_DATA] Km42)" at bounding box center [227, 277] width 382 height 19
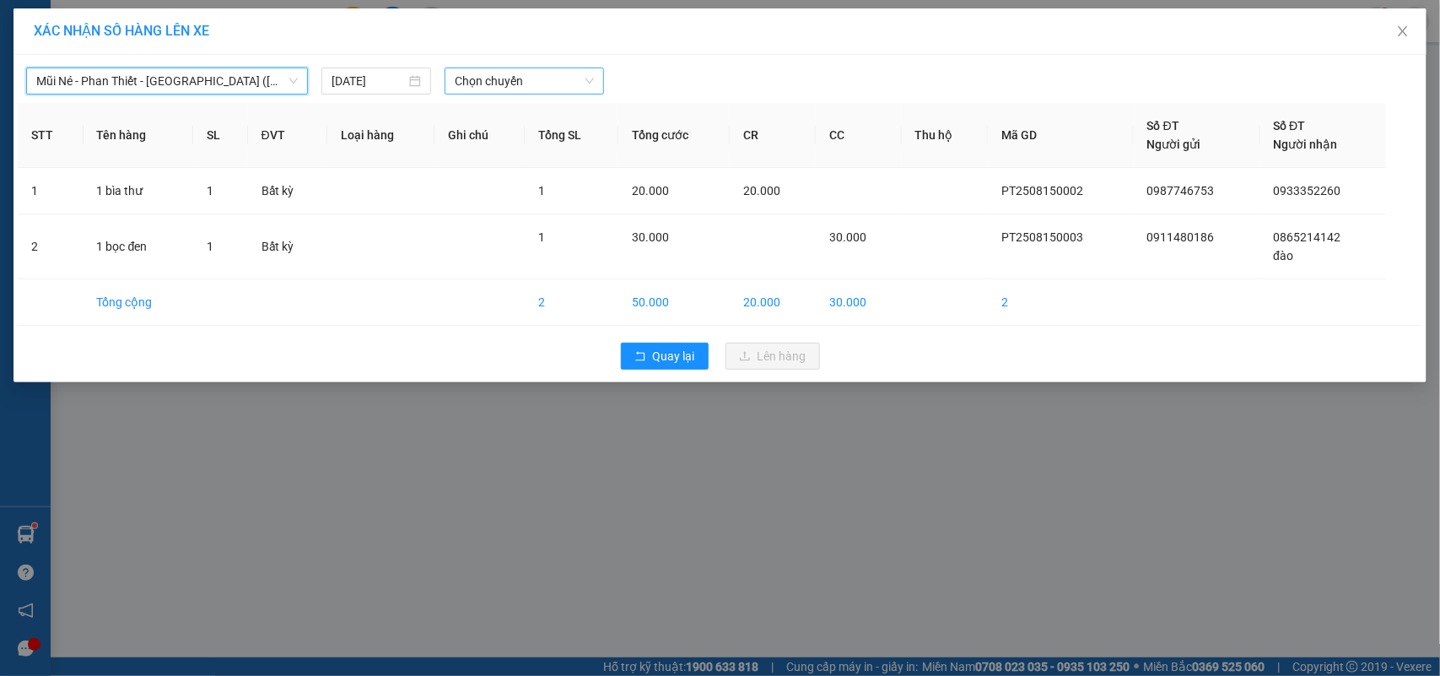
click at [474, 78] on span "Chọn chuyến" at bounding box center [524, 80] width 138 height 25
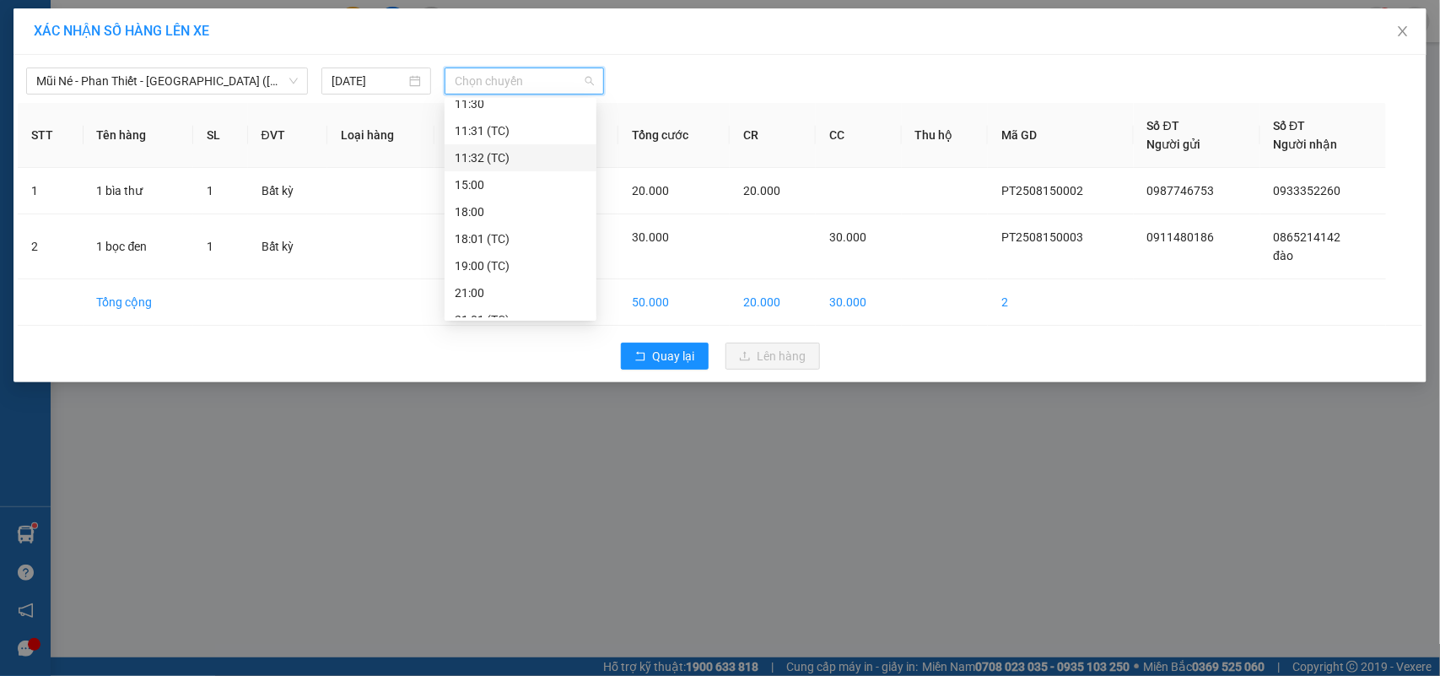
scroll to position [140, 0]
click at [485, 215] on div "08:30" at bounding box center [521, 217] width 132 height 19
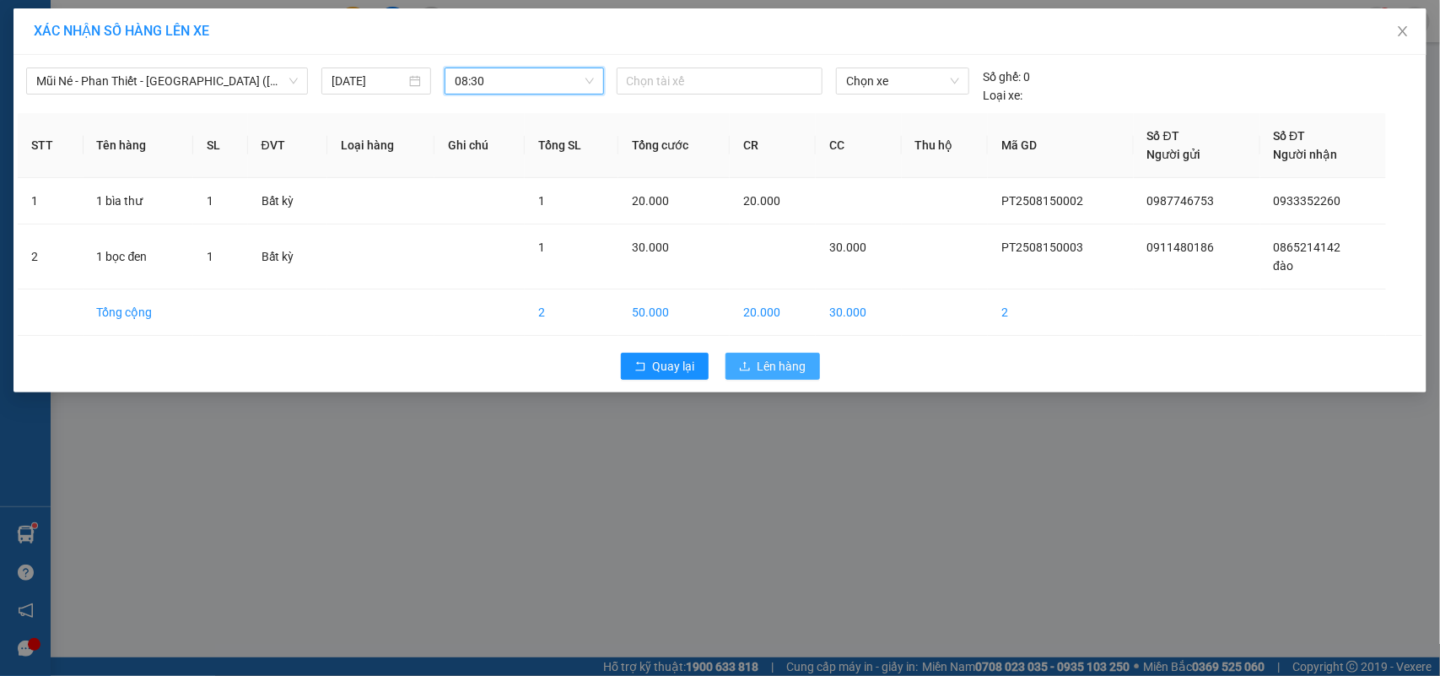
click at [782, 365] on span "Lên hàng" at bounding box center [782, 366] width 49 height 19
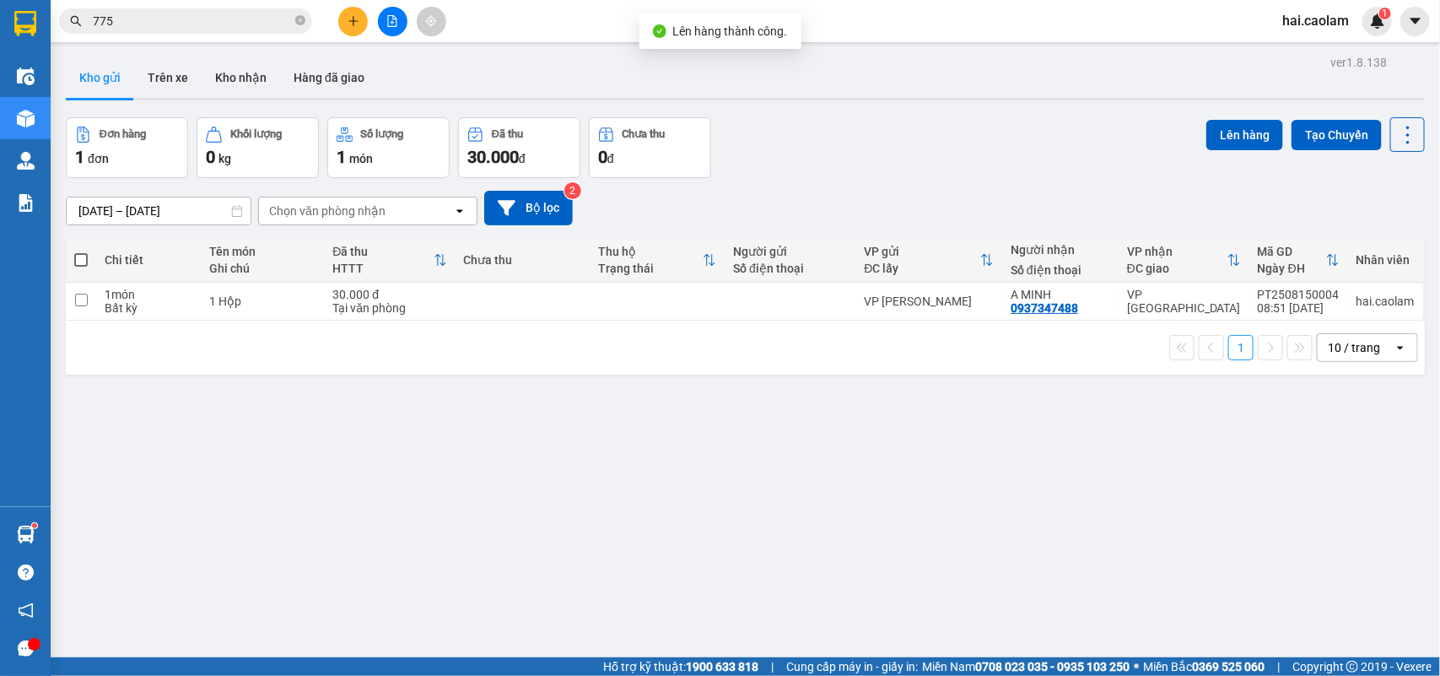
click at [852, 158] on div "Đơn hàng 1 đơn Khối lượng 0 kg Số lượng 1 món Đã thu 30.000 đ Chưa thu 0 đ Lên …" at bounding box center [745, 147] width 1359 height 61
drag, startPoint x: 778, startPoint y: 305, endPoint x: 1044, endPoint y: 213, distance: 281.3
click at [778, 302] on div at bounding box center [790, 302] width 114 height 14
checkbox input "true"
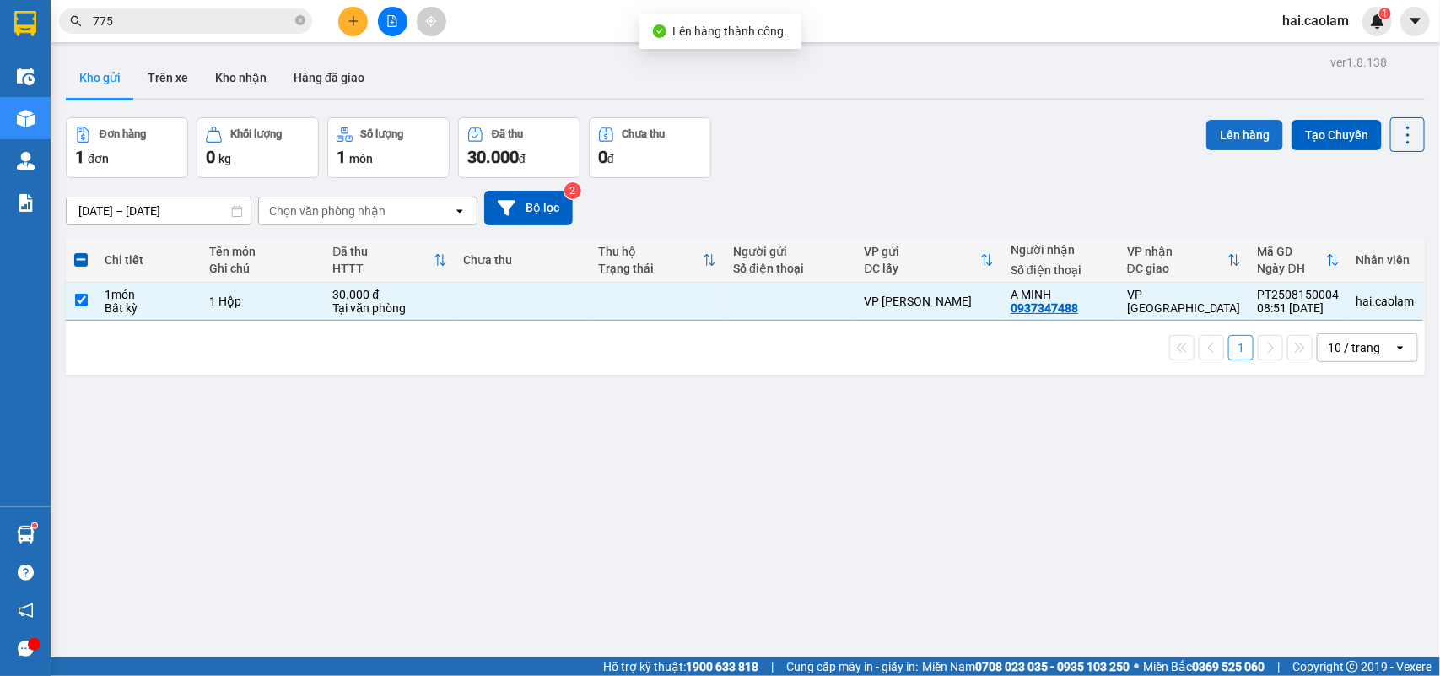
click at [1241, 125] on button "Lên hàng" at bounding box center [1245, 135] width 77 height 30
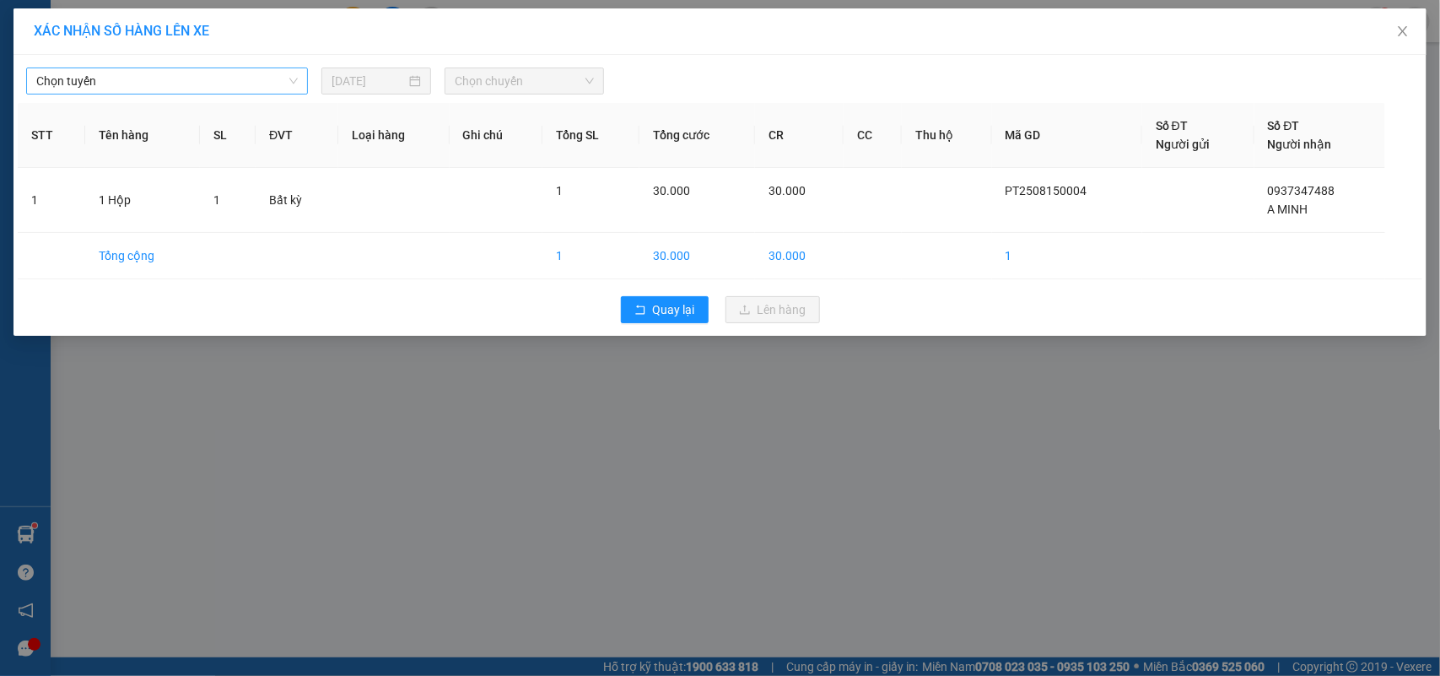
click at [216, 68] on span "Chọn tuyến" at bounding box center [167, 80] width 262 height 25
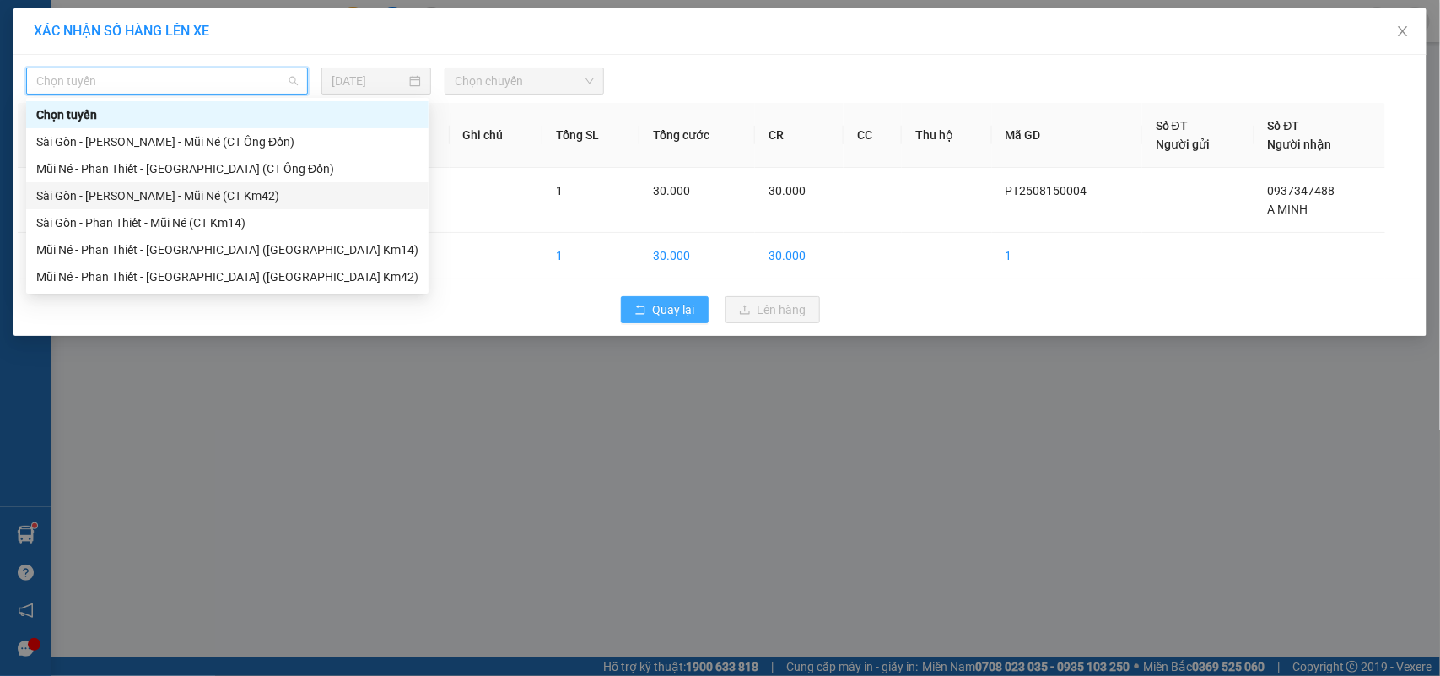
click at [665, 300] on button "Quay lại" at bounding box center [665, 309] width 88 height 27
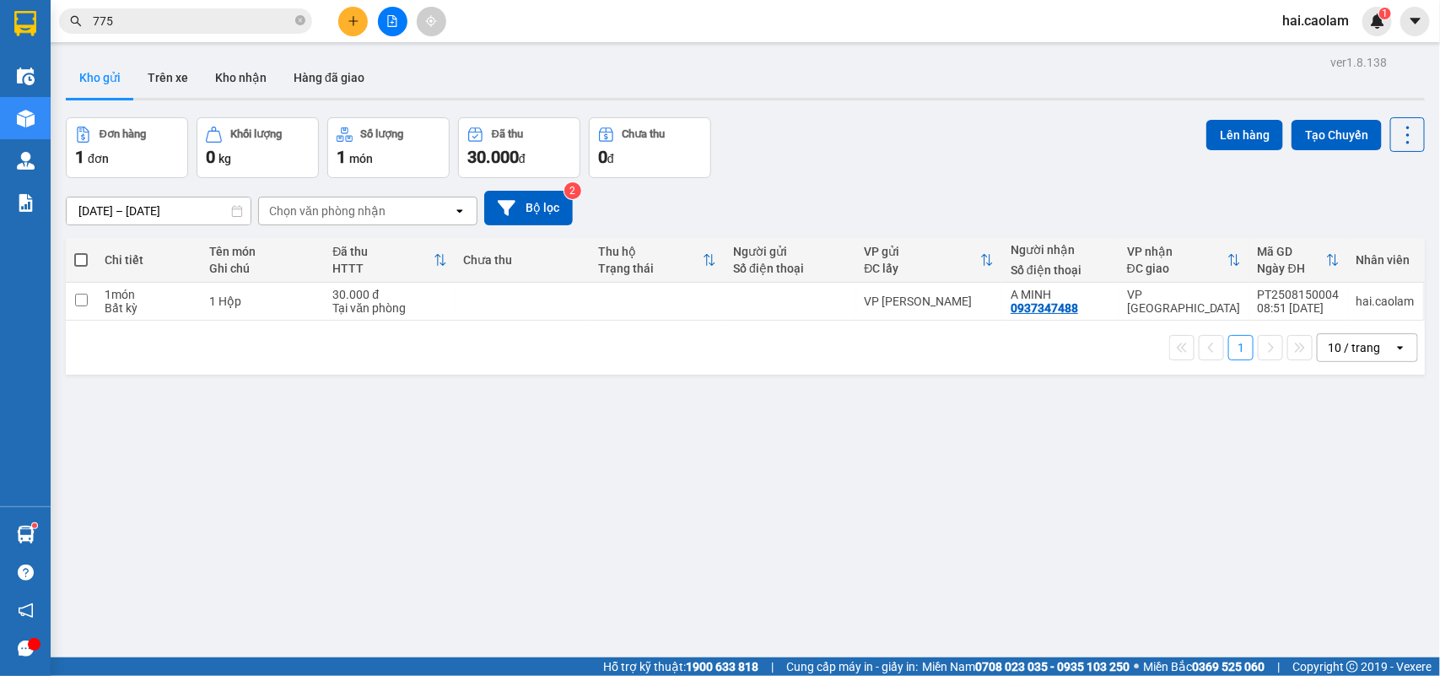
click at [929, 181] on div "[DATE] – [DATE] Press the down arrow key to interact with the calendar and sele…" at bounding box center [745, 208] width 1359 height 60
click at [1320, 306] on icon at bounding box center [1326, 301] width 12 height 12
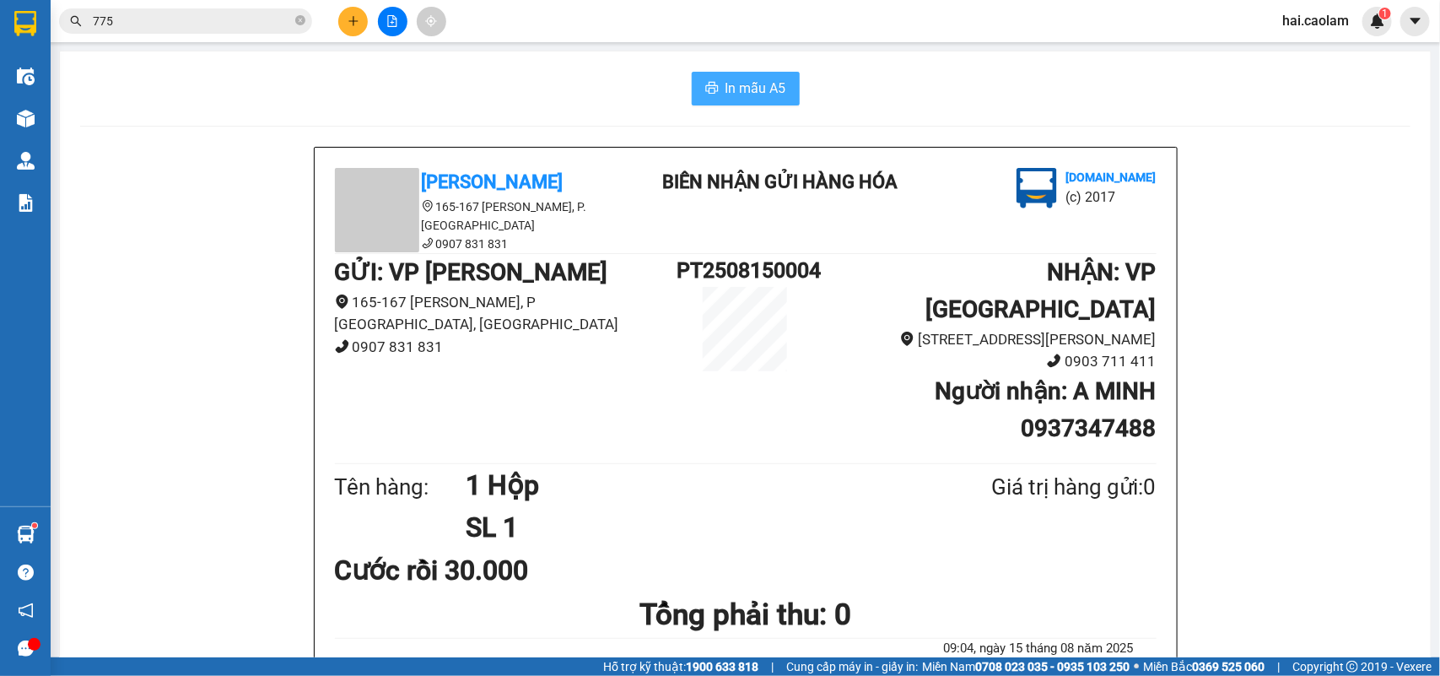
click at [727, 85] on span "In mẫu A5" at bounding box center [756, 88] width 61 height 21
click at [203, 21] on input "775" at bounding box center [192, 21] width 199 height 19
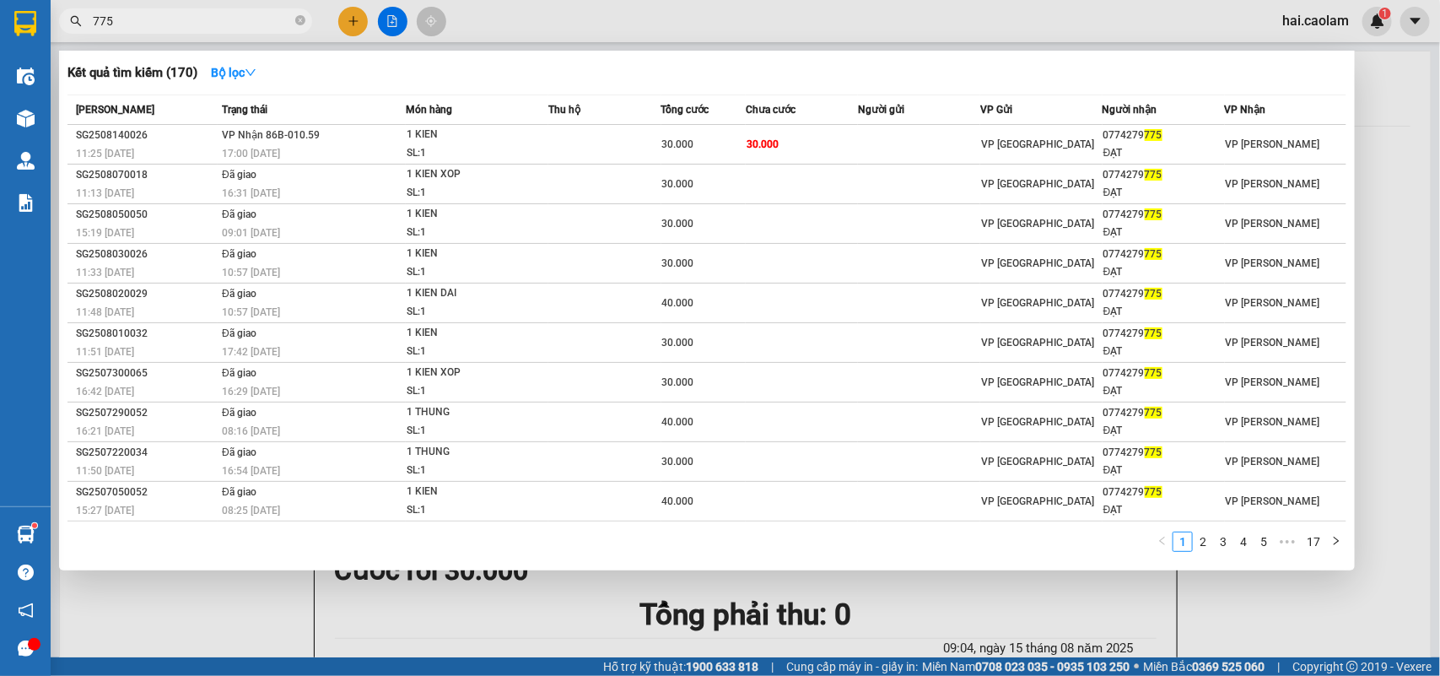
click at [203, 21] on input "775" at bounding box center [192, 21] width 199 height 19
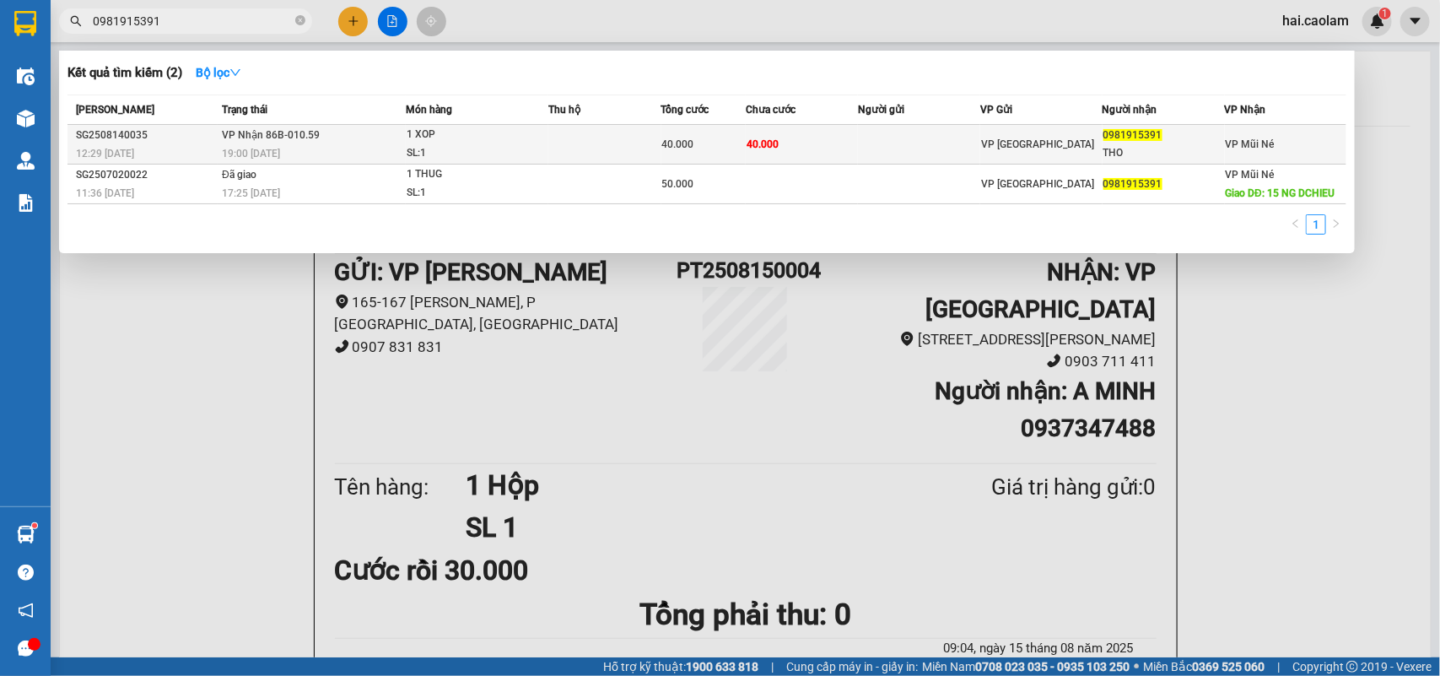
type input "0981915391"
click at [954, 140] on td at bounding box center [919, 145] width 122 height 40
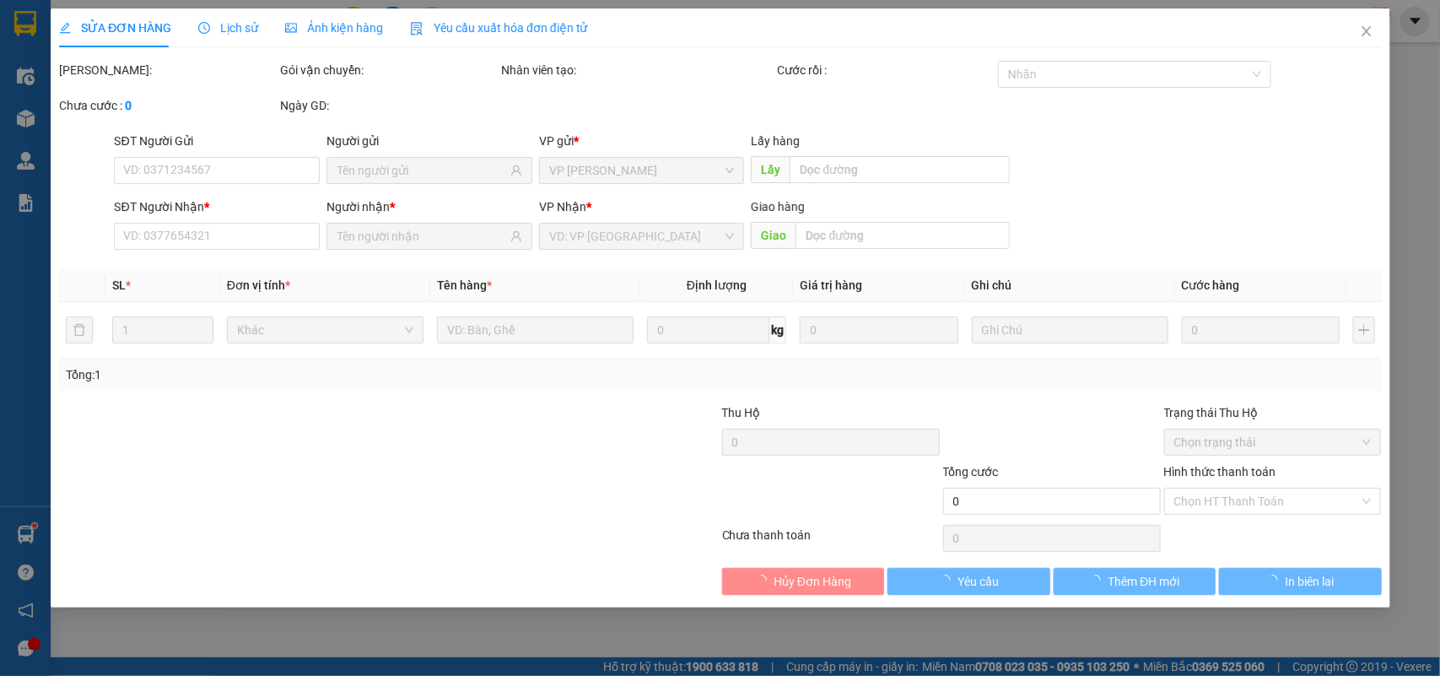
type input "0981915391"
type input "THO"
type input "40.000"
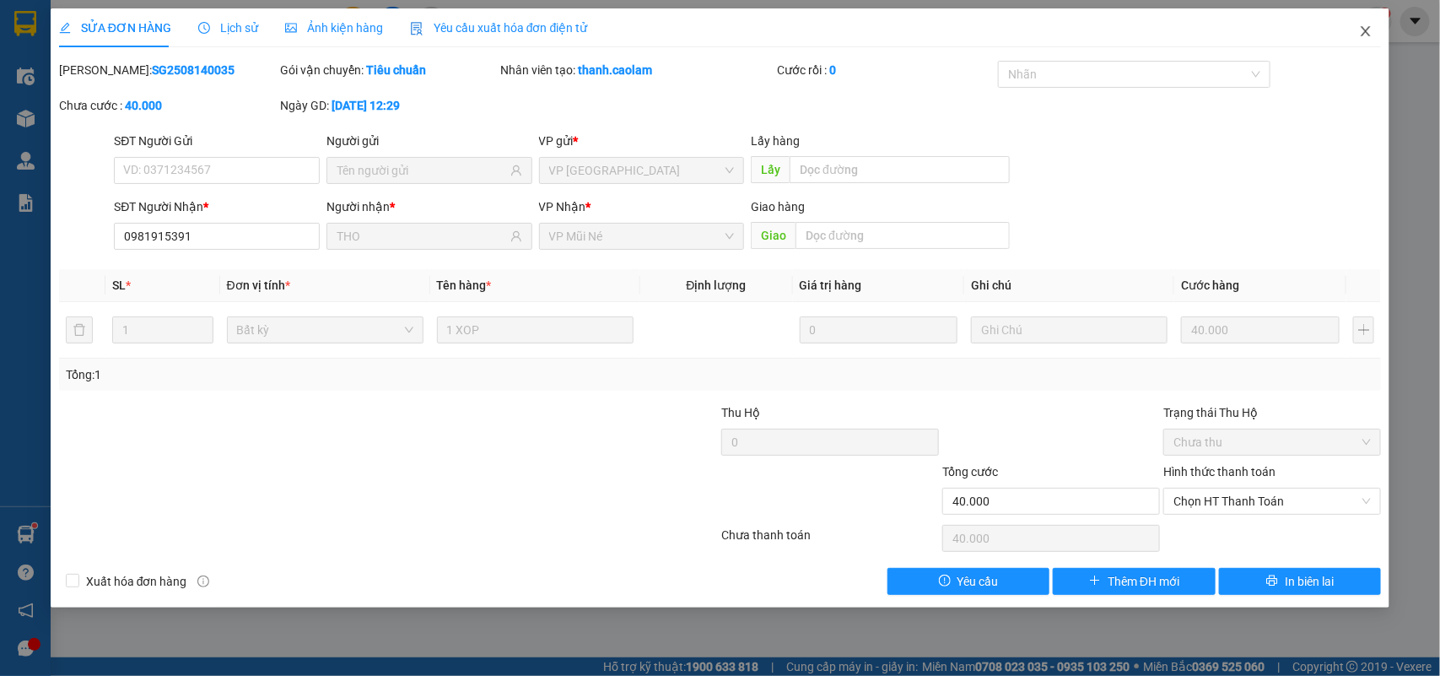
click at [1353, 39] on span "Close" at bounding box center [1366, 31] width 47 height 47
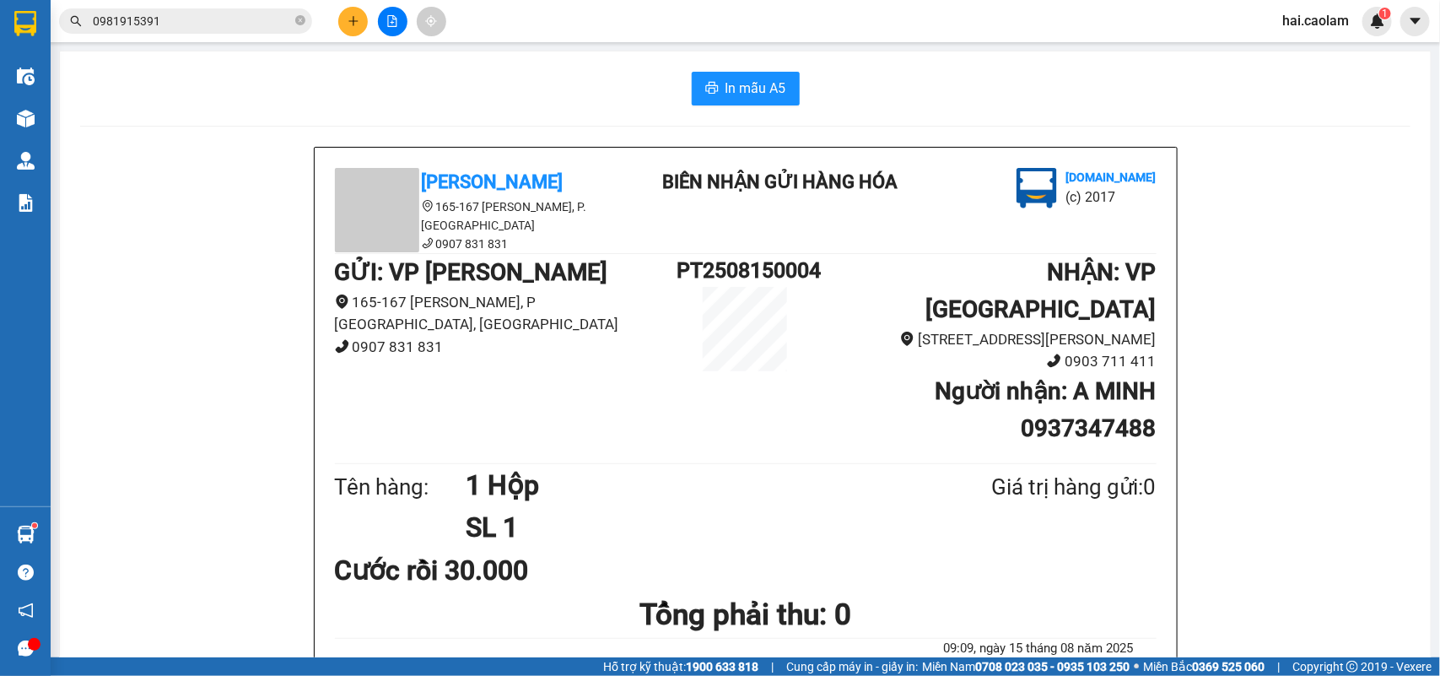
click at [249, 18] on input "0981915391" at bounding box center [192, 21] width 199 height 19
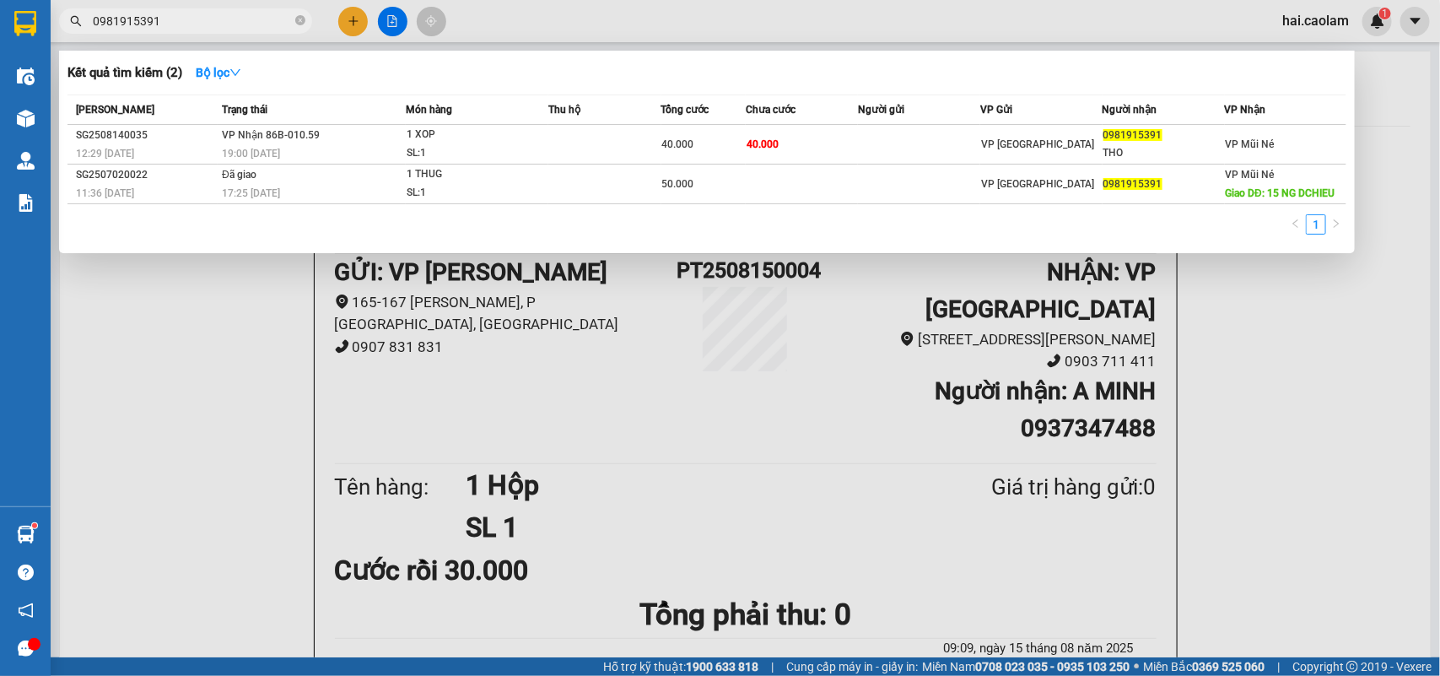
click at [167, 432] on div at bounding box center [720, 338] width 1440 height 676
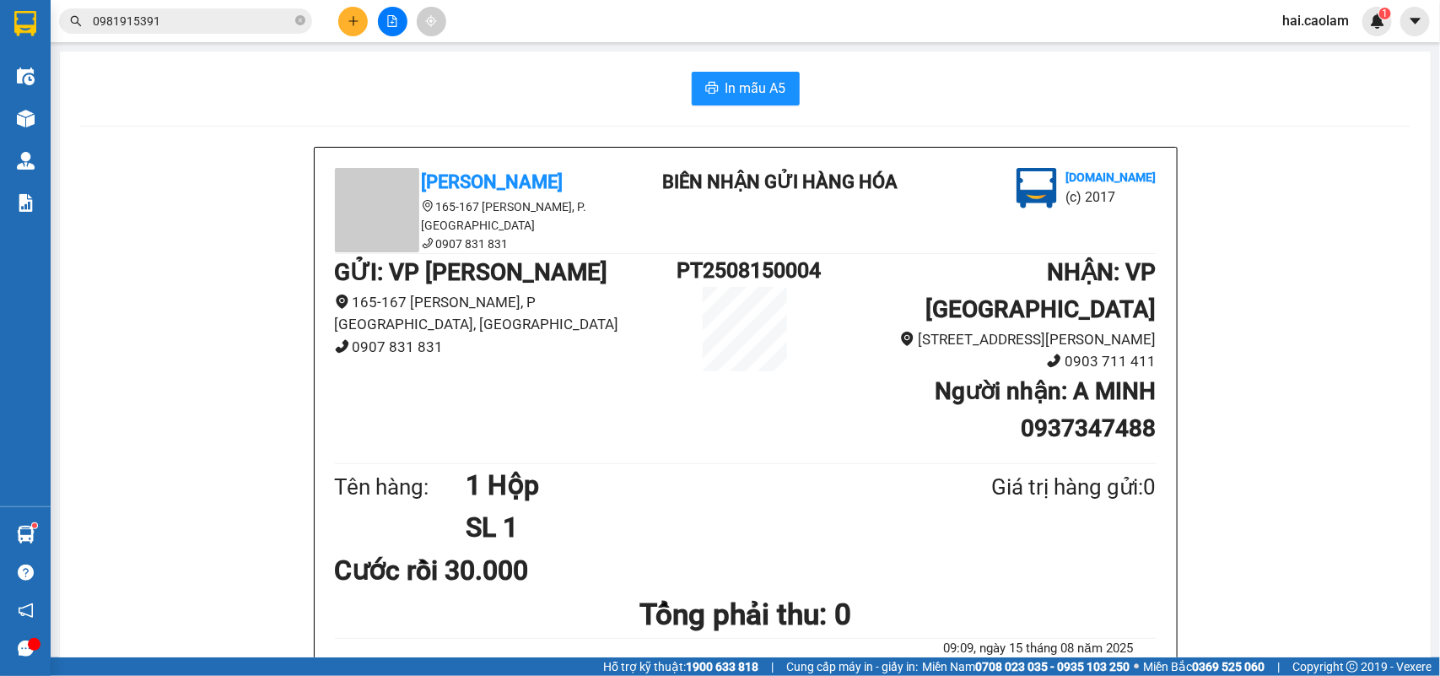
click at [218, 30] on input "0981915391" at bounding box center [192, 21] width 199 height 19
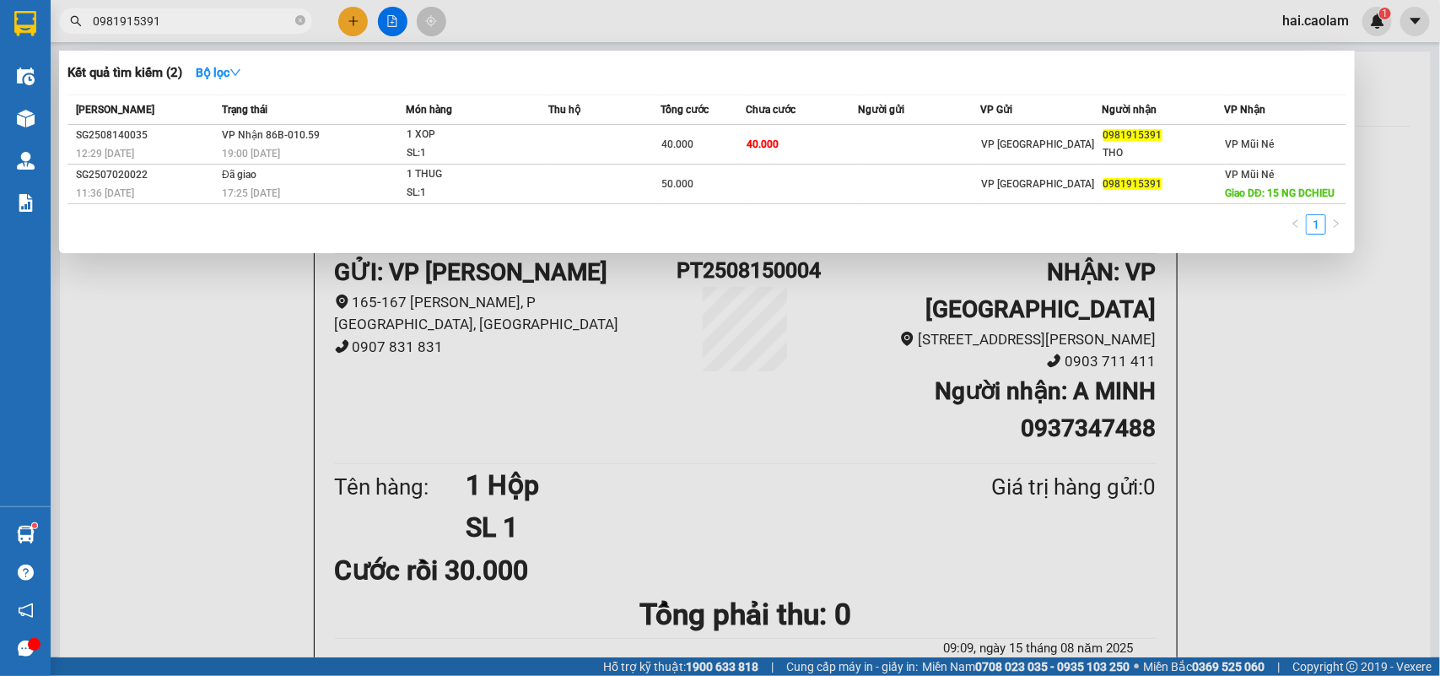
click at [218, 30] on input "0981915391" at bounding box center [192, 21] width 199 height 19
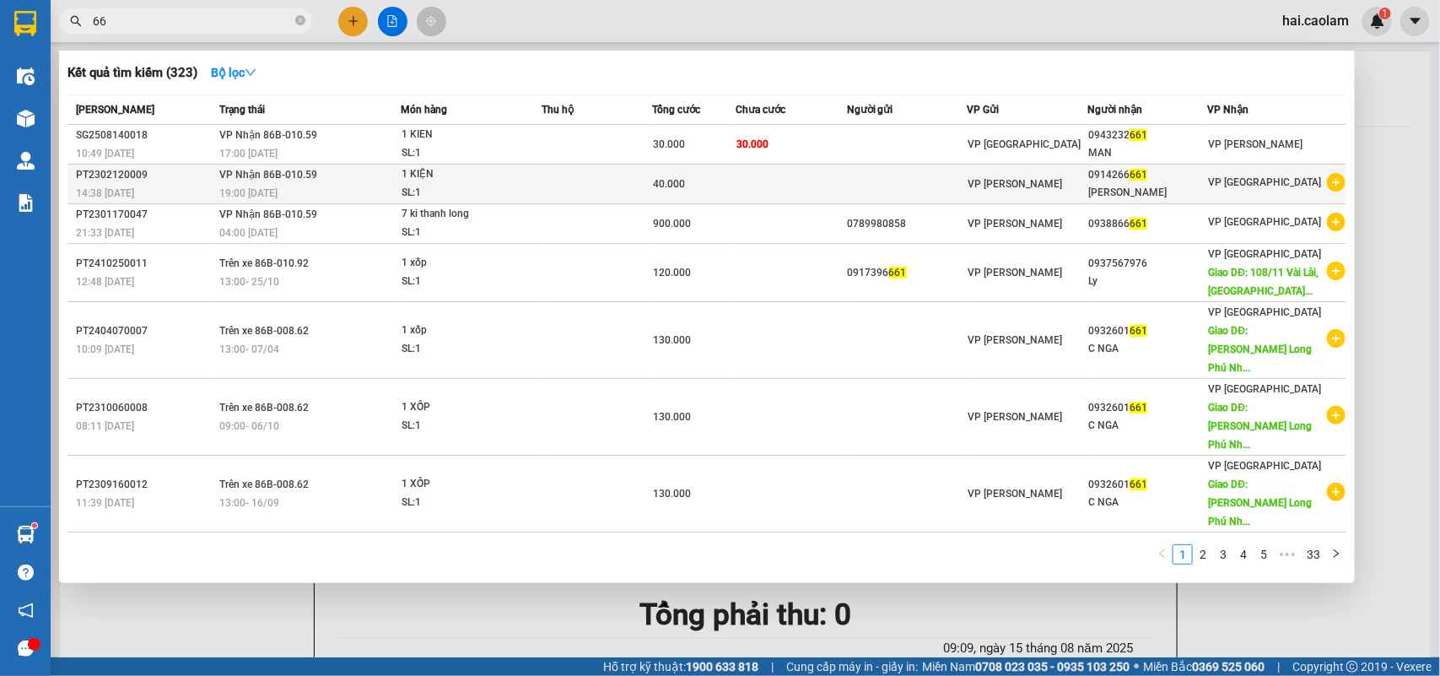
type input "6"
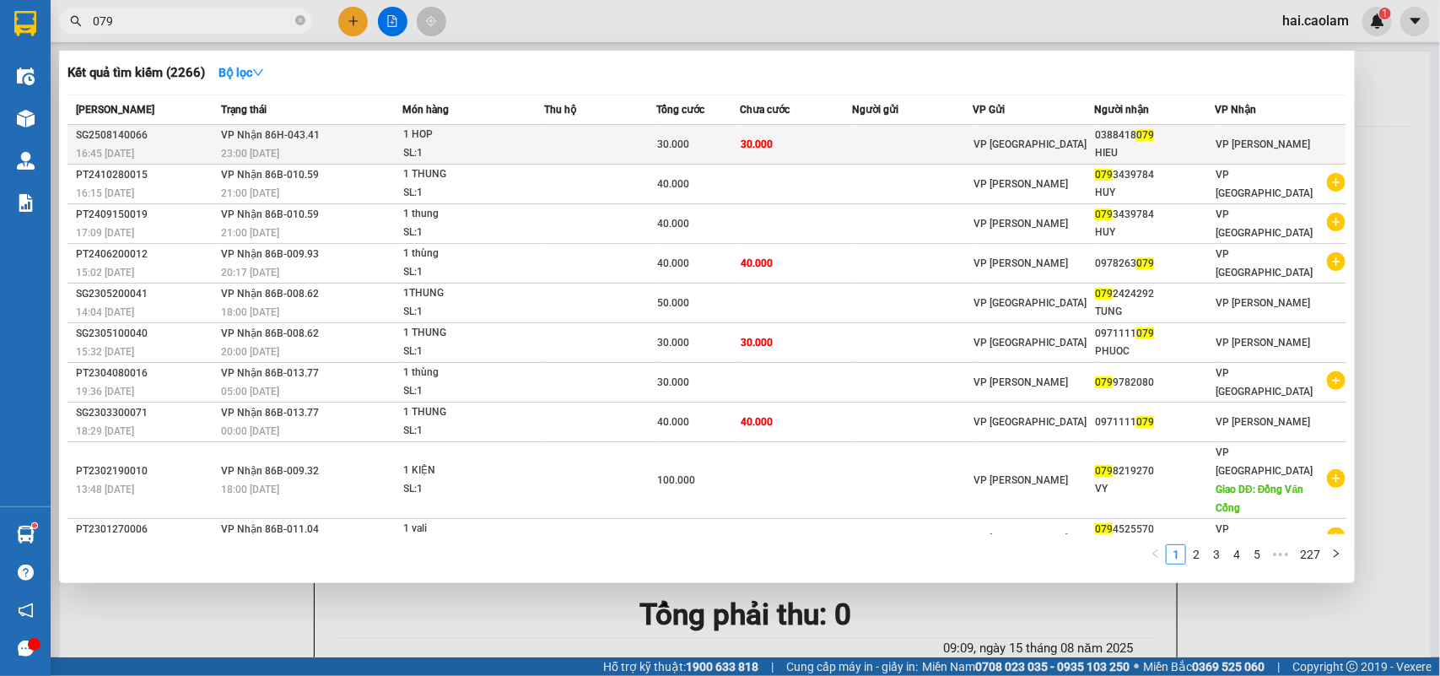
type input "079"
click at [748, 140] on span "30.000" at bounding box center [757, 144] width 32 height 12
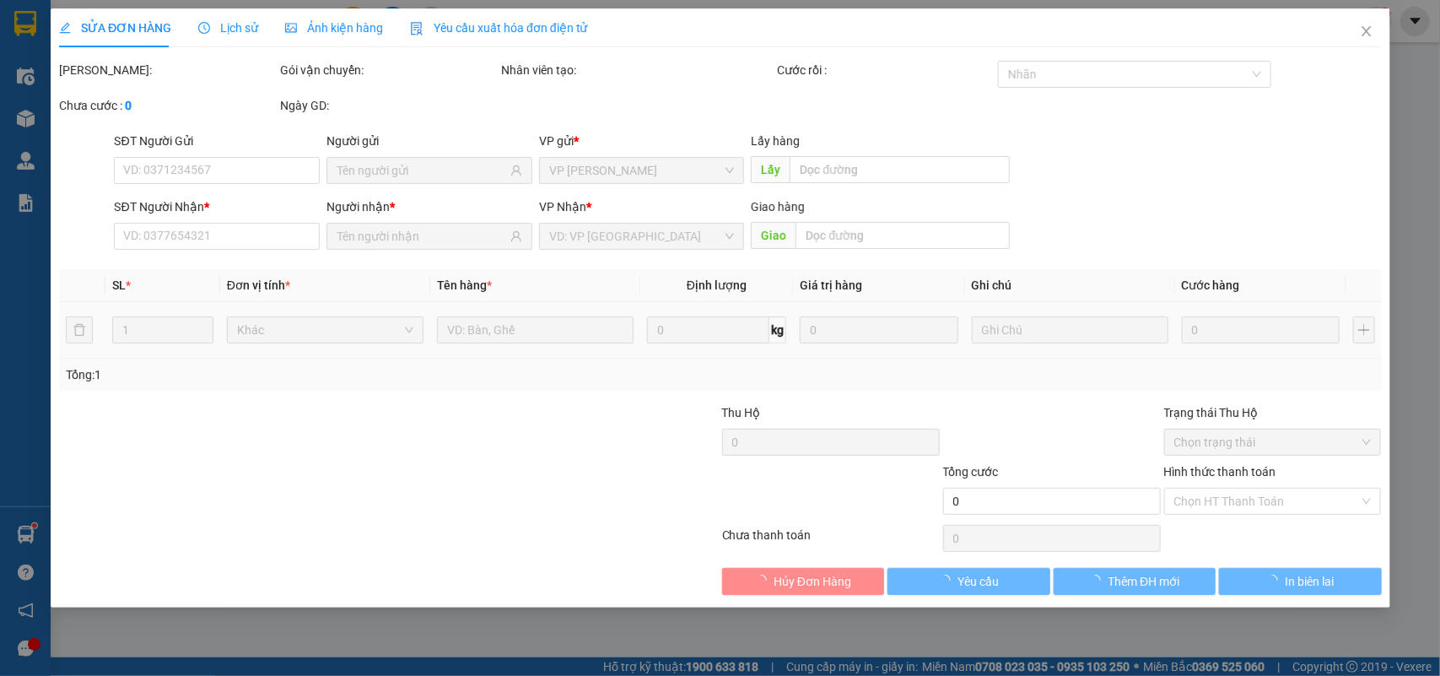
type input "0388418079"
type input "HIEU"
type input "30.000"
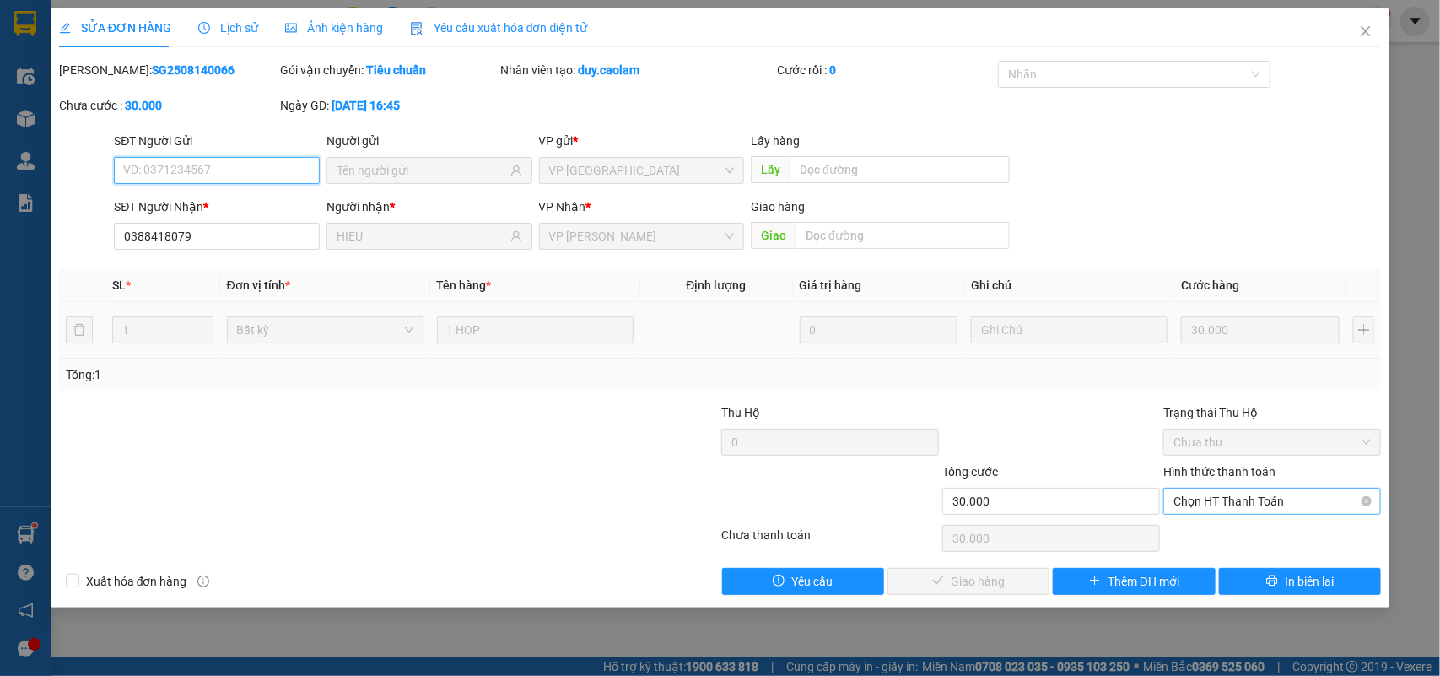
click at [1224, 496] on span "Chọn HT Thanh Toán" at bounding box center [1272, 501] width 197 height 25
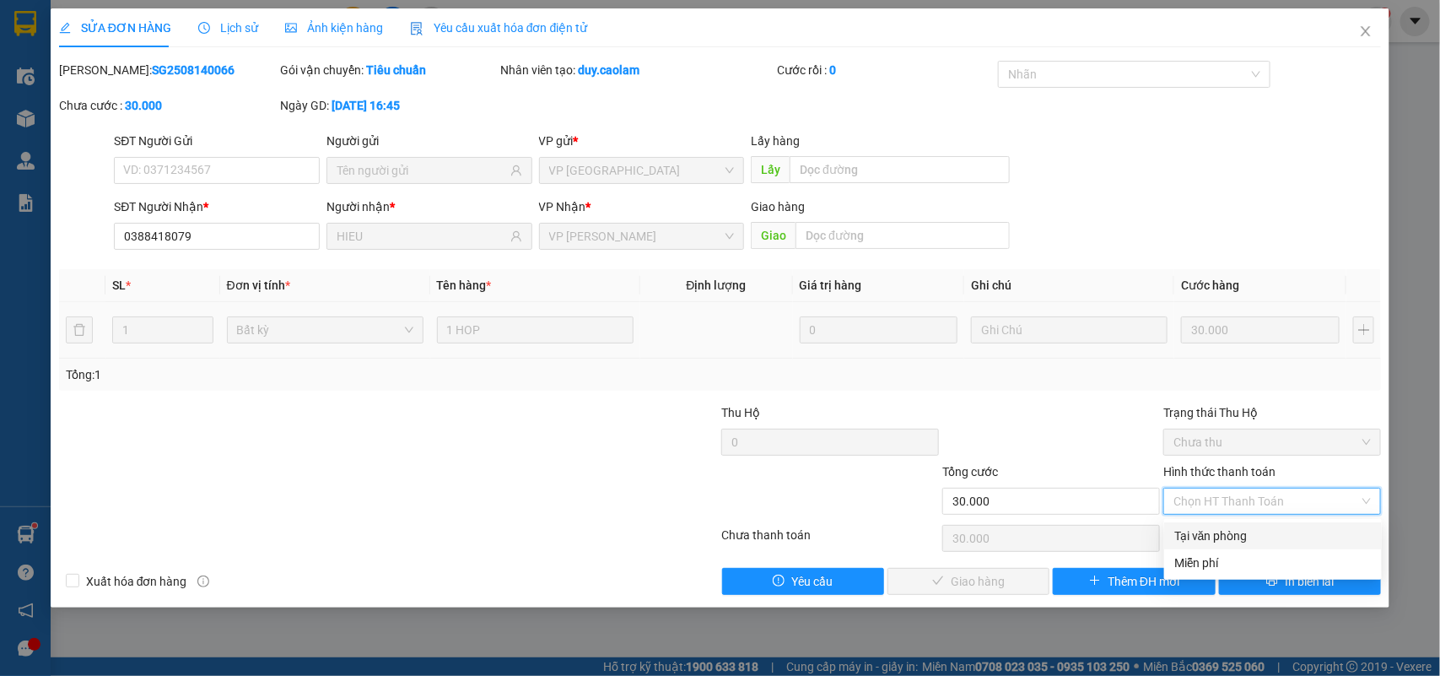
click at [1241, 543] on div "Tại văn phòng" at bounding box center [1273, 536] width 197 height 19
type input "0"
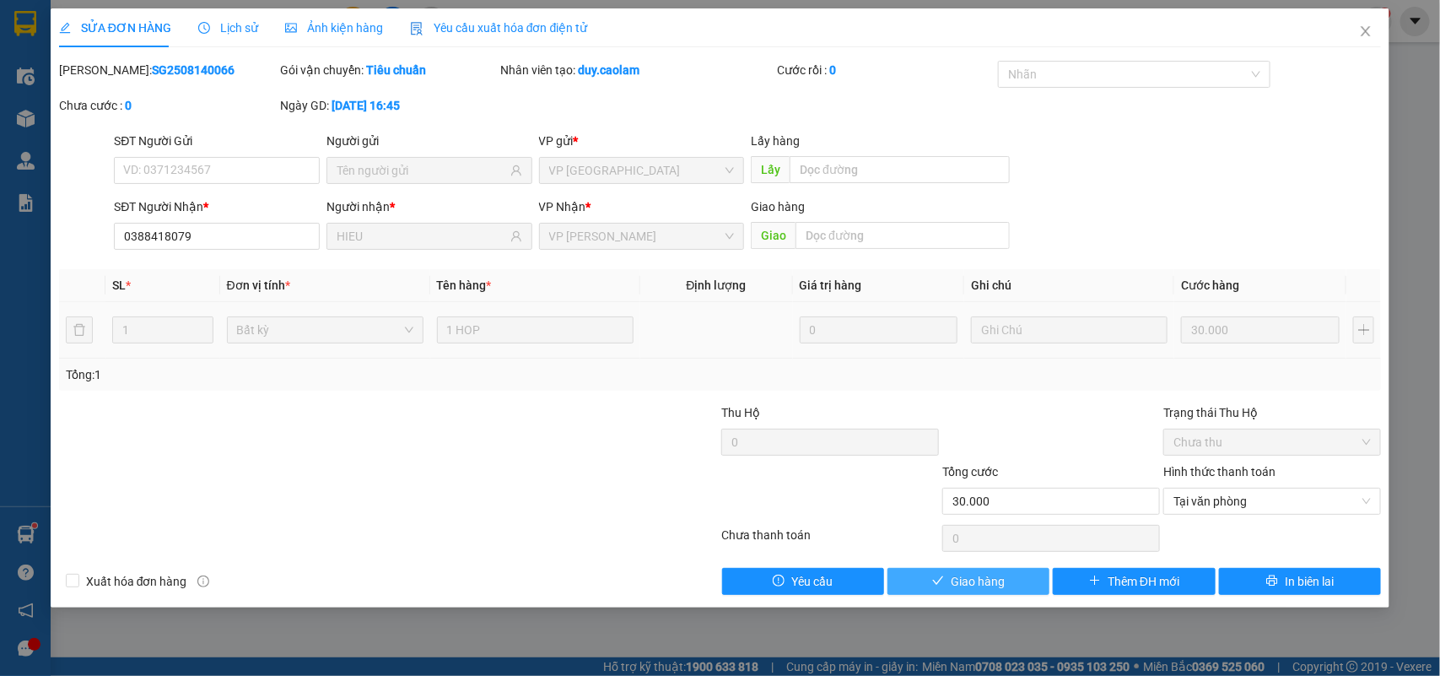
click at [1022, 582] on button "Giao hàng" at bounding box center [969, 581] width 162 height 27
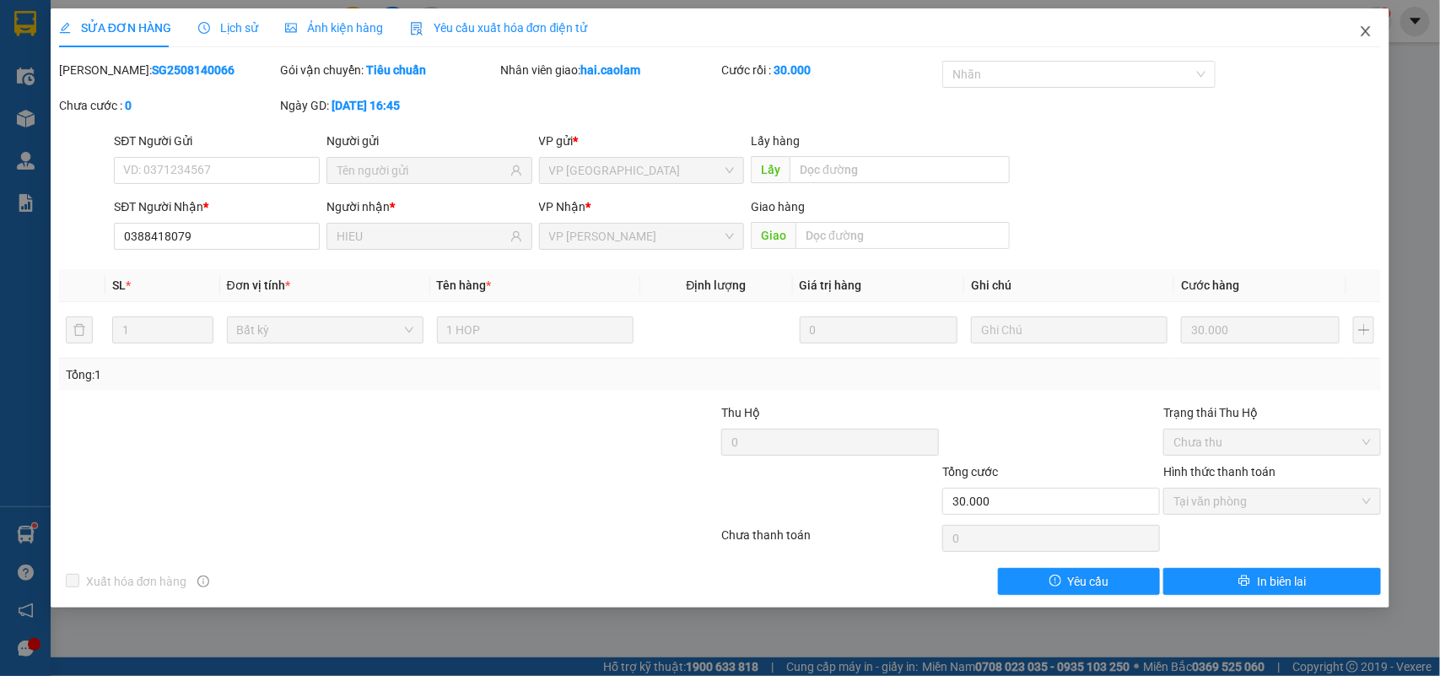
click at [1365, 24] on icon "close" at bounding box center [1366, 31] width 14 height 14
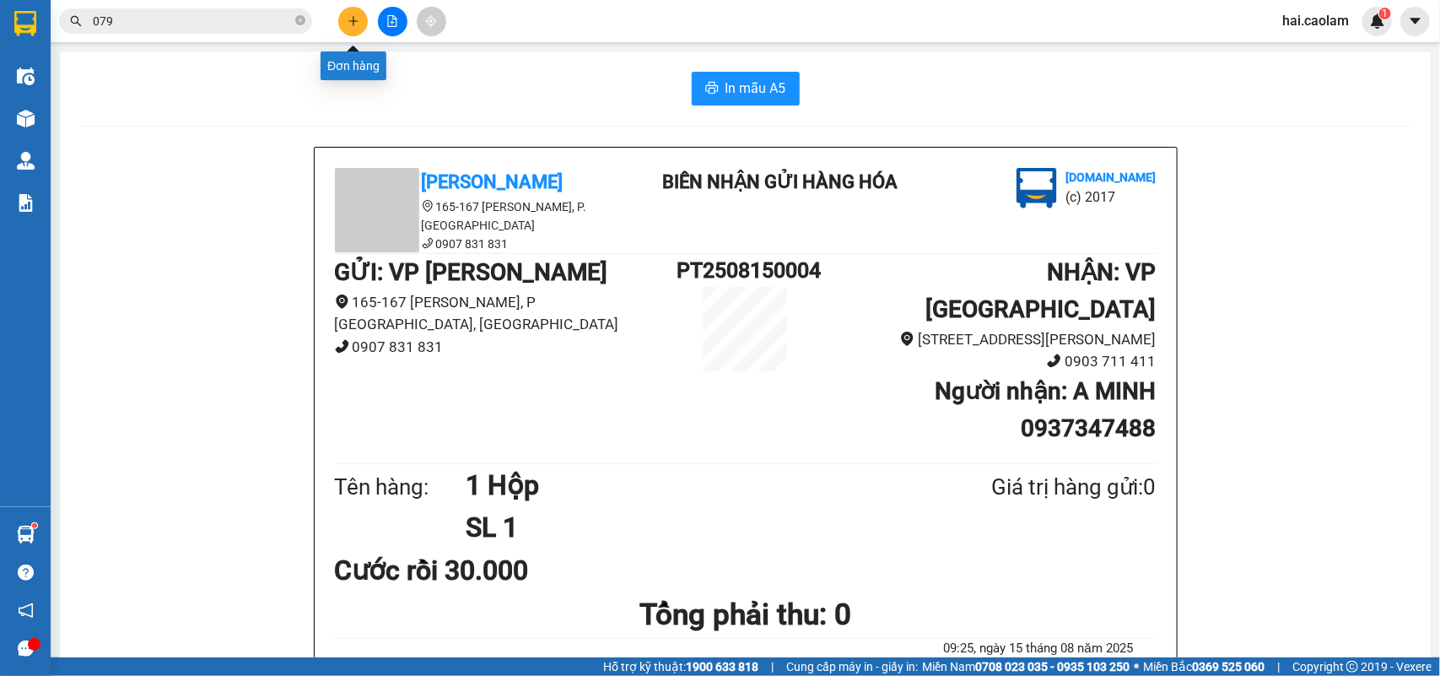
click at [352, 30] on button at bounding box center [353, 22] width 30 height 30
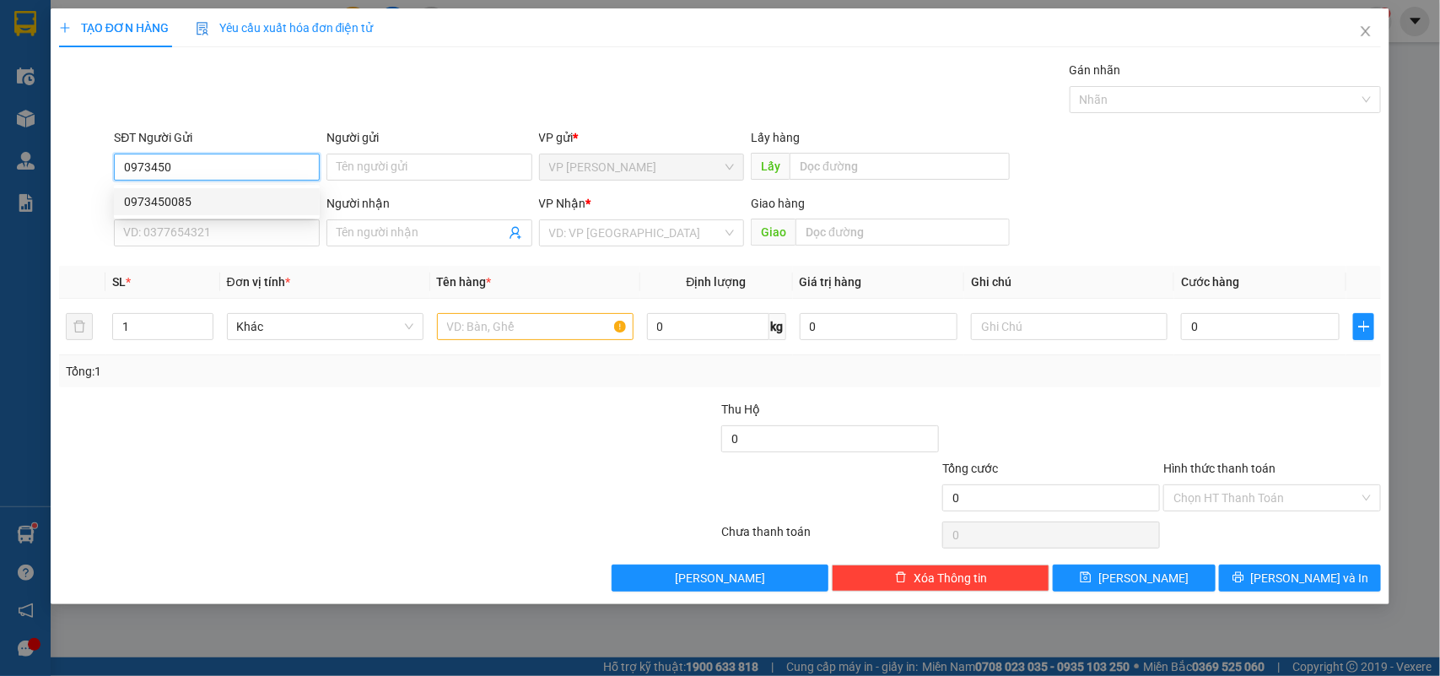
click at [268, 201] on div "0973450085" at bounding box center [217, 201] width 186 height 19
type input "0973450085"
type input "0347311867"
type input "Trúc"
type input "0973450085"
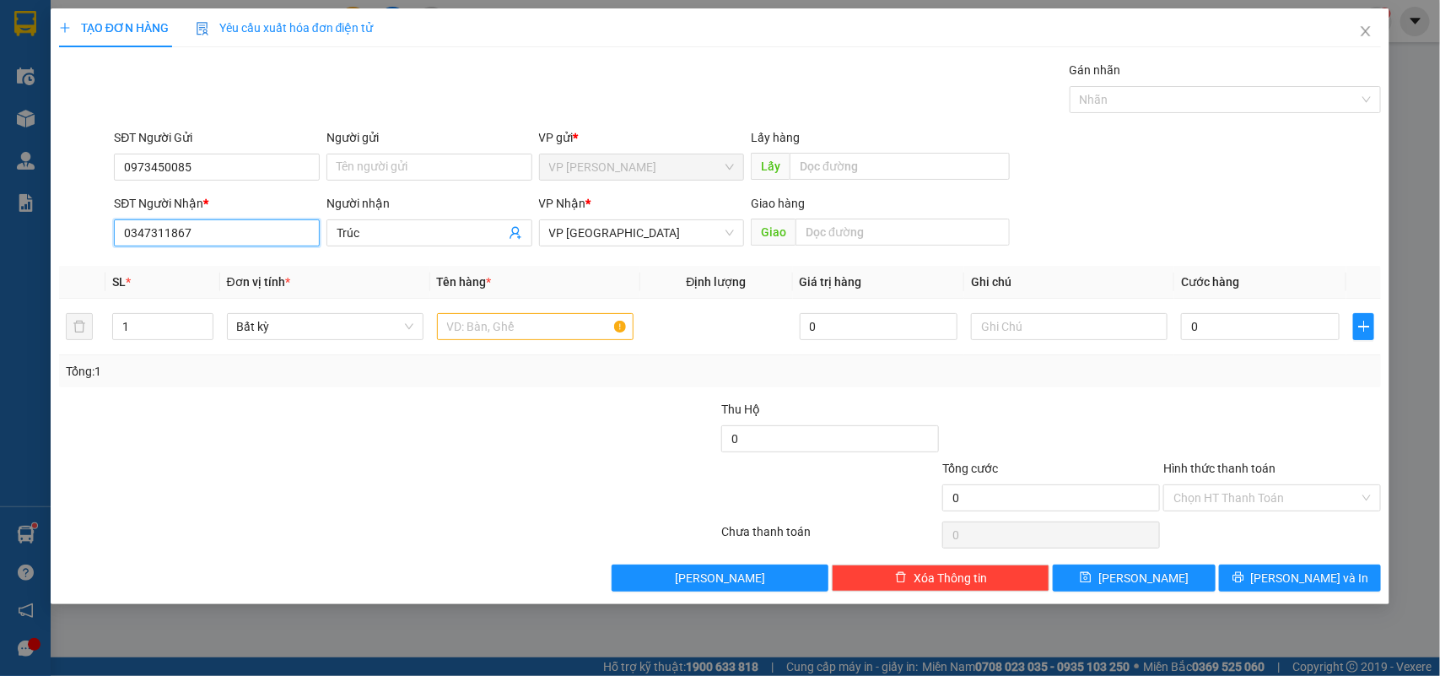
click at [260, 236] on input "0347311867" at bounding box center [217, 232] width 206 height 27
type input "0909857253"
click at [267, 262] on div "0909857253" at bounding box center [217, 267] width 186 height 19
type input "0909857253"
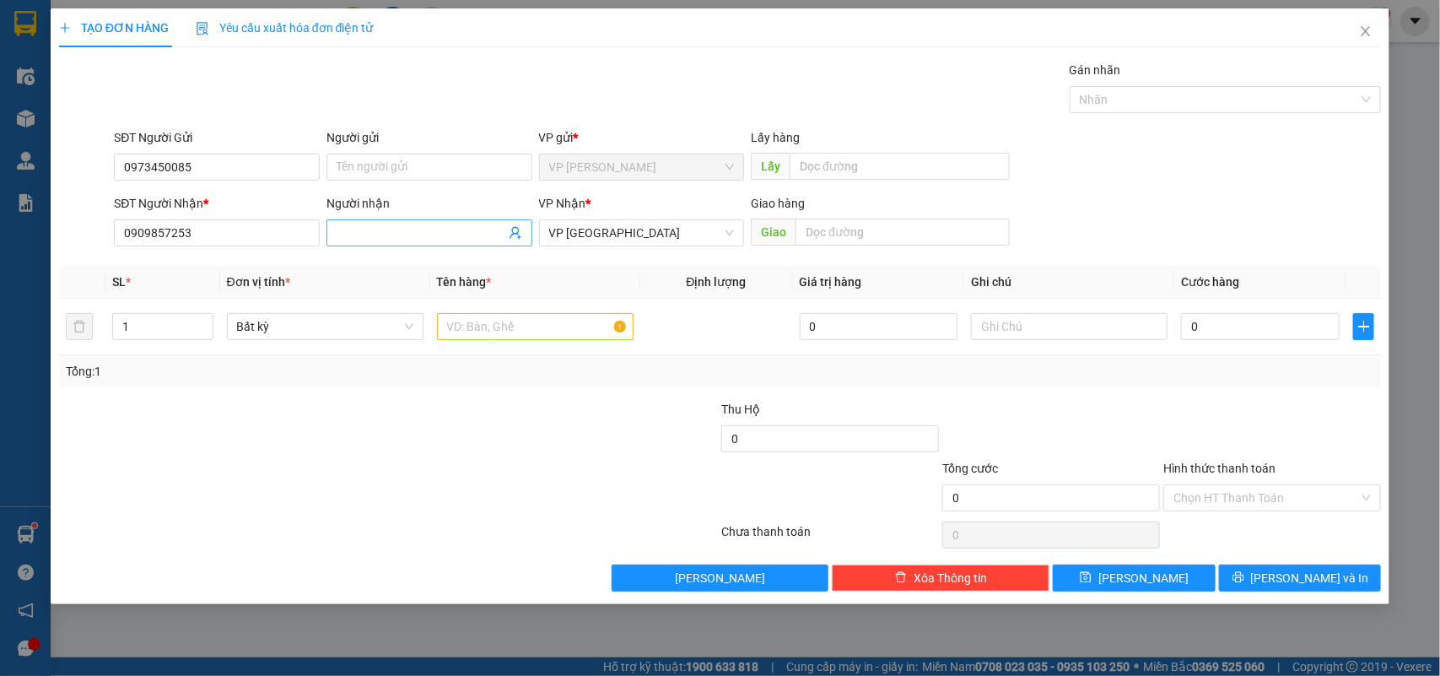
click at [359, 232] on input "Người nhận" at bounding box center [421, 233] width 169 height 19
type input "lộc"
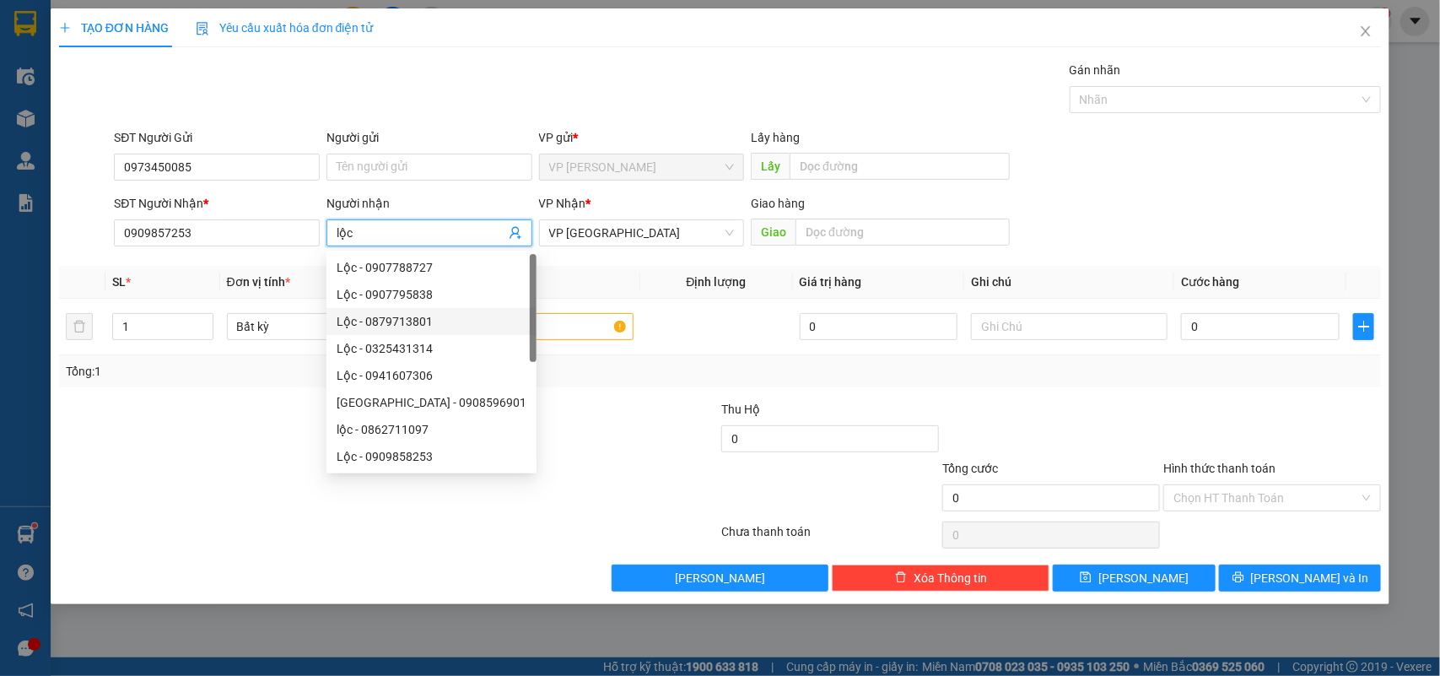
click at [524, 332] on div "Lộc - 0879713801" at bounding box center [432, 321] width 210 height 27
type input "0879713801"
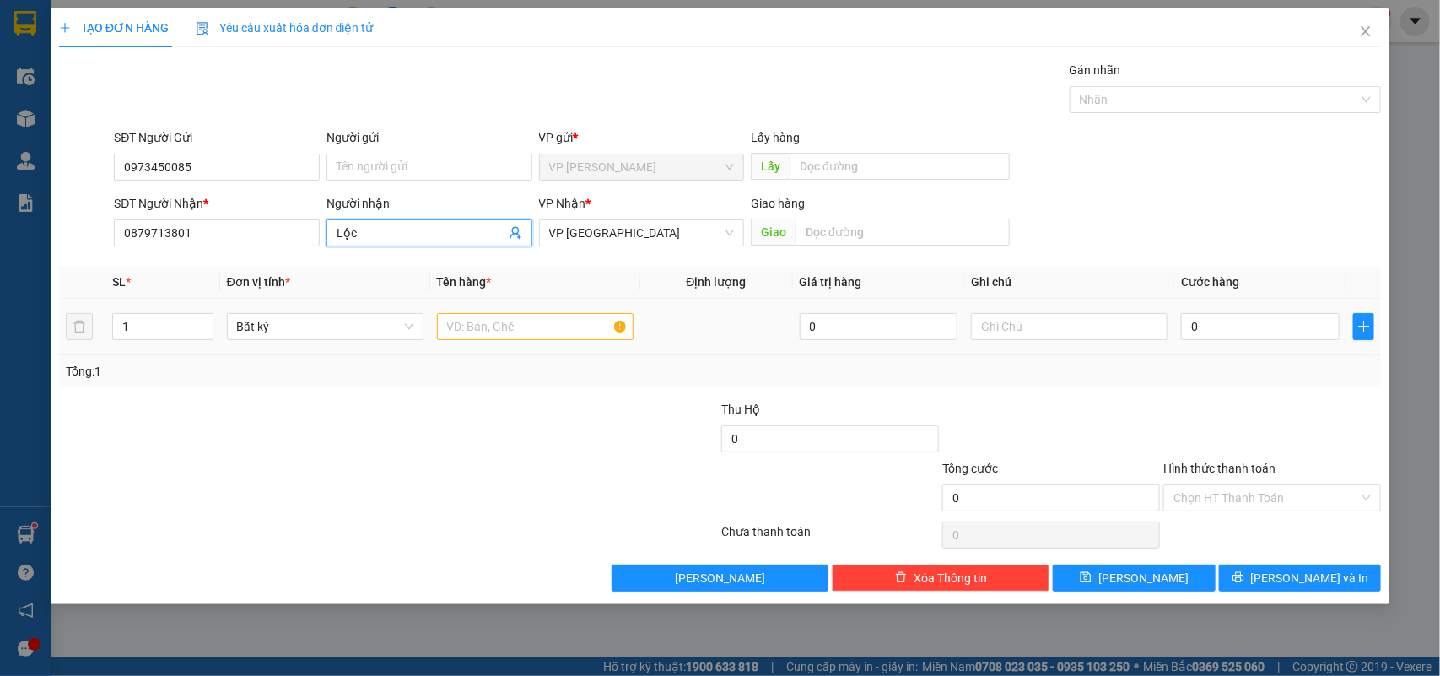
click at [524, 332] on body "Kết quả tìm kiếm ( 2266 ) Bộ lọc Mã ĐH Trạng thái Món hàng Thu hộ Tổng cước Chư…" at bounding box center [720, 338] width 1440 height 676
type input "Lộc"
click at [255, 242] on input "0879713801" at bounding box center [217, 232] width 206 height 27
click at [255, 241] on input "0879713801" at bounding box center [217, 232] width 206 height 27
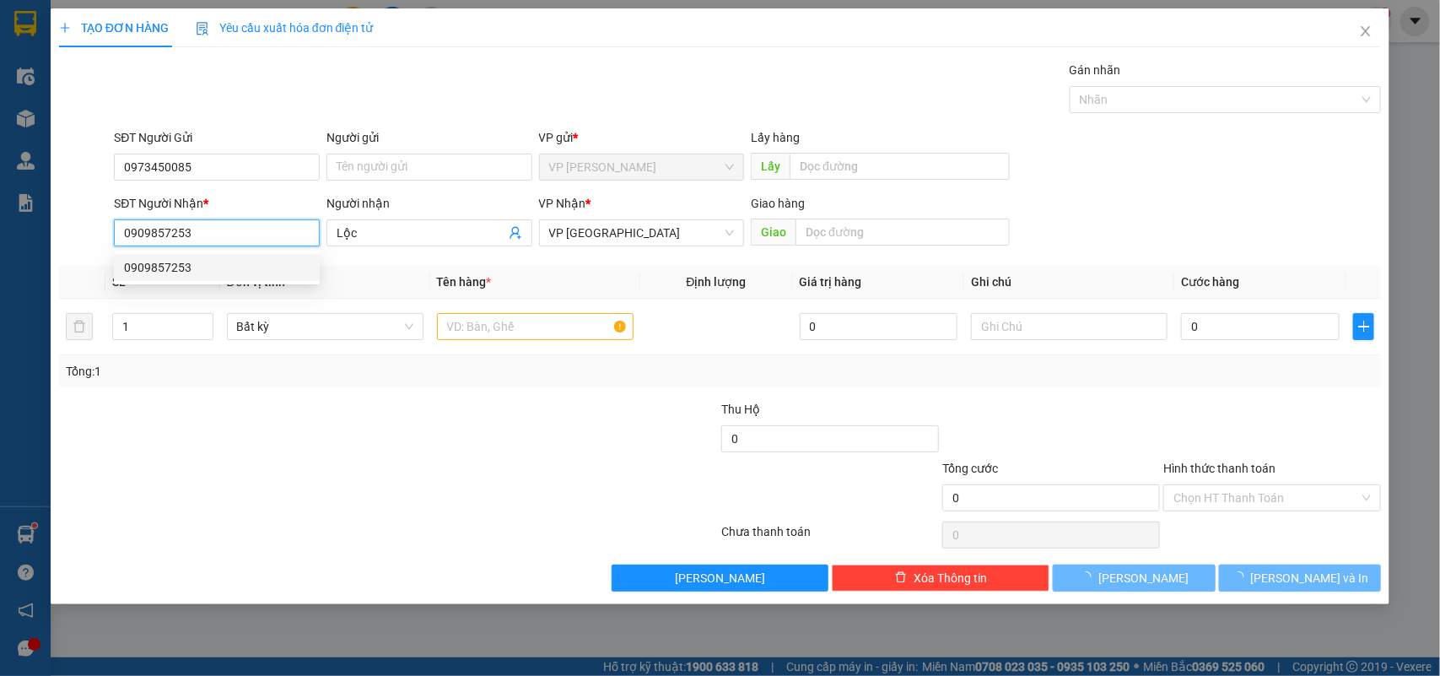
type input "0909857253"
click at [378, 478] on div at bounding box center [278, 488] width 442 height 59
click at [512, 331] on input "text" at bounding box center [535, 326] width 197 height 27
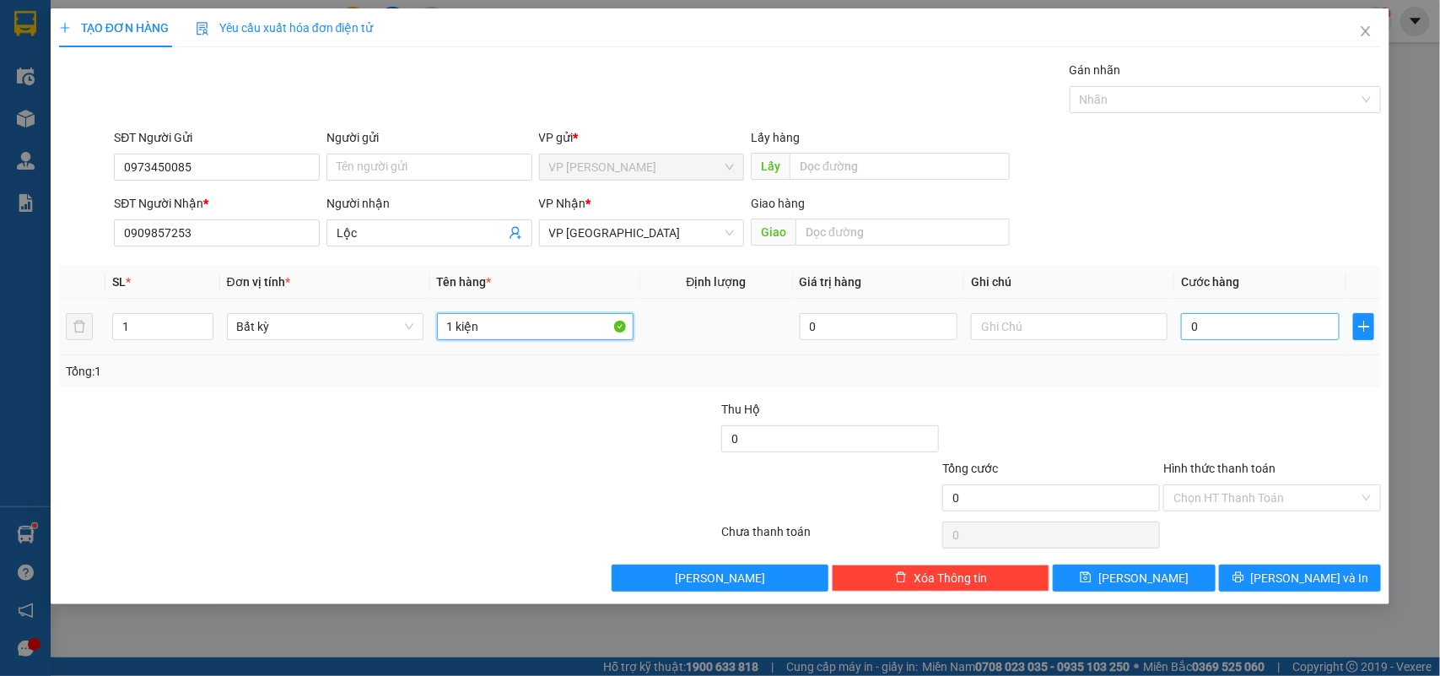
type input "1 kiện"
click at [1191, 323] on input "0" at bounding box center [1260, 326] width 159 height 27
click at [1188, 359] on div "Tổng: 1" at bounding box center [720, 371] width 1323 height 32
click at [1212, 327] on input "0" at bounding box center [1260, 326] width 159 height 27
type input "3"
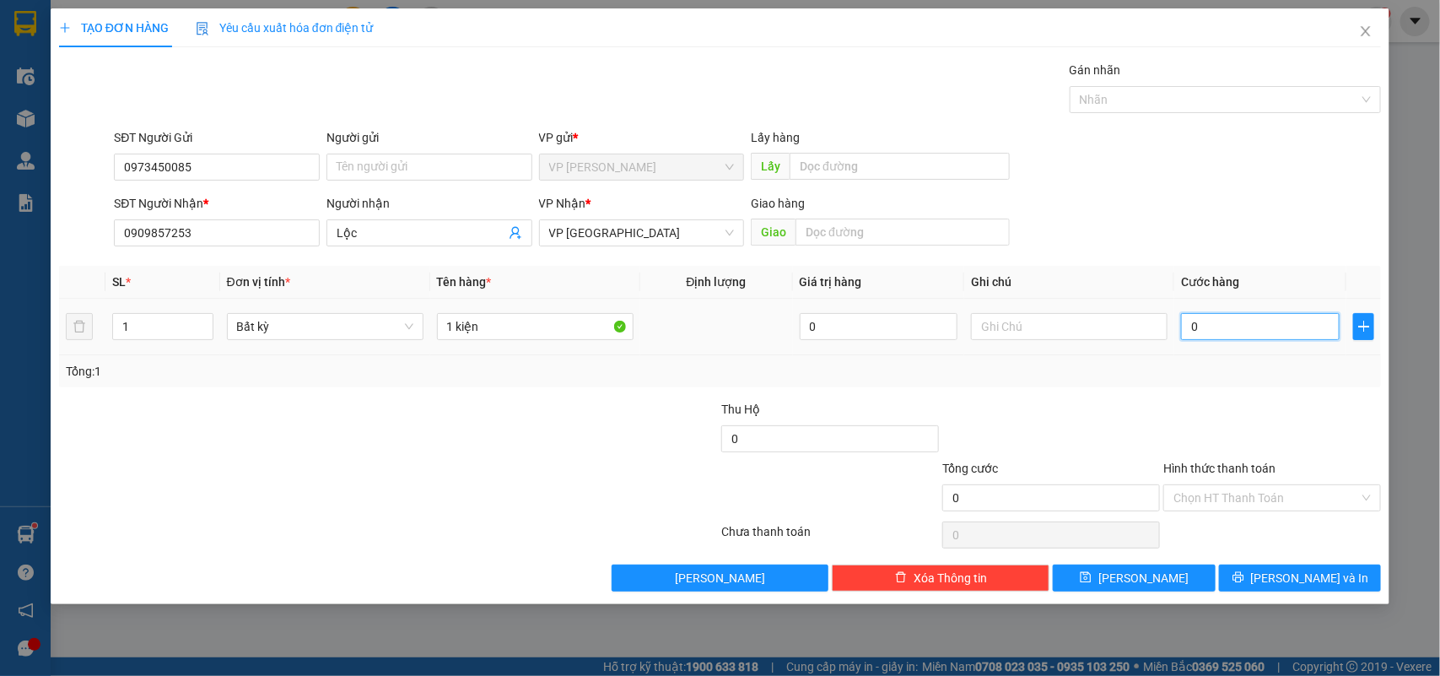
type input "3"
type input "30"
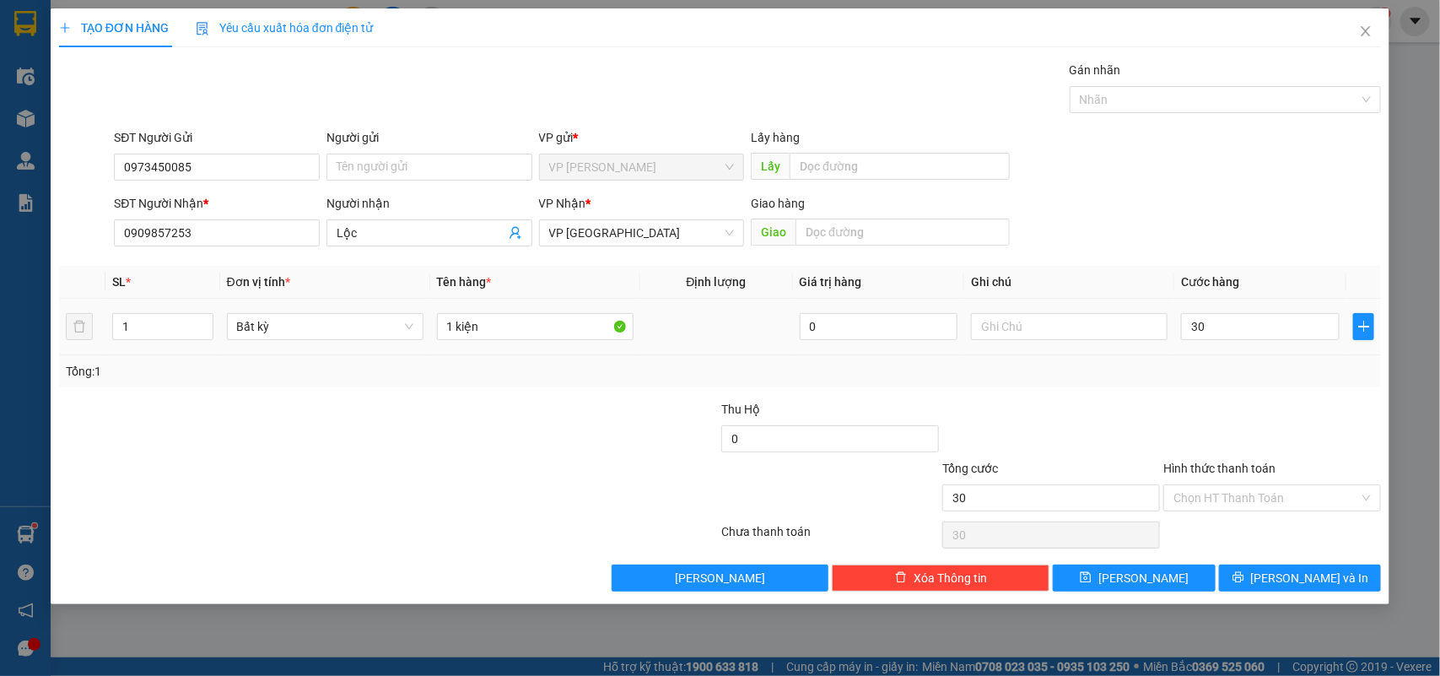
type input "30.000"
click at [1246, 376] on div "Tổng: 1" at bounding box center [721, 371] width 1310 height 19
drag, startPoint x: 1243, startPoint y: 486, endPoint x: 1241, endPoint y: 509, distance: 22.8
click at [1243, 487] on input "Hình thức thanh toán" at bounding box center [1267, 497] width 186 height 25
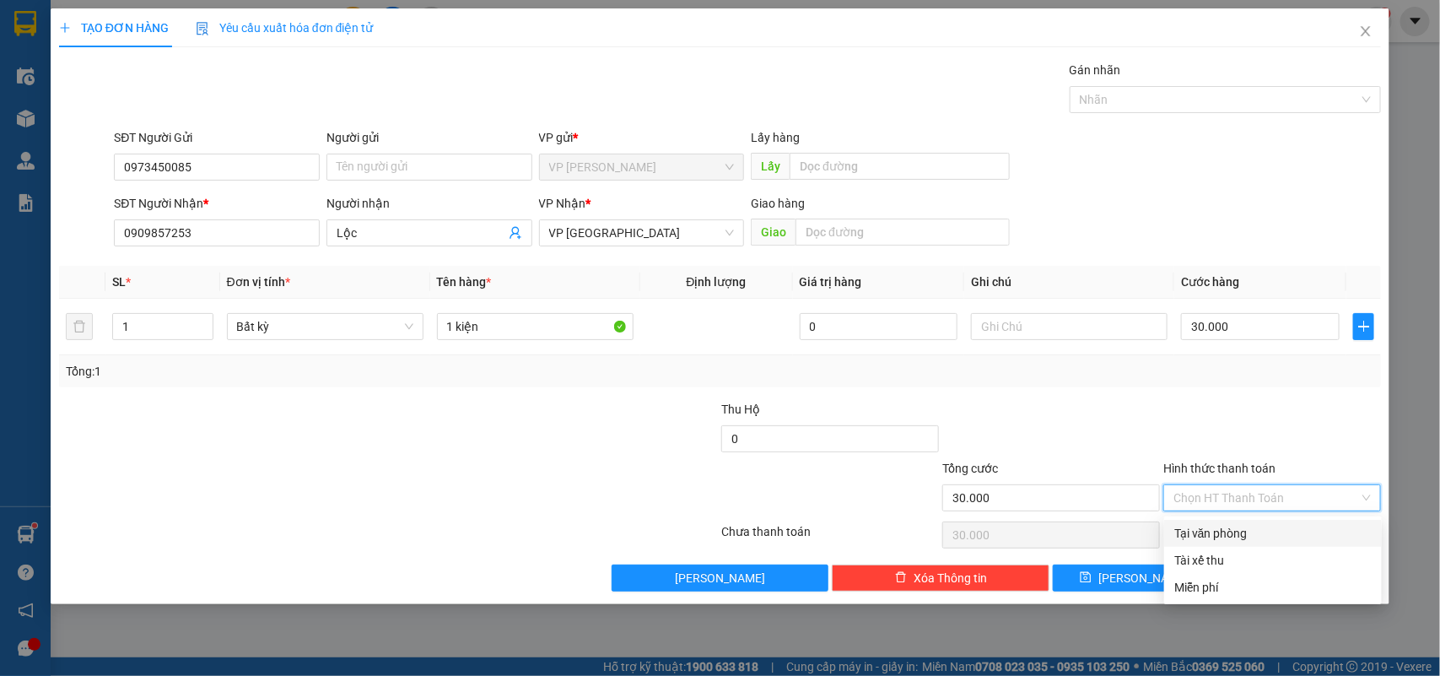
click at [1239, 528] on div "Tại văn phòng" at bounding box center [1273, 533] width 197 height 19
type input "0"
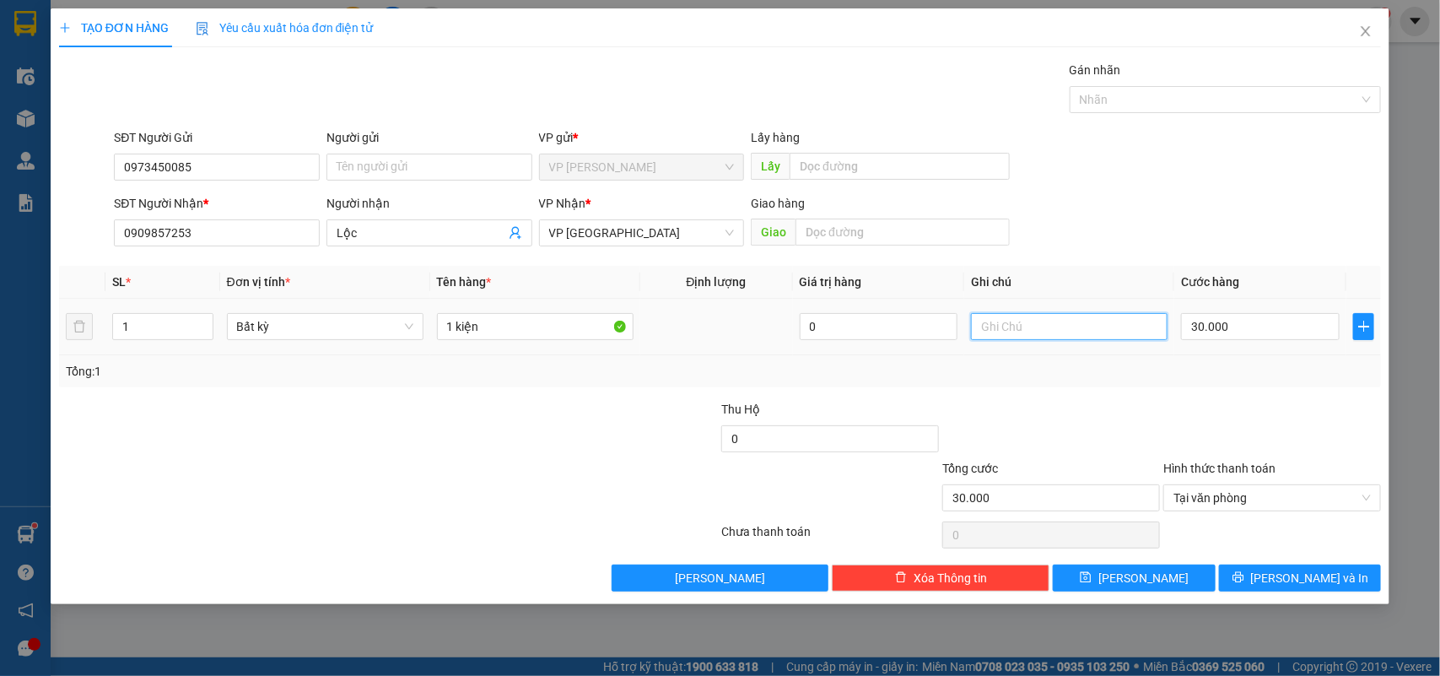
click at [1034, 327] on input "text" at bounding box center [1069, 326] width 197 height 27
type input "k"
type input "K BAO BỂ"
click at [1244, 575] on icon "printer" at bounding box center [1238, 577] width 11 height 11
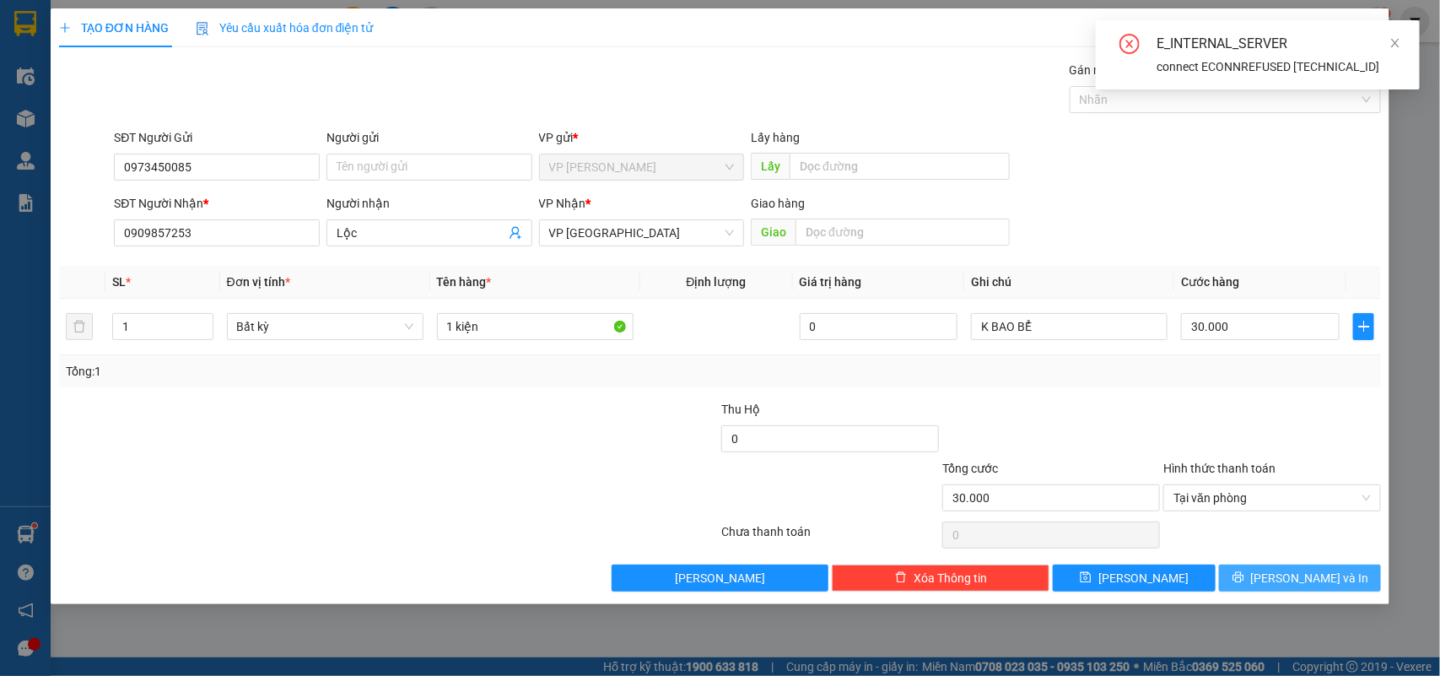
click at [1264, 581] on button "[PERSON_NAME] và In" at bounding box center [1300, 578] width 162 height 27
click at [486, 452] on div at bounding box center [278, 429] width 442 height 59
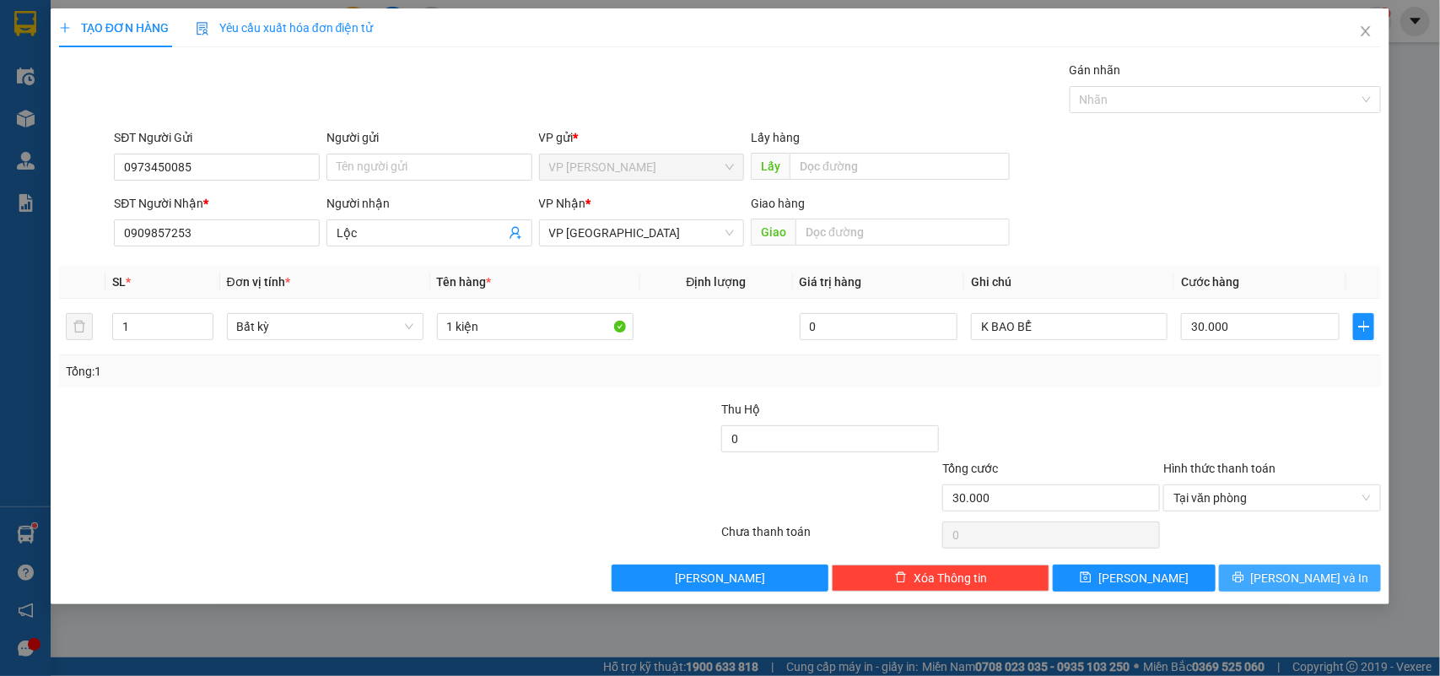
click at [1297, 580] on span "[PERSON_NAME] và In" at bounding box center [1310, 578] width 118 height 19
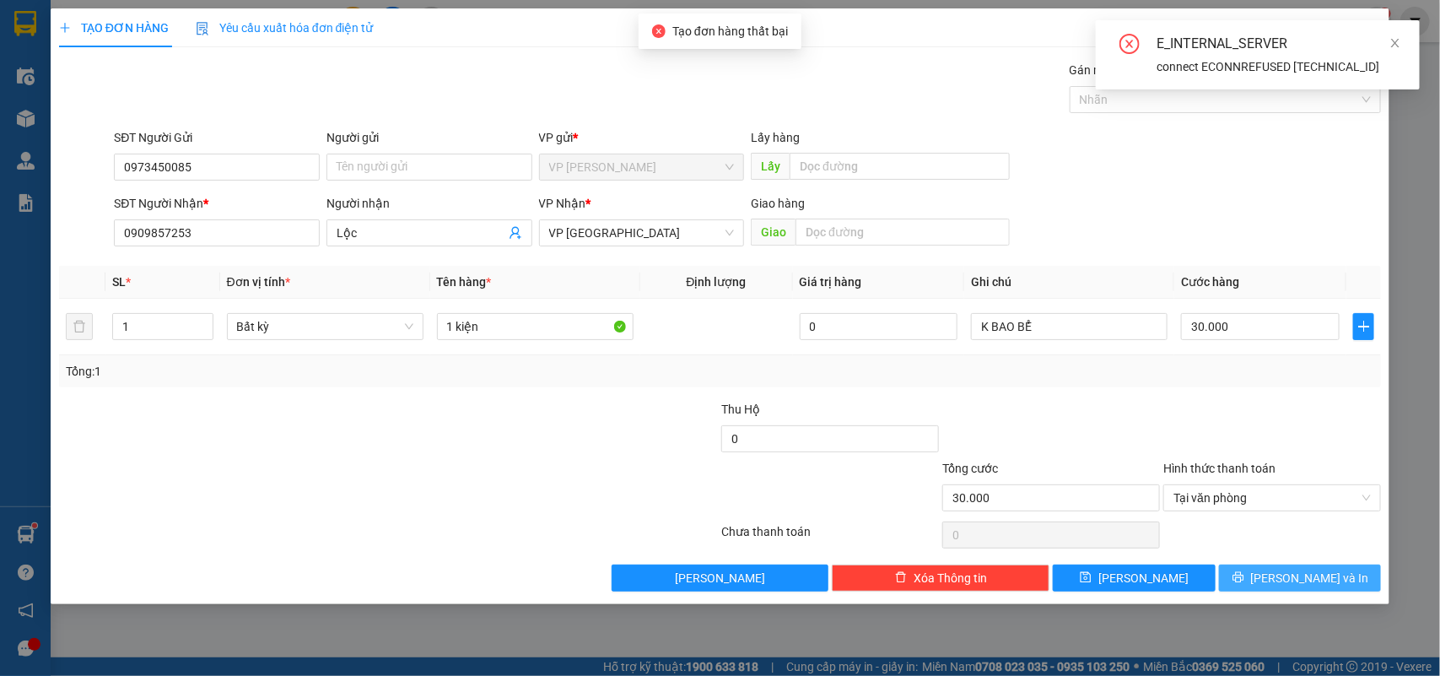
click at [1297, 580] on span "[PERSON_NAME] và In" at bounding box center [1310, 578] width 118 height 19
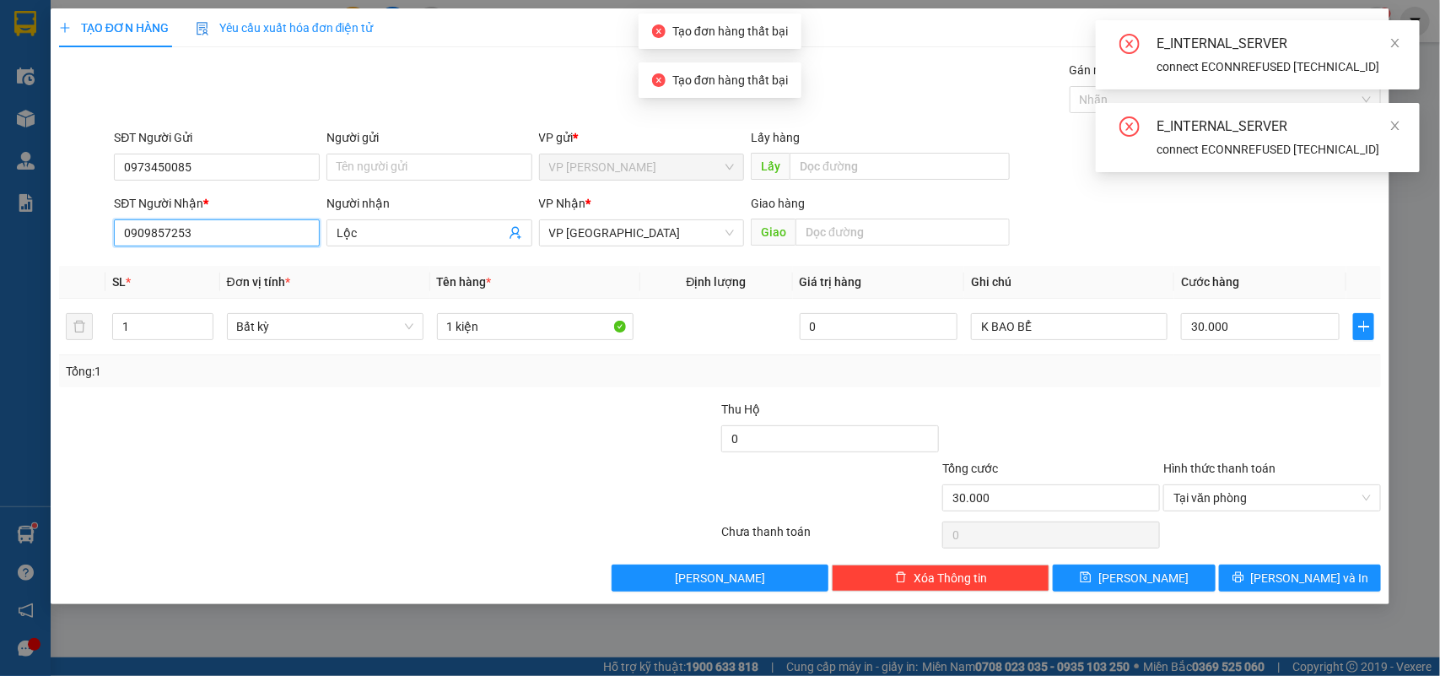
click at [251, 234] on input "0909857253" at bounding box center [217, 232] width 206 height 27
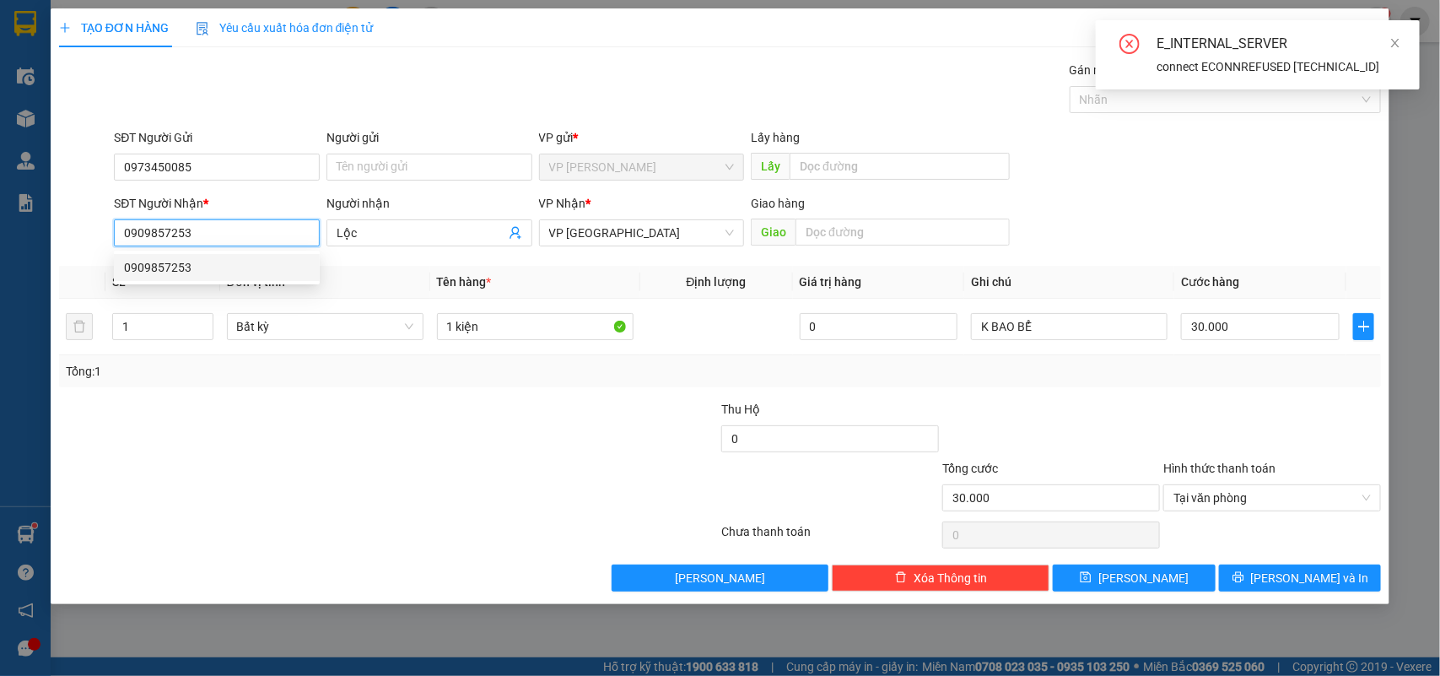
click at [186, 273] on div "0909857253" at bounding box center [217, 267] width 186 height 19
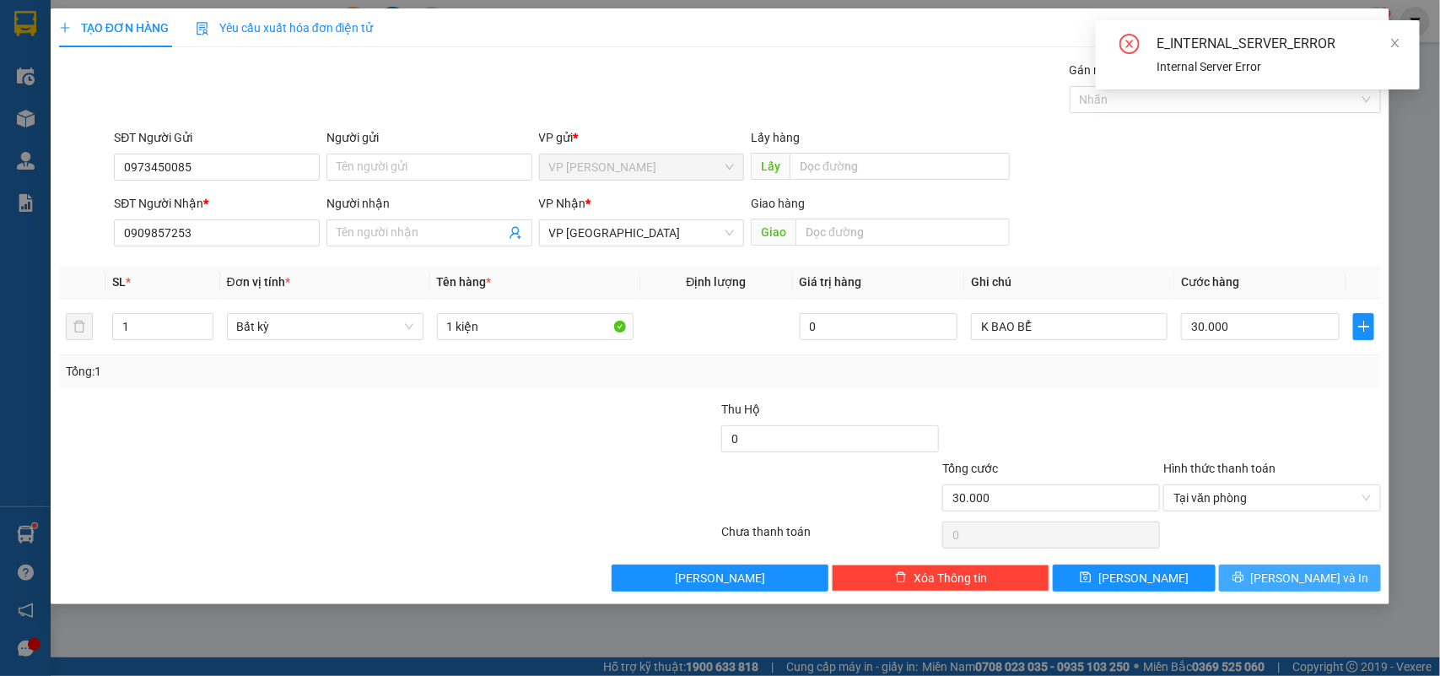
click at [1322, 585] on span "[PERSON_NAME] và In" at bounding box center [1310, 578] width 118 height 19
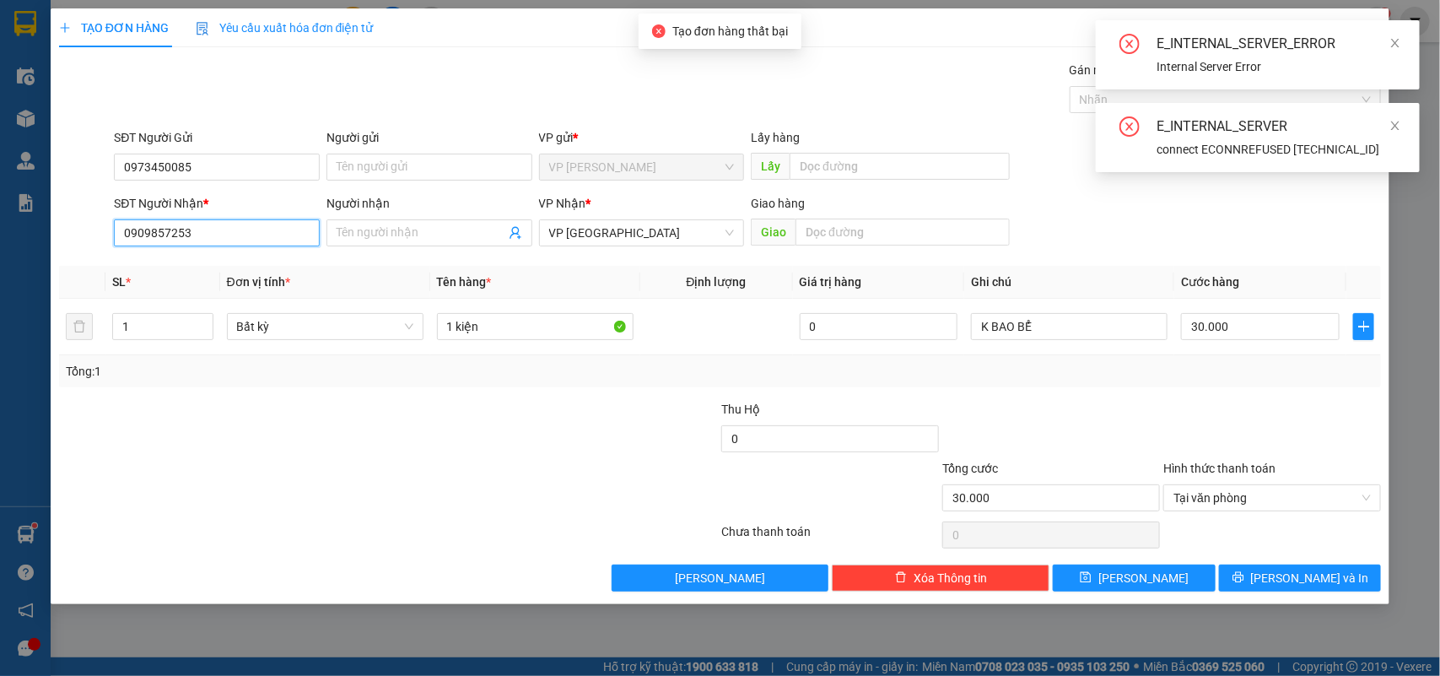
click at [226, 238] on input "0909857253" at bounding box center [217, 232] width 206 height 27
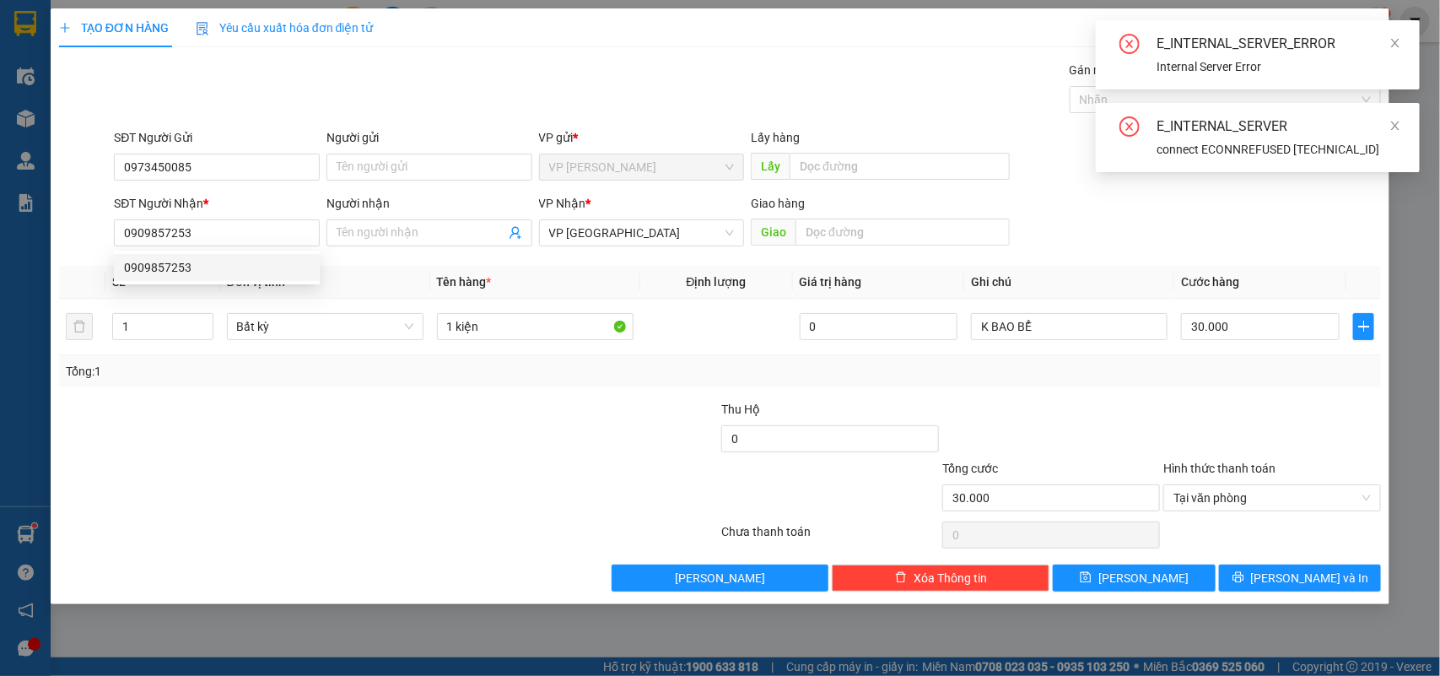
click at [1332, 197] on div "SĐT Người Nhận * 0909857253 Người nhận Tên người nhận VP Nhận * VP [GEOGRAPHIC_…" at bounding box center [748, 223] width 1274 height 59
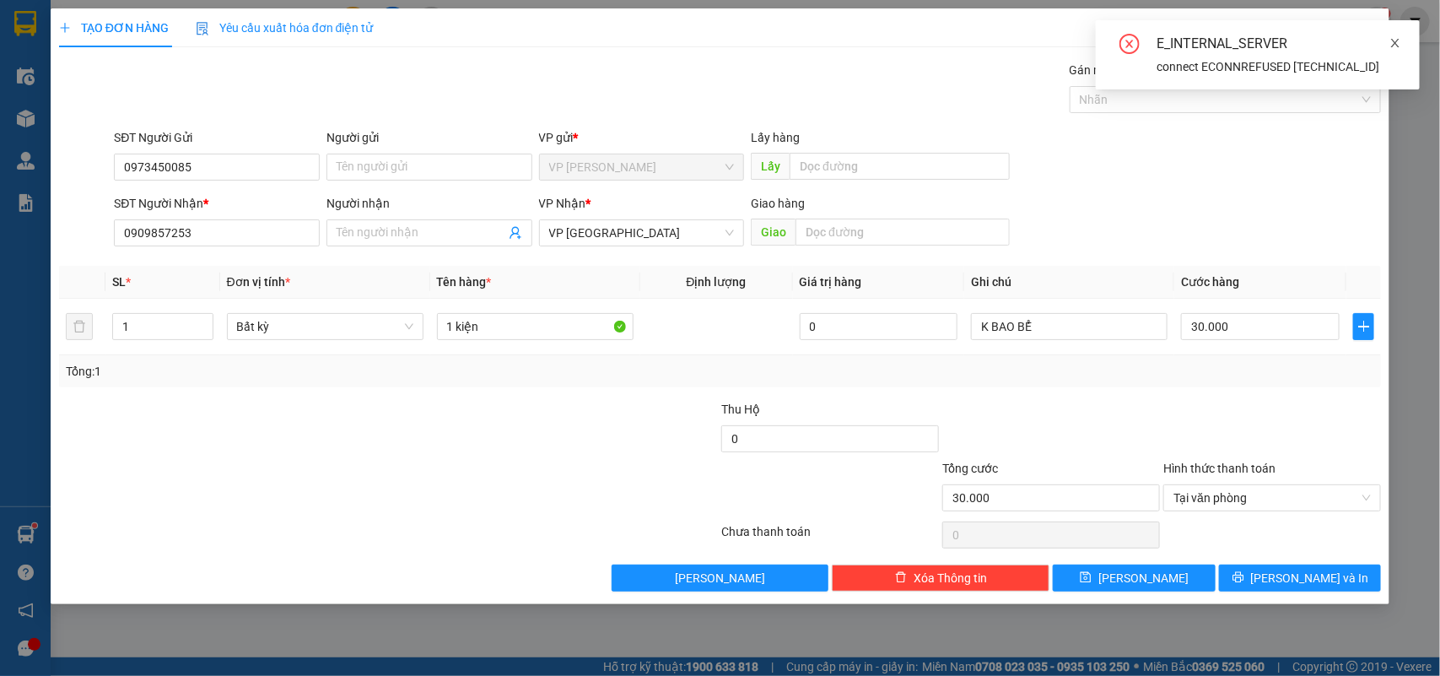
click at [1395, 44] on icon "close" at bounding box center [1396, 43] width 8 height 8
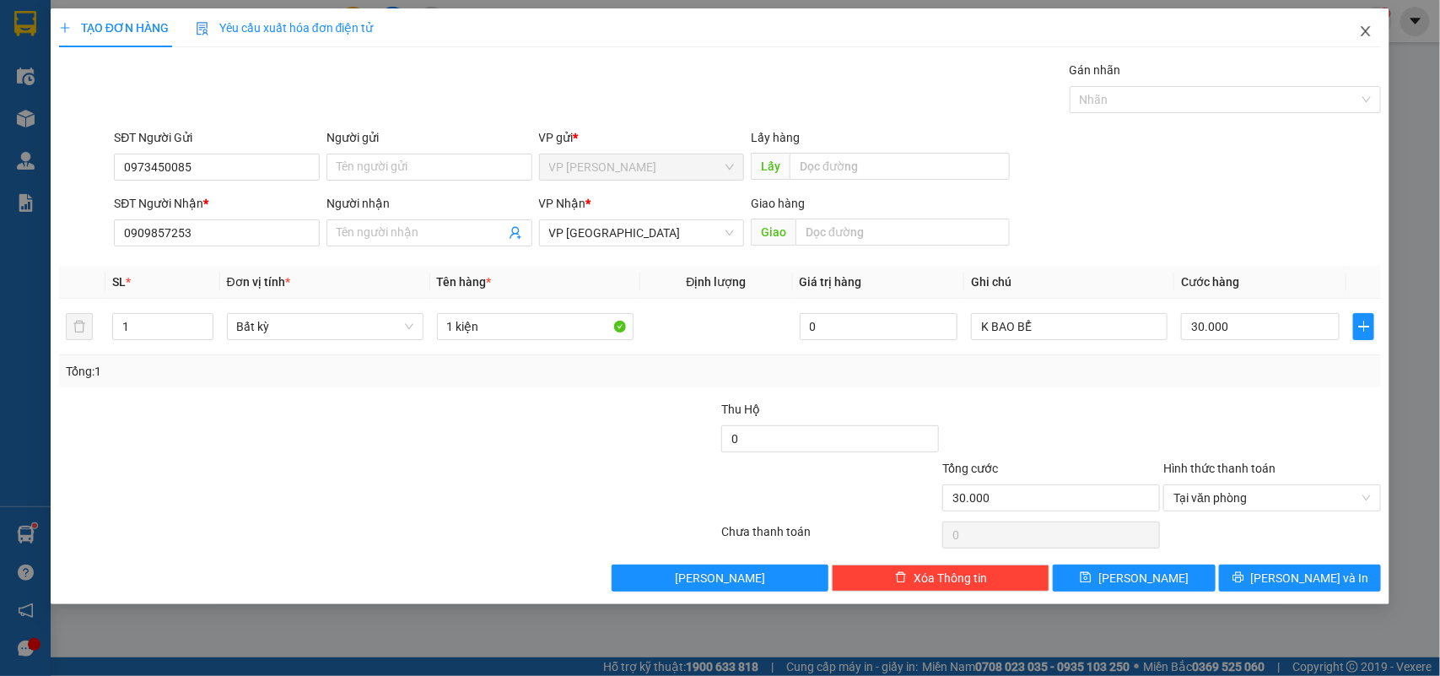
click at [1373, 34] on icon "close" at bounding box center [1366, 31] width 14 height 14
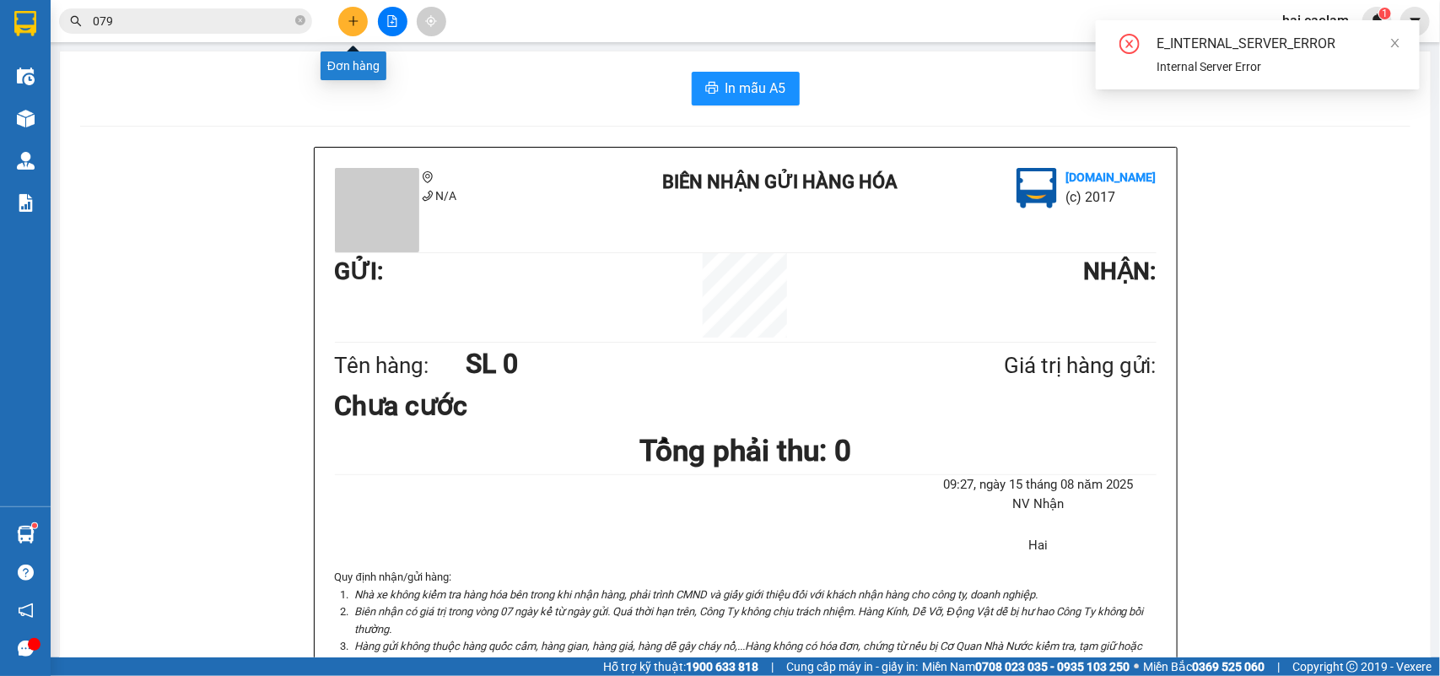
click at [359, 24] on button at bounding box center [353, 22] width 30 height 30
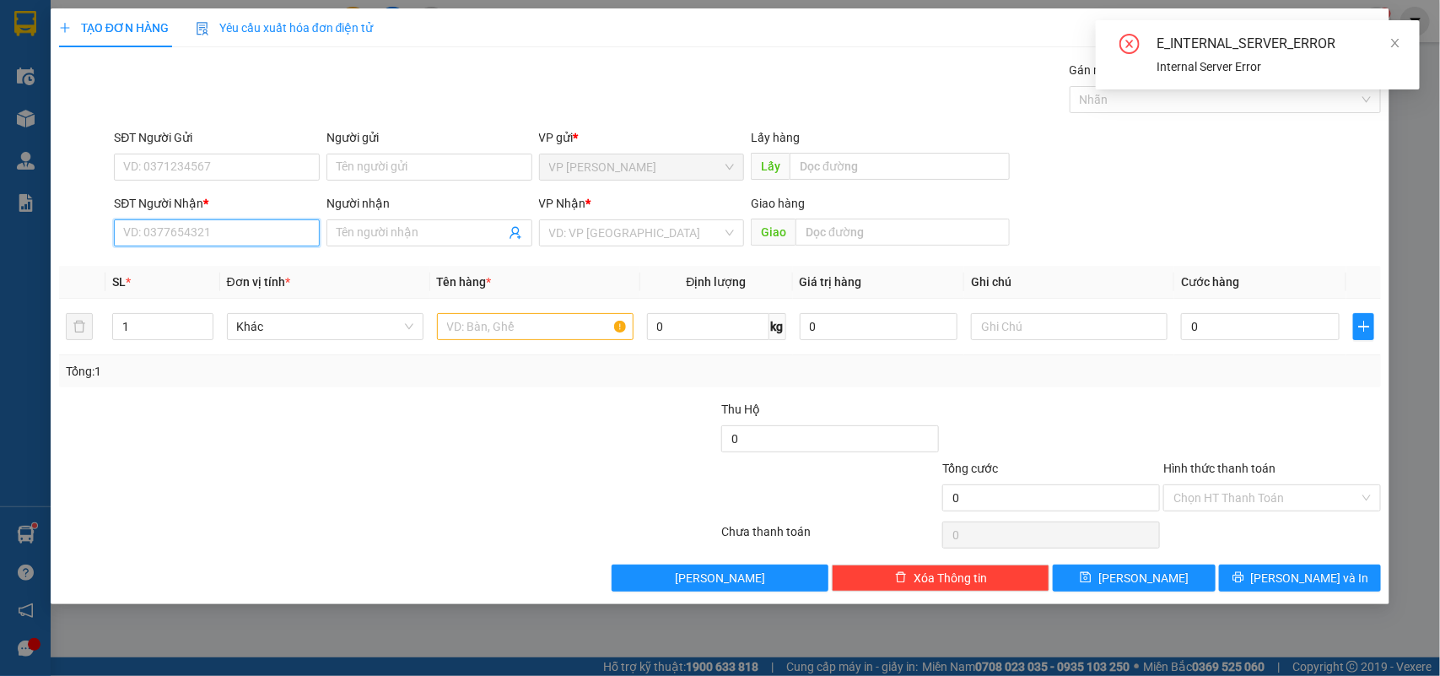
click at [225, 242] on input "SĐT Người Nhận *" at bounding box center [217, 232] width 206 height 27
paste input "0909857253"
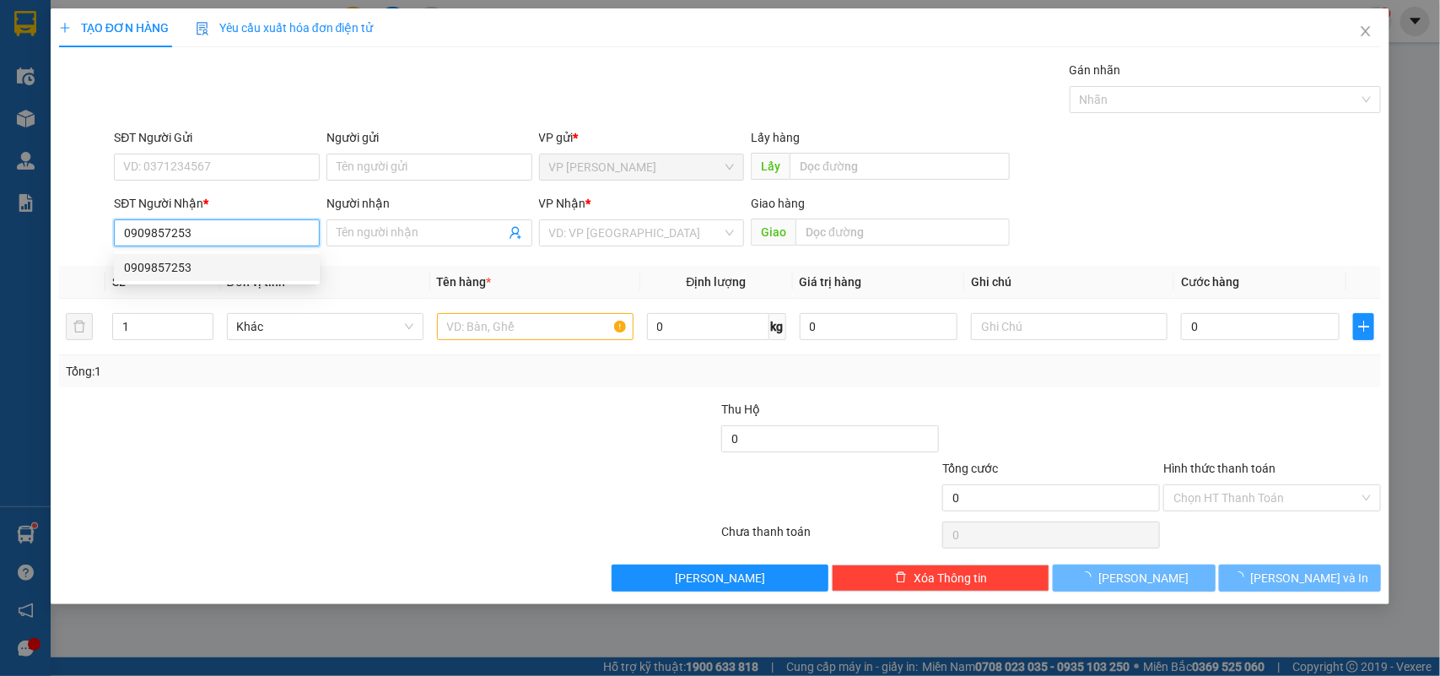
click at [159, 260] on div "0909857253" at bounding box center [217, 267] width 186 height 19
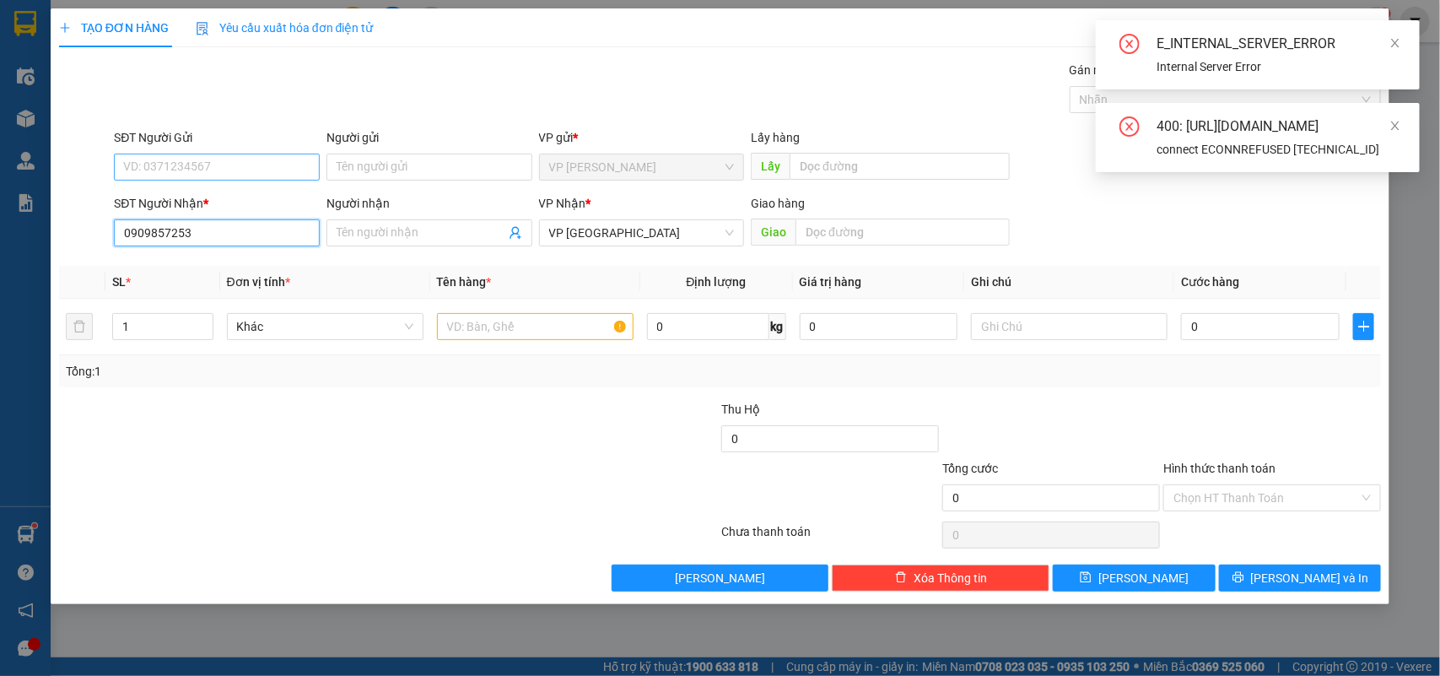
type input "0909857253"
click at [203, 165] on input "SĐT Người Gửi" at bounding box center [217, 167] width 206 height 27
click at [162, 386] on div "Tổng: 1" at bounding box center [720, 371] width 1323 height 32
click at [1190, 247] on div "SĐT Người Nhận * 0909857253 Người nhận Tên người nhận VP Nhận * VP [GEOGRAPHIC_…" at bounding box center [748, 223] width 1274 height 59
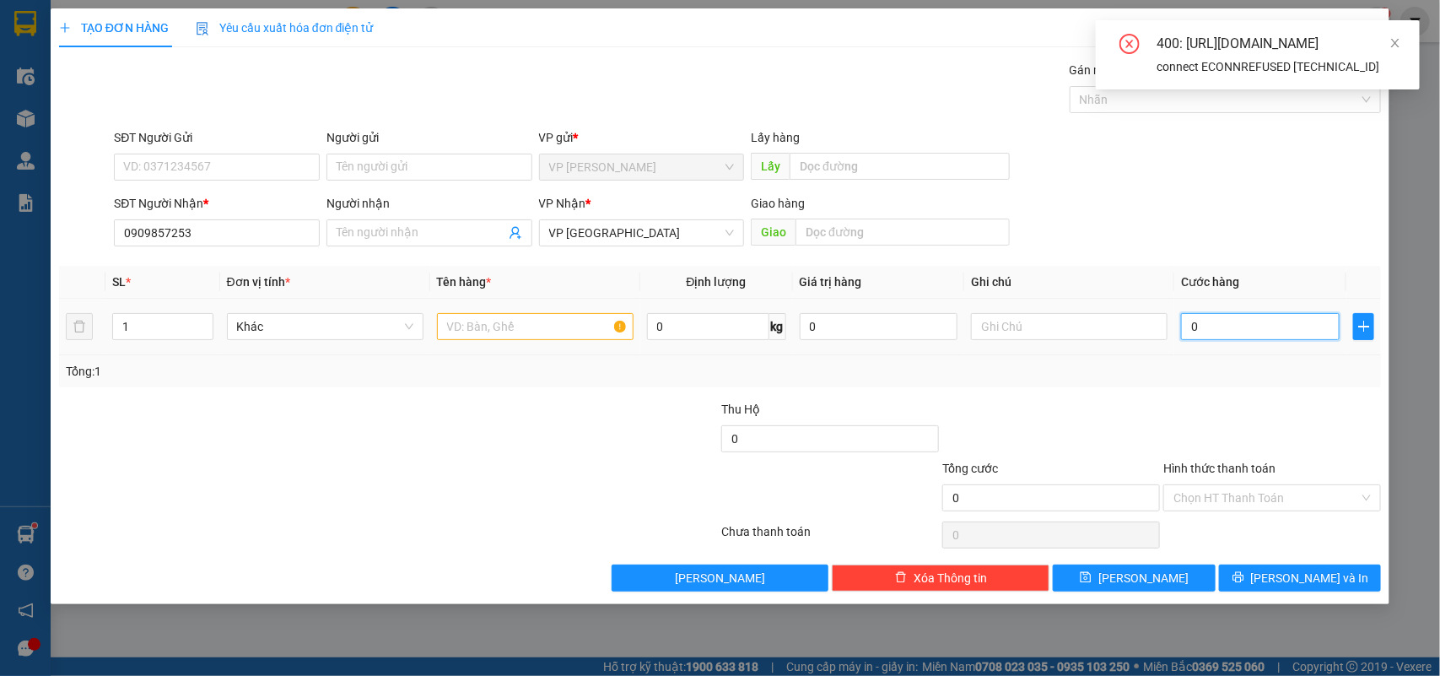
click at [1216, 338] on input "0" at bounding box center [1260, 326] width 159 height 27
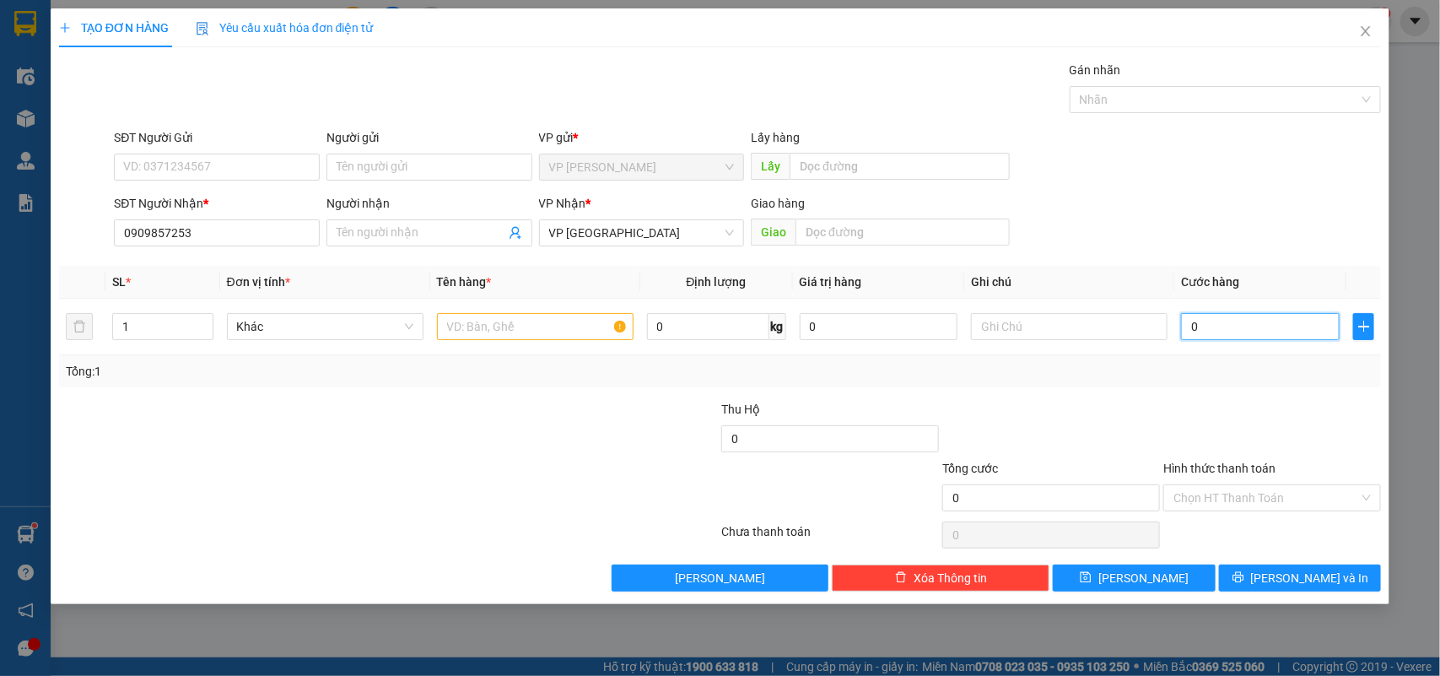
type input "3"
type input "30"
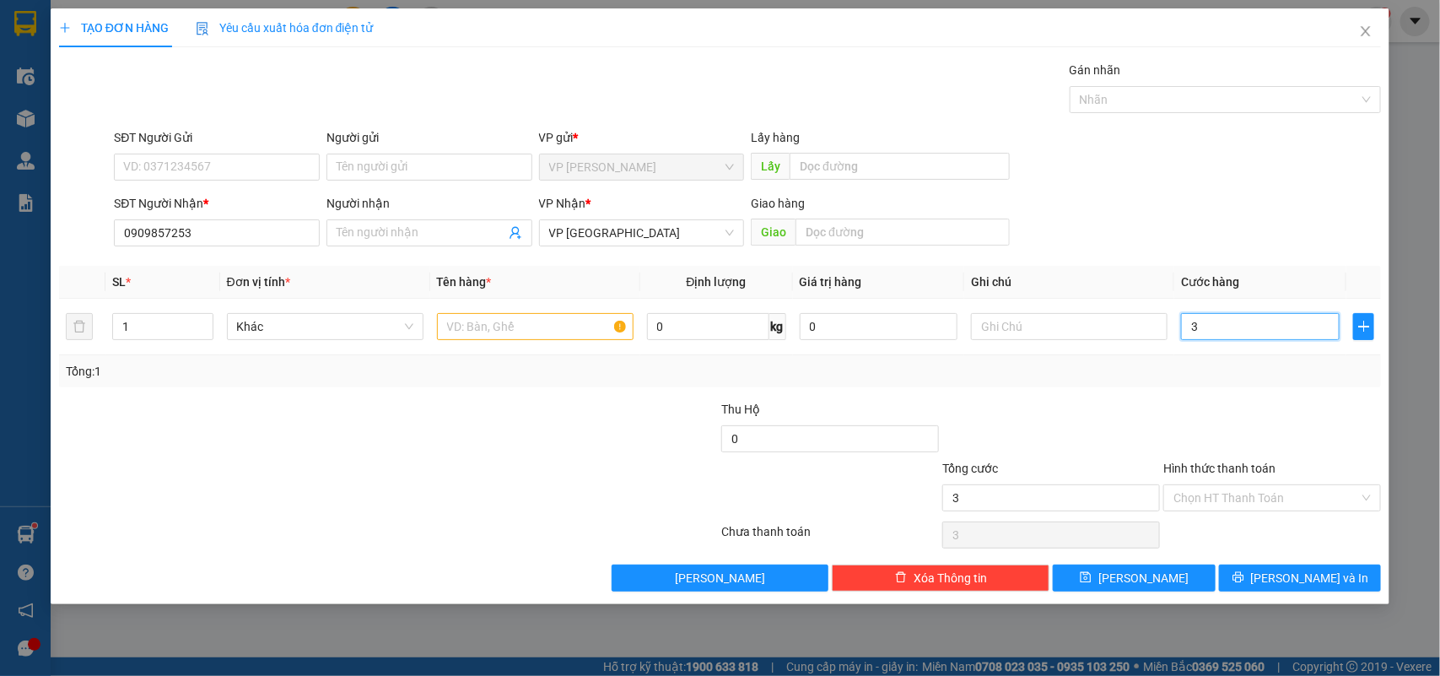
type input "30"
type input "30.000"
click at [1124, 387] on div "Tổng: 1" at bounding box center [720, 371] width 1323 height 32
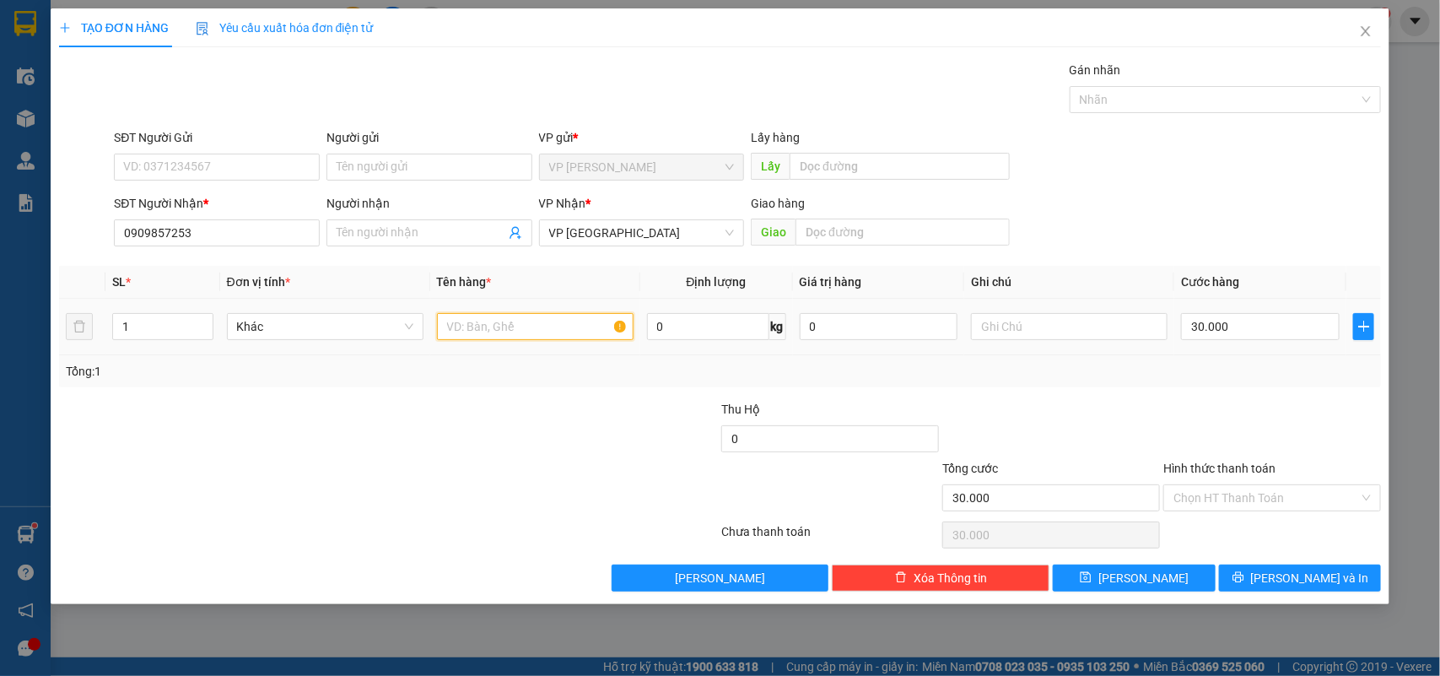
click at [551, 333] on input "text" at bounding box center [535, 326] width 197 height 27
click at [675, 226] on span "VP [GEOGRAPHIC_DATA]" at bounding box center [642, 232] width 186 height 25
type input "1 Hộp"
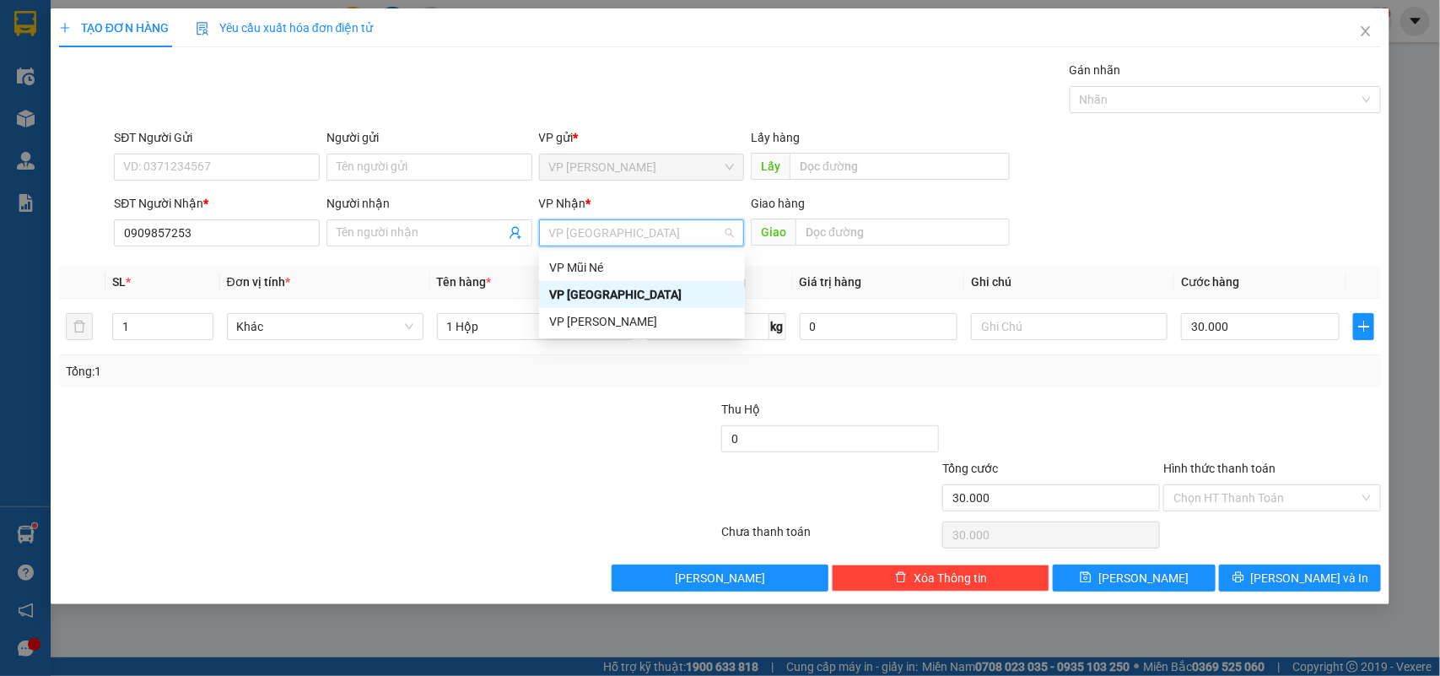
drag, startPoint x: 600, startPoint y: 287, endPoint x: 621, endPoint y: 292, distance: 21.7
click at [599, 287] on div "VP [GEOGRAPHIC_DATA]" at bounding box center [642, 294] width 186 height 19
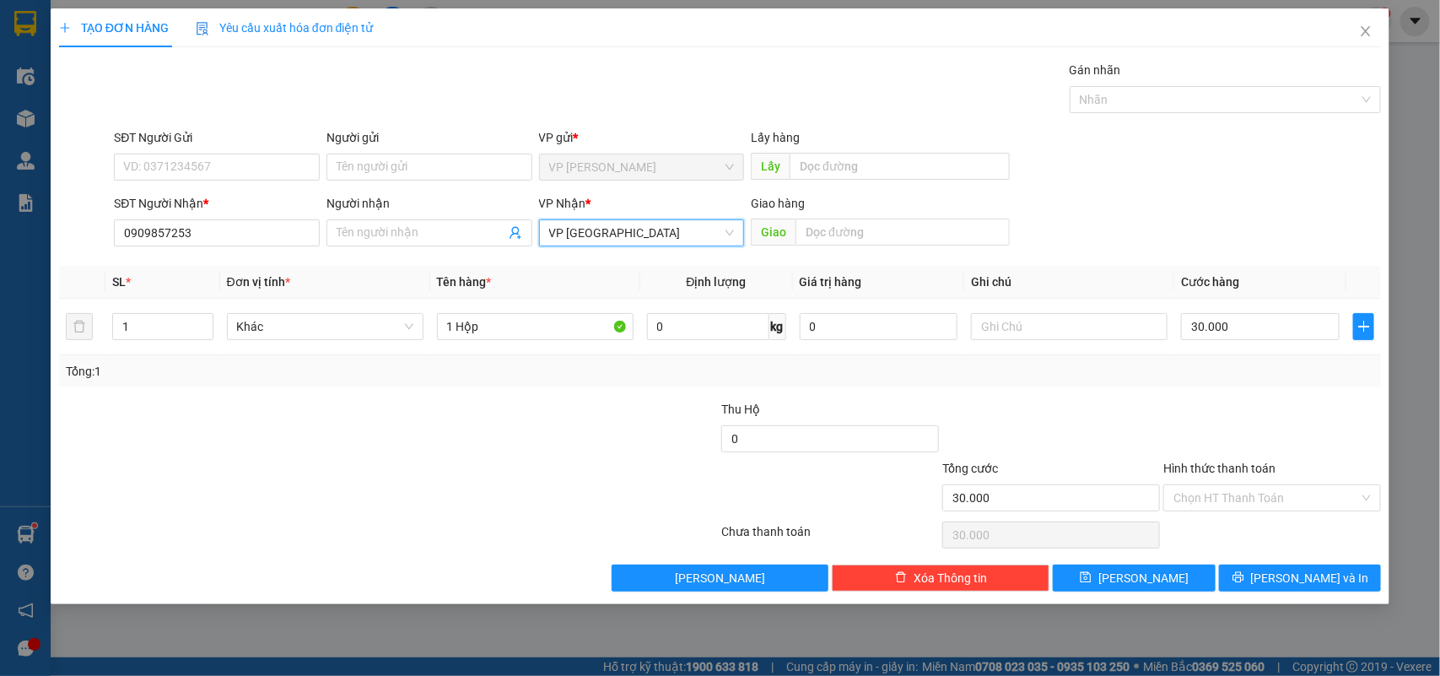
click at [1140, 389] on div "Transit Pickup Surcharge Ids Transit Deliver Surcharge Ids Transit Deliver Surc…" at bounding box center [720, 326] width 1323 height 531
drag, startPoint x: 220, startPoint y: 246, endPoint x: 230, endPoint y: 241, distance: 10.6
click at [224, 246] on input "0909857253" at bounding box center [217, 232] width 206 height 27
click at [1246, 488] on input "Hình thức thanh toán" at bounding box center [1267, 497] width 186 height 25
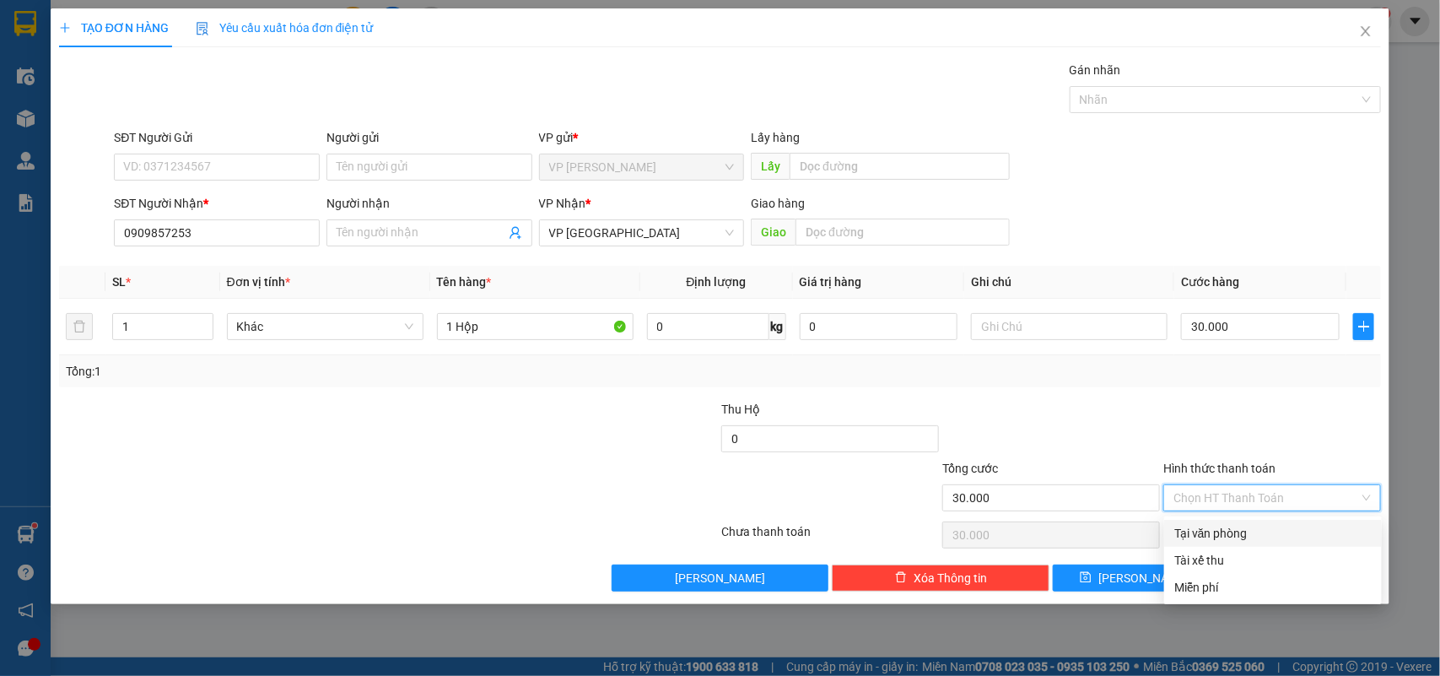
click at [1186, 395] on div "Transit Pickup Surcharge Ids Transit Deliver Surcharge Ids Transit Deliver Surc…" at bounding box center [720, 326] width 1323 height 531
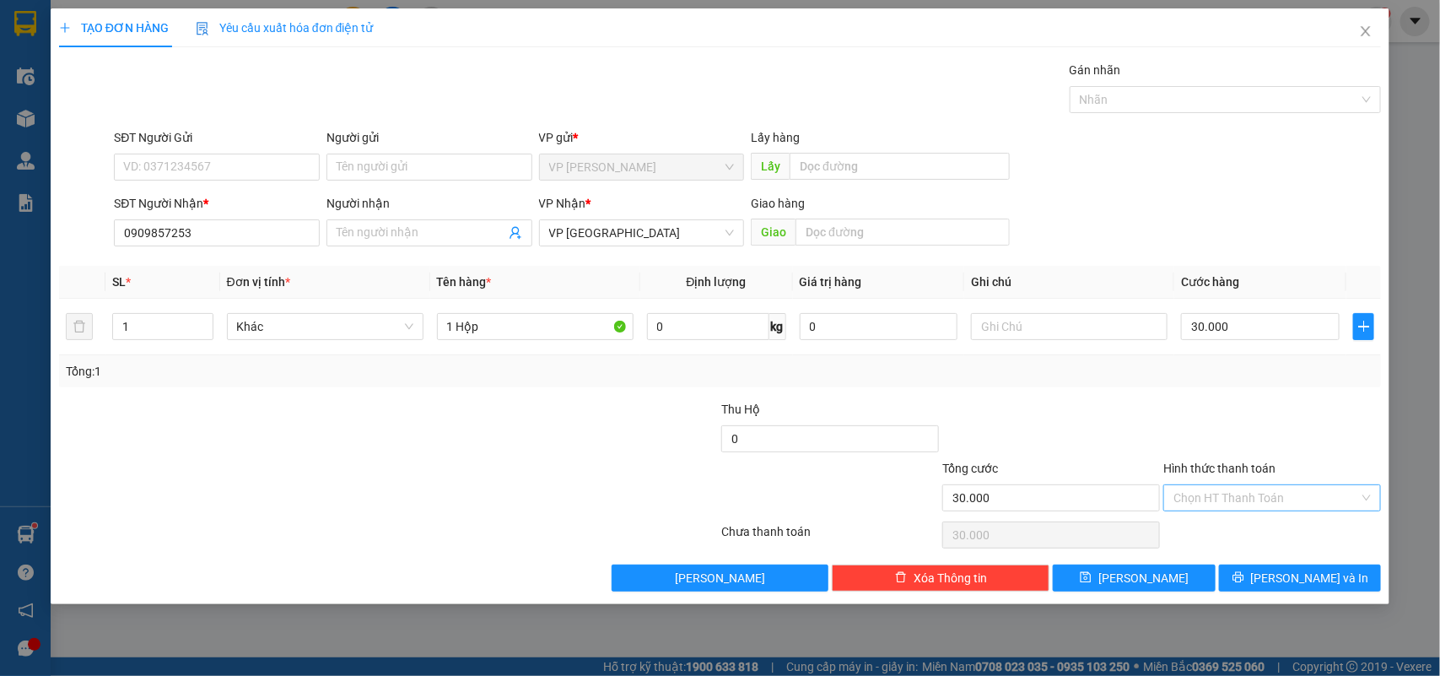
click at [1224, 487] on input "Hình thức thanh toán" at bounding box center [1267, 497] width 186 height 25
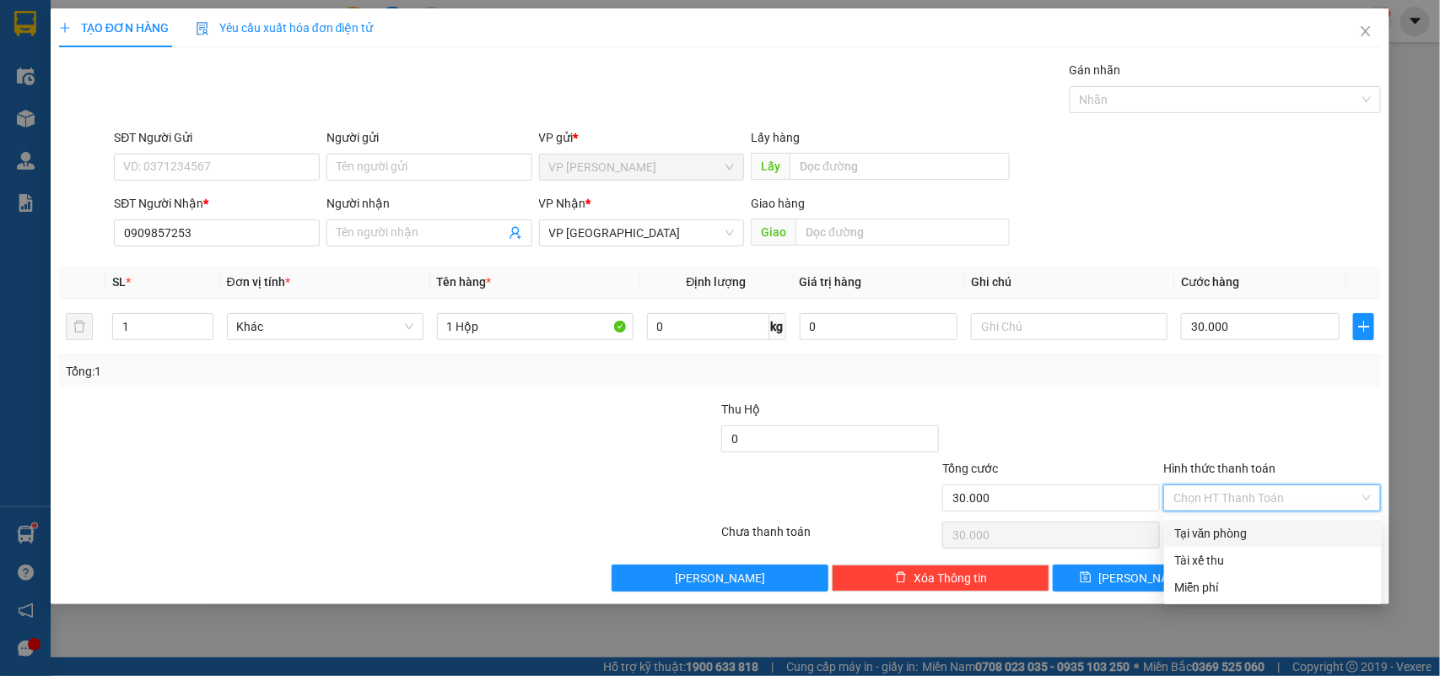
click at [1224, 532] on div "Tại văn phòng" at bounding box center [1273, 533] width 197 height 19
type input "0"
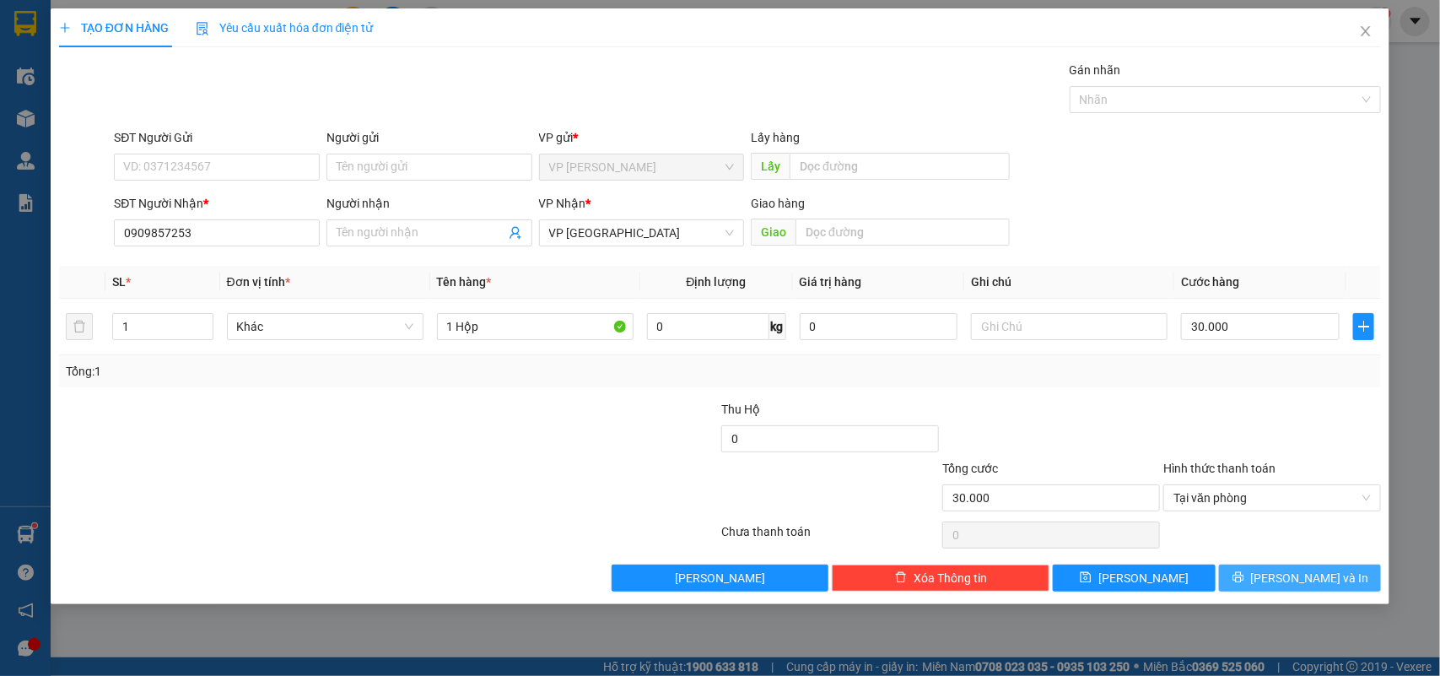
click at [1315, 580] on span "[PERSON_NAME] và In" at bounding box center [1310, 578] width 118 height 19
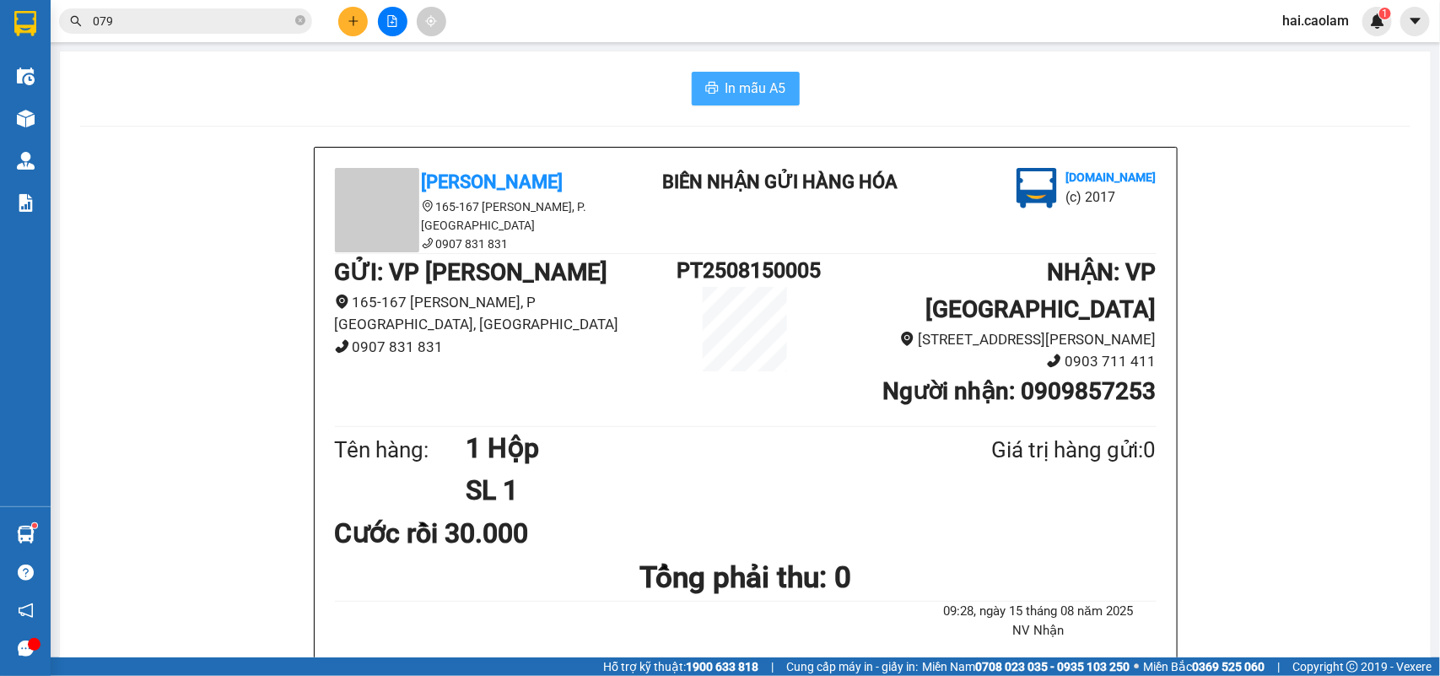
click at [741, 97] on span "In mẫu A5" at bounding box center [756, 88] width 61 height 21
click at [762, 93] on span "In mẫu A5" at bounding box center [756, 88] width 61 height 21
click at [755, 91] on span "In mẫu A5" at bounding box center [756, 88] width 61 height 21
click at [1024, 102] on div "In mẫu A5" at bounding box center [745, 89] width 1331 height 34
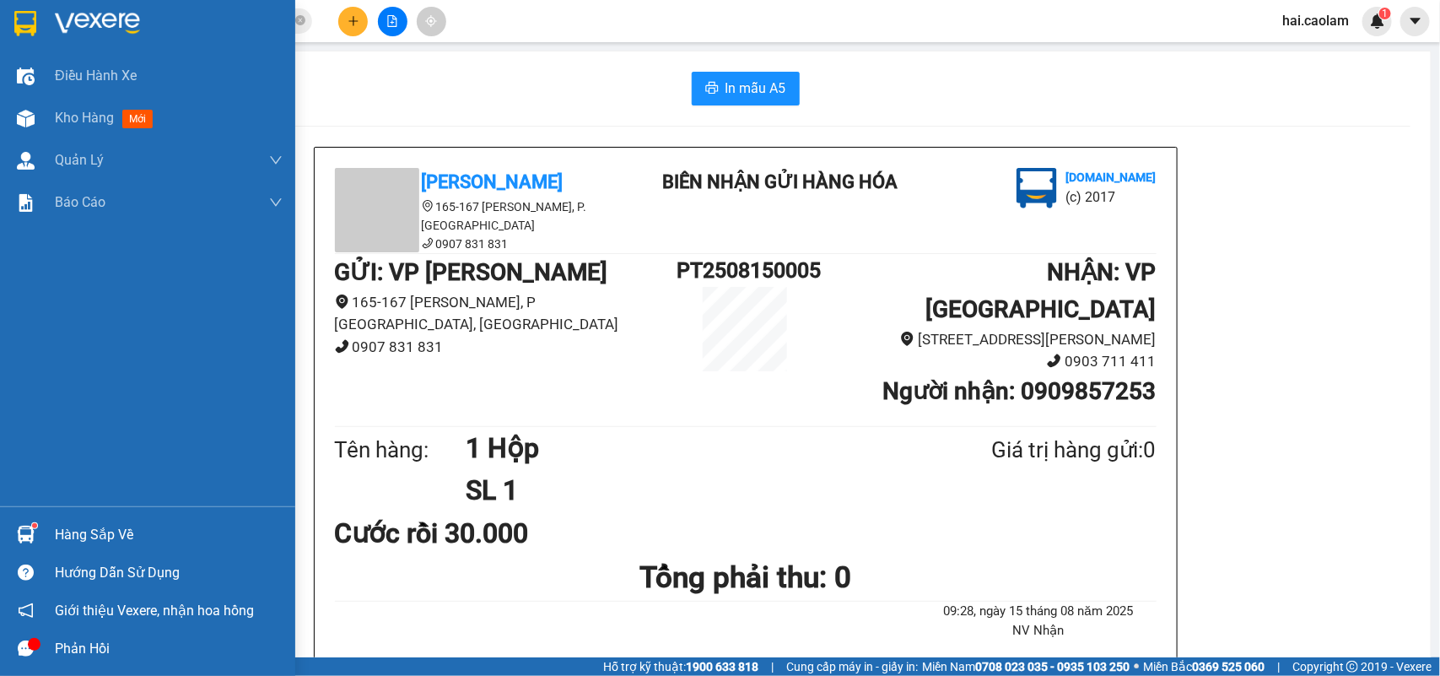
click at [42, 35] on div at bounding box center [147, 27] width 295 height 55
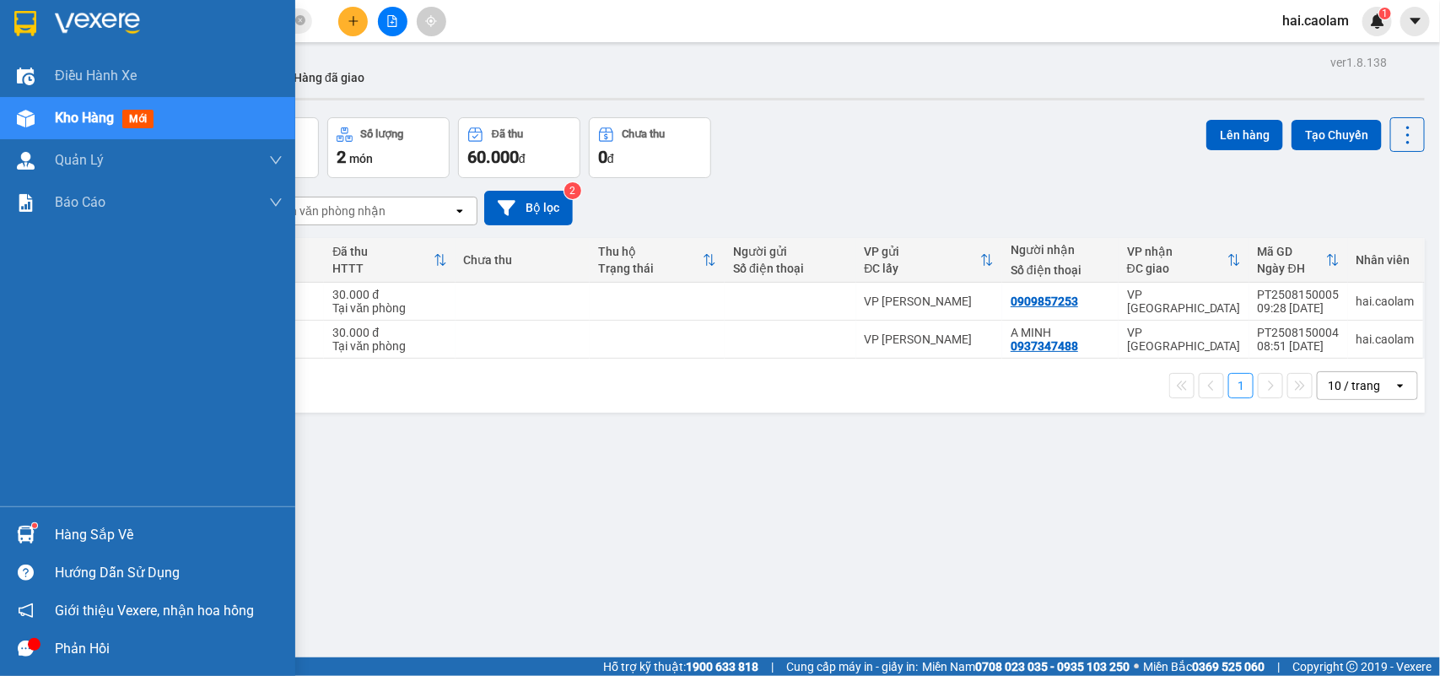
click at [30, 23] on img at bounding box center [25, 23] width 22 height 25
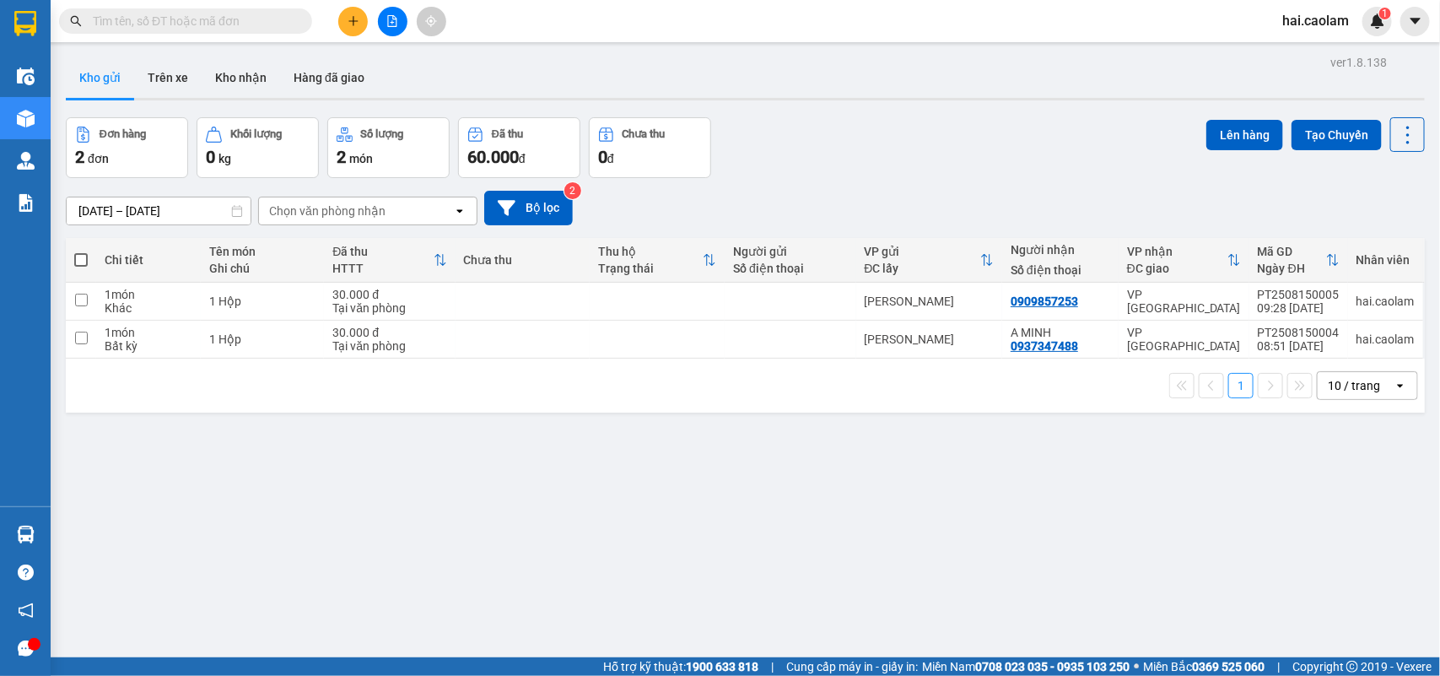
click at [246, 15] on input "text" at bounding box center [192, 21] width 199 height 19
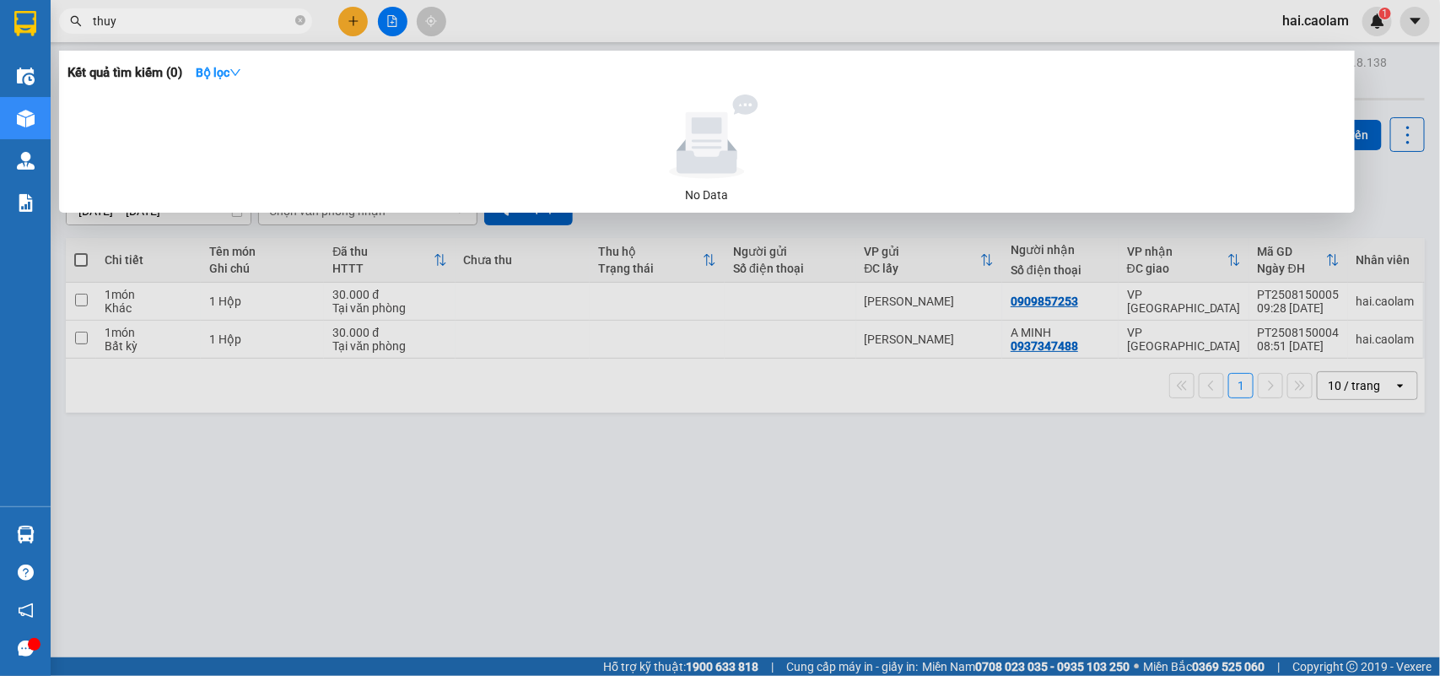
type input "huy"
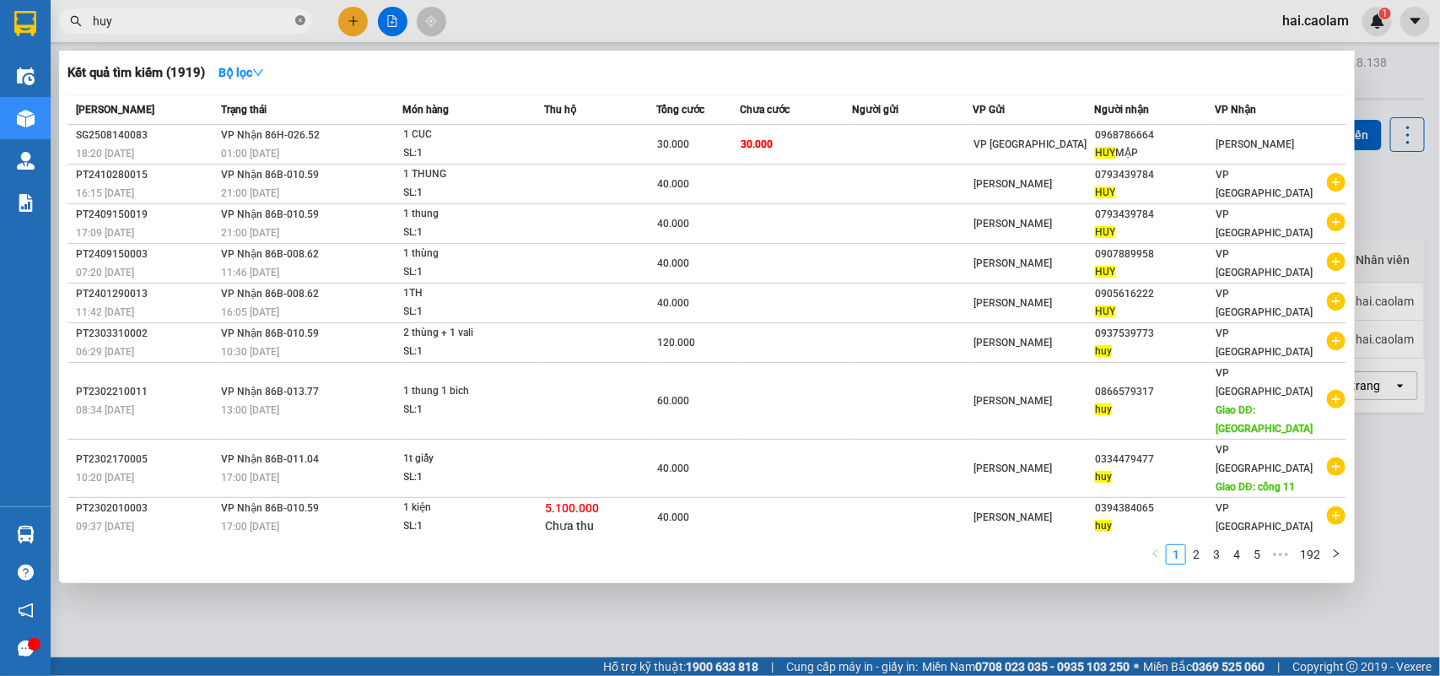
click at [305, 21] on icon "close-circle" at bounding box center [300, 20] width 10 height 10
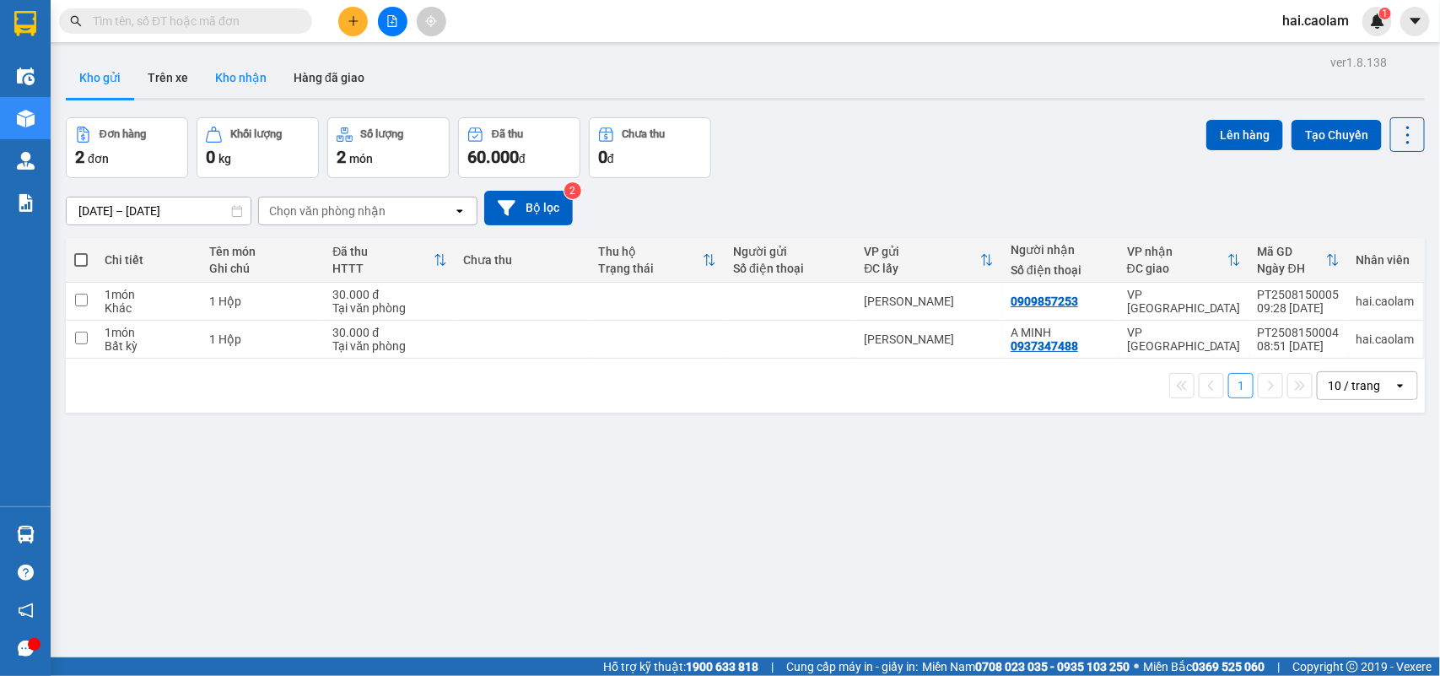
click at [241, 70] on button "Kho nhận" at bounding box center [241, 77] width 78 height 41
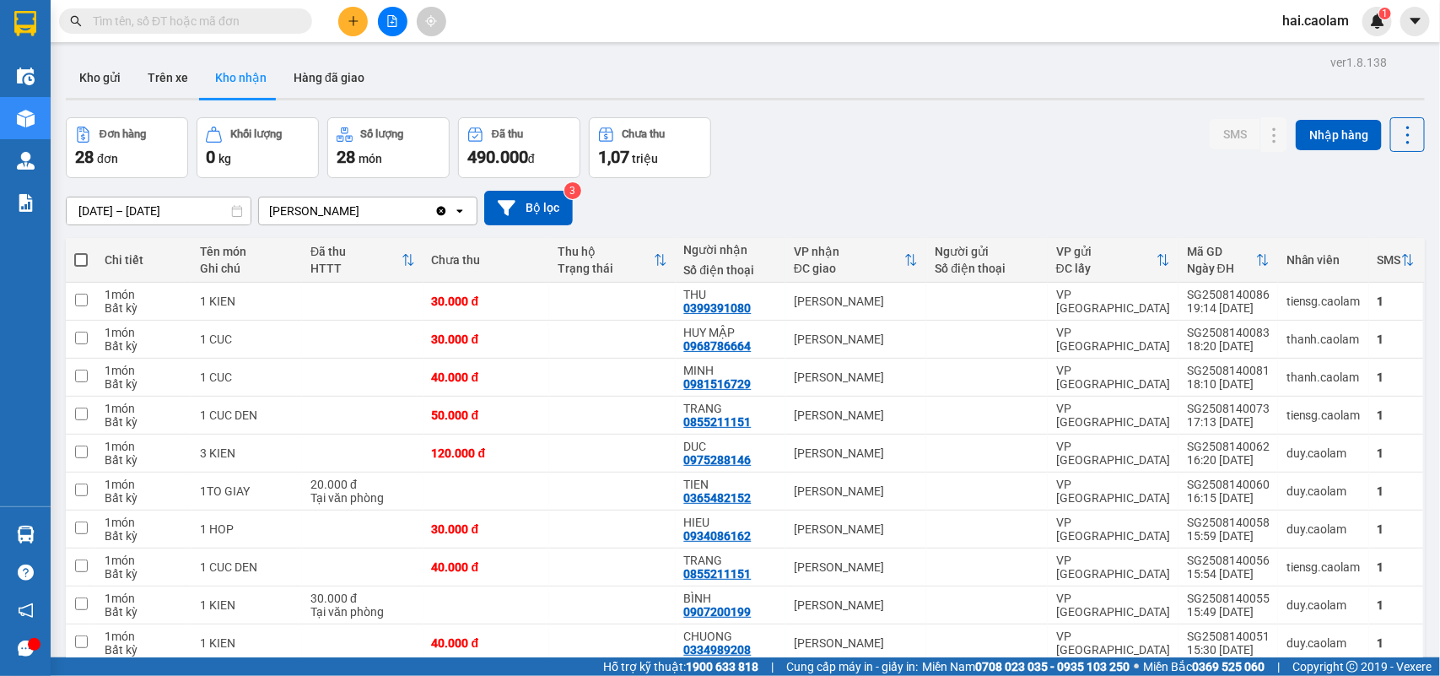
scroll to position [78, 0]
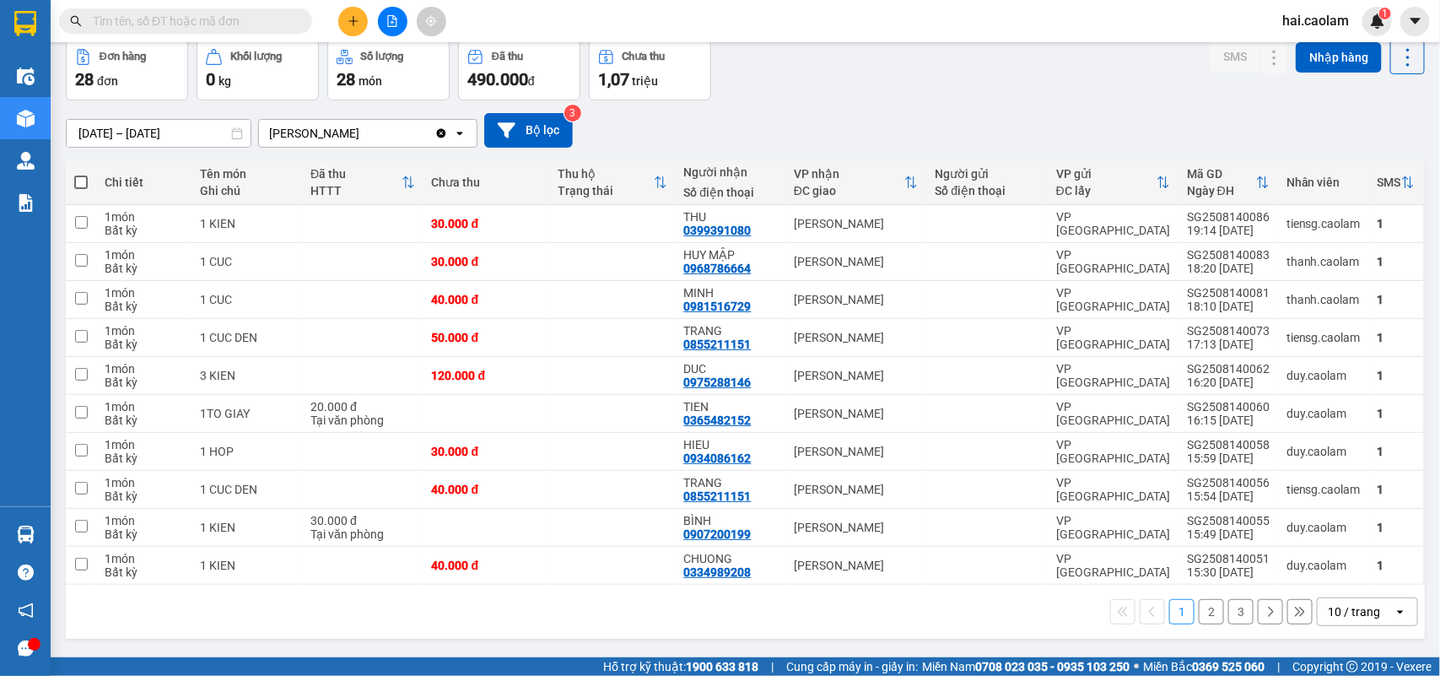
click at [1199, 617] on button "2" at bounding box center [1211, 611] width 25 height 25
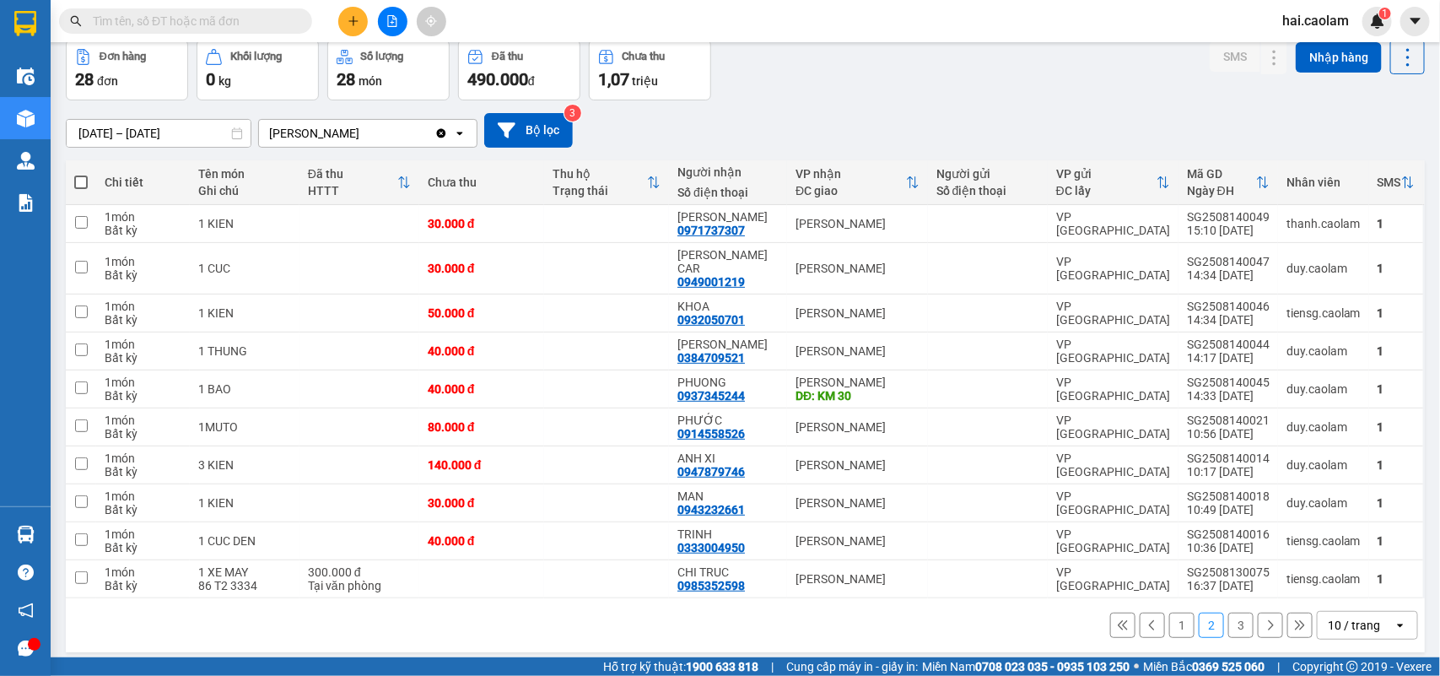
click at [1229, 613] on button "3" at bounding box center [1241, 625] width 25 height 25
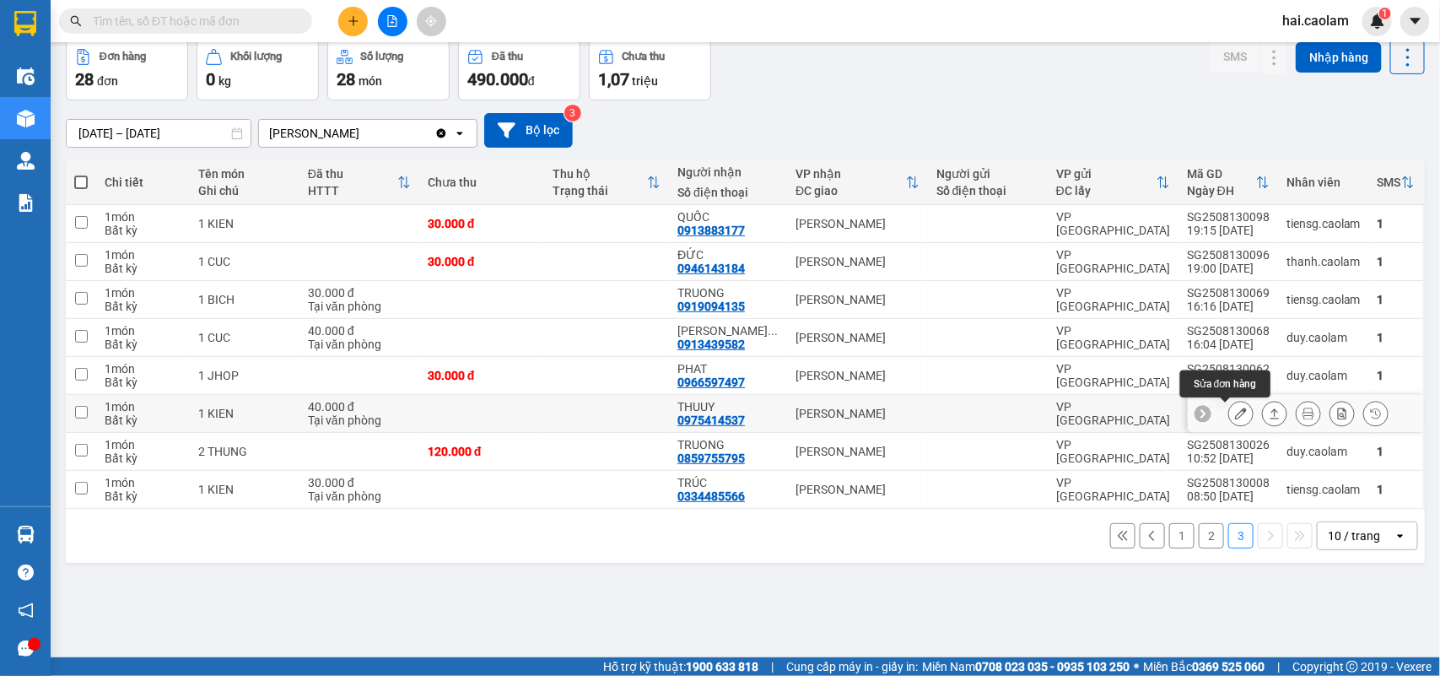
click at [1235, 416] on icon at bounding box center [1241, 414] width 12 height 12
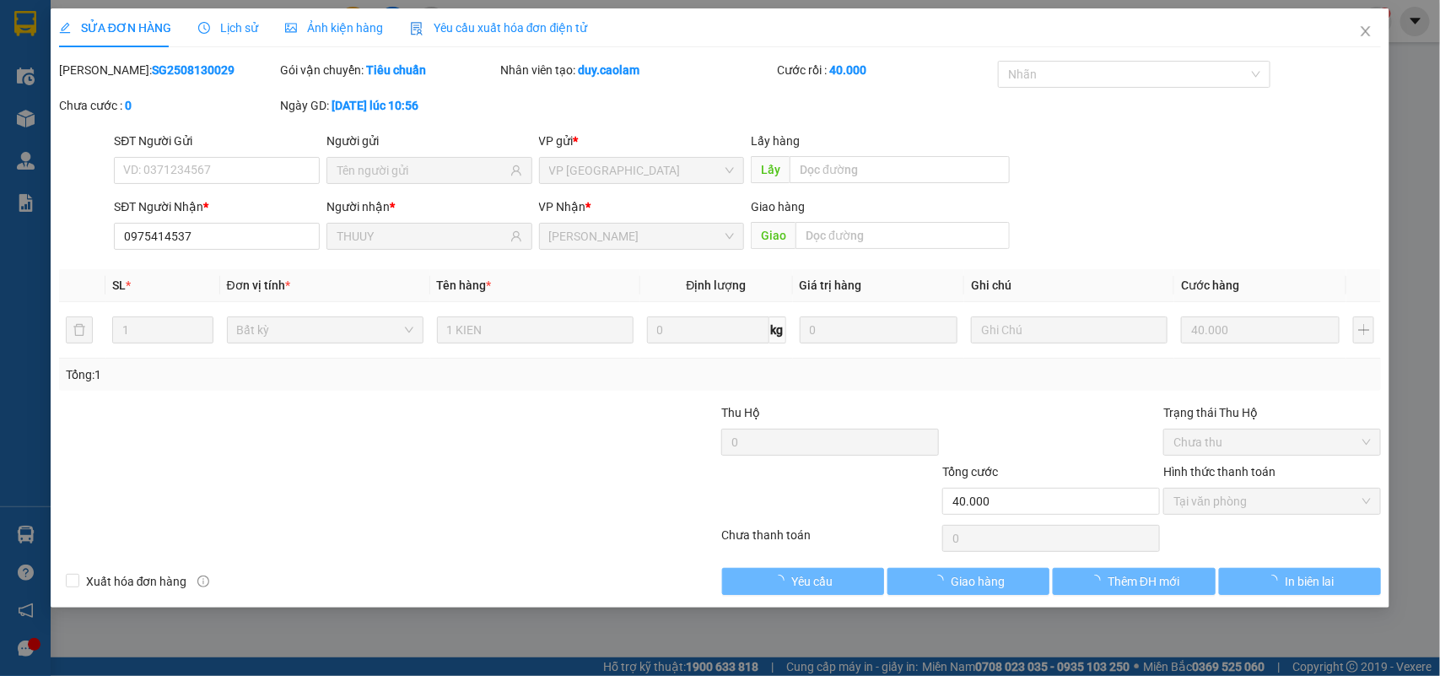
click at [249, 30] on span "Lịch sử" at bounding box center [228, 28] width 60 height 14
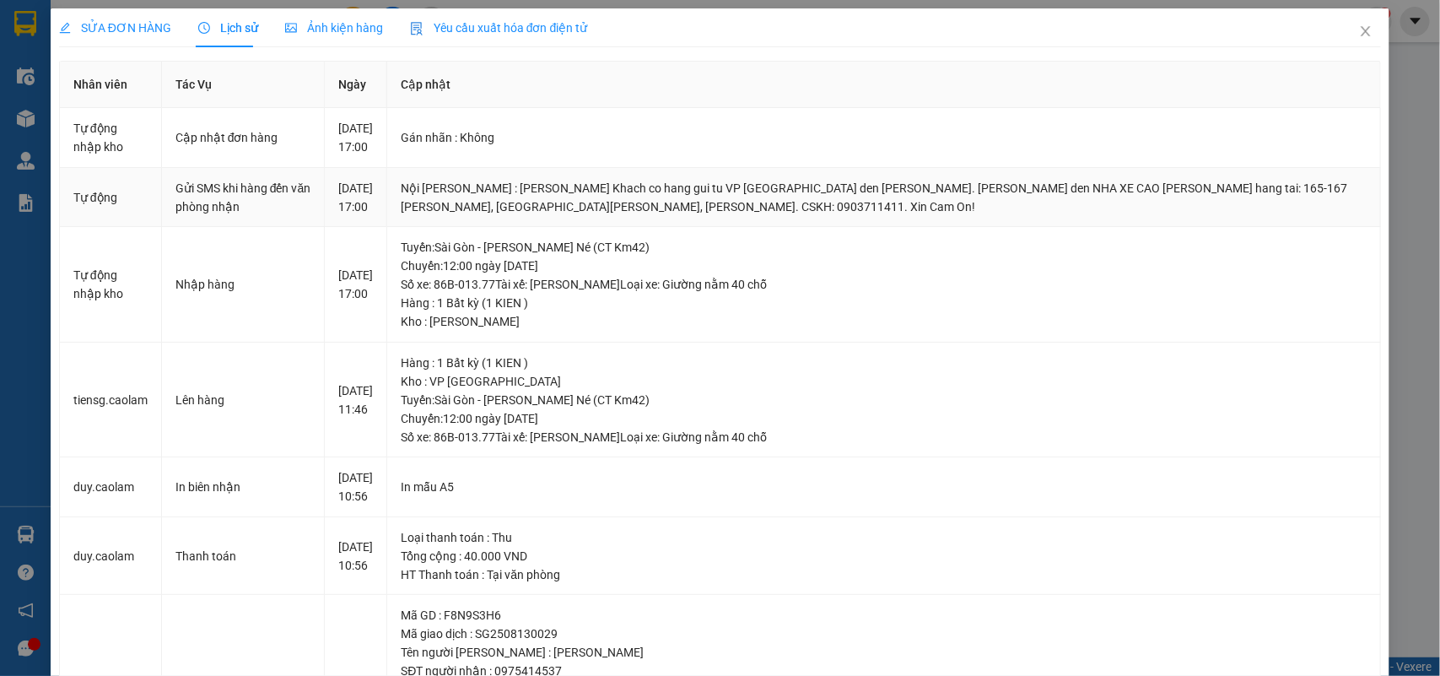
click at [373, 216] on div "13-08-2025 17:00" at bounding box center [355, 197] width 35 height 37
click at [1359, 31] on icon "close" at bounding box center [1366, 31] width 14 height 14
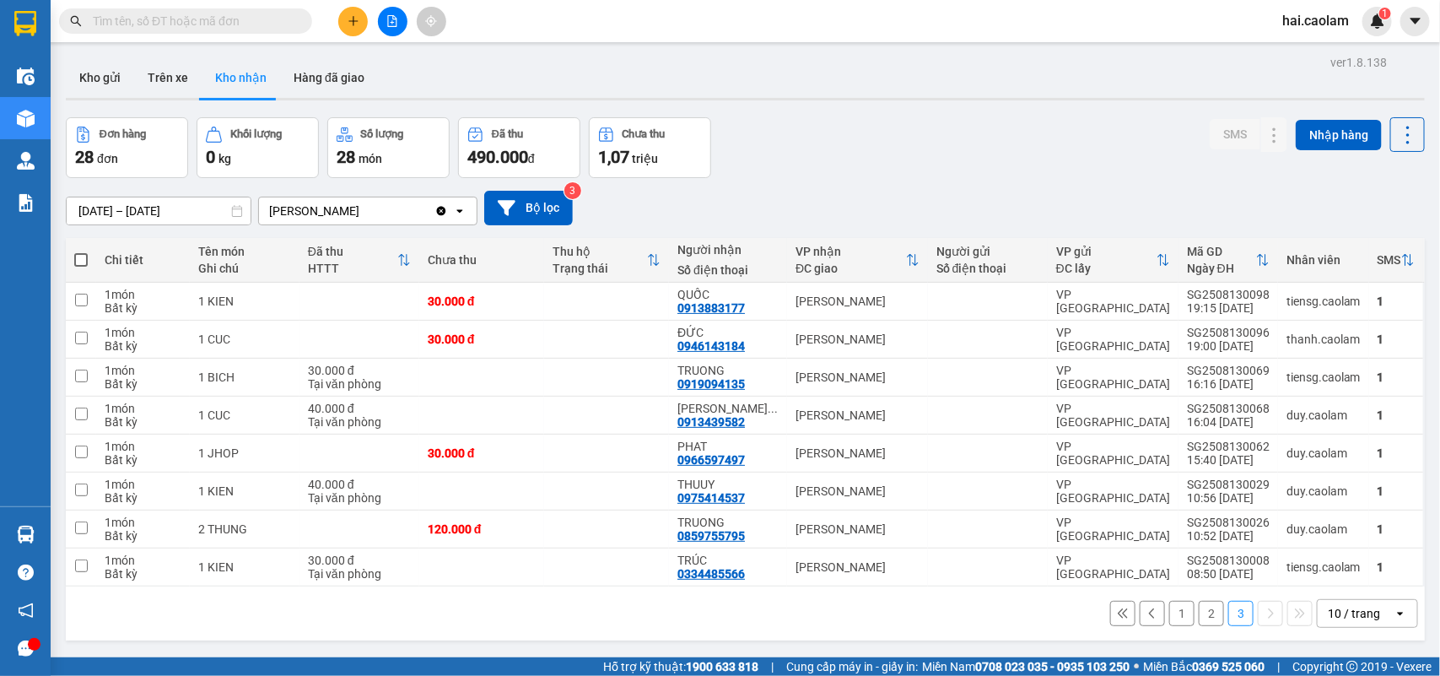
click at [768, 166] on div "Đơn hàng 28 đơn Khối lượng 0 kg Số lượng 28 món Đã thu 490.000 đ Chưa thu 1,07 …" at bounding box center [745, 147] width 1359 height 61
